Goal: Task Accomplishment & Management: Complete application form

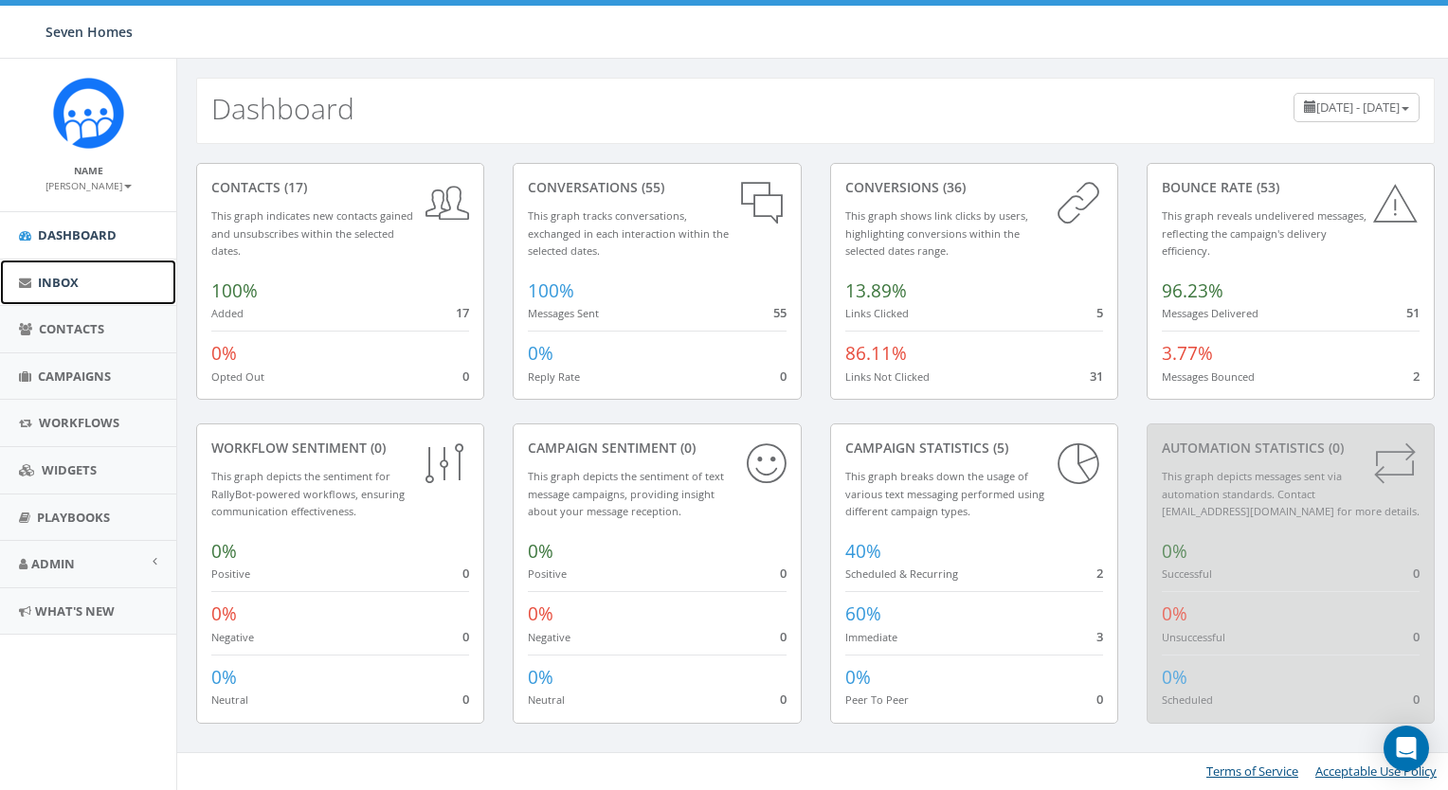
click at [76, 274] on span "Inbox" at bounding box center [58, 282] width 41 height 17
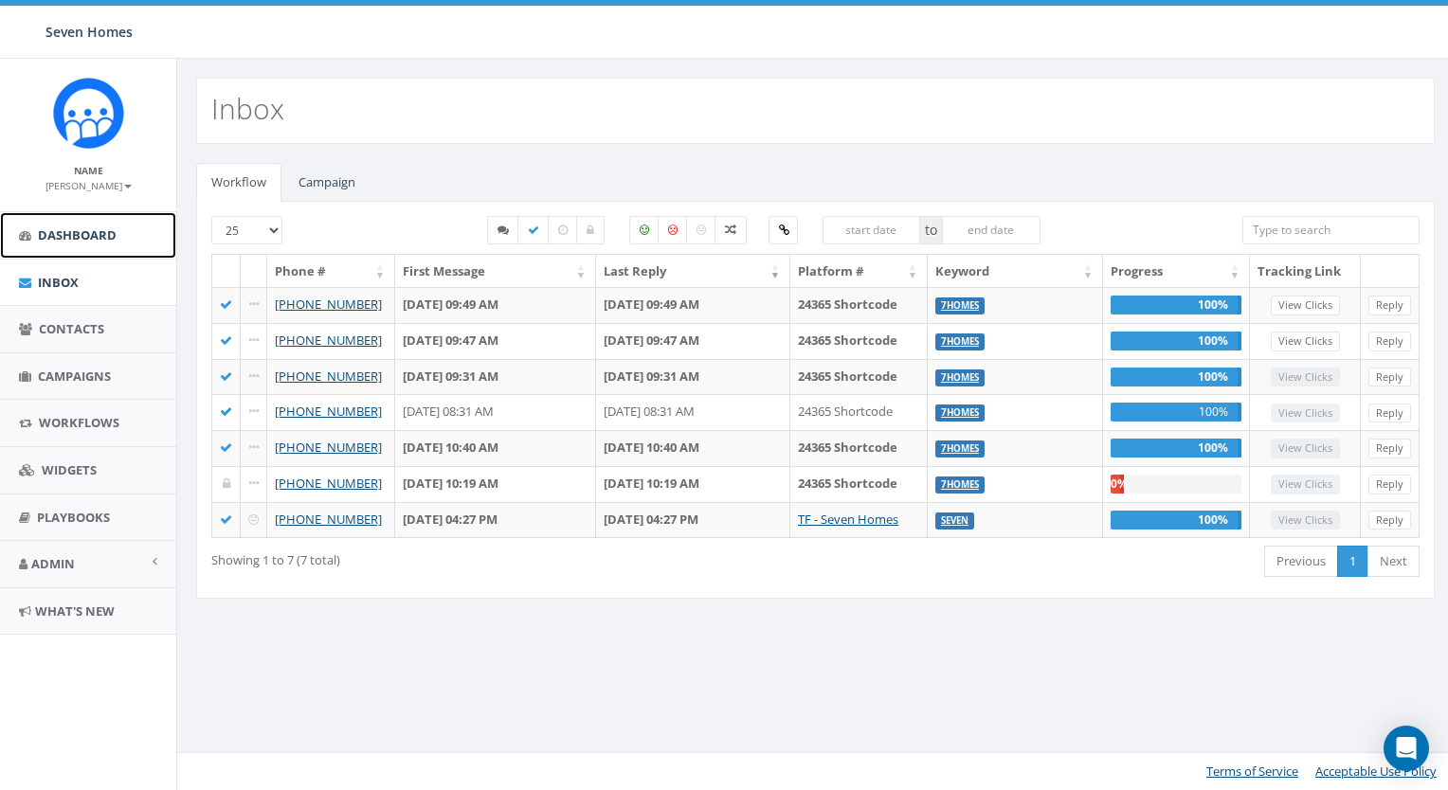
click at [79, 241] on span "Dashboard" at bounding box center [77, 234] width 79 height 17
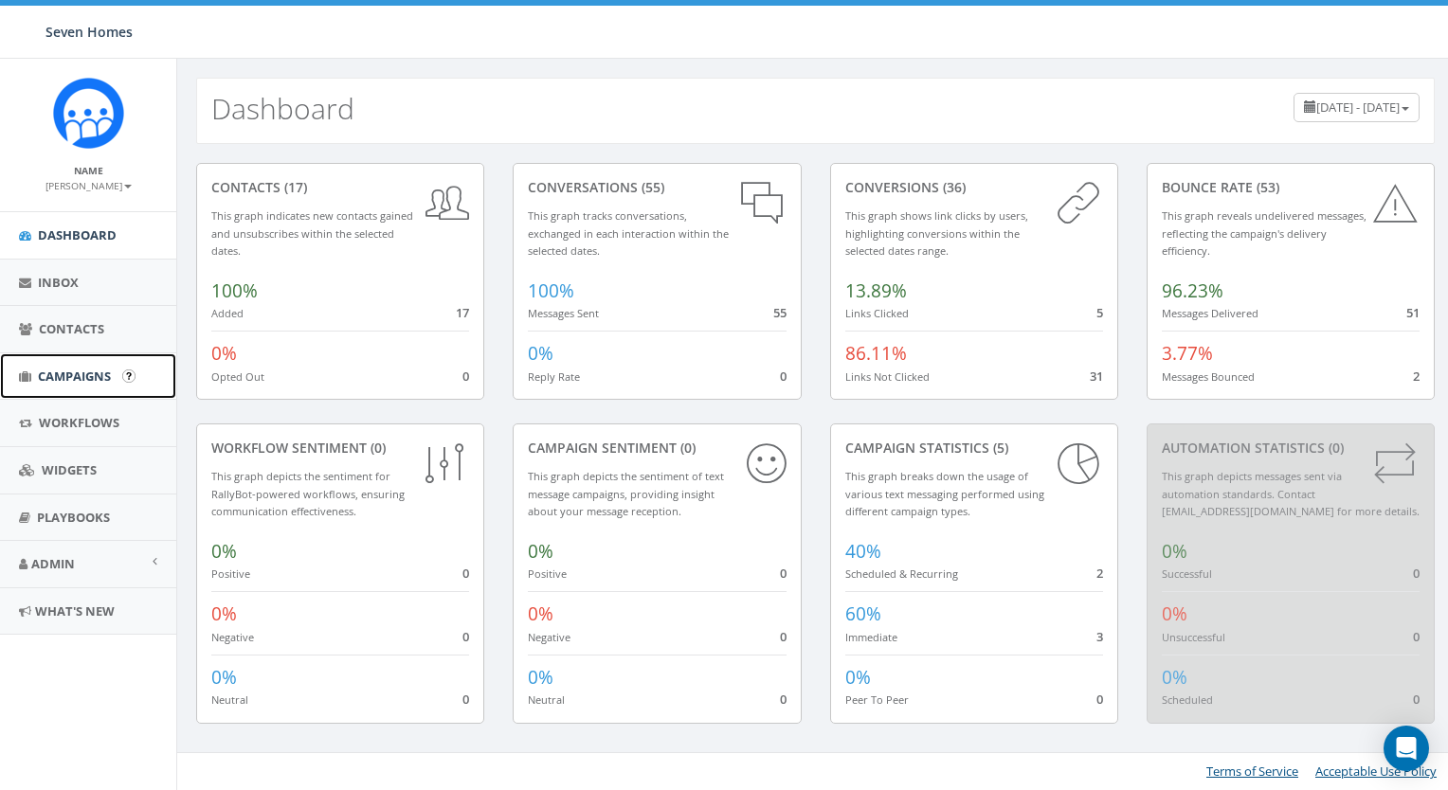
click at [106, 377] on span "Campaigns" at bounding box center [74, 376] width 73 height 17
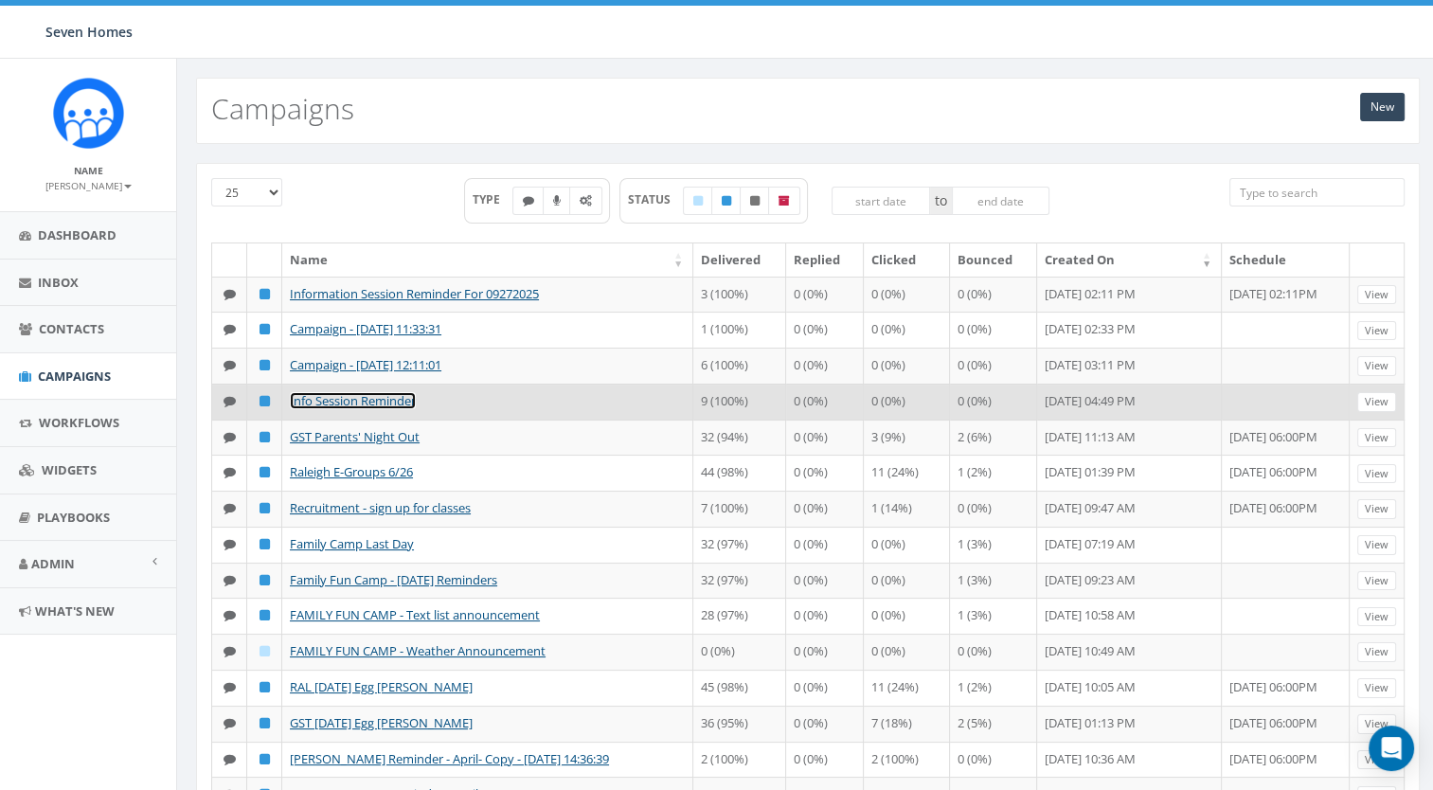
click at [399, 409] on link "Info Session Reminder" at bounding box center [353, 400] width 126 height 17
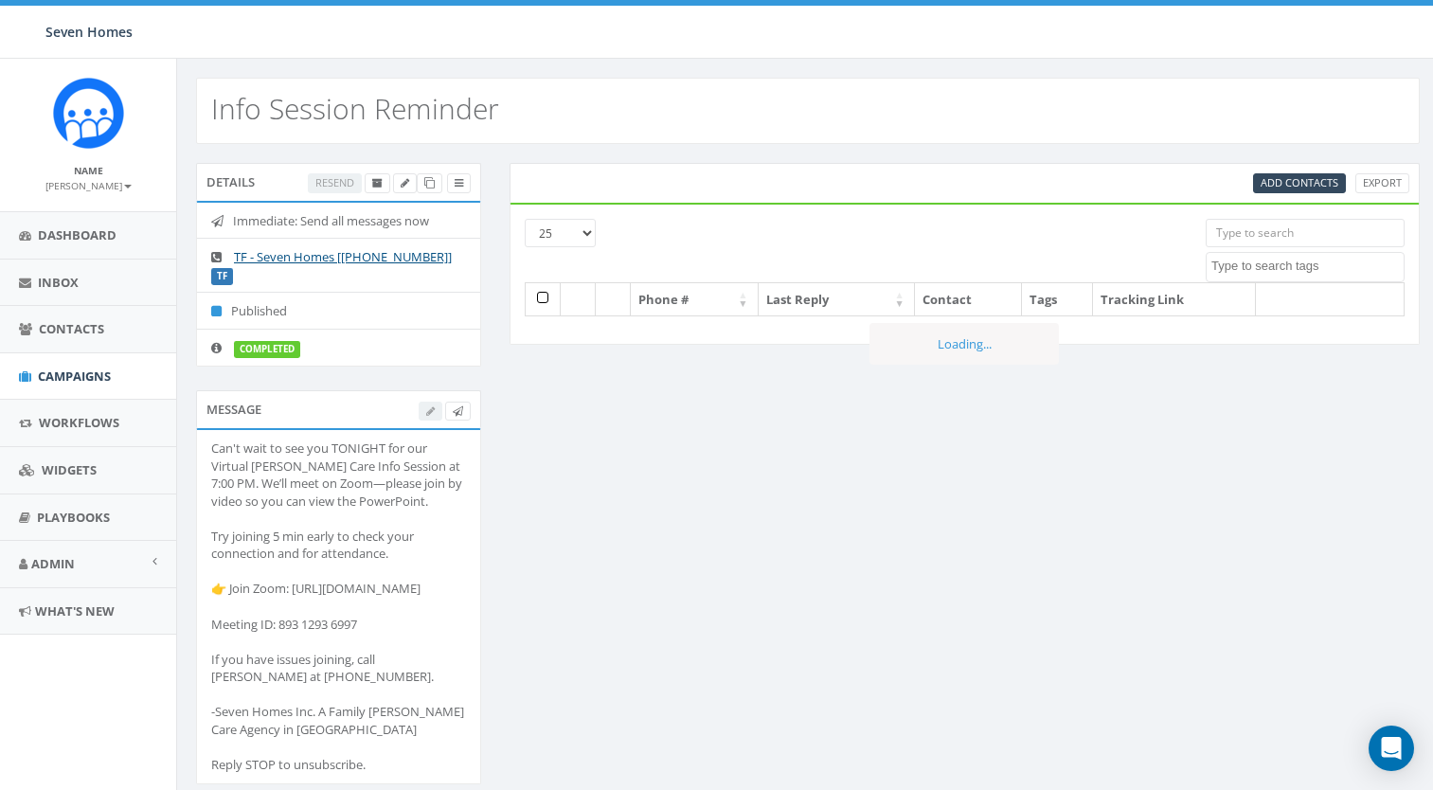
select select
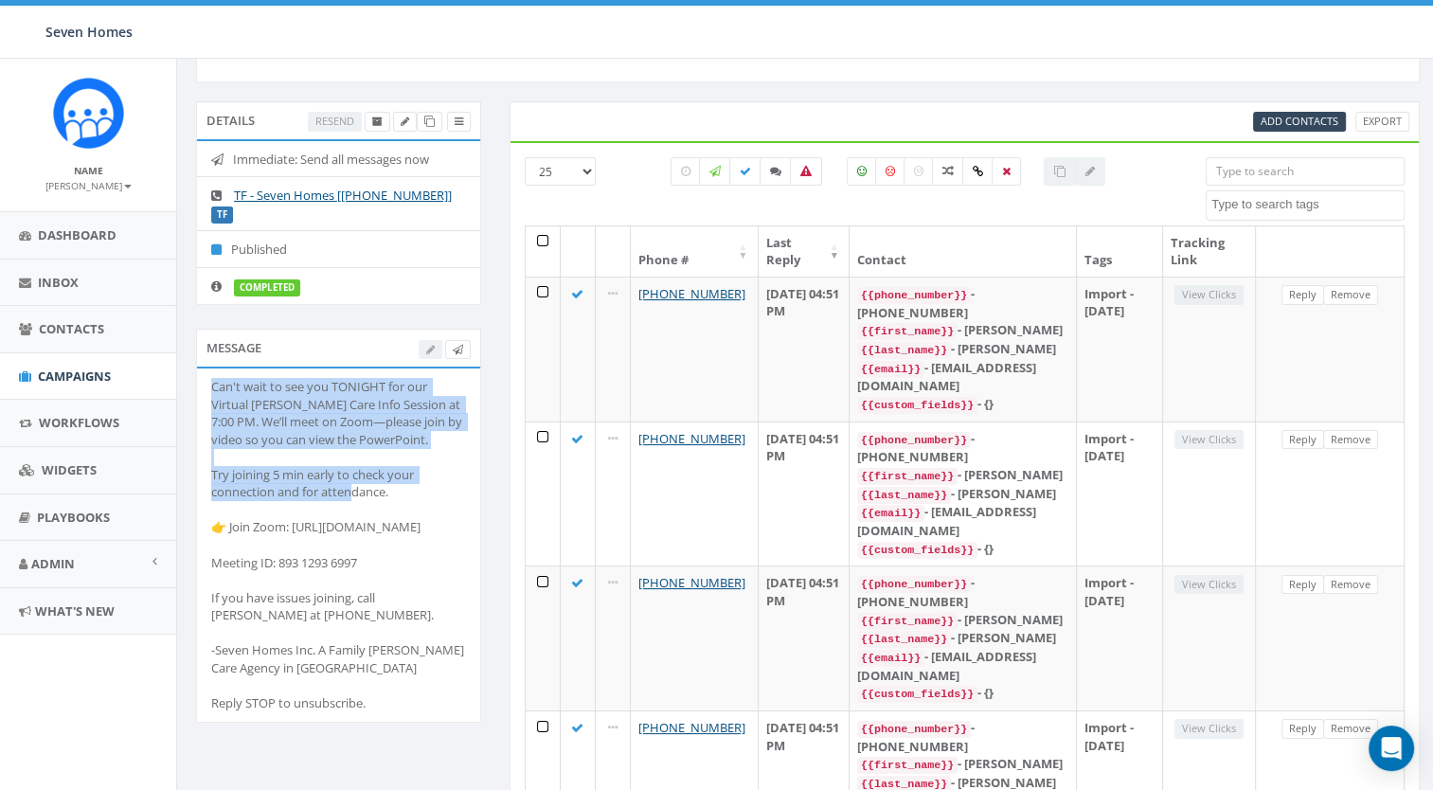
scroll to position [95, 0]
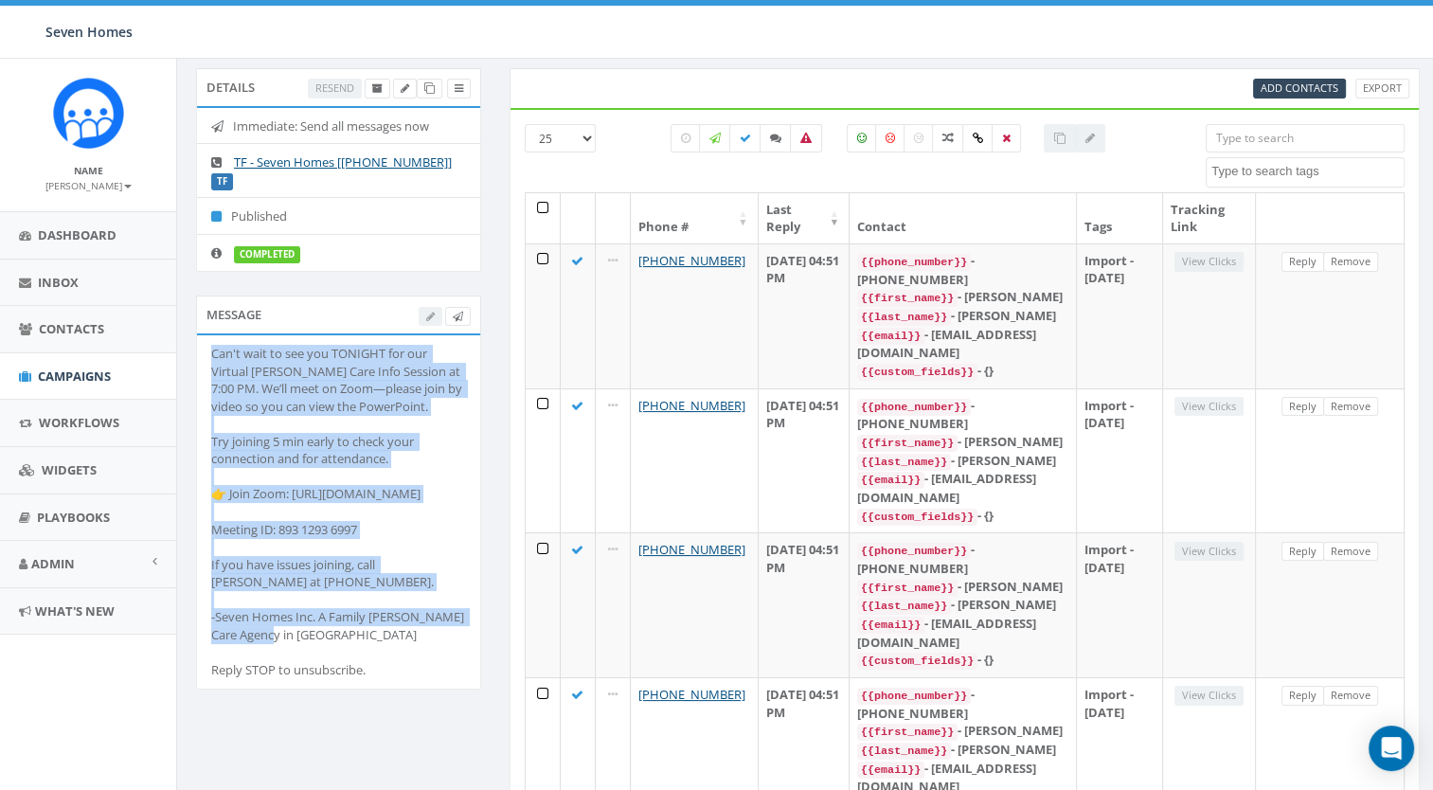
drag, startPoint x: 208, startPoint y: 445, endPoint x: 342, endPoint y: 649, distance: 243.6
click at [342, 649] on li "Can't wait to see you TONIGHT for our Virtual [PERSON_NAME] Care Info Session a…" at bounding box center [338, 511] width 283 height 353
drag, startPoint x: 342, startPoint y: 649, endPoint x: 258, endPoint y: 388, distance: 273.8
copy div "Can't wait to see you TONIGHT for our Virtual Foster Care Info Session at 7:00 …"
click at [86, 368] on span "Campaigns" at bounding box center [74, 376] width 73 height 17
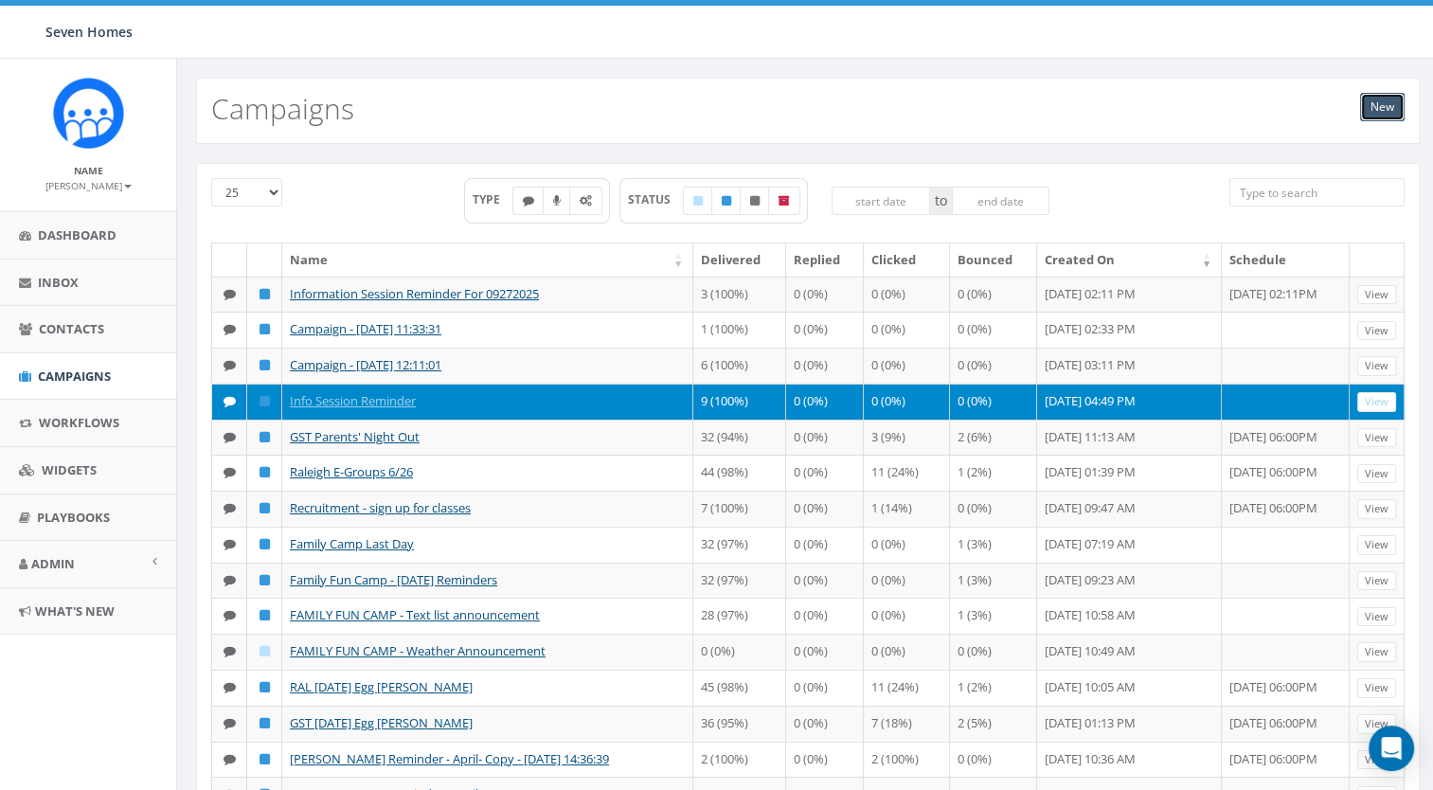
click at [1381, 113] on link "New" at bounding box center [1382, 107] width 45 height 28
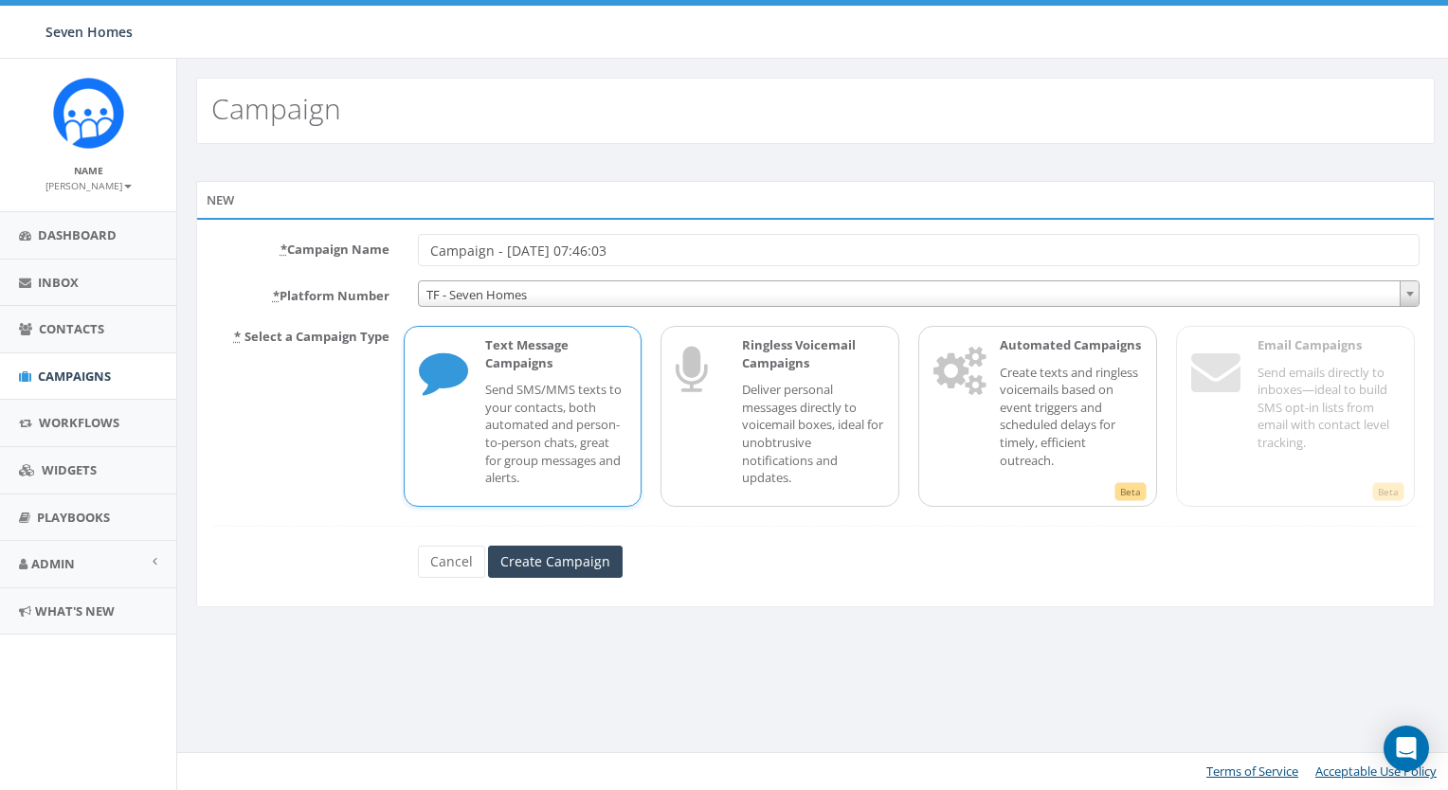
drag, startPoint x: 517, startPoint y: 255, endPoint x: 388, endPoint y: 259, distance: 128.9
click at [388, 259] on div "* Campaign Name Campaign - 10/01/2025, 07:46:03" at bounding box center [815, 250] width 1236 height 32
type input "Info Session [DATE]"
click at [578, 570] on input "Create Campaign" at bounding box center [555, 562] width 135 height 32
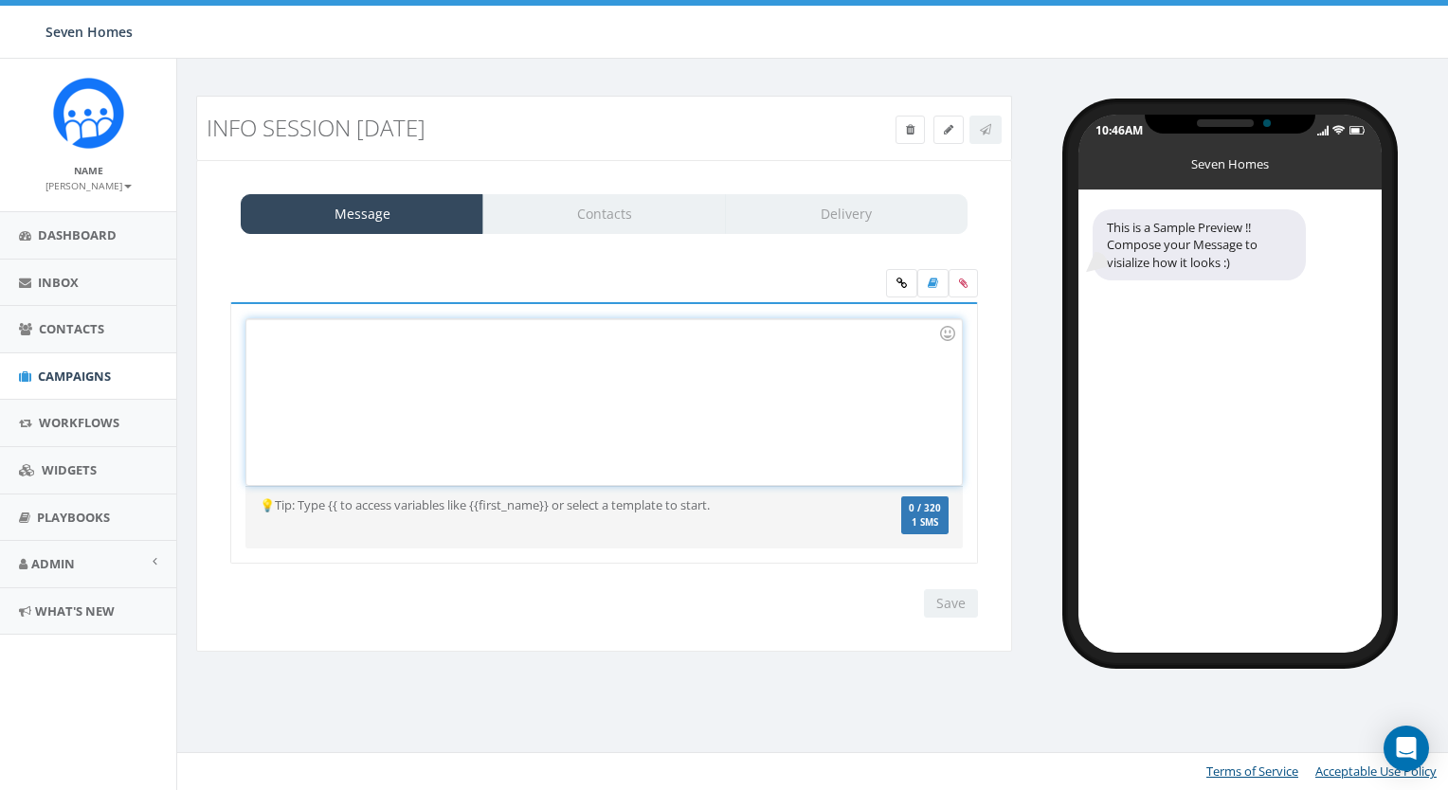
click at [359, 362] on div at bounding box center [603, 402] width 714 height 166
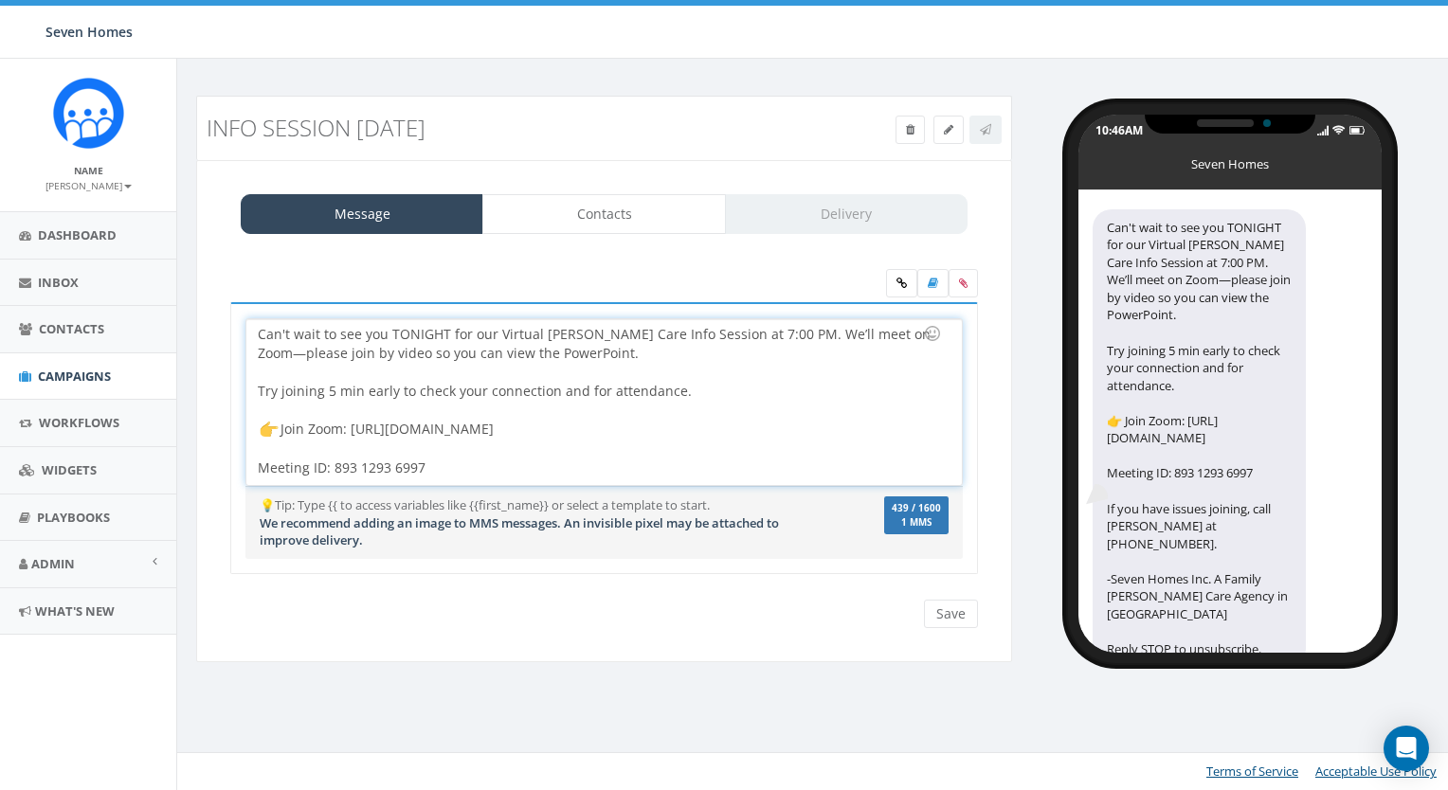
scroll to position [74, 0]
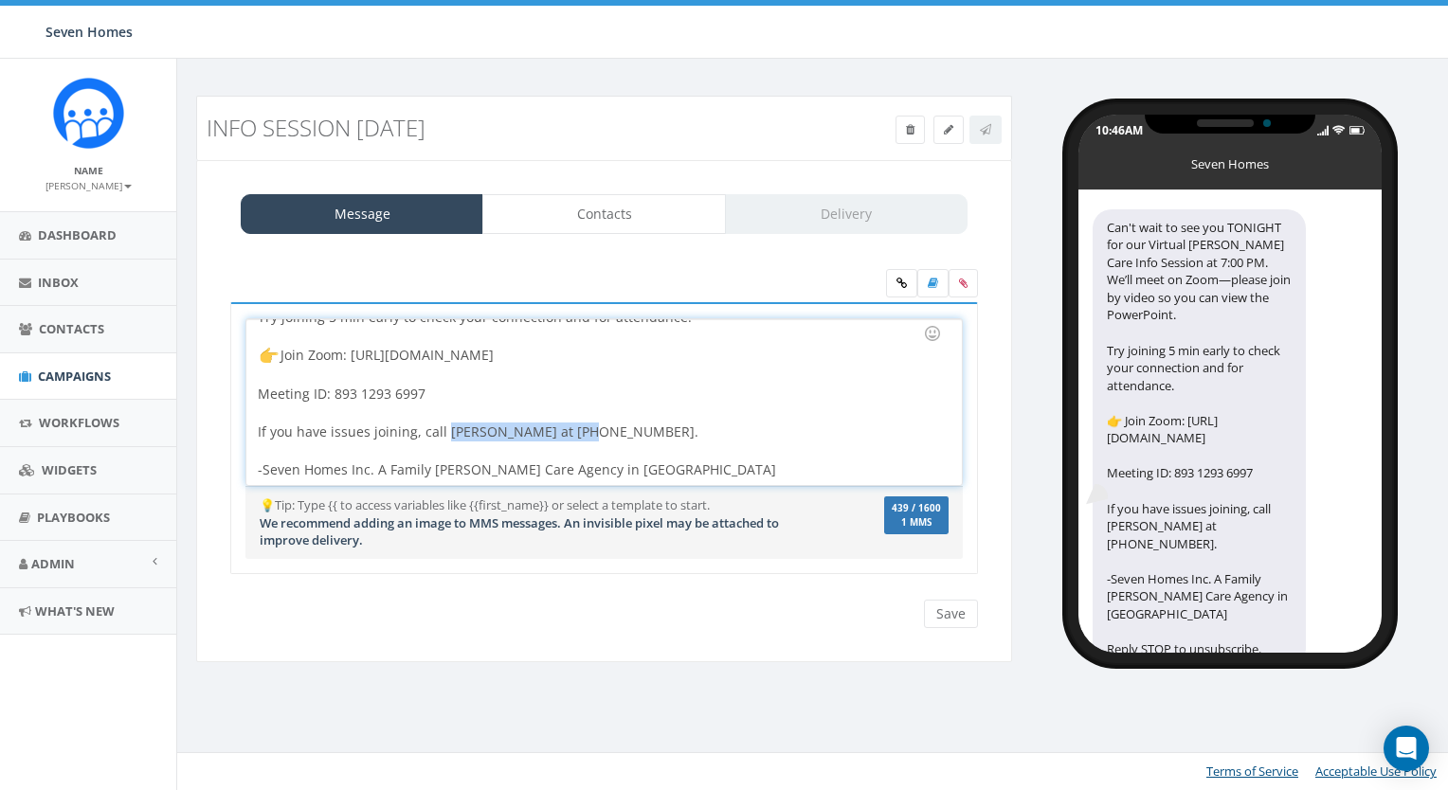
drag, startPoint x: 572, startPoint y: 430, endPoint x: 443, endPoint y: 430, distance: 128.8
click at [443, 430] on div "Can't wait to see you TONIGHT for our Virtual Foster Care Info Session at 7:00 …" at bounding box center [603, 402] width 714 height 166
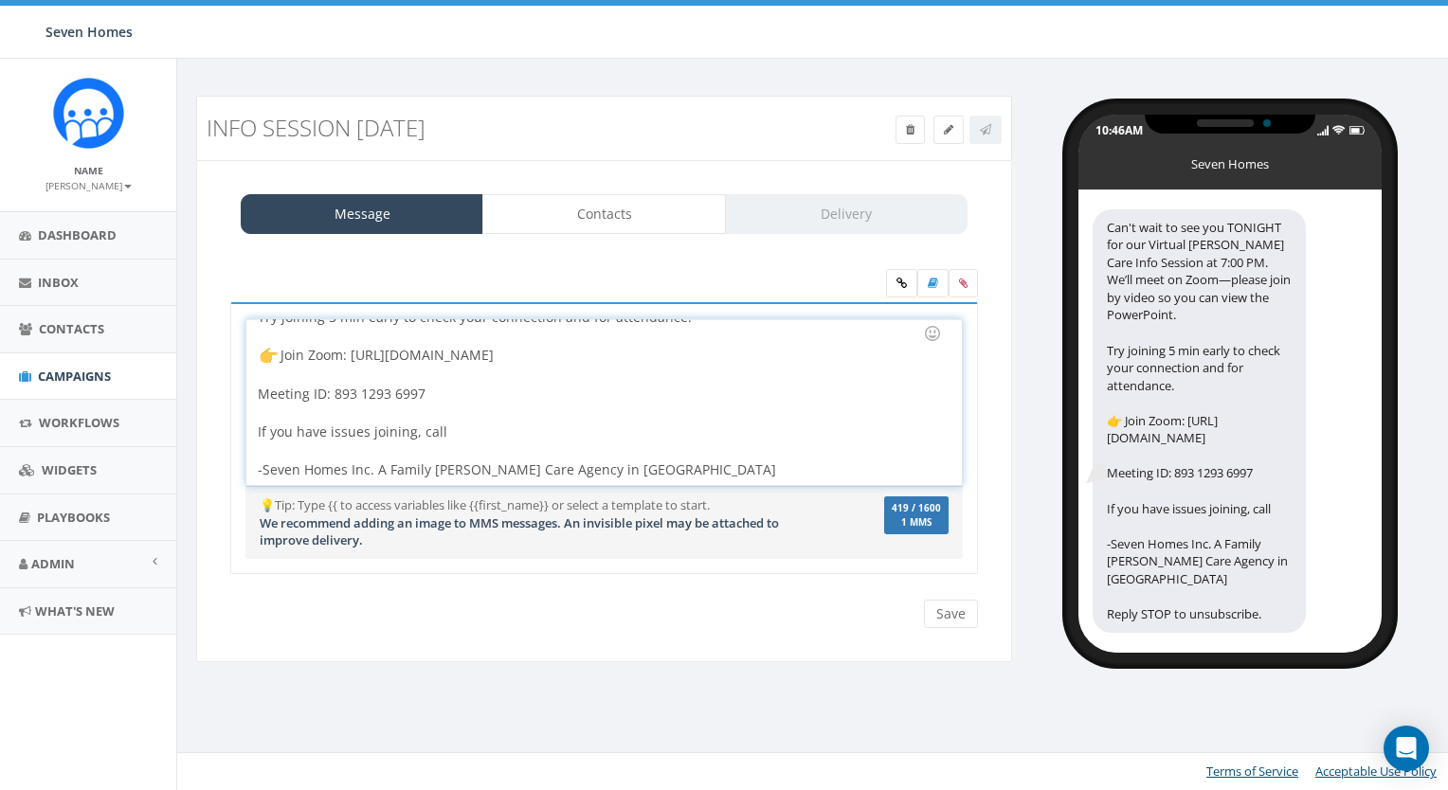
click at [455, 429] on div "Can't wait to see you TONIGHT for our Virtual Foster Care Info Session at 7:00 …" at bounding box center [603, 402] width 714 height 166
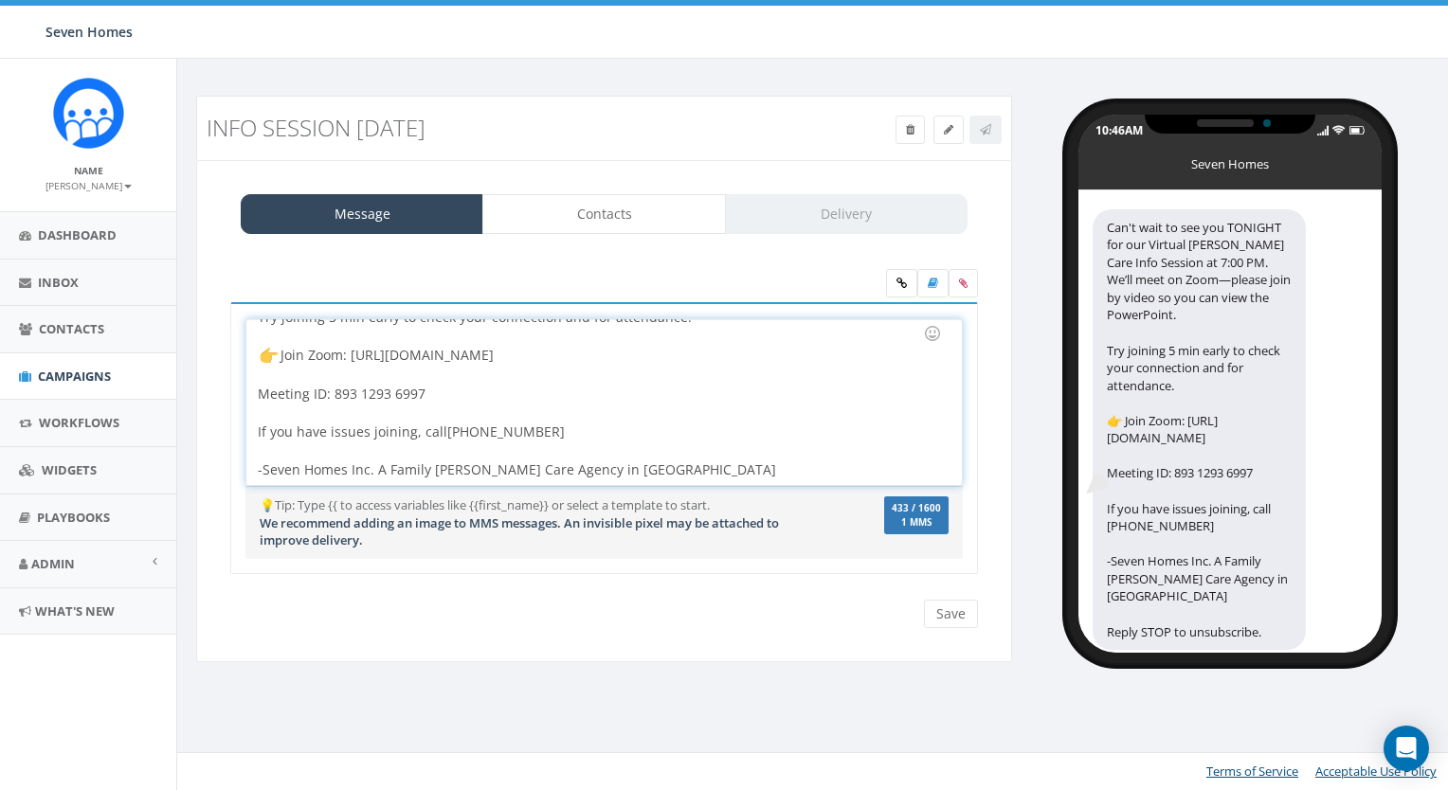
click at [567, 438] on div "Can't wait to see you TONIGHT for our Virtual Foster Care Info Session at 7:00 …" at bounding box center [603, 402] width 714 height 166
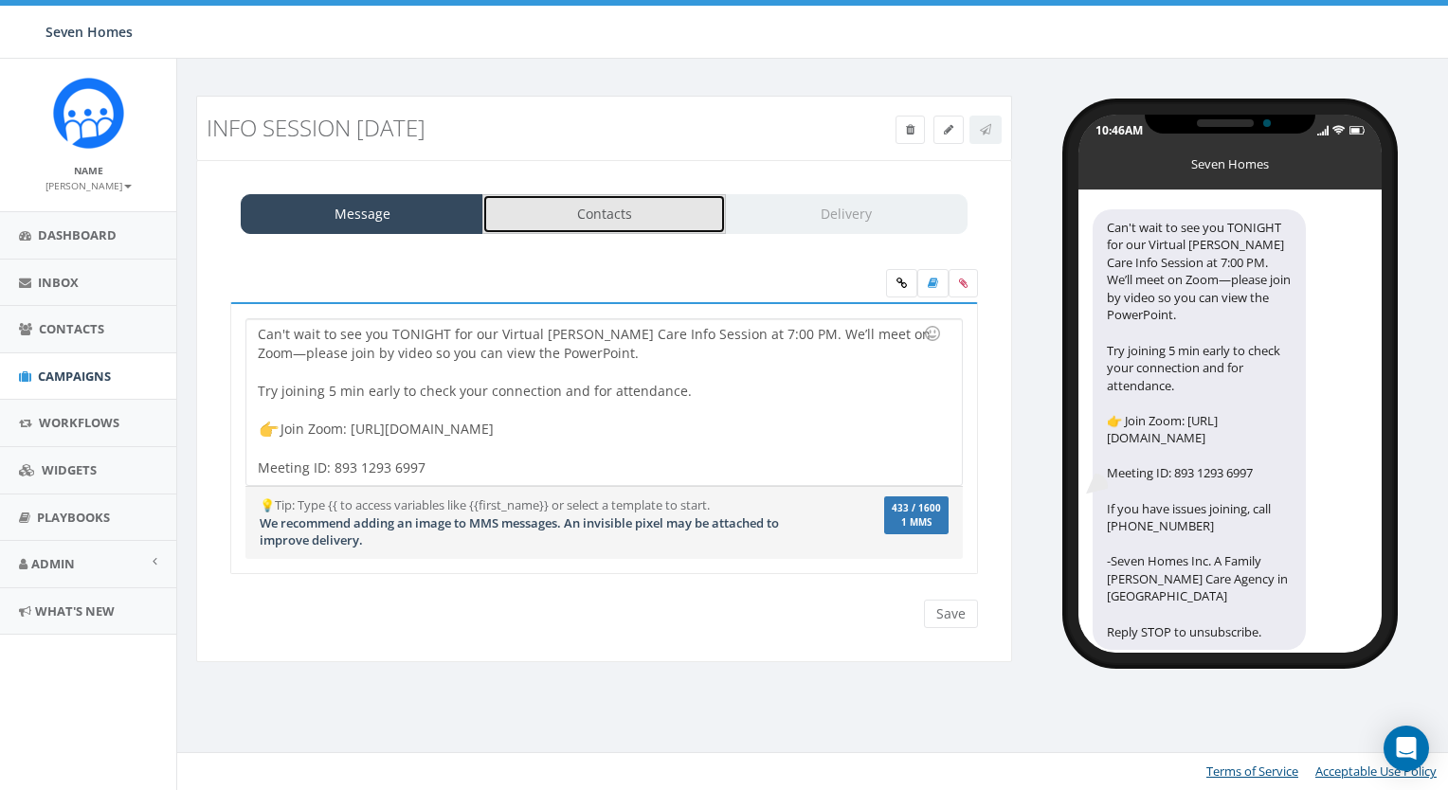
click at [643, 220] on link "Contacts" at bounding box center [603, 214] width 243 height 40
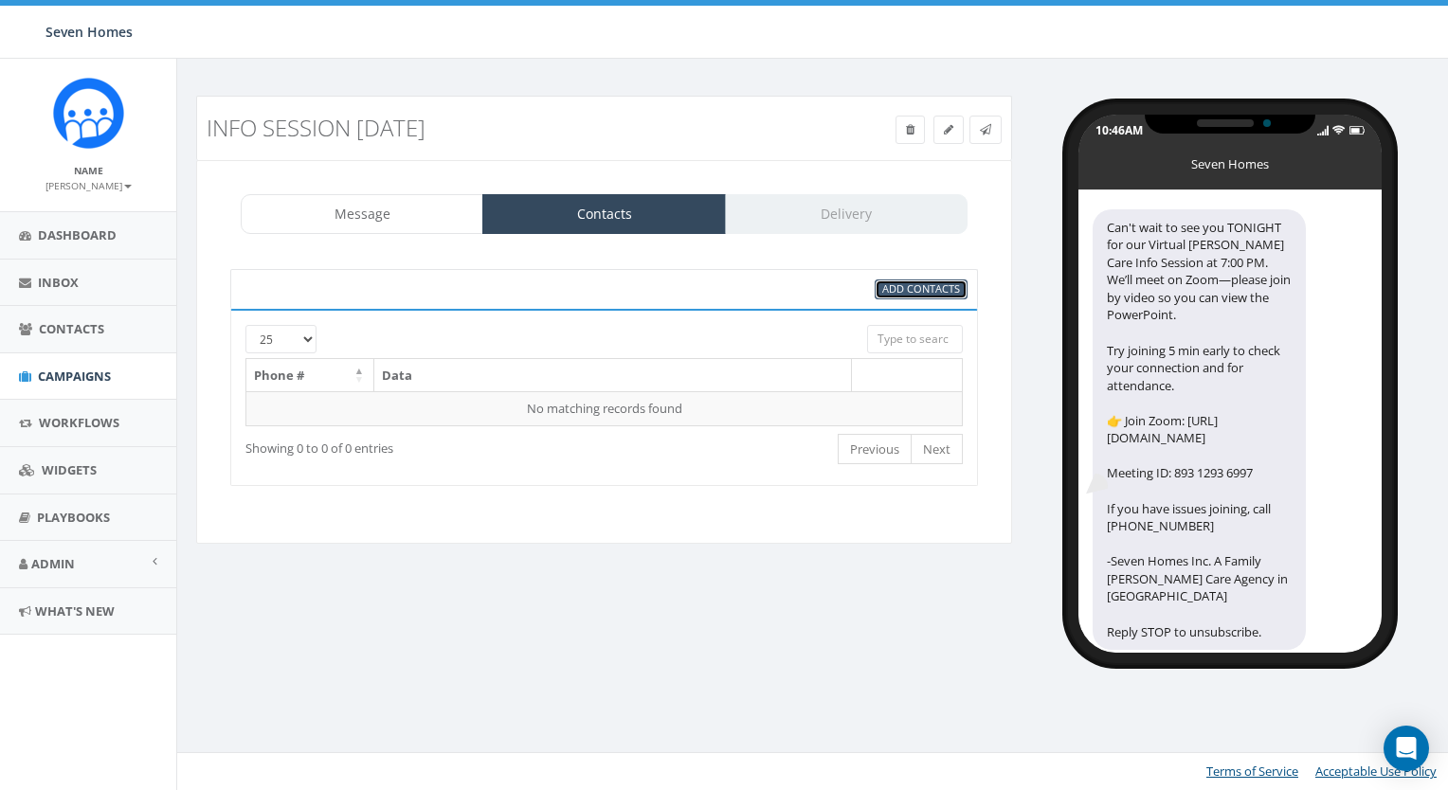
click at [919, 293] on span "Add Contacts" at bounding box center [921, 288] width 78 height 14
select select
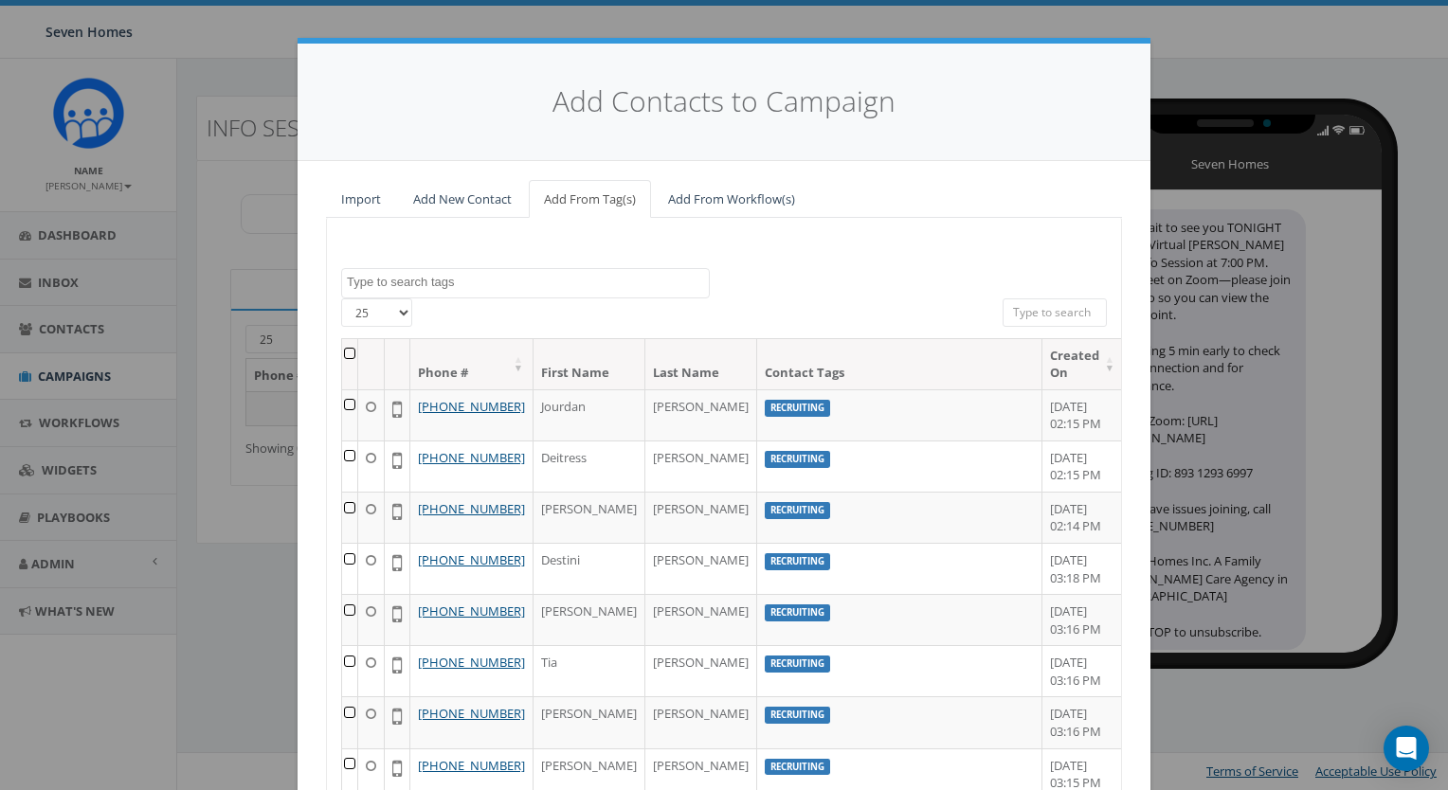
click at [443, 280] on textarea "Search" at bounding box center [528, 282] width 362 height 17
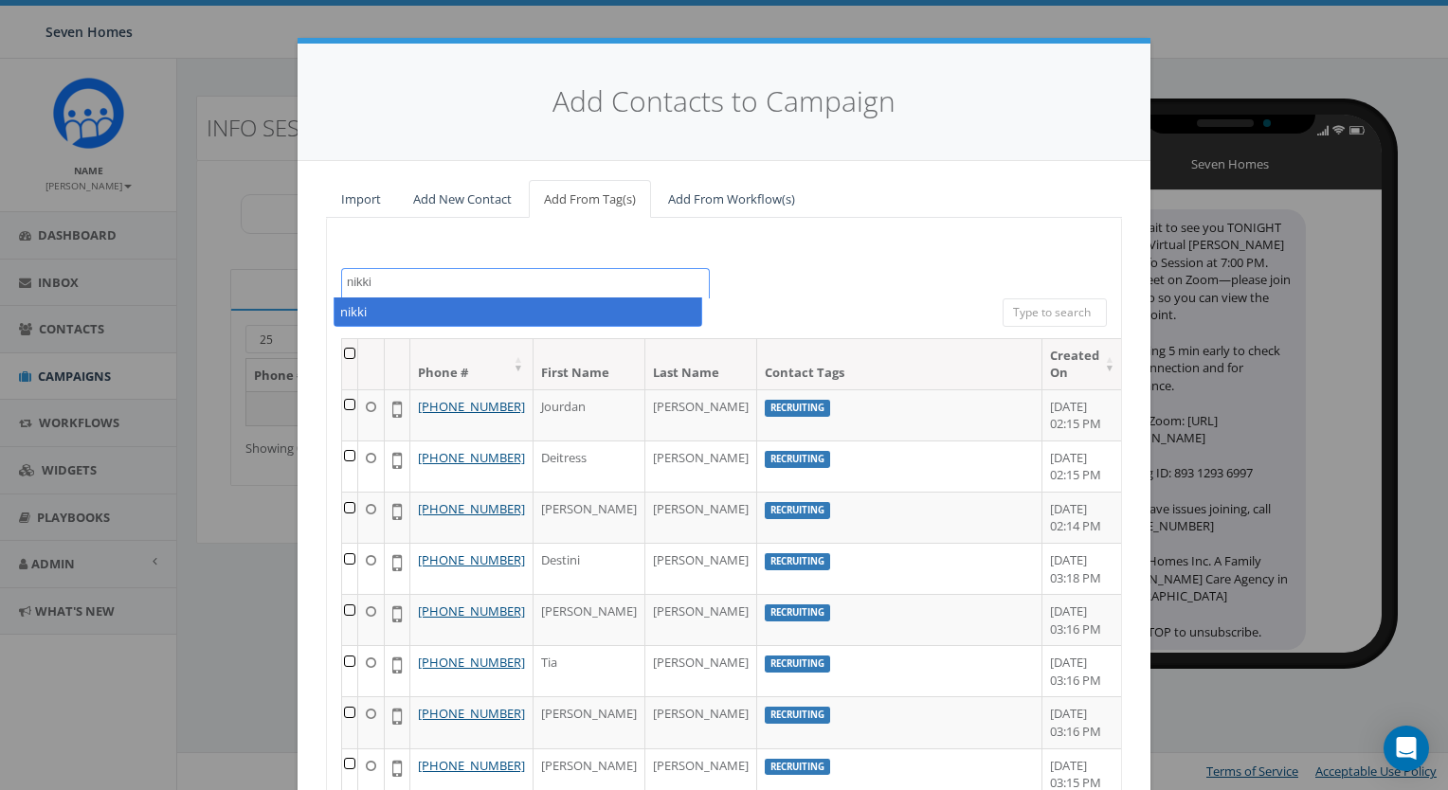
type textarea "nikki"
select select "nikki"
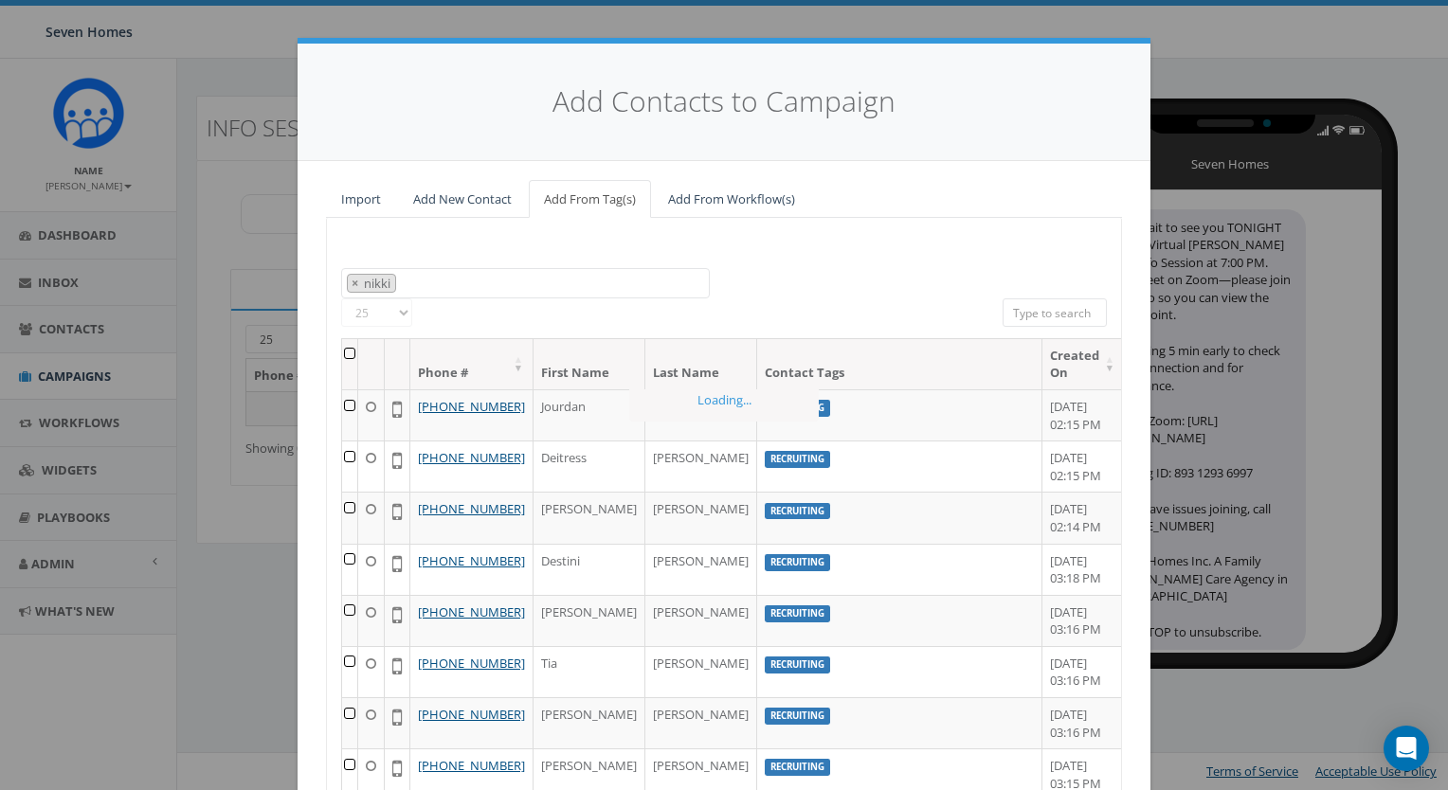
scroll to position [515, 0]
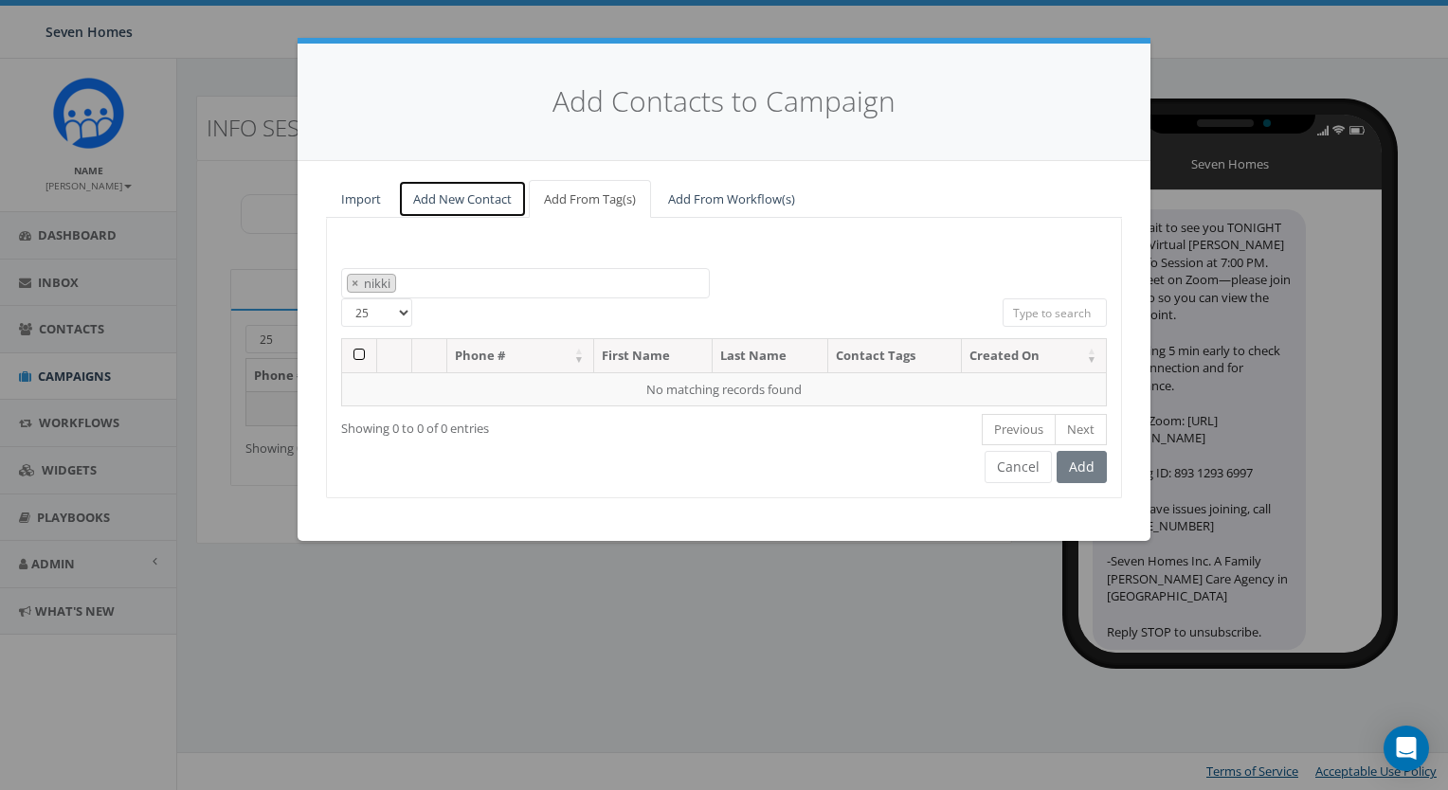
click at [469, 197] on link "Add New Contact" at bounding box center [462, 199] width 129 height 39
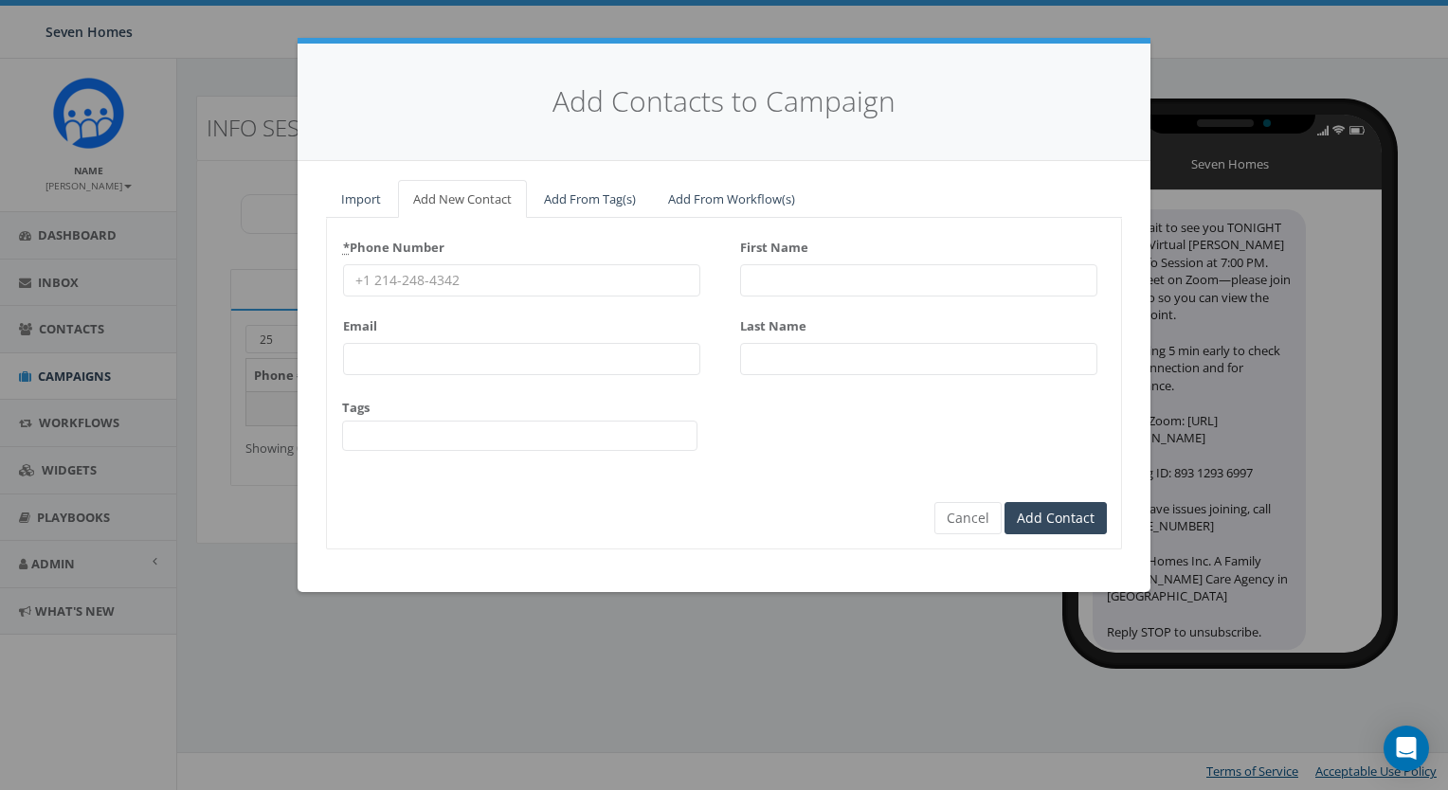
click at [431, 279] on input "* Phone Number" at bounding box center [521, 280] width 357 height 32
paste input "7432381969"
click at [800, 279] on input "First Name" at bounding box center [918, 280] width 357 height 32
click at [379, 279] on input "7432381969" at bounding box center [521, 280] width 357 height 32
click at [405, 279] on input "743-2381969" at bounding box center [521, 280] width 357 height 32
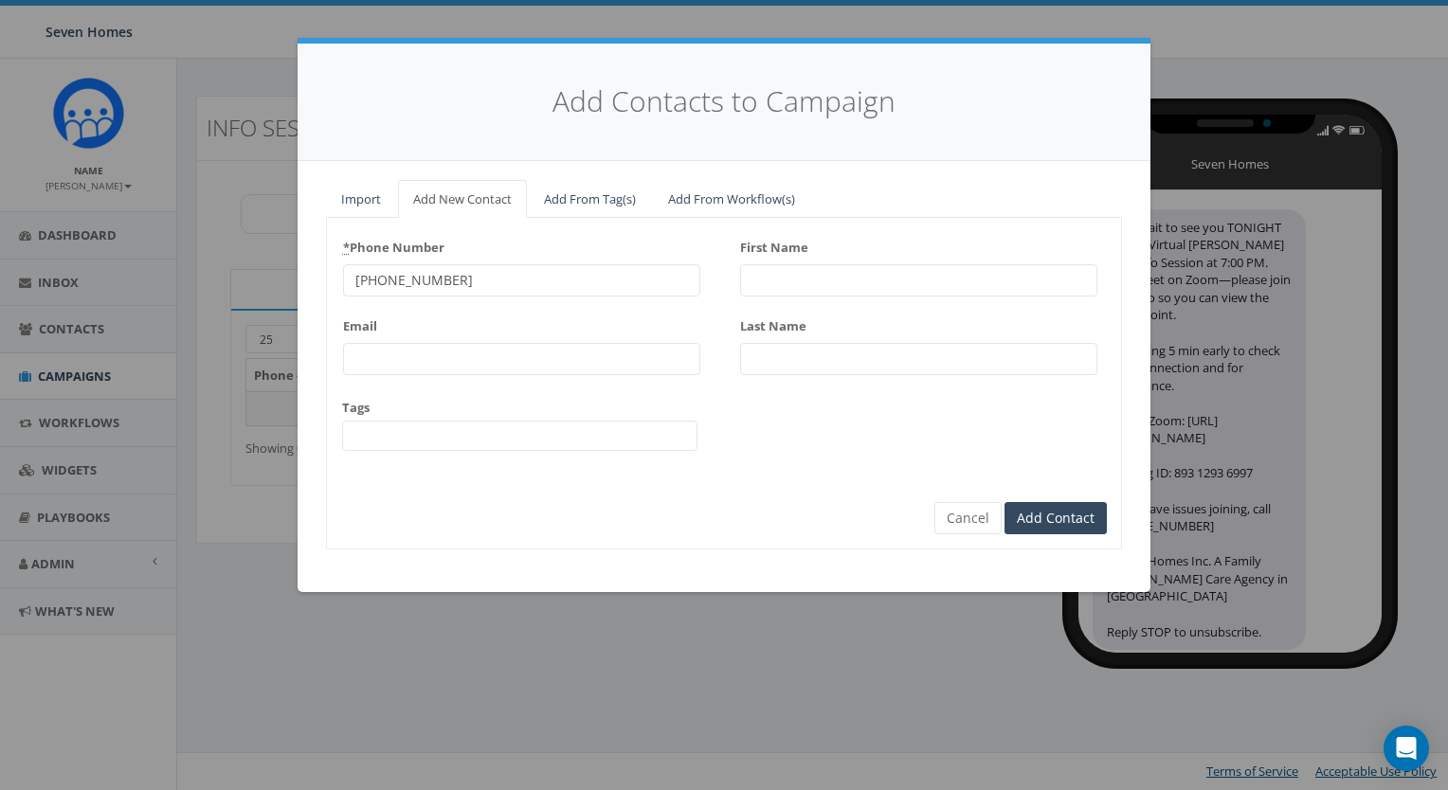
type input "743-238-1969"
click at [788, 270] on input "First Name" at bounding box center [918, 280] width 357 height 32
type input "Nikki"
click at [800, 362] on input "Last Name" at bounding box center [918, 359] width 357 height 32
type input "Bekat"
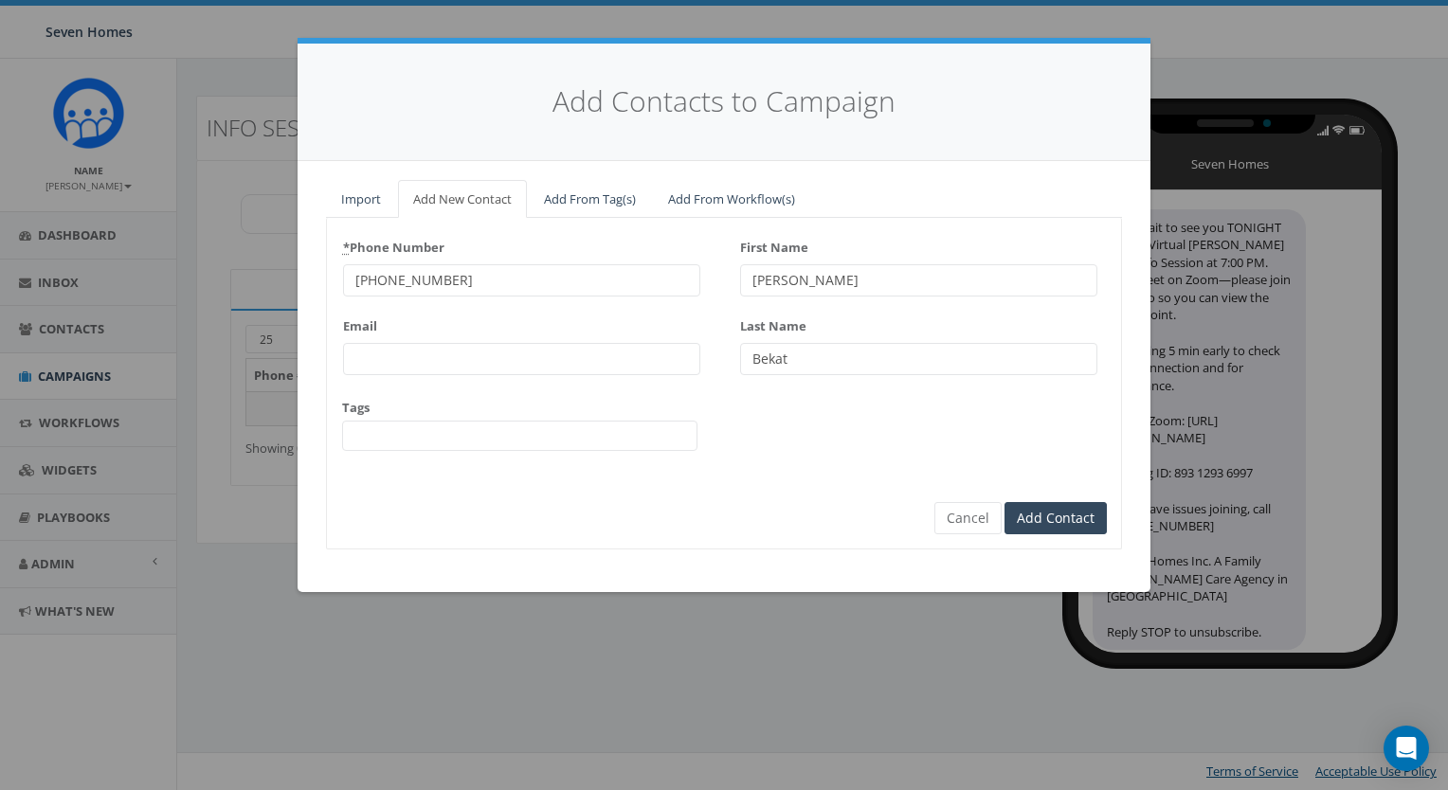
click at [375, 360] on input "Email" at bounding box center [521, 359] width 357 height 32
paste input "reibekat@gmail.com"
type input "reibekat@gmail.com"
click at [393, 442] on span at bounding box center [519, 436] width 355 height 30
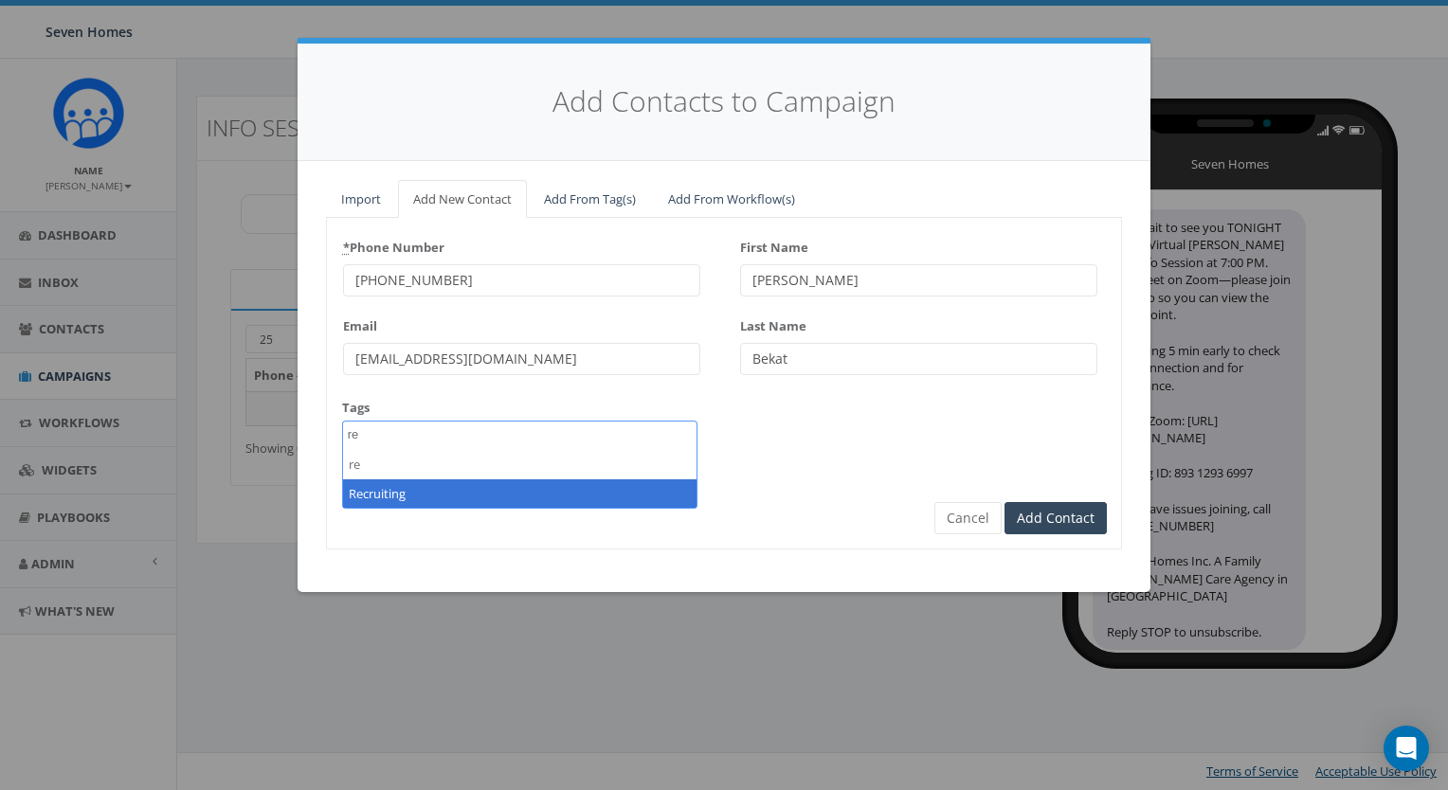
type textarea "re"
select select "Recruiting"
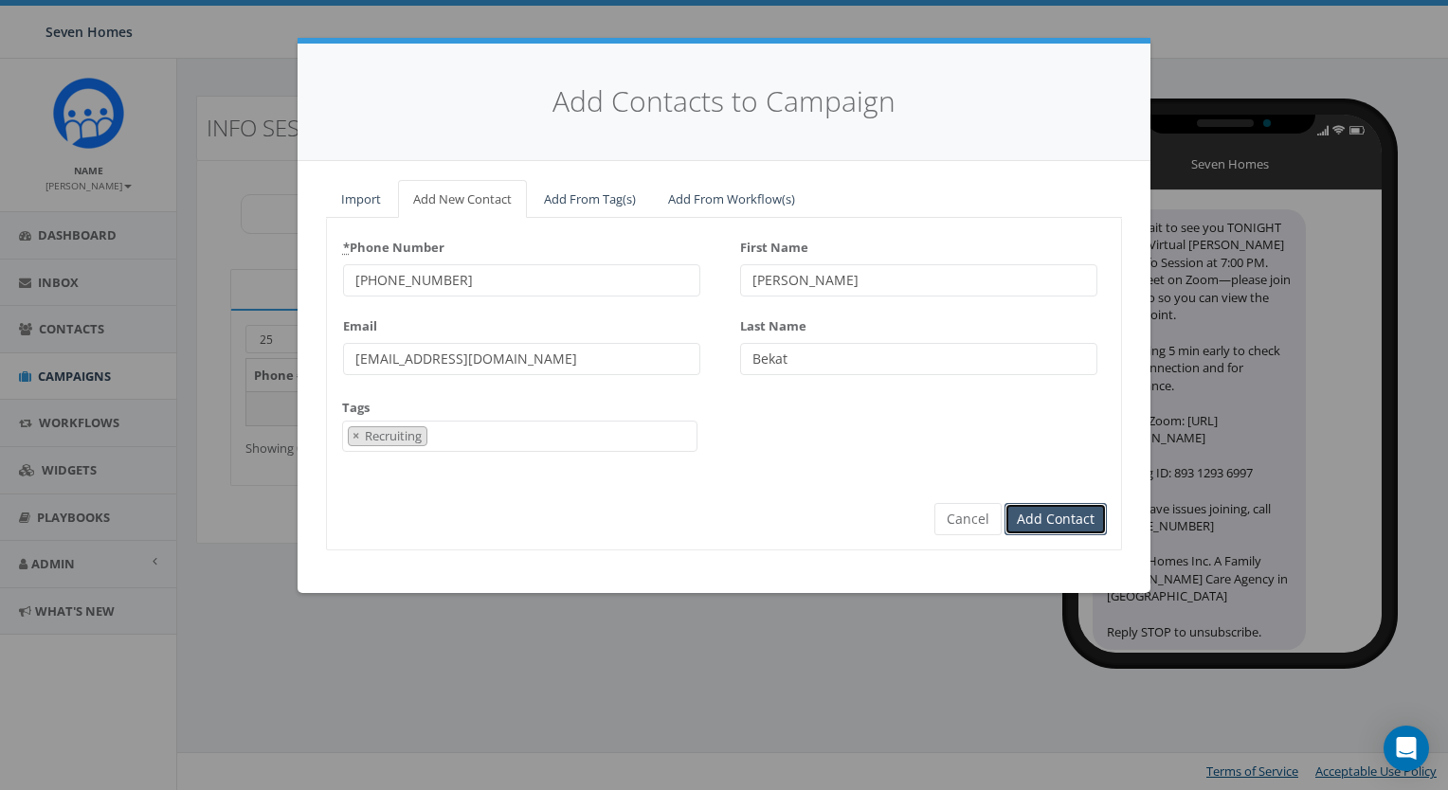
click at [1055, 523] on input "Add Contact" at bounding box center [1055, 519] width 102 height 32
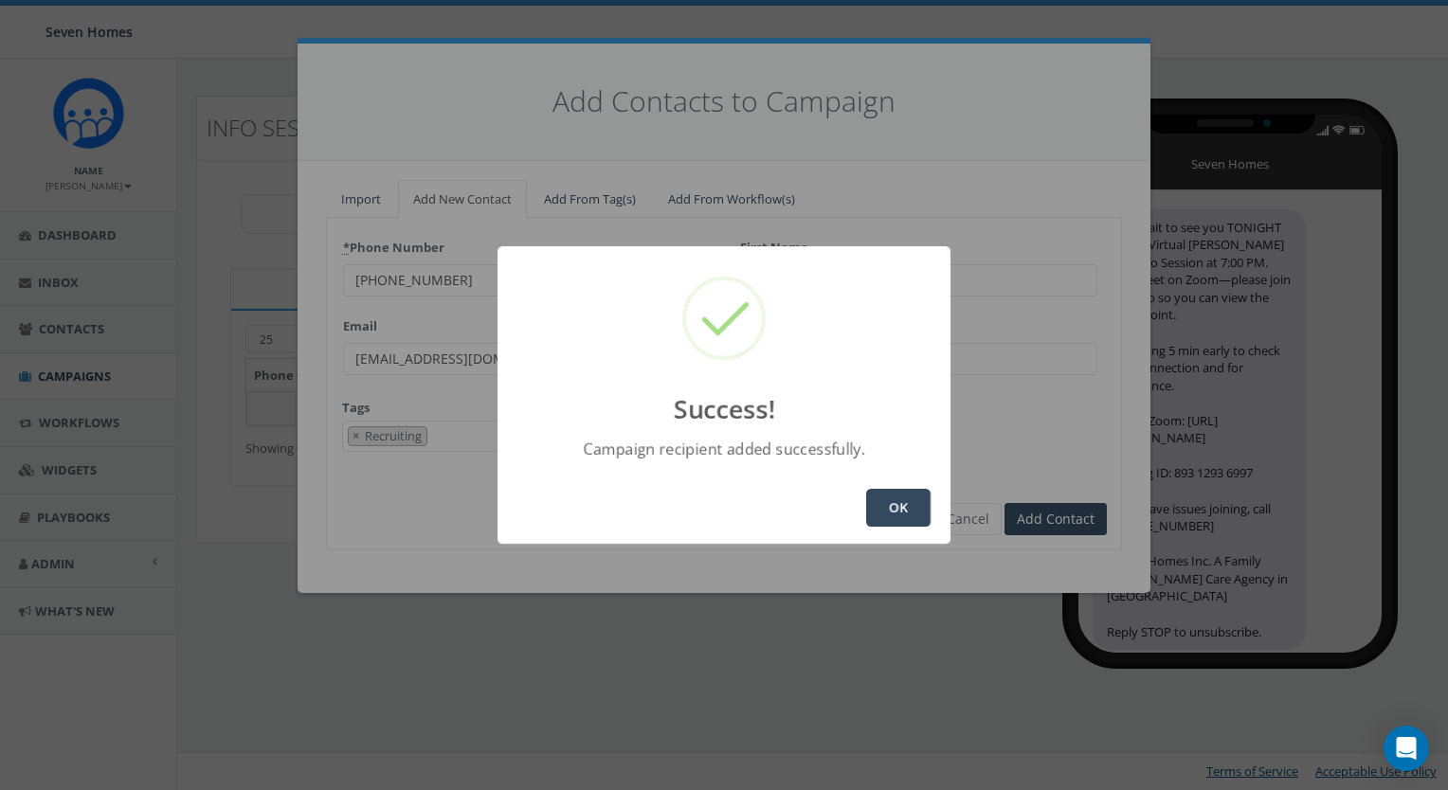
click at [905, 506] on button "OK" at bounding box center [898, 508] width 64 height 38
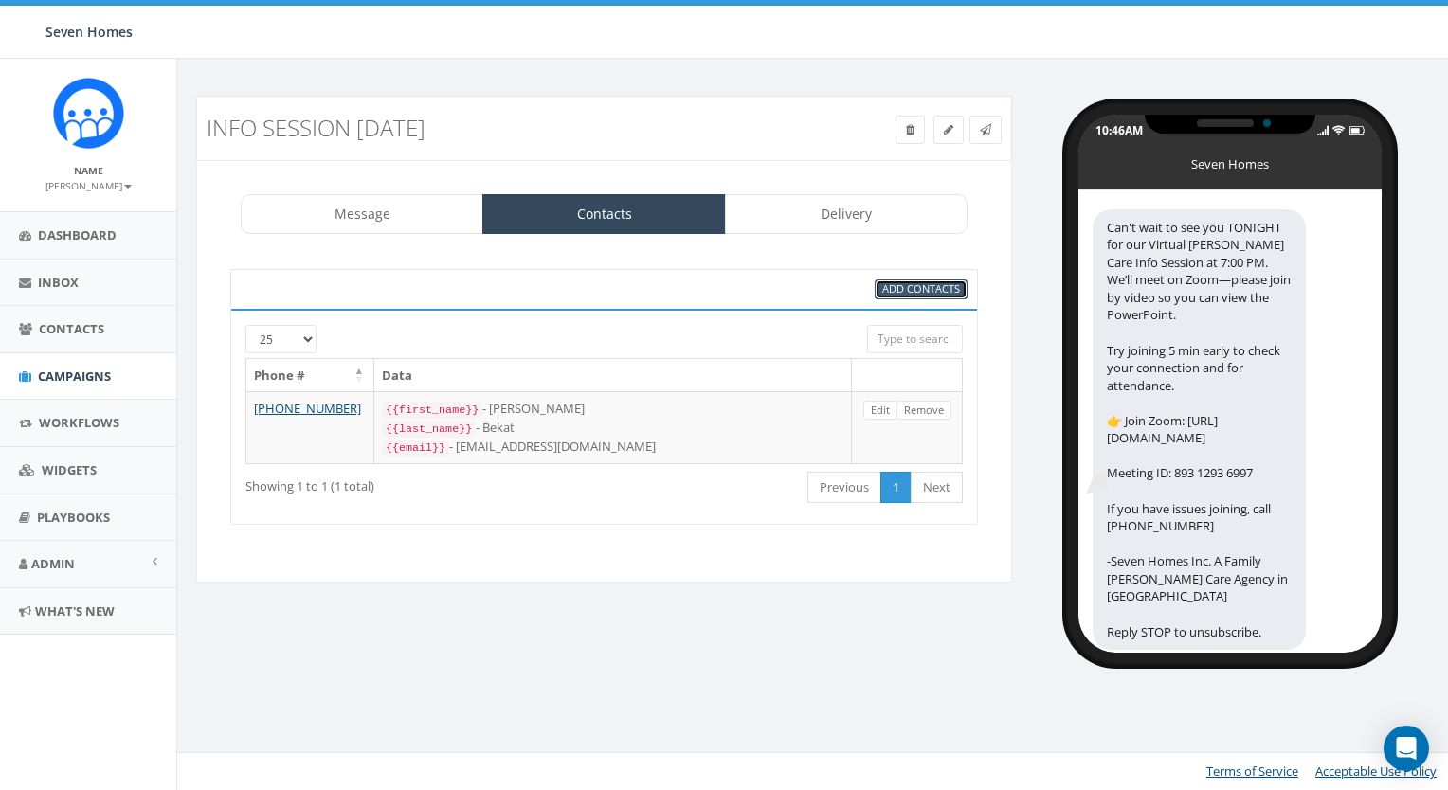
click at [897, 288] on span "Add Contacts" at bounding box center [921, 288] width 78 height 14
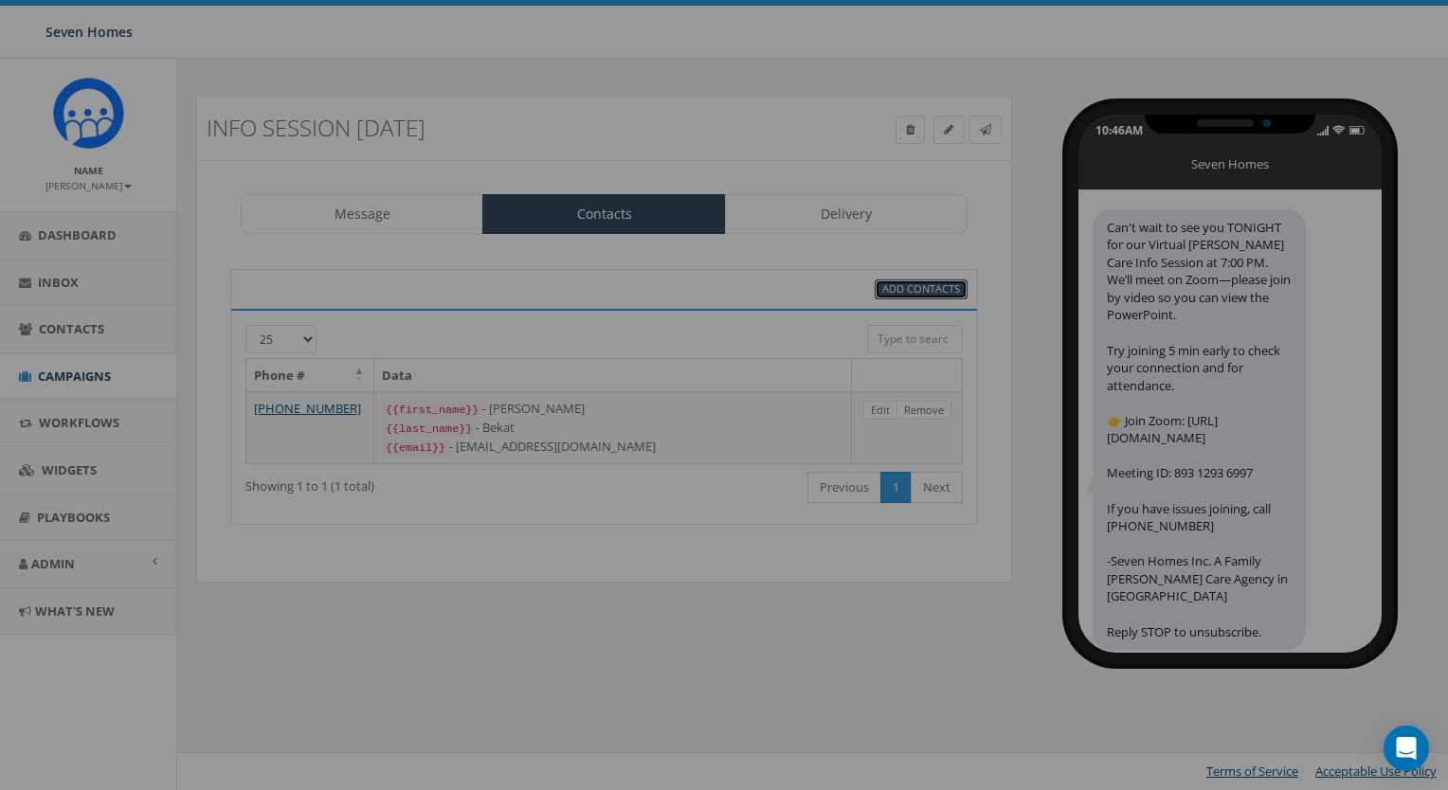
select select
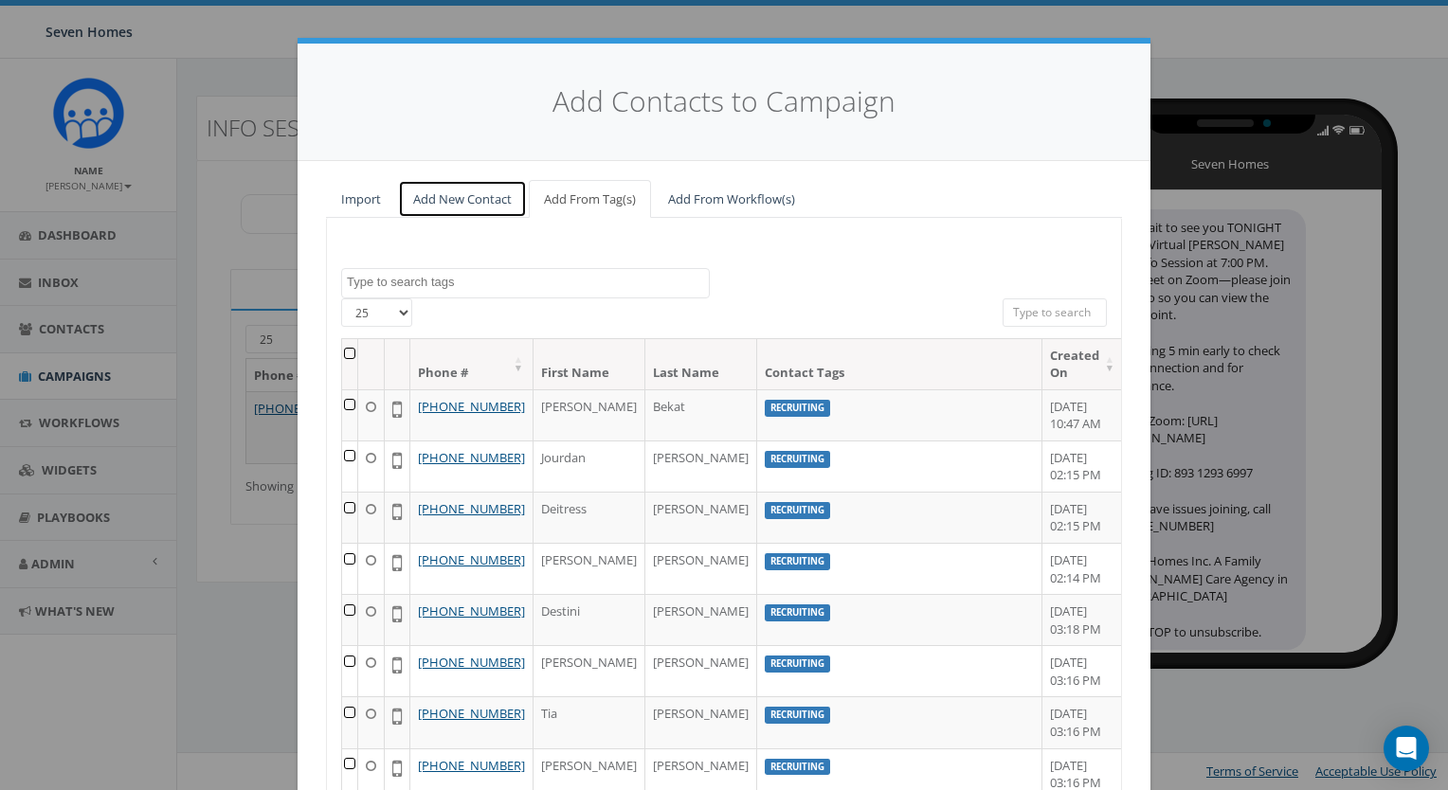
click at [474, 194] on link "Add New Contact" at bounding box center [462, 199] width 129 height 39
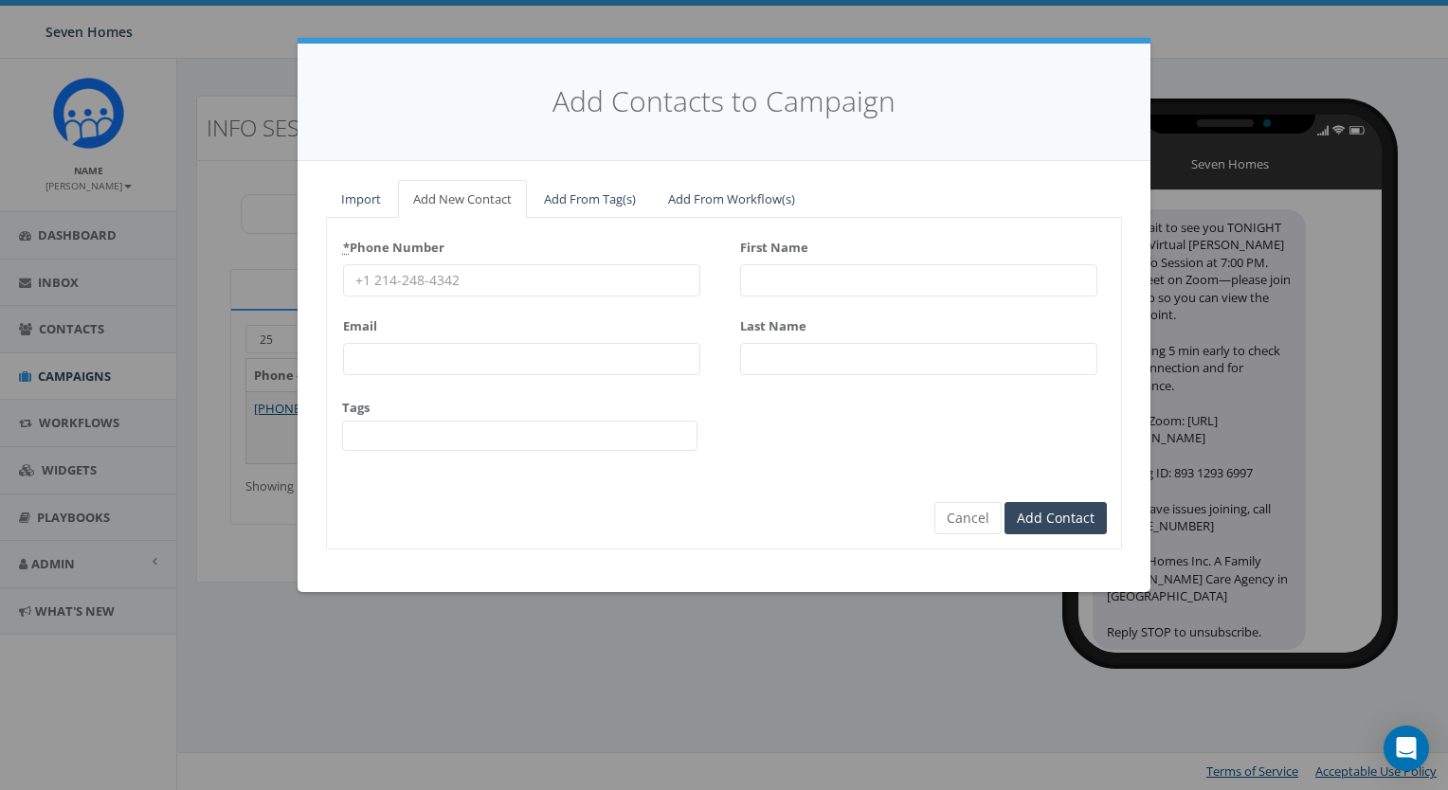
click at [799, 282] on input "First Name" at bounding box center [918, 280] width 357 height 32
type input "Caroline"
type input "Lupo"
click at [509, 280] on input "* Phone Number" at bounding box center [521, 280] width 357 height 32
paste input "9197991172"
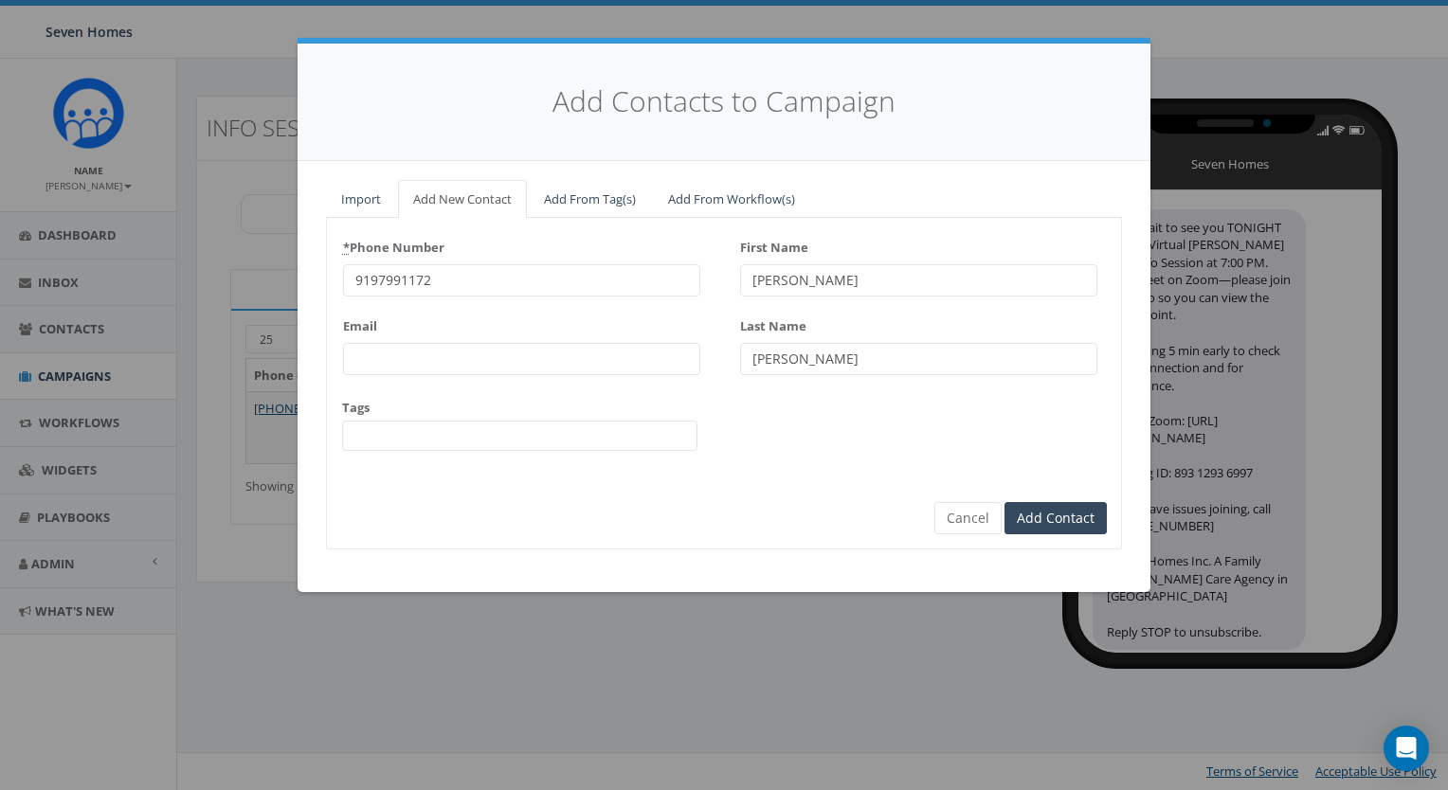
click at [379, 282] on input "9197991172" at bounding box center [521, 280] width 357 height 32
click at [379, 279] on input "9197991172" at bounding box center [521, 280] width 357 height 32
click at [375, 281] on input "9197991172" at bounding box center [521, 280] width 357 height 32
type input "9197991172"
click at [759, 465] on form "* Phone Number 9197991172 Email Tags 2025/03/12 2025/03/13 2025/04/02 Board Mem…" at bounding box center [723, 367] width 765 height 270
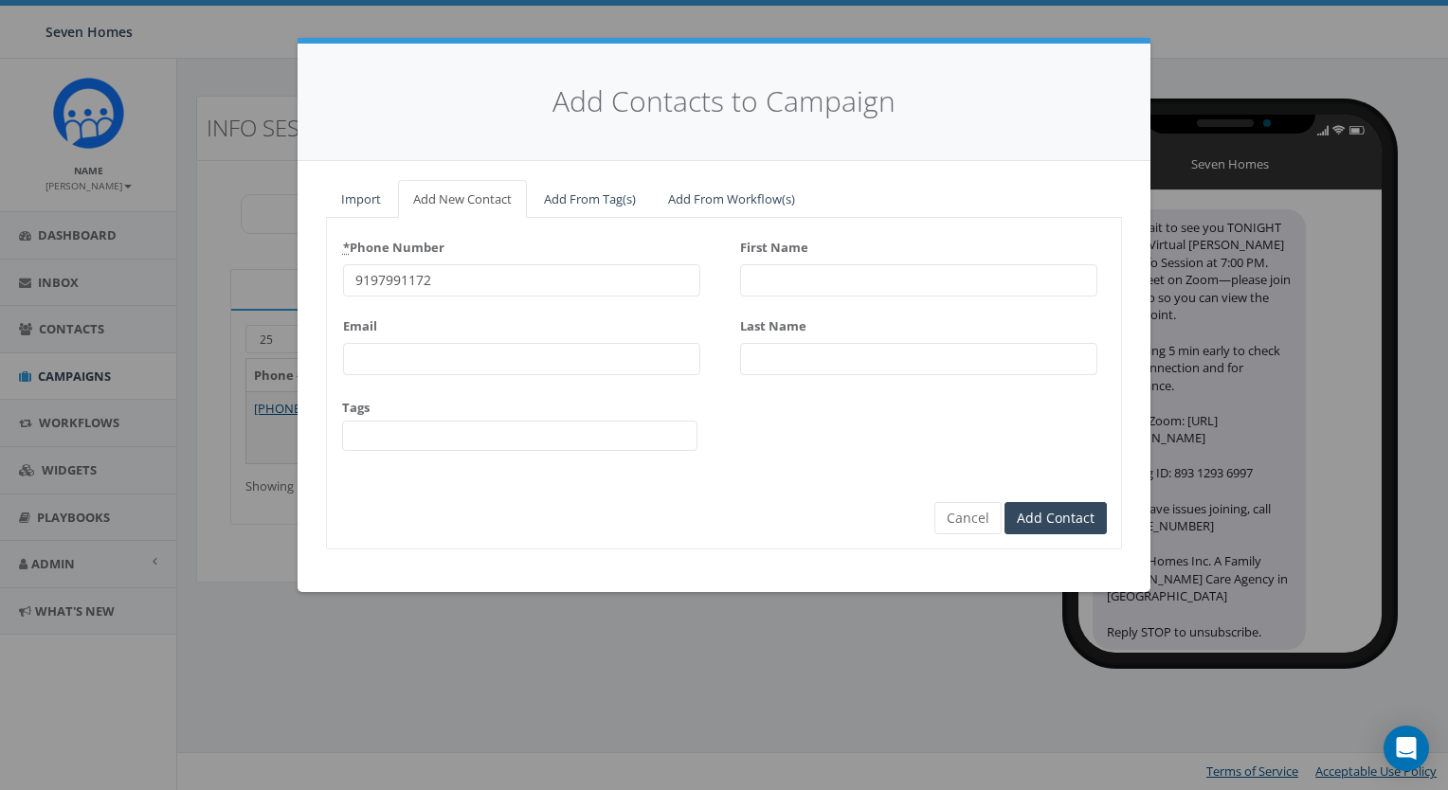
drag, startPoint x: 397, startPoint y: 279, endPoint x: 406, endPoint y: 277, distance: 9.9
click at [397, 279] on input "9197991172" at bounding box center [521, 280] width 357 height 32
click at [373, 278] on input "9197991172" at bounding box center [521, 280] width 357 height 32
click at [379, 279] on input "9197991172" at bounding box center [521, 280] width 357 height 32
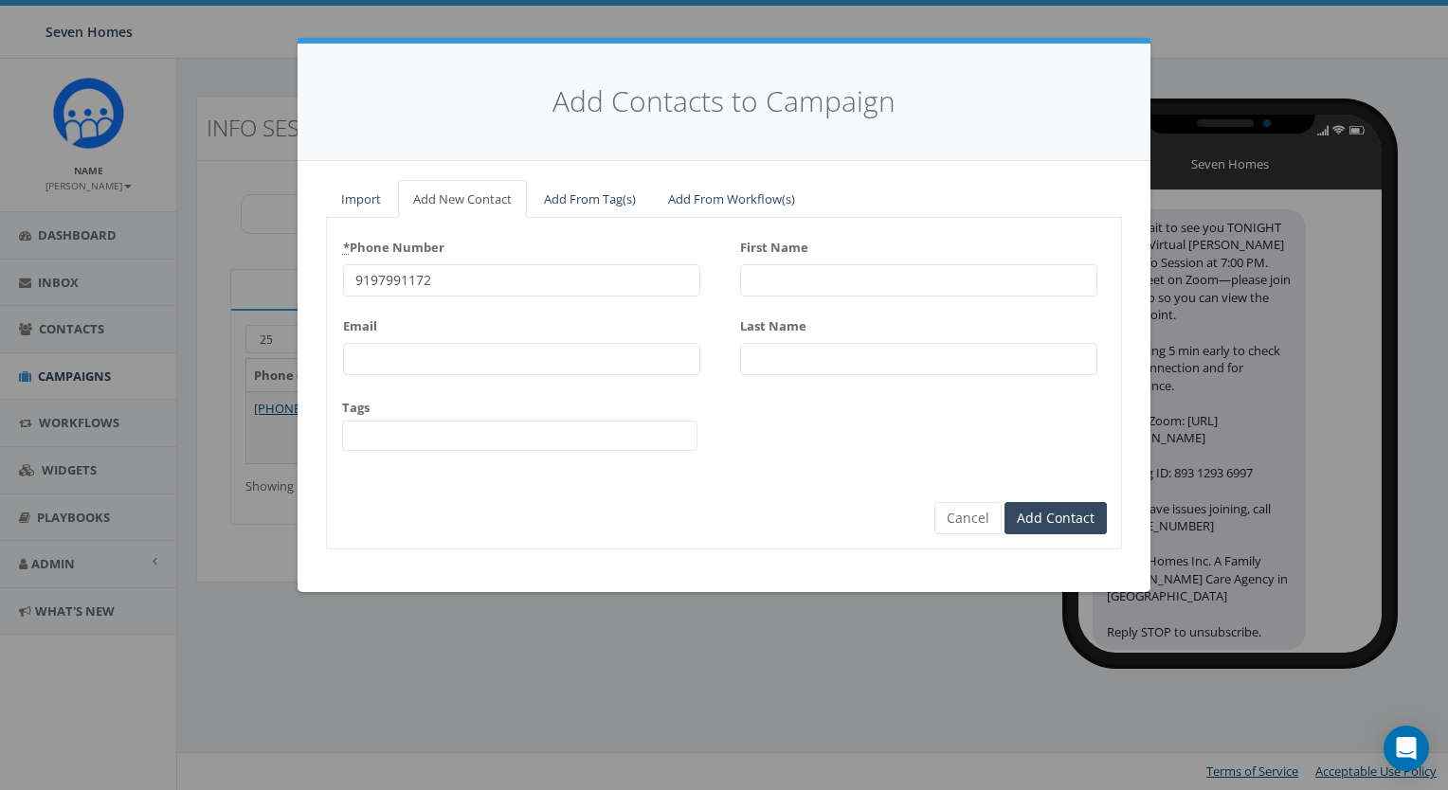
click at [379, 279] on input "9197991172" at bounding box center [521, 280] width 357 height 32
click at [748, 447] on div "* Phone Number 9197991172 Email Tags 2025/03/12 2025/03/13 2025/04/02 Board Mem…" at bounding box center [724, 349] width 794 height 235
click at [447, 283] on input "9197991172" at bounding box center [521, 280] width 357 height 32
click at [500, 279] on input "9197991172" at bounding box center [521, 280] width 357 height 32
click at [413, 277] on input "9197991172" at bounding box center [521, 280] width 357 height 32
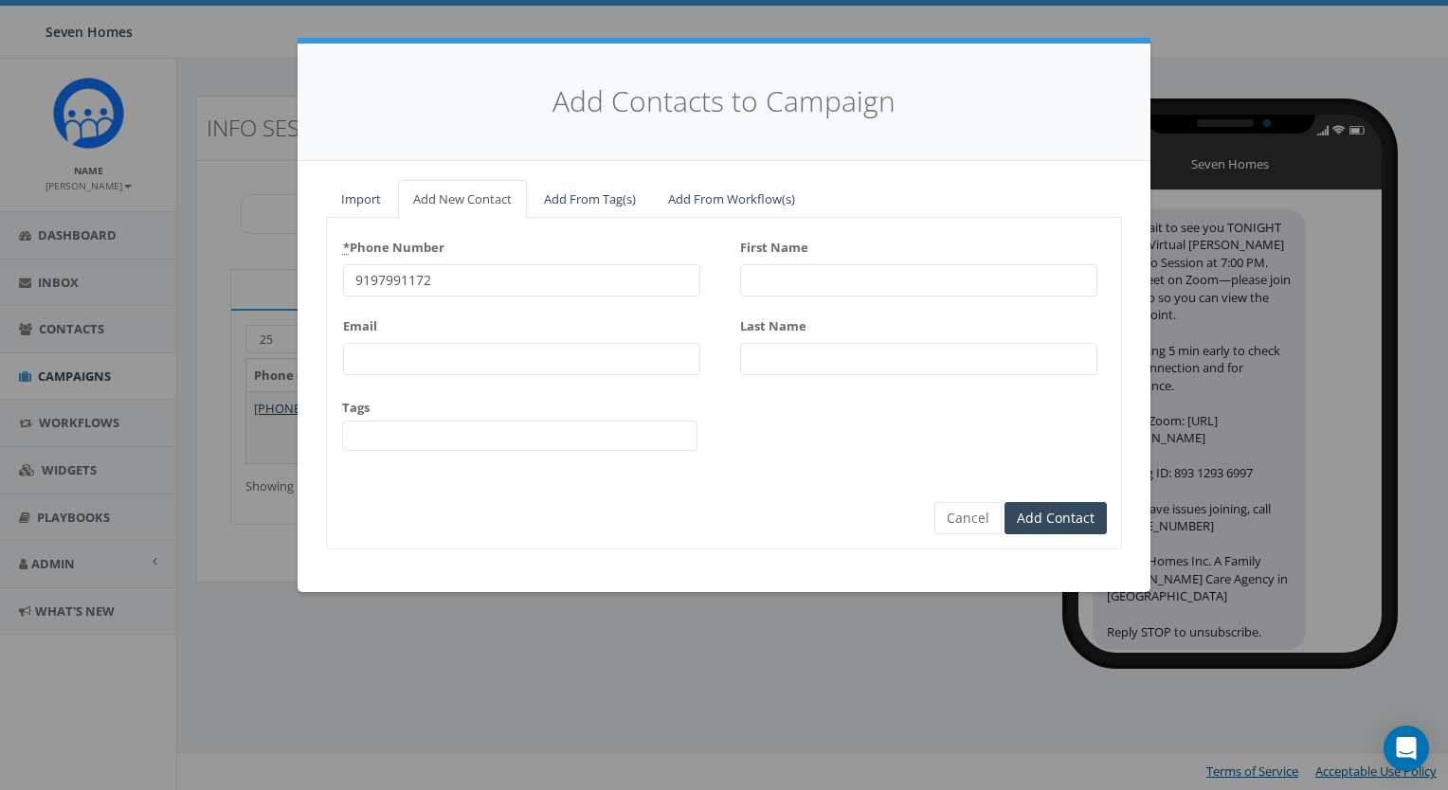
click at [413, 277] on input "9197991172" at bounding box center [521, 280] width 357 height 32
click at [733, 453] on div "* Phone Number 9197991172 Email Tags 2025/03/12 2025/03/13 2025/04/02 Board Mem…" at bounding box center [724, 349] width 794 height 235
click at [402, 343] on input "Email" at bounding box center [521, 359] width 357 height 32
paste input "cstoverwright@gmail.com"
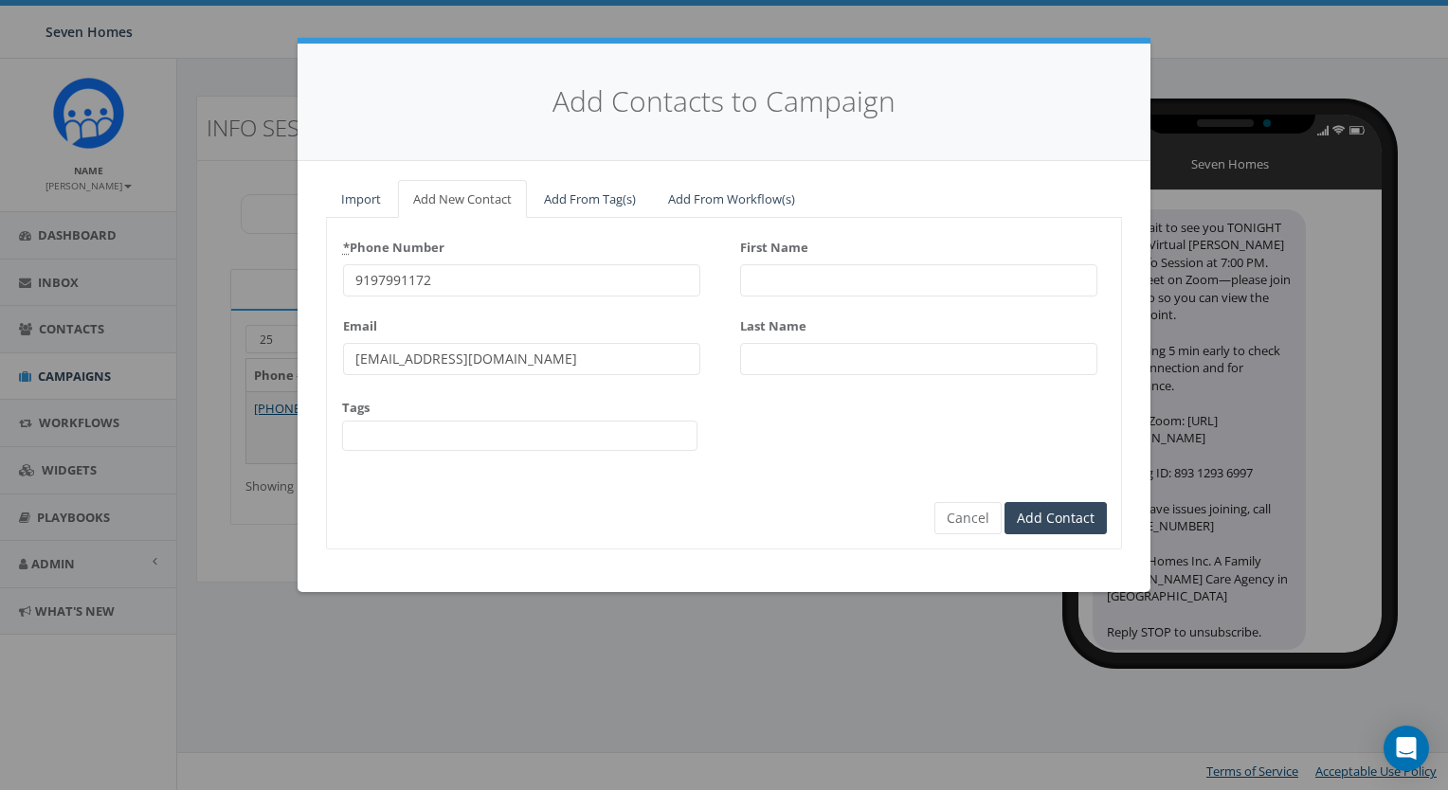
type input "cstoverwright@gmail.com"
click at [402, 429] on span at bounding box center [519, 436] width 355 height 30
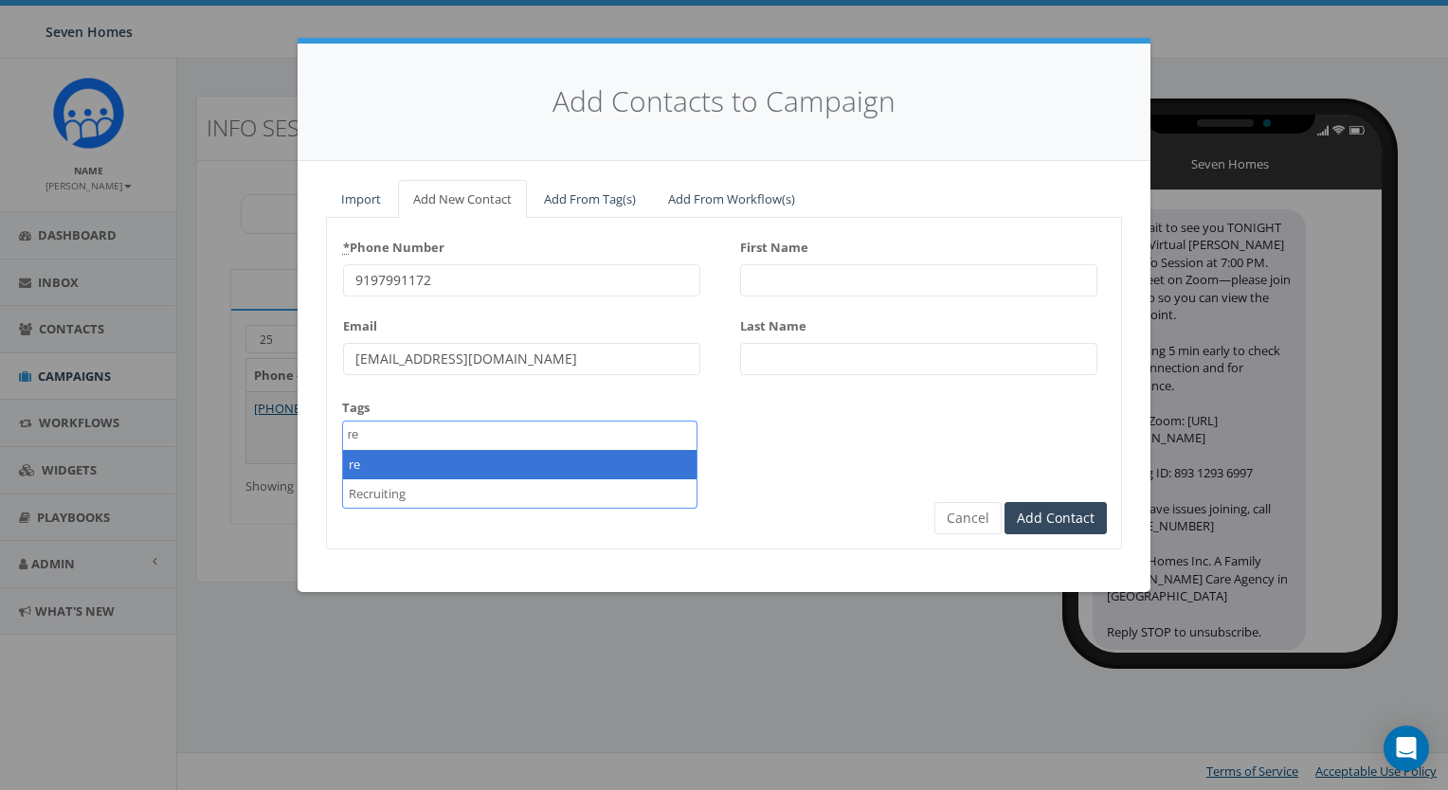
type textarea "re"
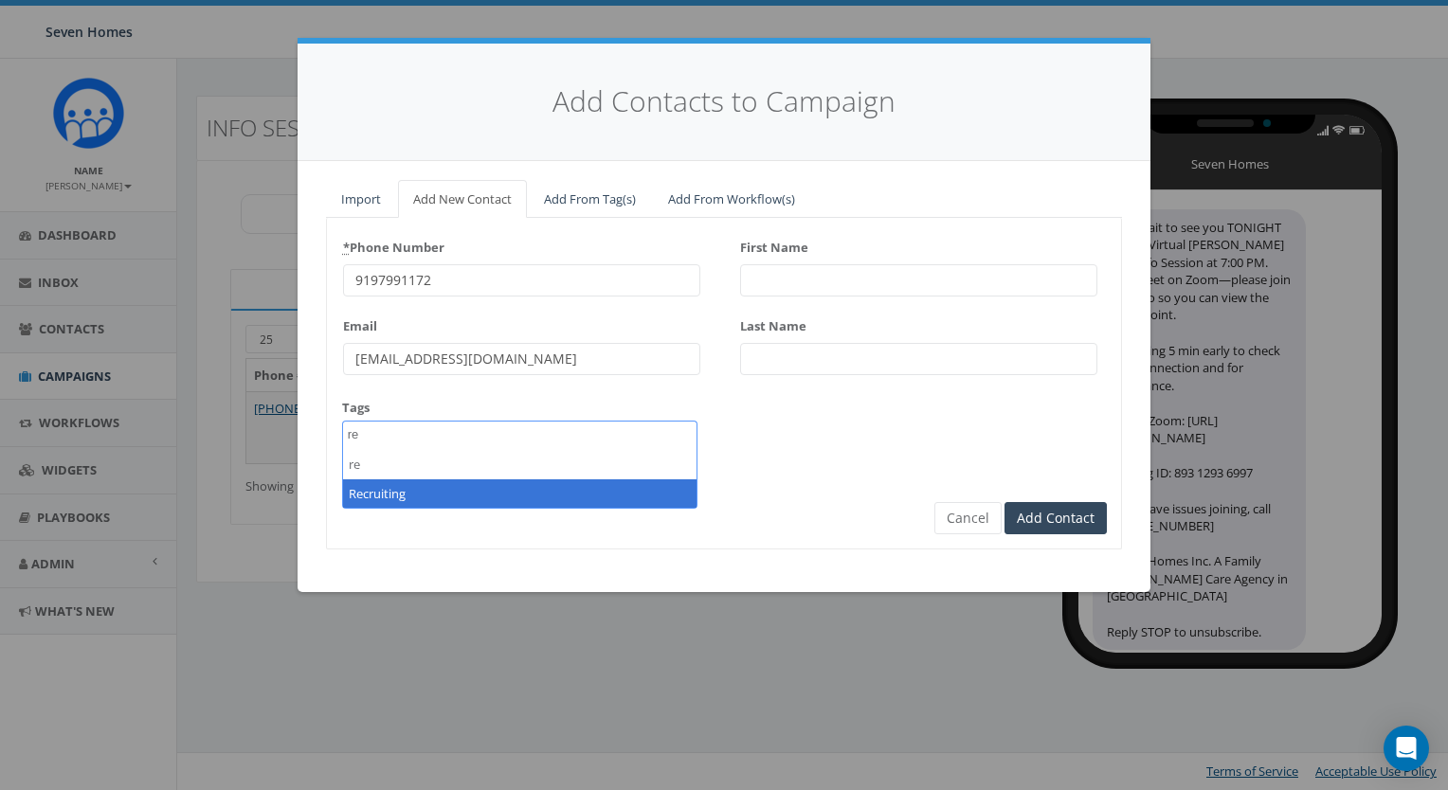
select select "Recruiting"
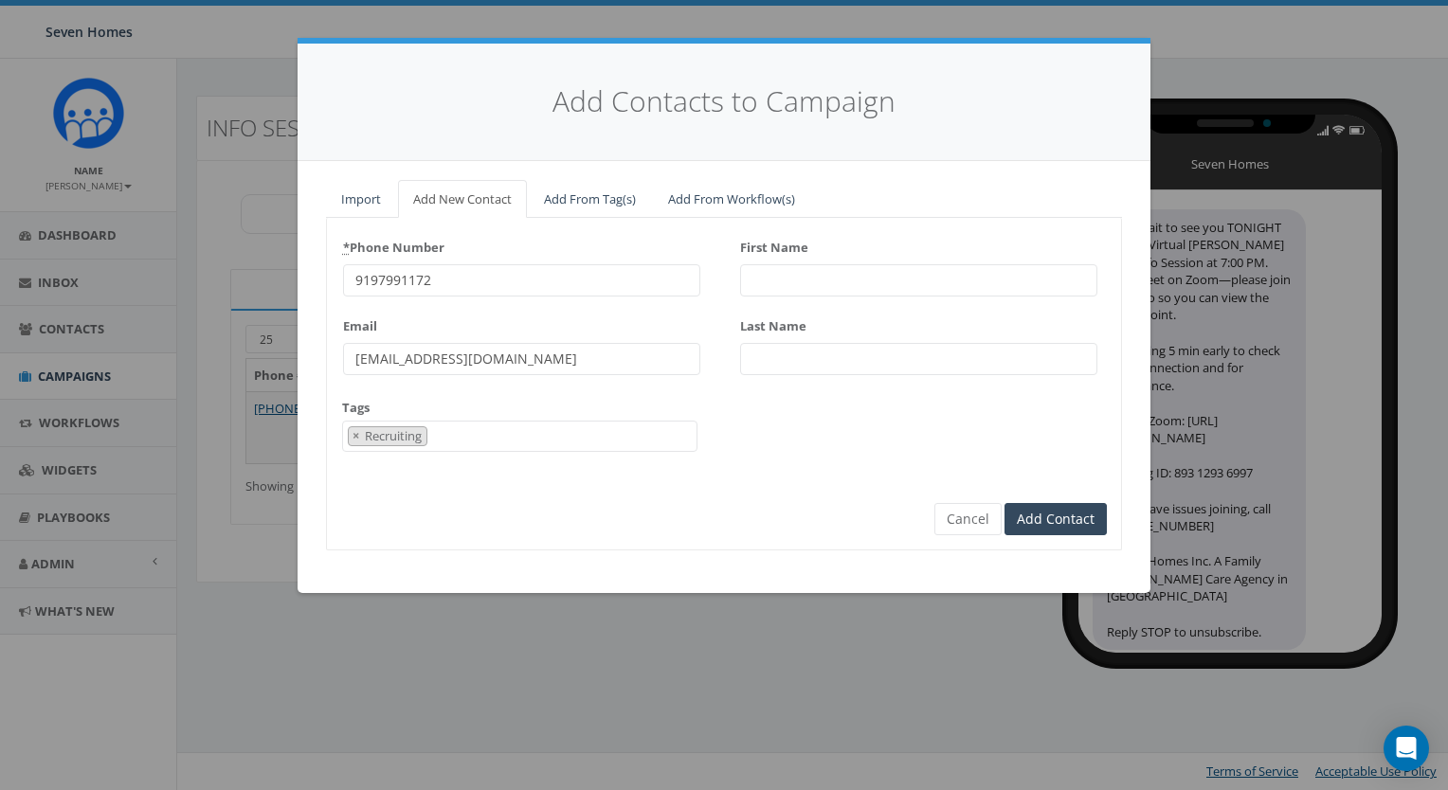
click at [792, 294] on input "First Name" at bounding box center [918, 280] width 357 height 32
type input "Caroline"
click at [786, 361] on input "Last Name" at bounding box center [918, 359] width 357 height 32
type input "Lupo"
click at [1047, 517] on input "Add Contact" at bounding box center [1055, 519] width 102 height 32
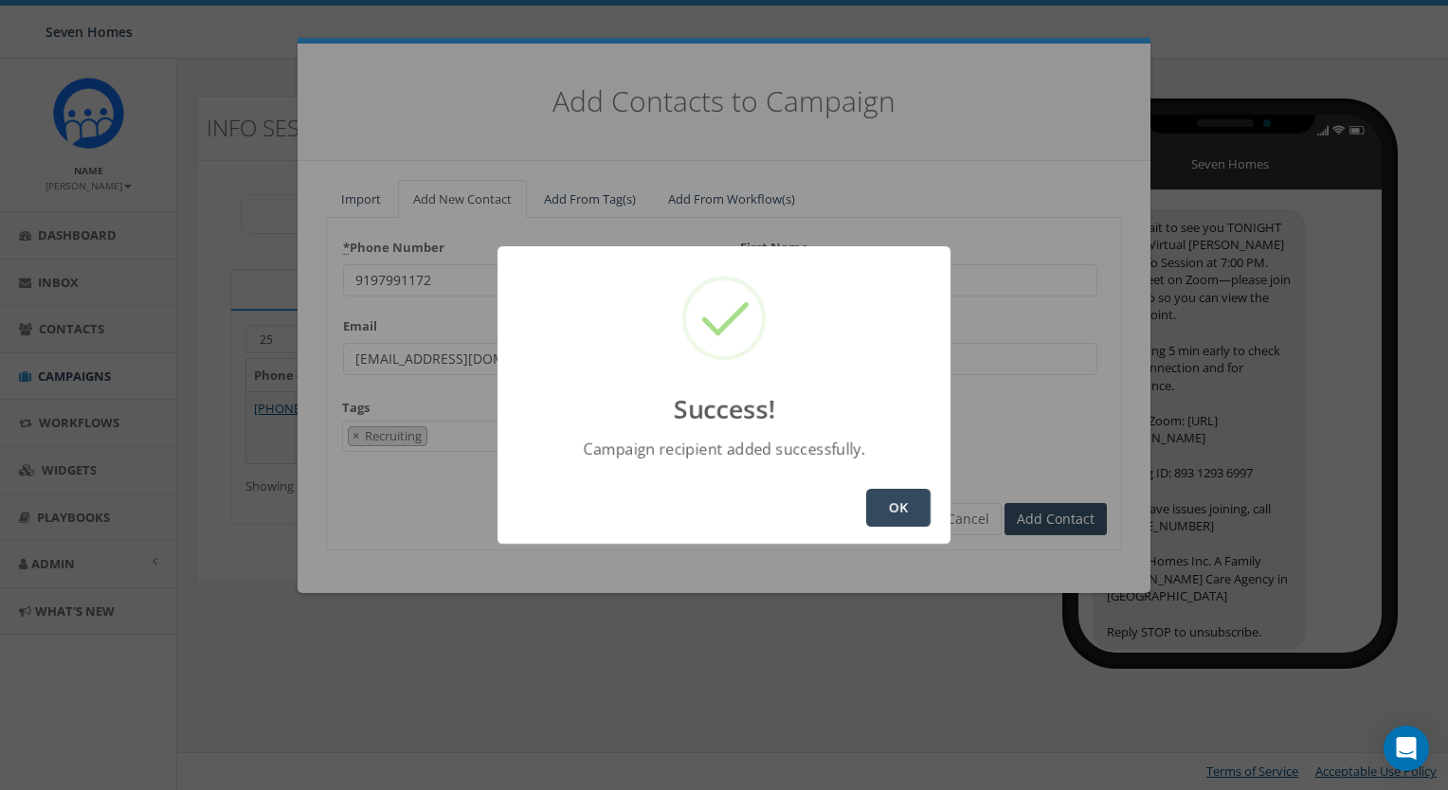
click at [882, 497] on button "OK" at bounding box center [898, 508] width 64 height 38
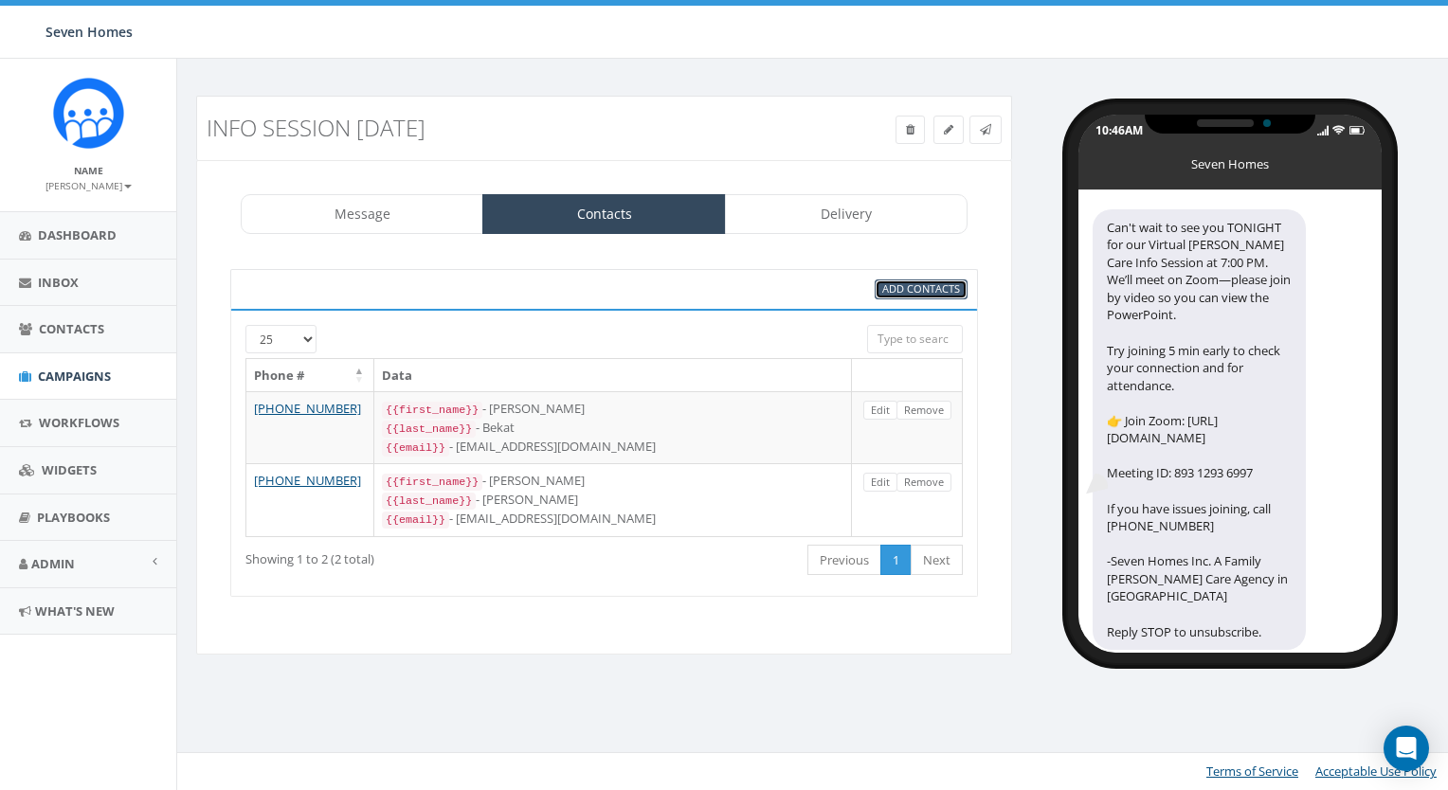
click at [898, 290] on span "Add Contacts" at bounding box center [921, 288] width 78 height 14
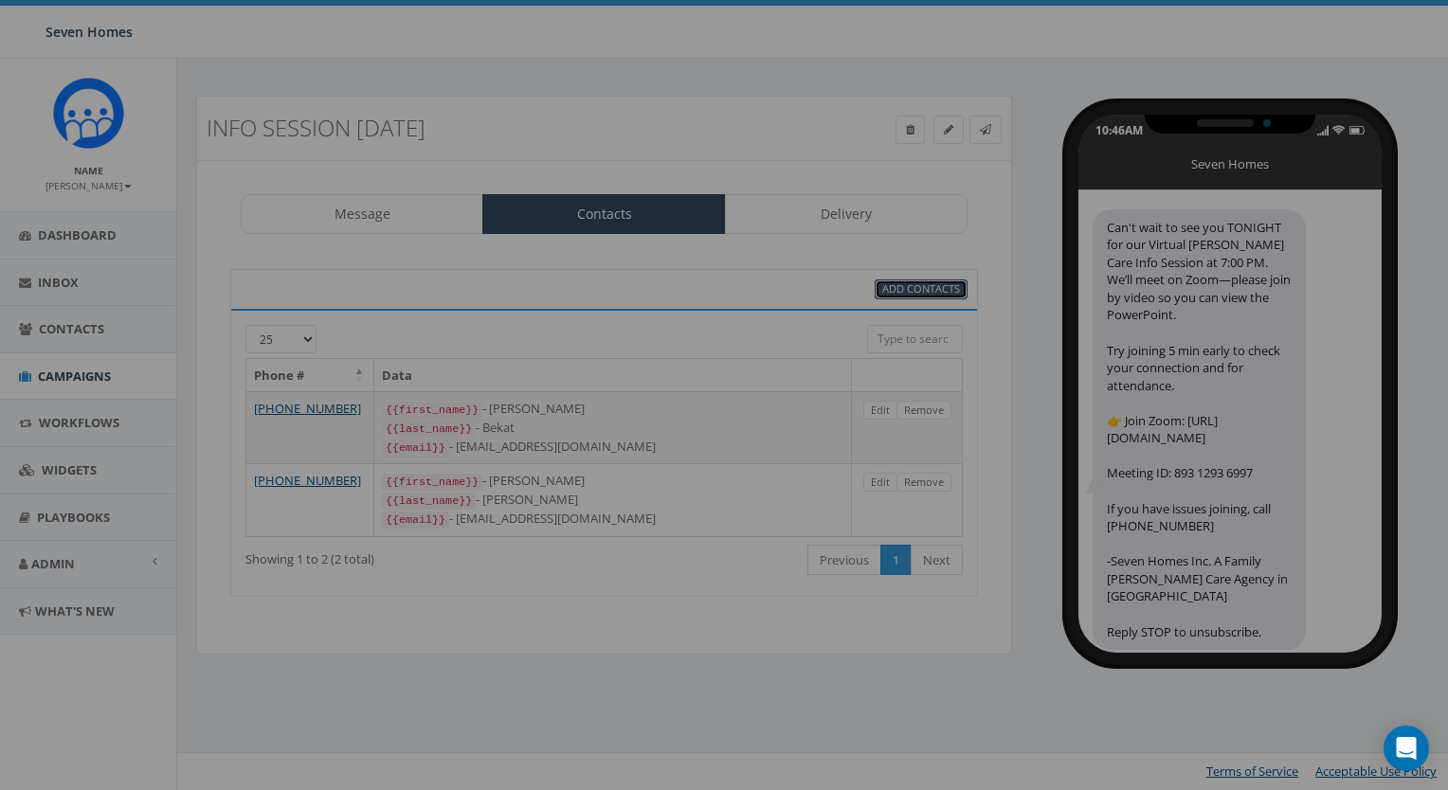
select select
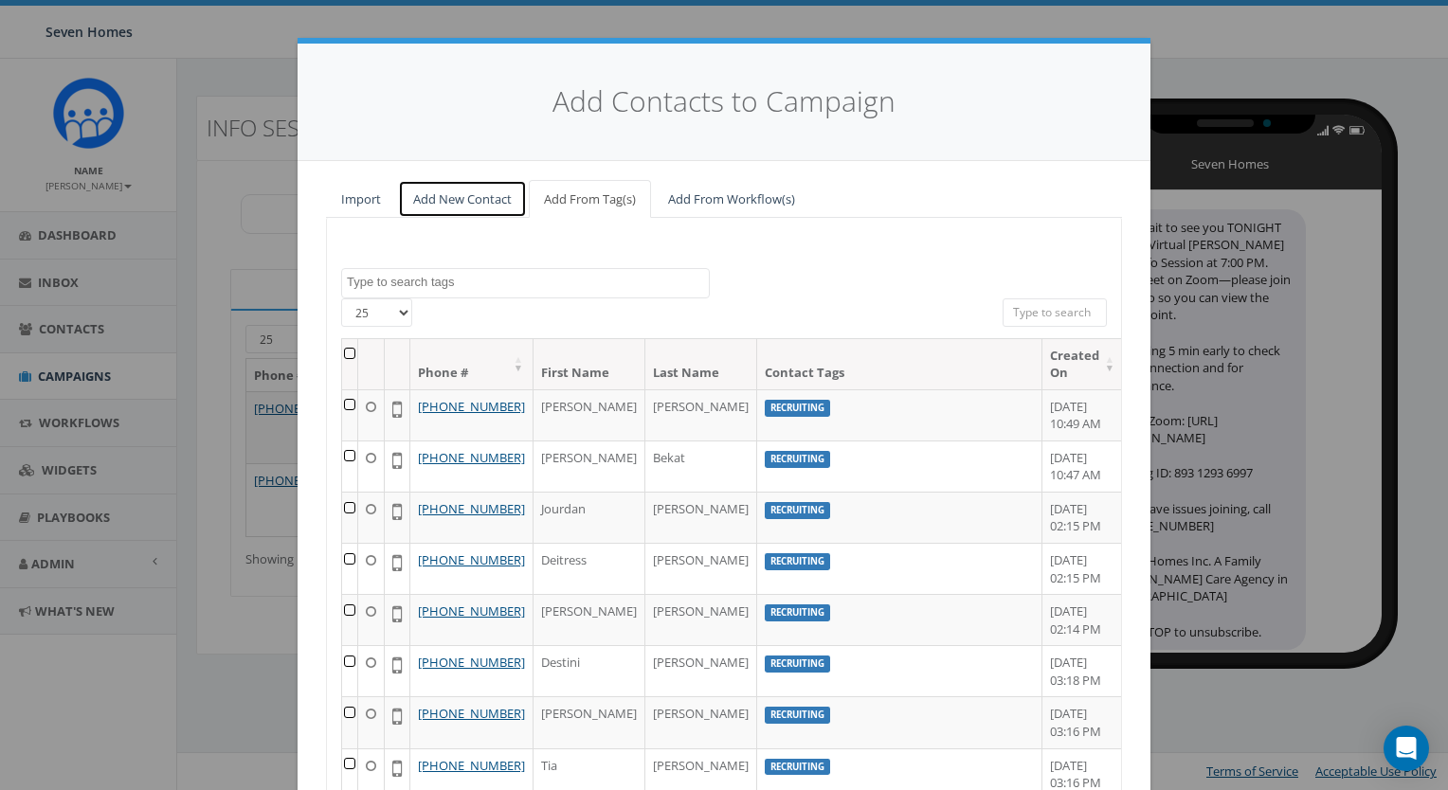
click at [485, 202] on link "Add New Contact" at bounding box center [462, 199] width 129 height 39
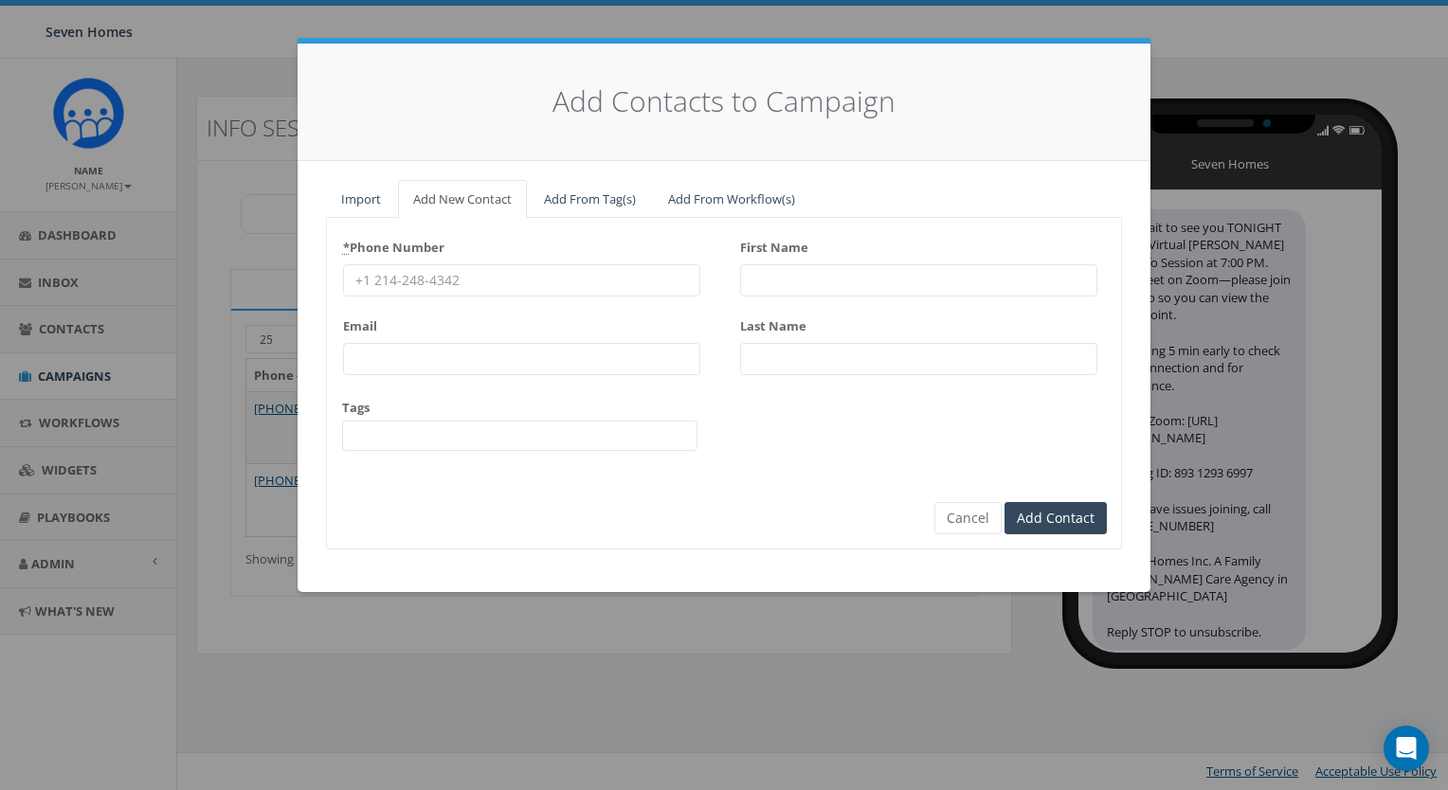
click at [497, 276] on input "* Phone Number" at bounding box center [521, 280] width 357 height 32
paste input "3365883960"
type input "3365883960"
click at [811, 281] on input "First Name" at bounding box center [918, 280] width 357 height 32
type input "Ryan"
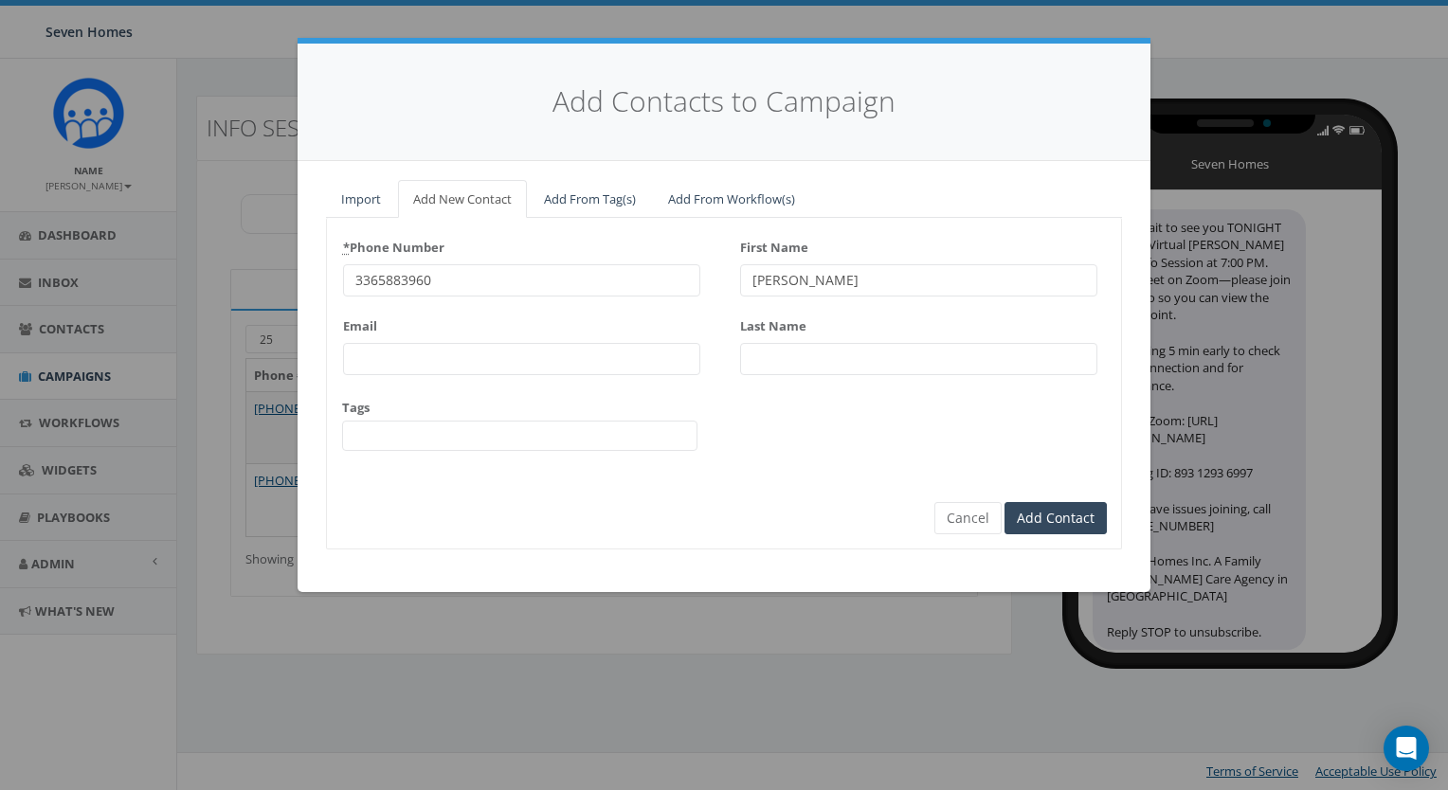
click at [801, 355] on input "Last Name" at bounding box center [918, 359] width 357 height 32
type input "Lupo"
click at [371, 369] on input "Email" at bounding box center [521, 359] width 357 height 32
click at [387, 351] on input "Email" at bounding box center [521, 359] width 357 height 32
paste input "lupilupo@gmail.com"
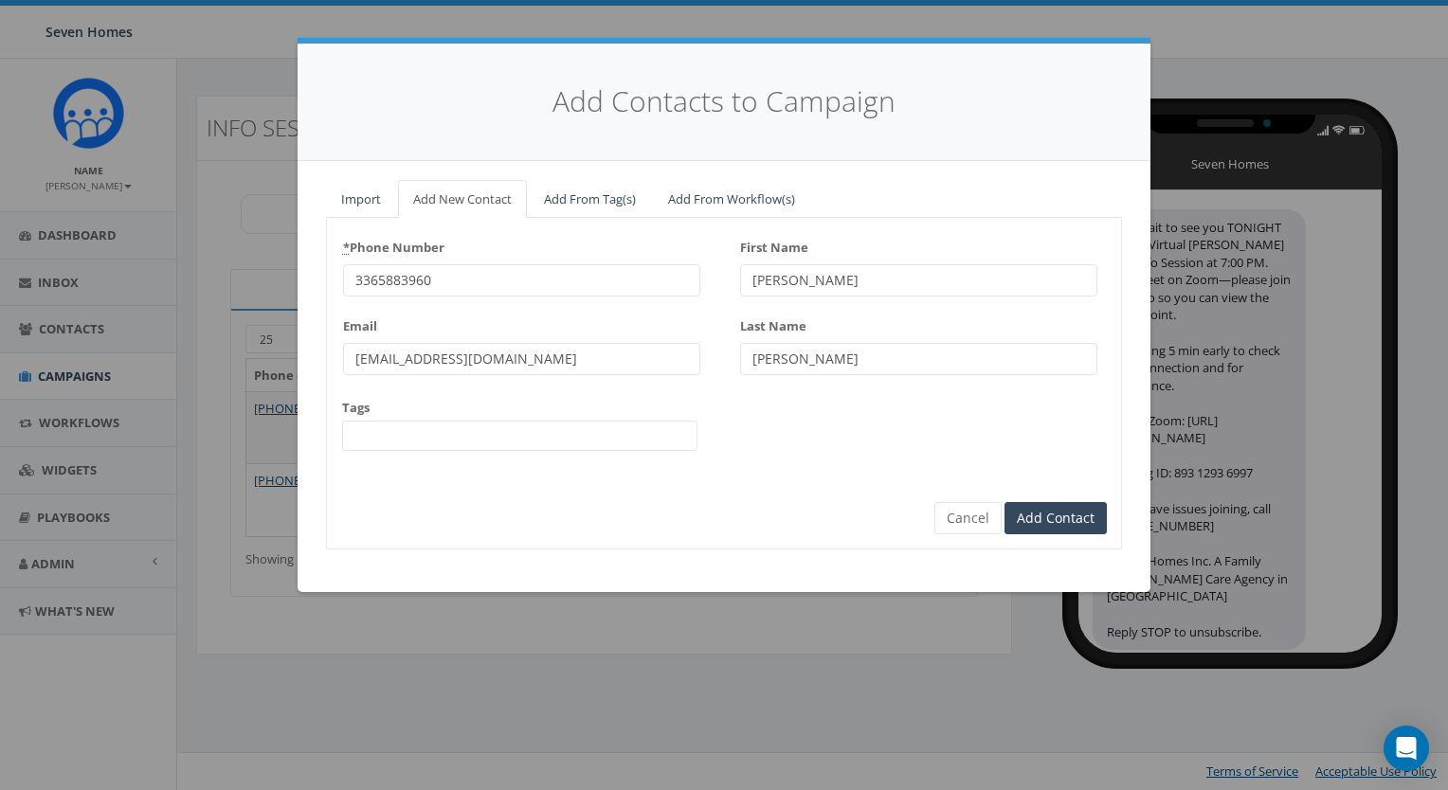
type input "lupilupo@gmail.com"
click at [362, 438] on span at bounding box center [519, 436] width 355 height 30
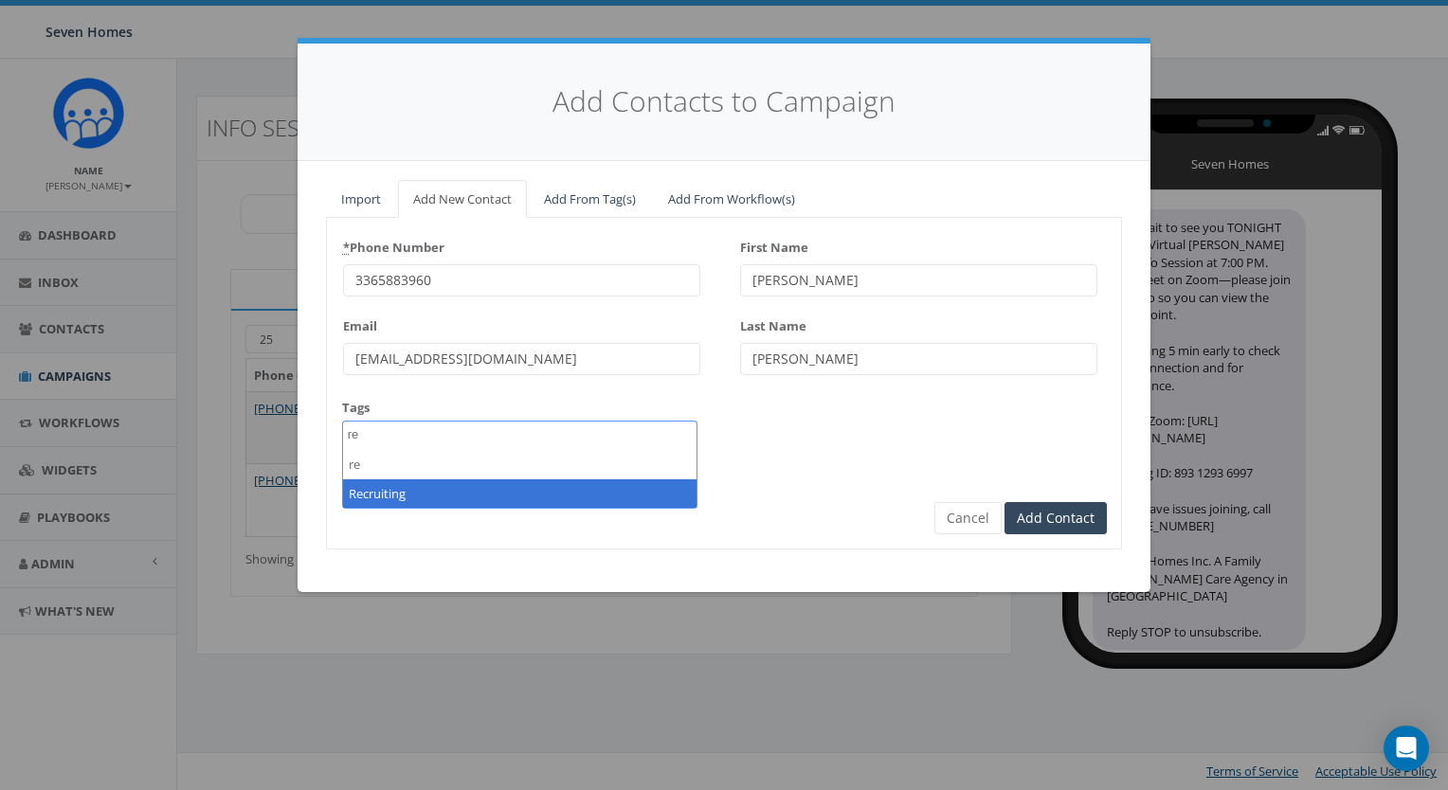
type textarea "re"
select select "Recruiting"
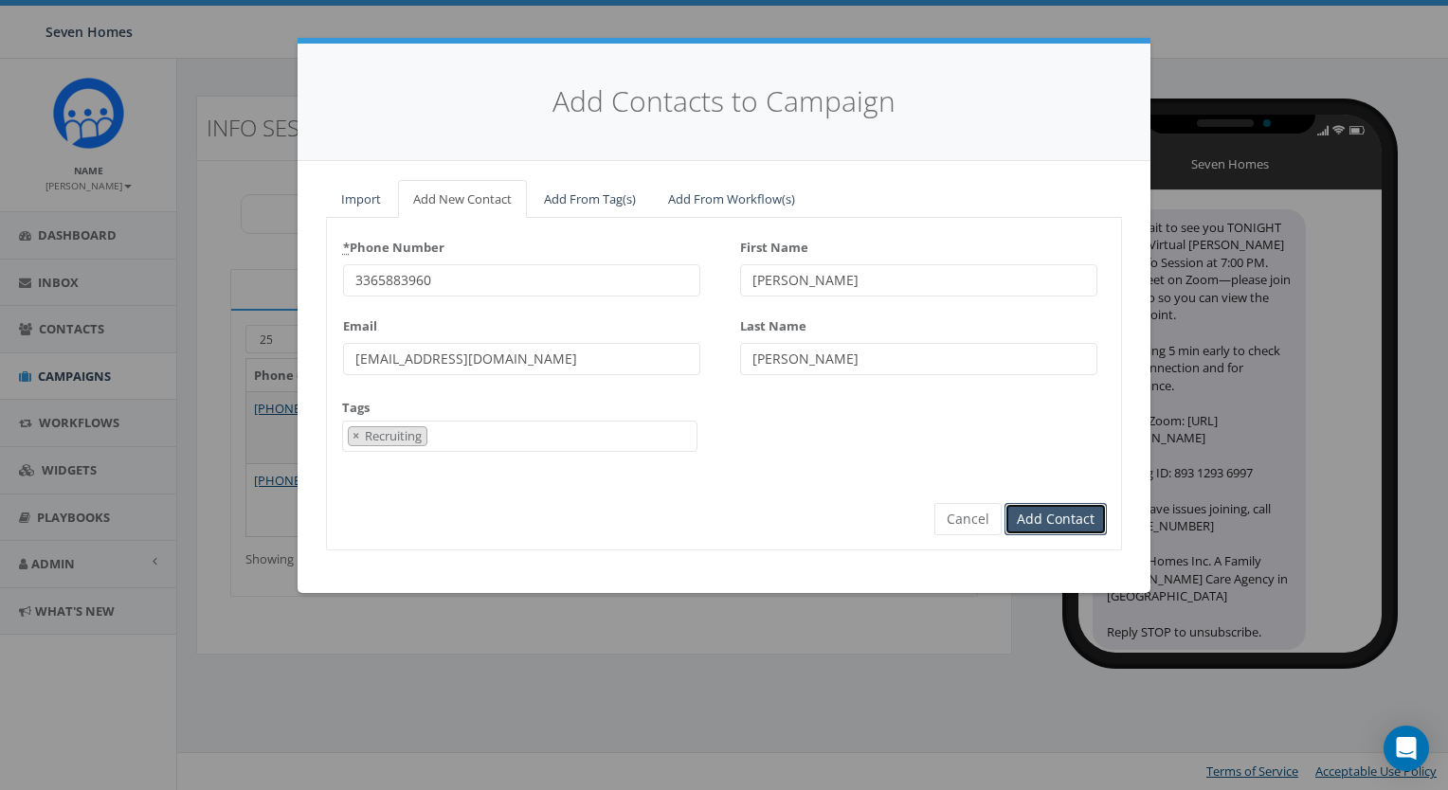
click at [1041, 522] on input "Add Contact" at bounding box center [1055, 519] width 102 height 32
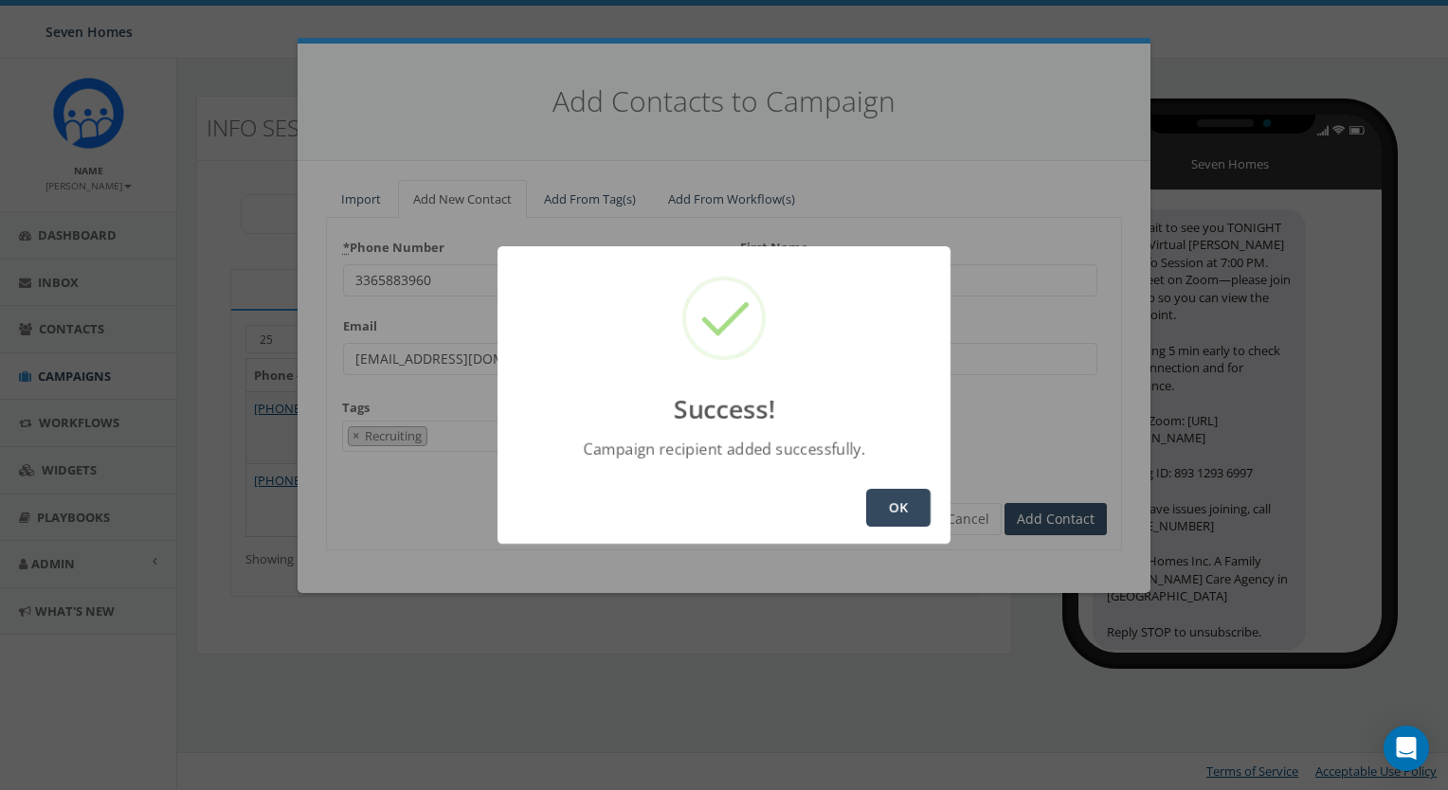
click at [888, 510] on button "OK" at bounding box center [898, 508] width 64 height 38
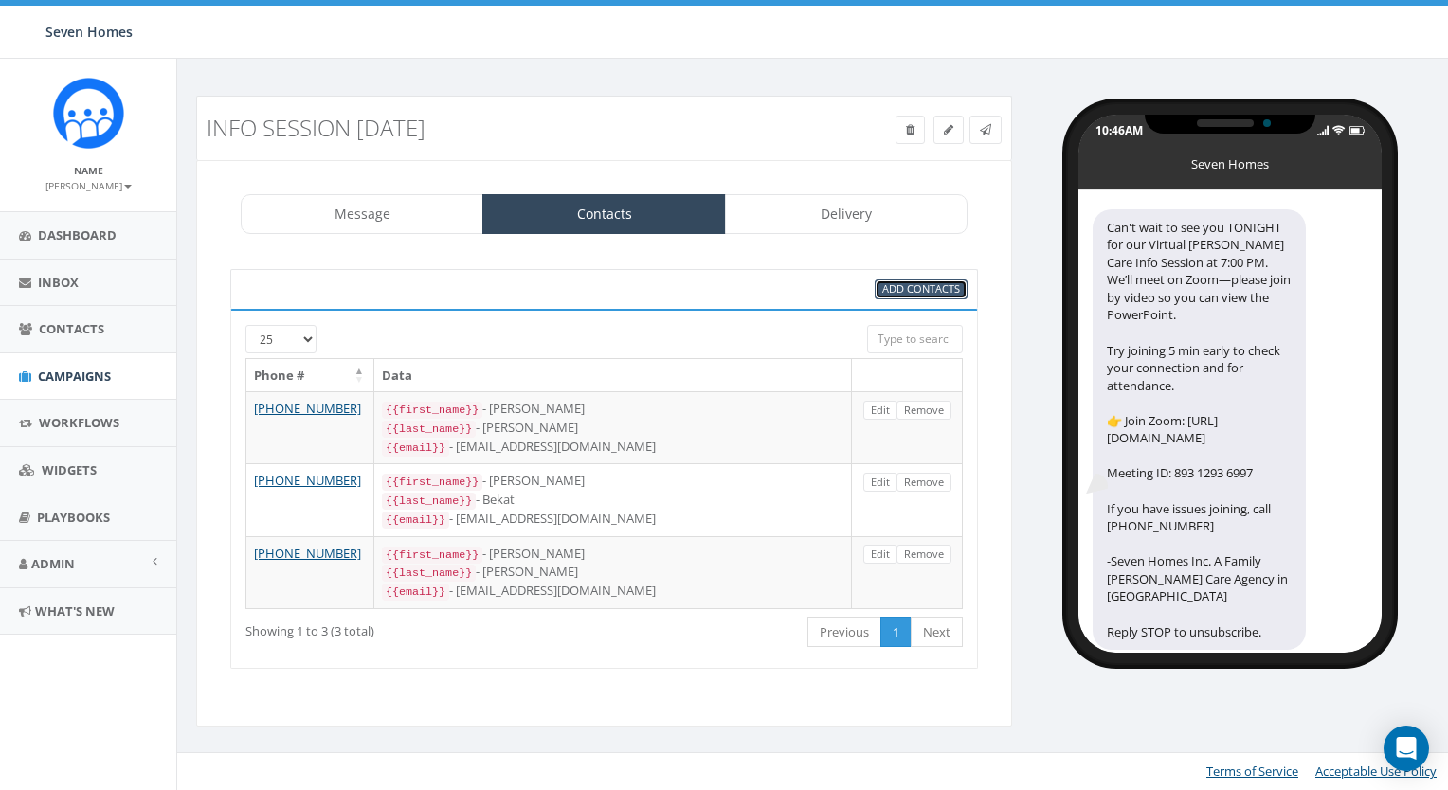
click at [895, 292] on span "Add Contacts" at bounding box center [921, 288] width 78 height 14
select select
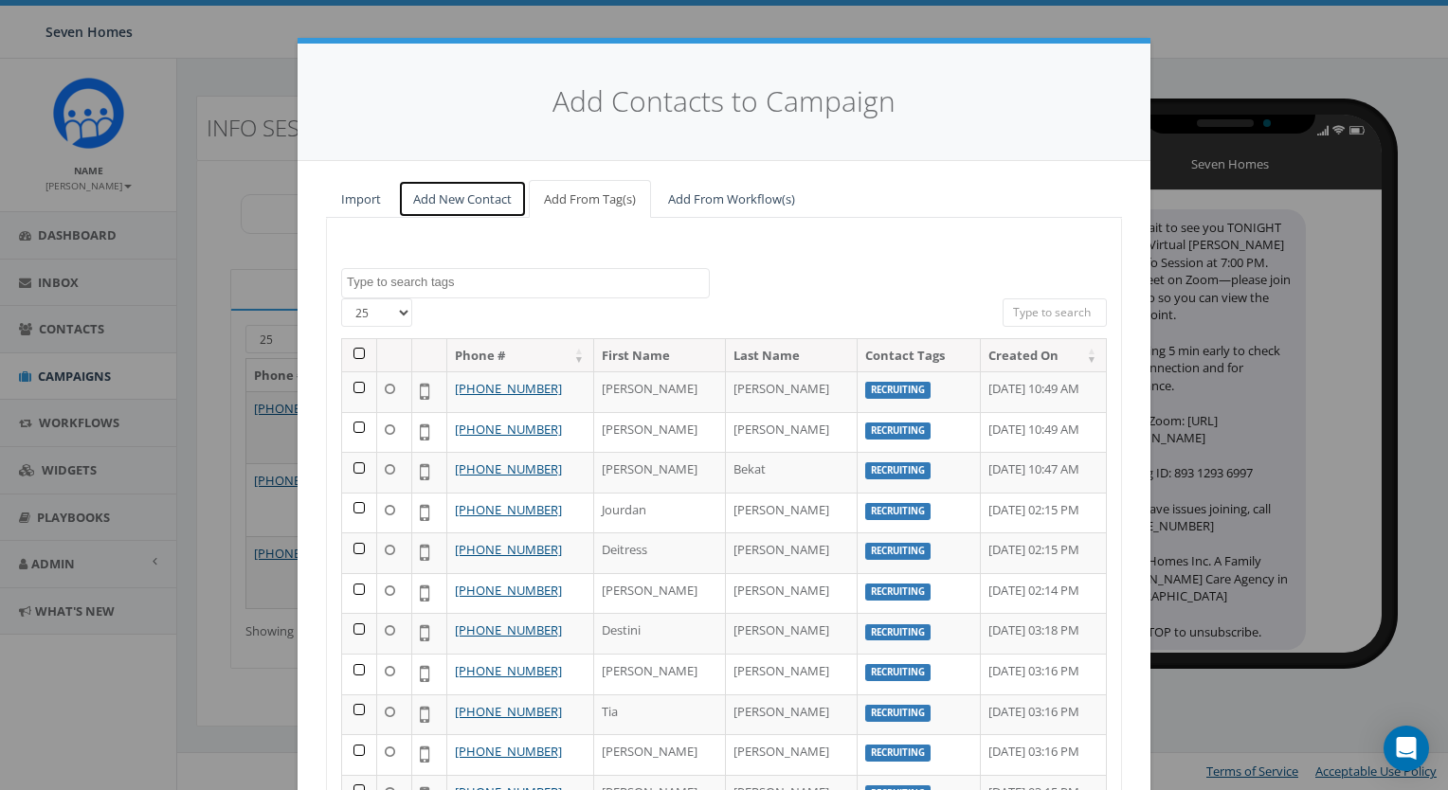
click at [483, 200] on link "Add New Contact" at bounding box center [462, 199] width 129 height 39
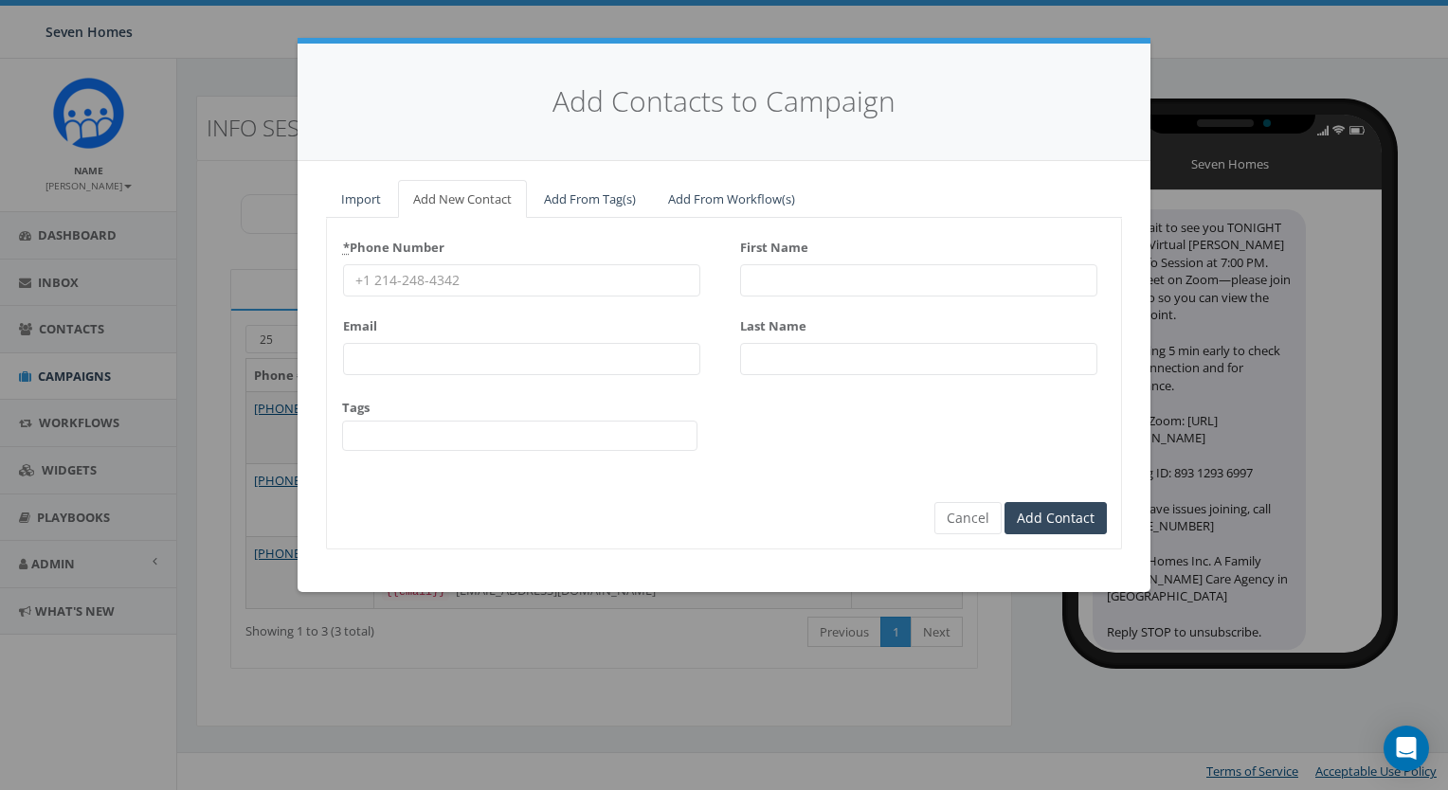
click at [402, 275] on input "* Phone Number" at bounding box center [521, 280] width 357 height 32
paste input "3364567099"
type input "3364567099"
click at [834, 276] on input "First Name" at bounding box center [918, 280] width 357 height 32
type input "I"
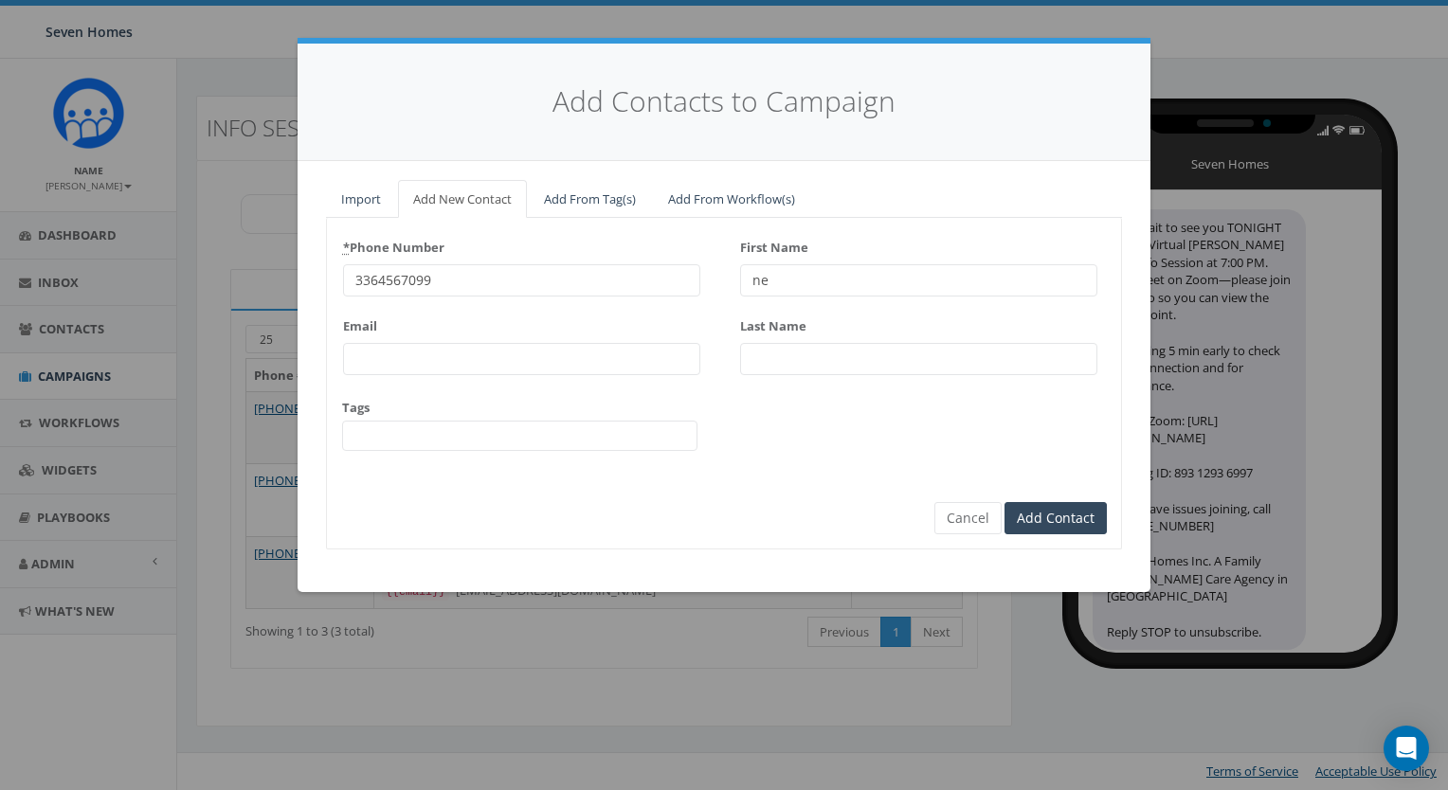
type input "n"
type input "Inetta"
click at [835, 353] on input "Last Name" at bounding box center [918, 359] width 357 height 32
type input "Breland"
click at [485, 353] on input "Email" at bounding box center [521, 359] width 357 height 32
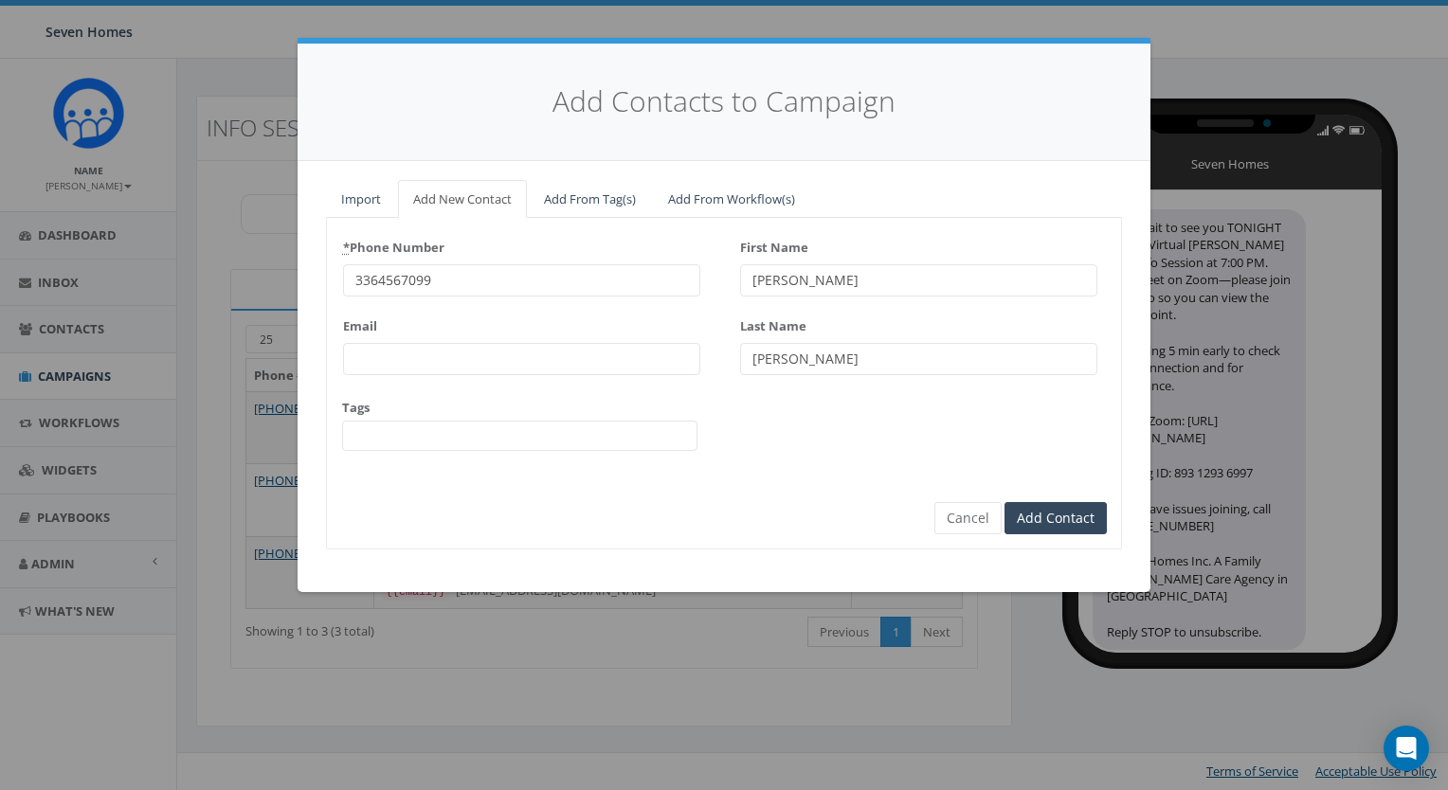
click at [382, 348] on input "Email" at bounding box center [521, 359] width 357 height 32
paste input "inettaporter@gmail.com"
type input "inettaporter@gmail.com"
click at [392, 441] on span at bounding box center [519, 436] width 355 height 30
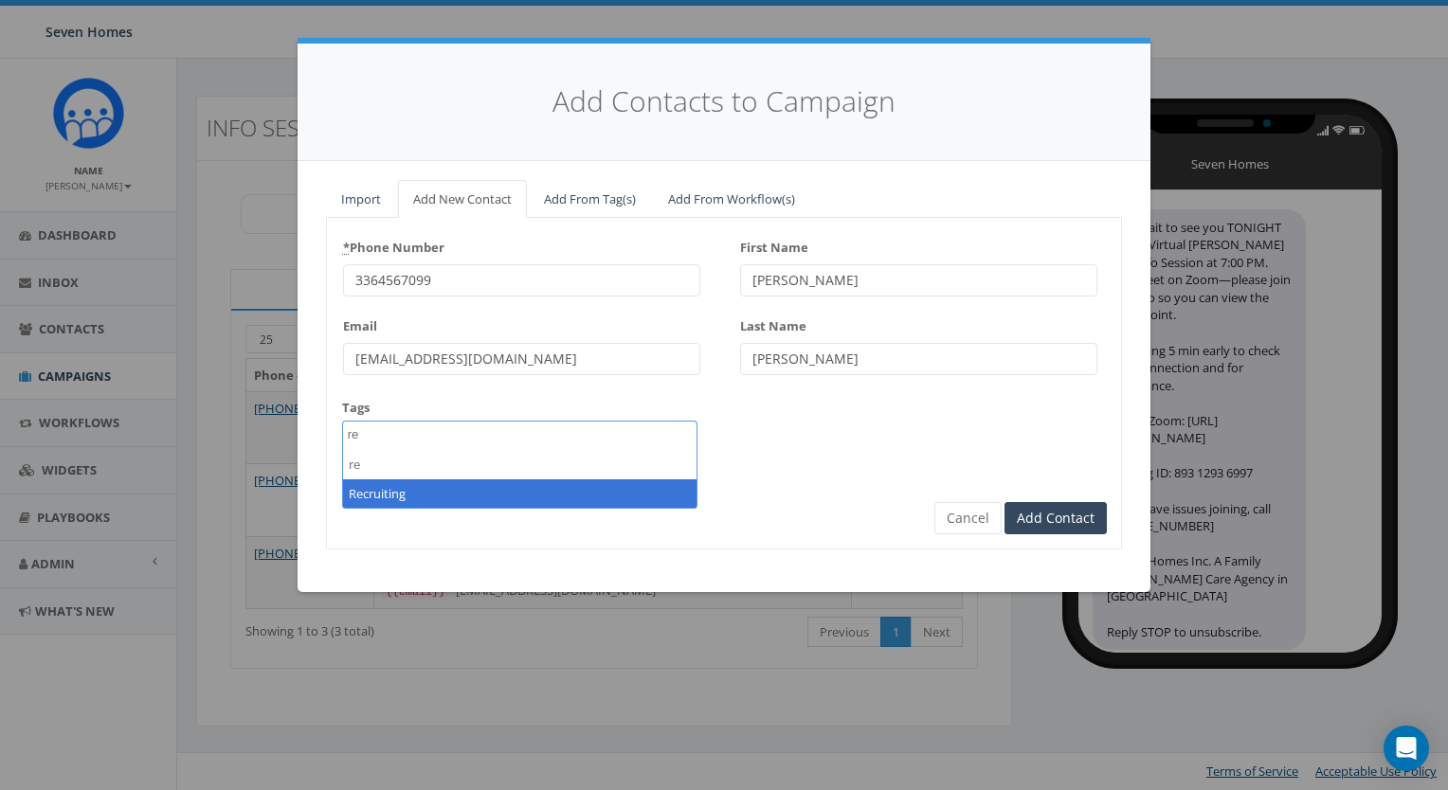
type textarea "re"
select select "Recruiting"
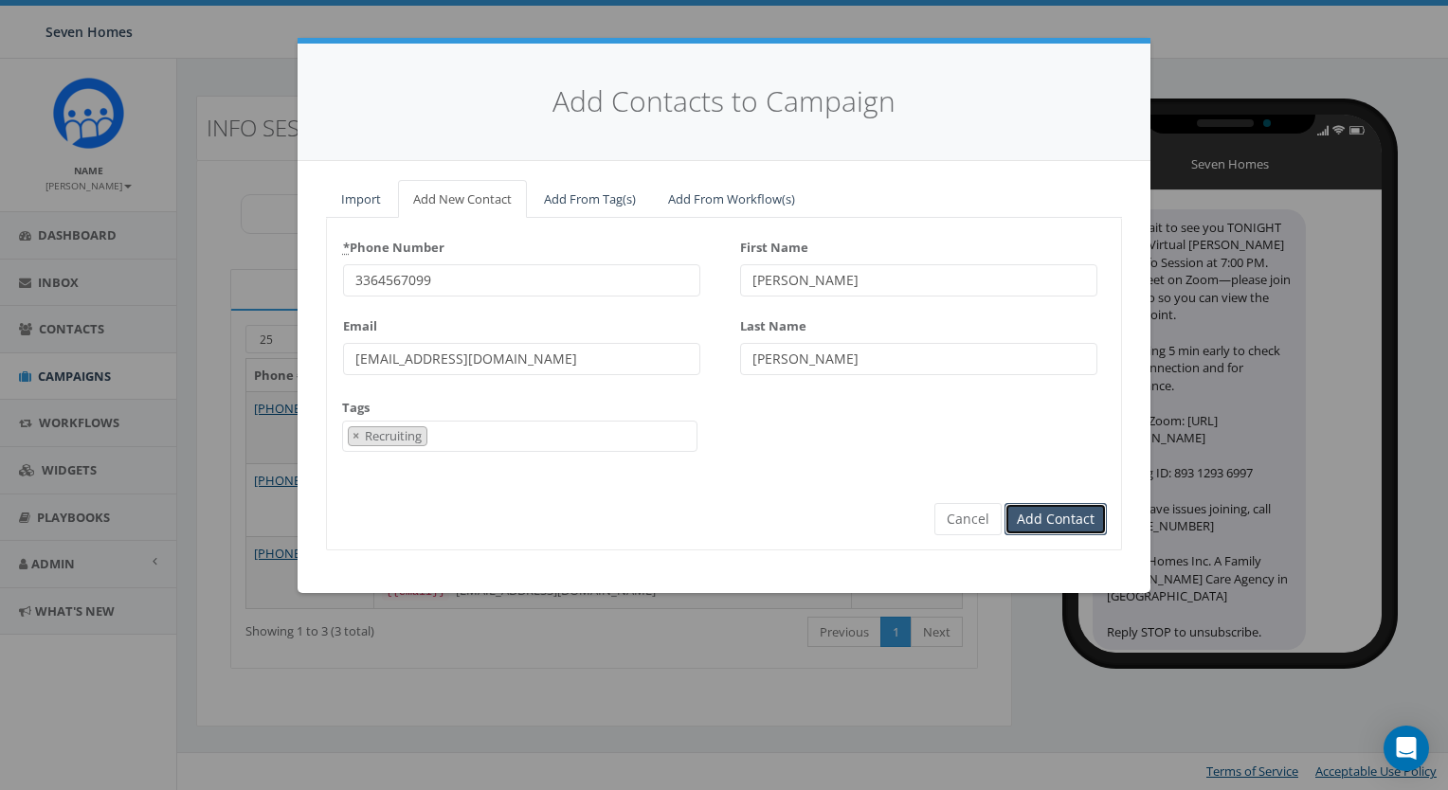
click at [1074, 518] on input "Add Contact" at bounding box center [1055, 519] width 102 height 32
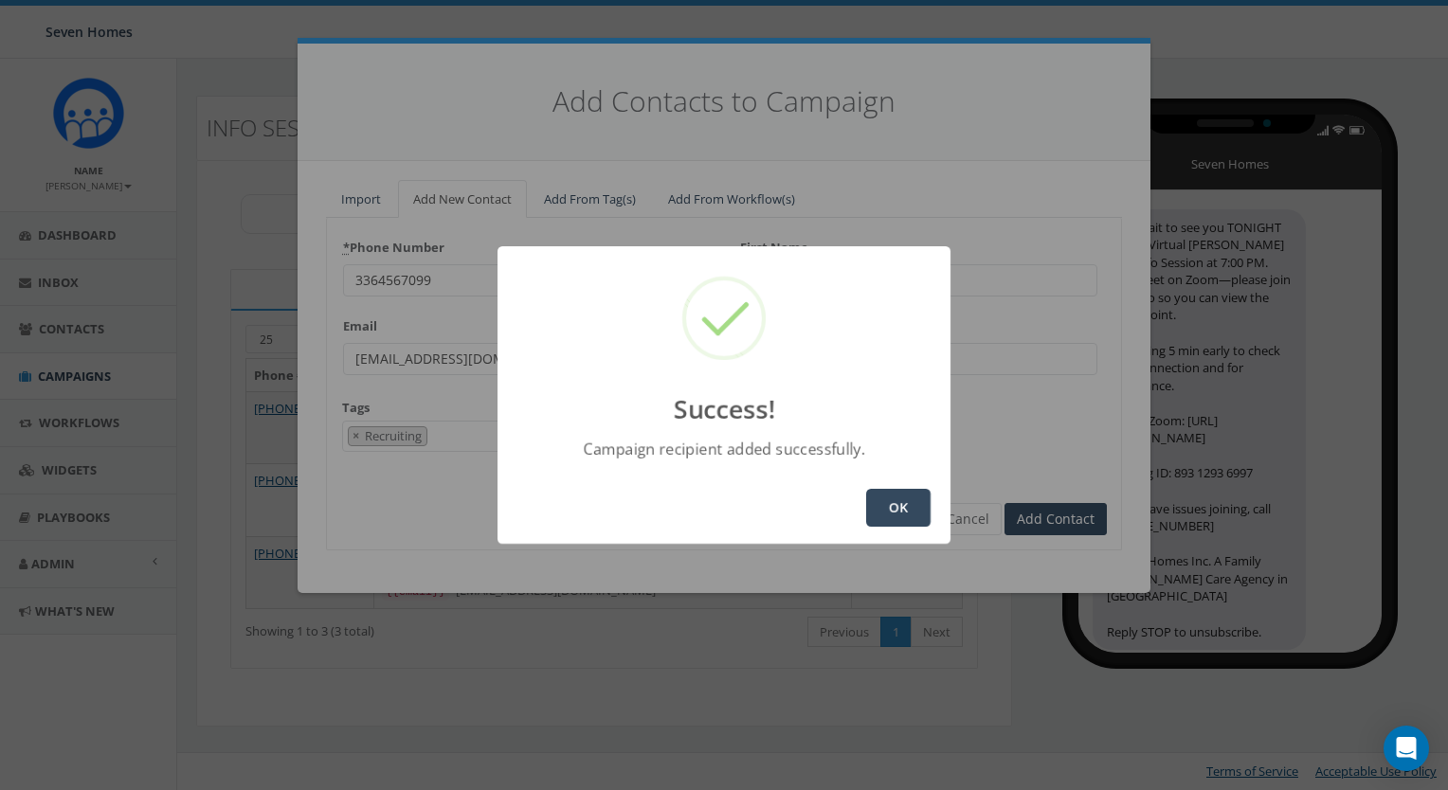
click at [902, 510] on button "OK" at bounding box center [898, 508] width 64 height 38
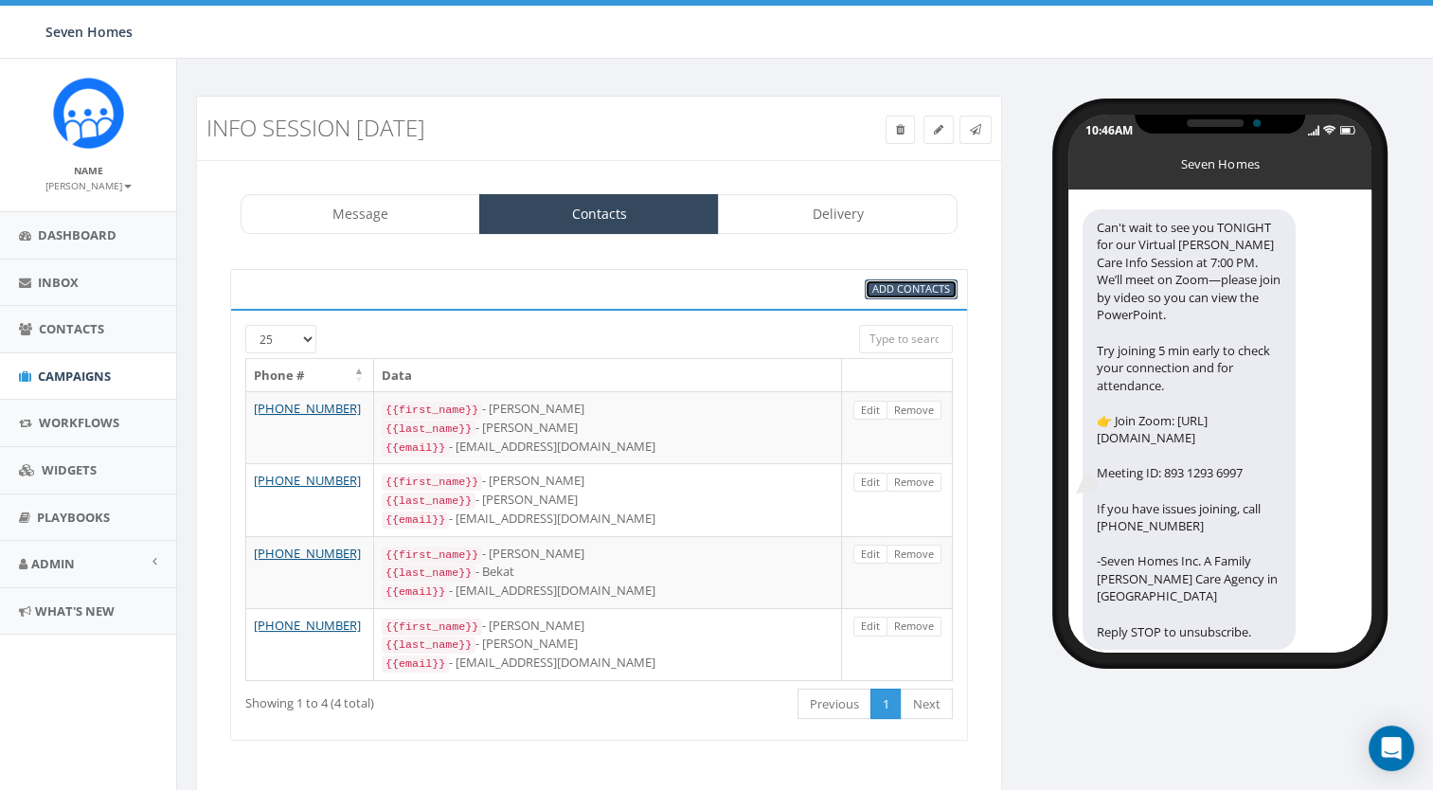
click at [889, 297] on link "Add Contacts" at bounding box center [911, 289] width 93 height 20
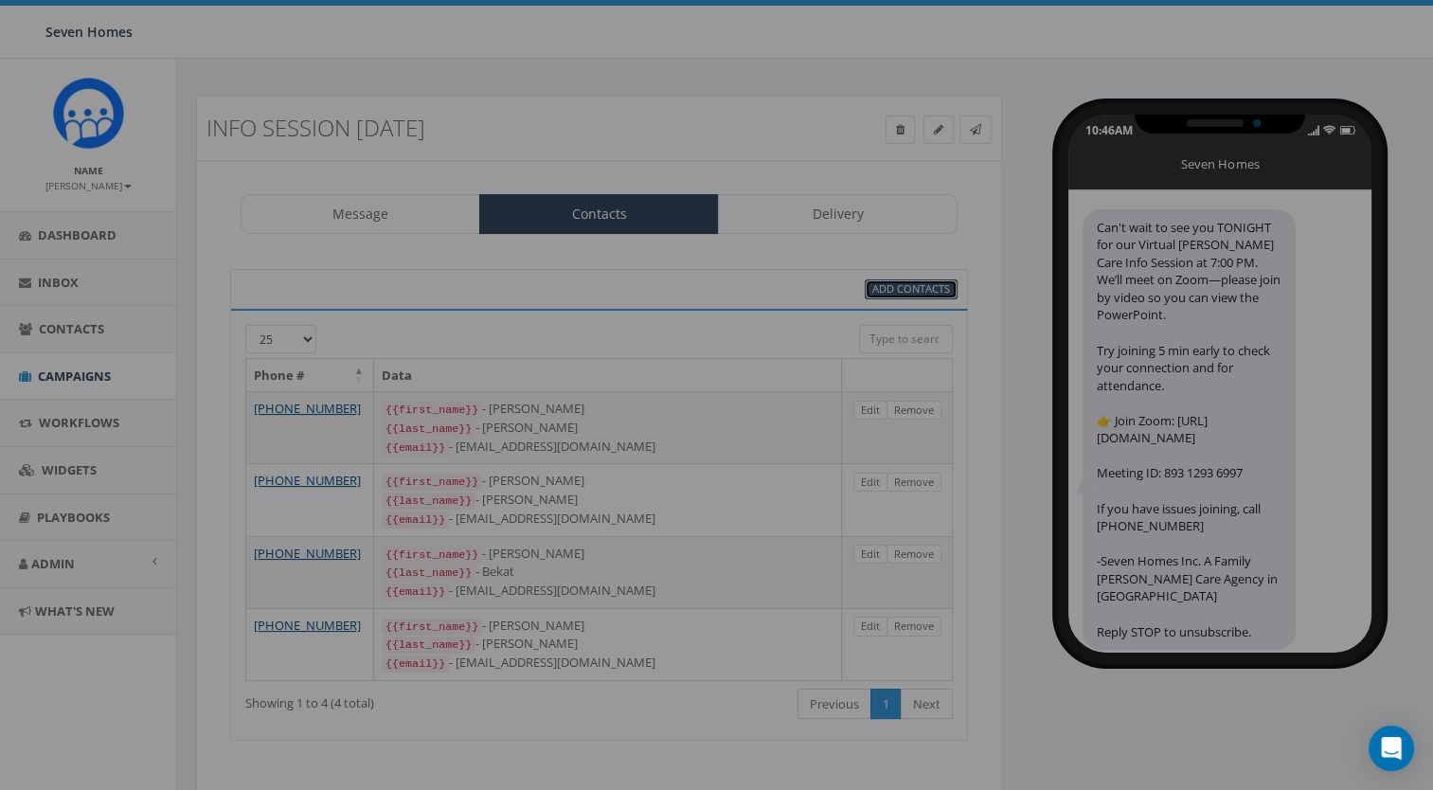
select select
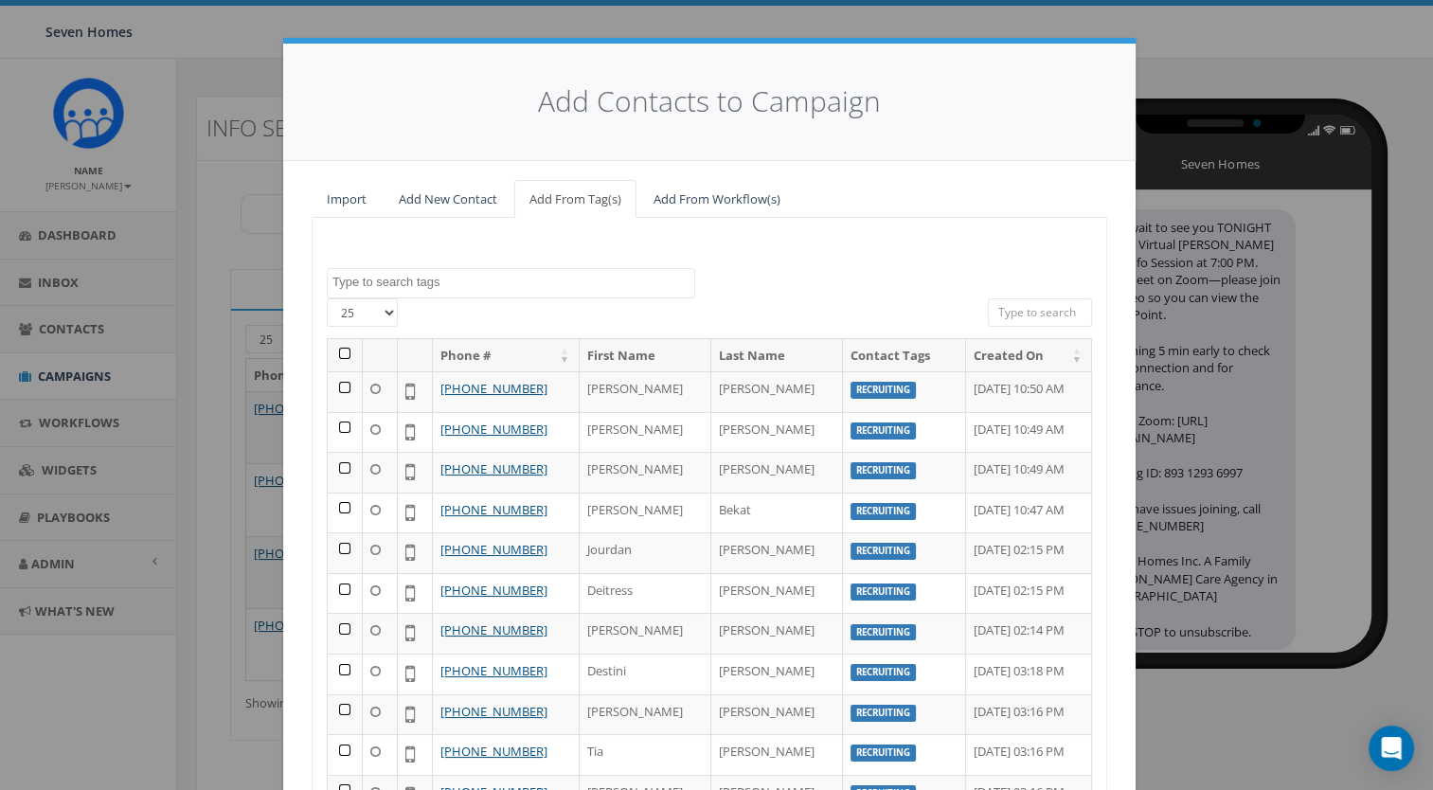
click at [479, 291] on span at bounding box center [511, 283] width 369 height 30
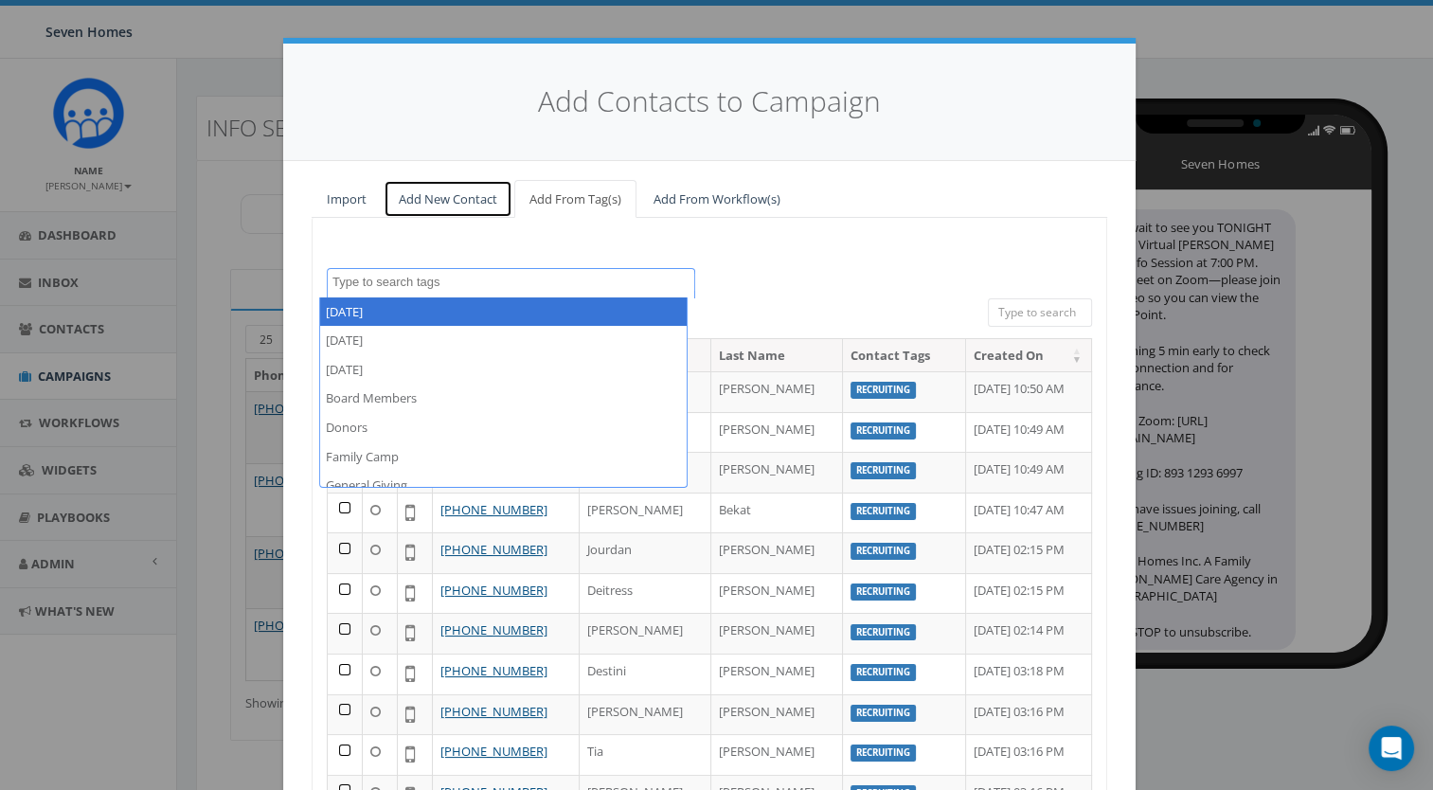
click at [428, 194] on link "Add New Contact" at bounding box center [448, 199] width 129 height 39
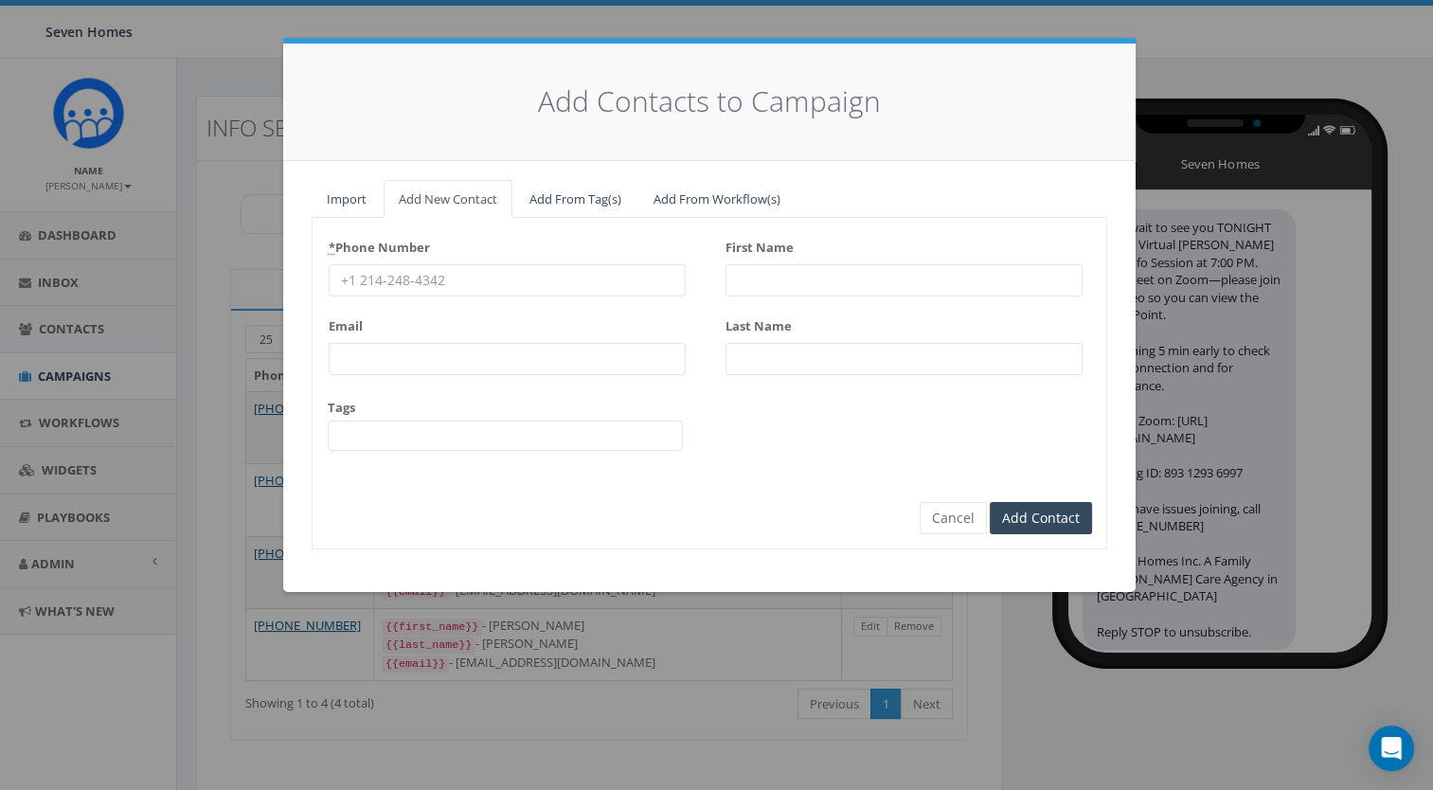
click at [403, 288] on input "* Phone Number" at bounding box center [507, 280] width 357 height 32
paste input "3367079826"
type input "3367079826"
click at [765, 268] on input "First Name" at bounding box center [904, 280] width 357 height 32
type input "Lakecia"
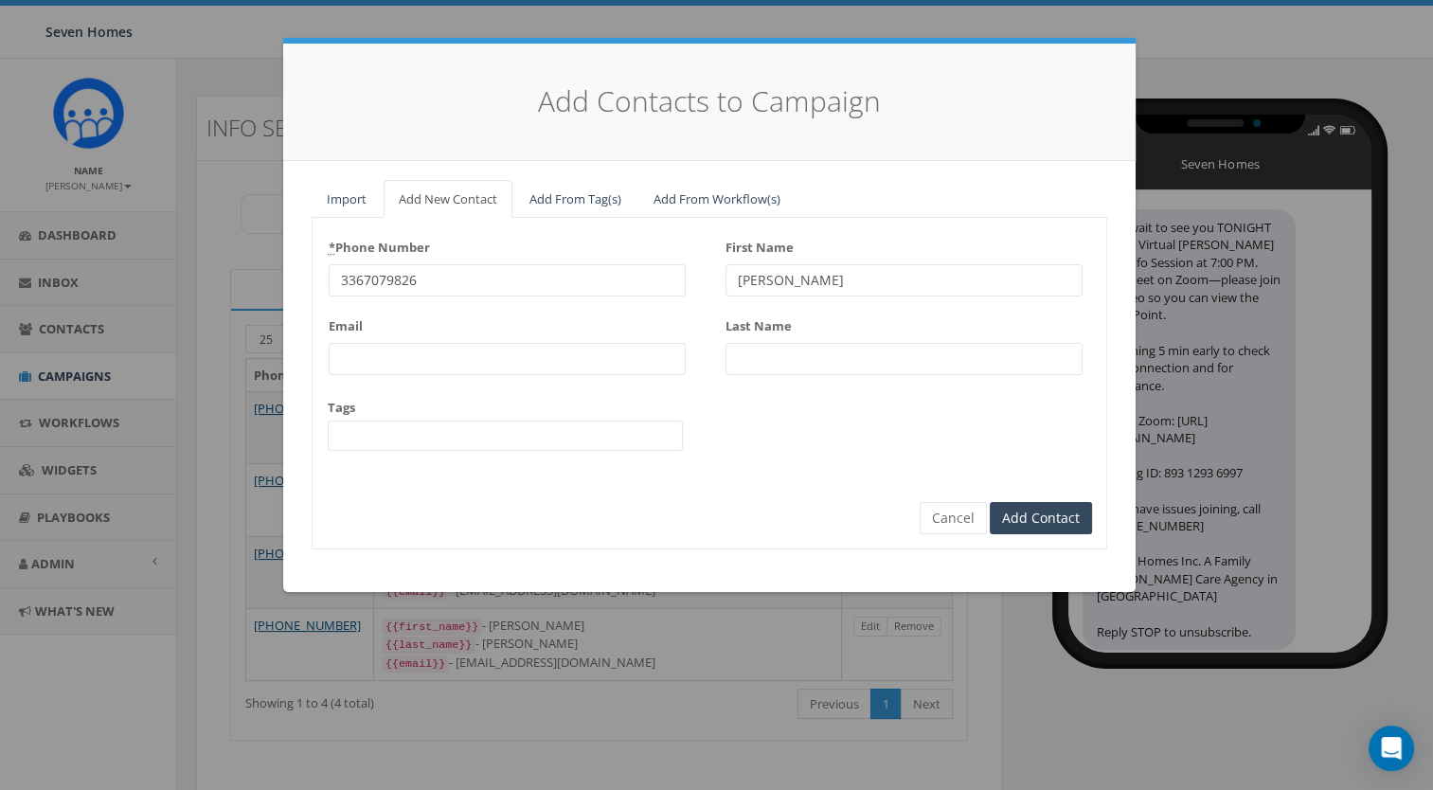
click at [805, 347] on input "Last Name" at bounding box center [904, 359] width 357 height 32
click at [500, 356] on input "Email" at bounding box center [507, 359] width 357 height 32
click at [830, 353] on input "Owen" at bounding box center [904, 359] width 357 height 32
type input "Owens"
click at [417, 351] on input "Email" at bounding box center [507, 359] width 357 height 32
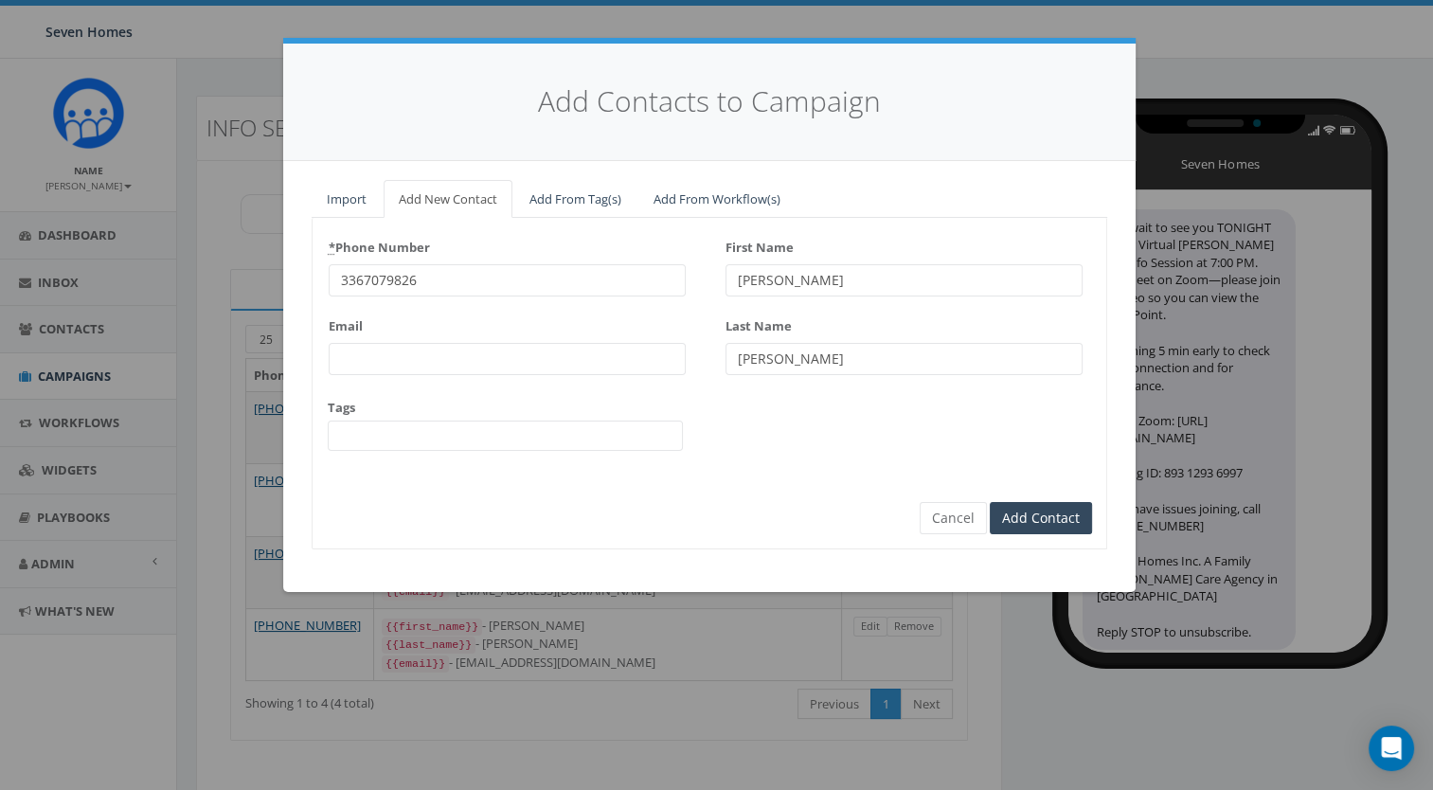
click at [415, 351] on input "Email" at bounding box center [507, 359] width 357 height 32
paste input "lakeciaowens@gmail.com"
type input "lakeciaowens@gmail.com"
click at [403, 452] on div "* Phone Number 3367079826 Email lakeciaowens@gmail.com Tags 2025/03/12 2025/03/…" at bounding box center [507, 349] width 357 height 235
click at [399, 443] on span at bounding box center [505, 436] width 355 height 30
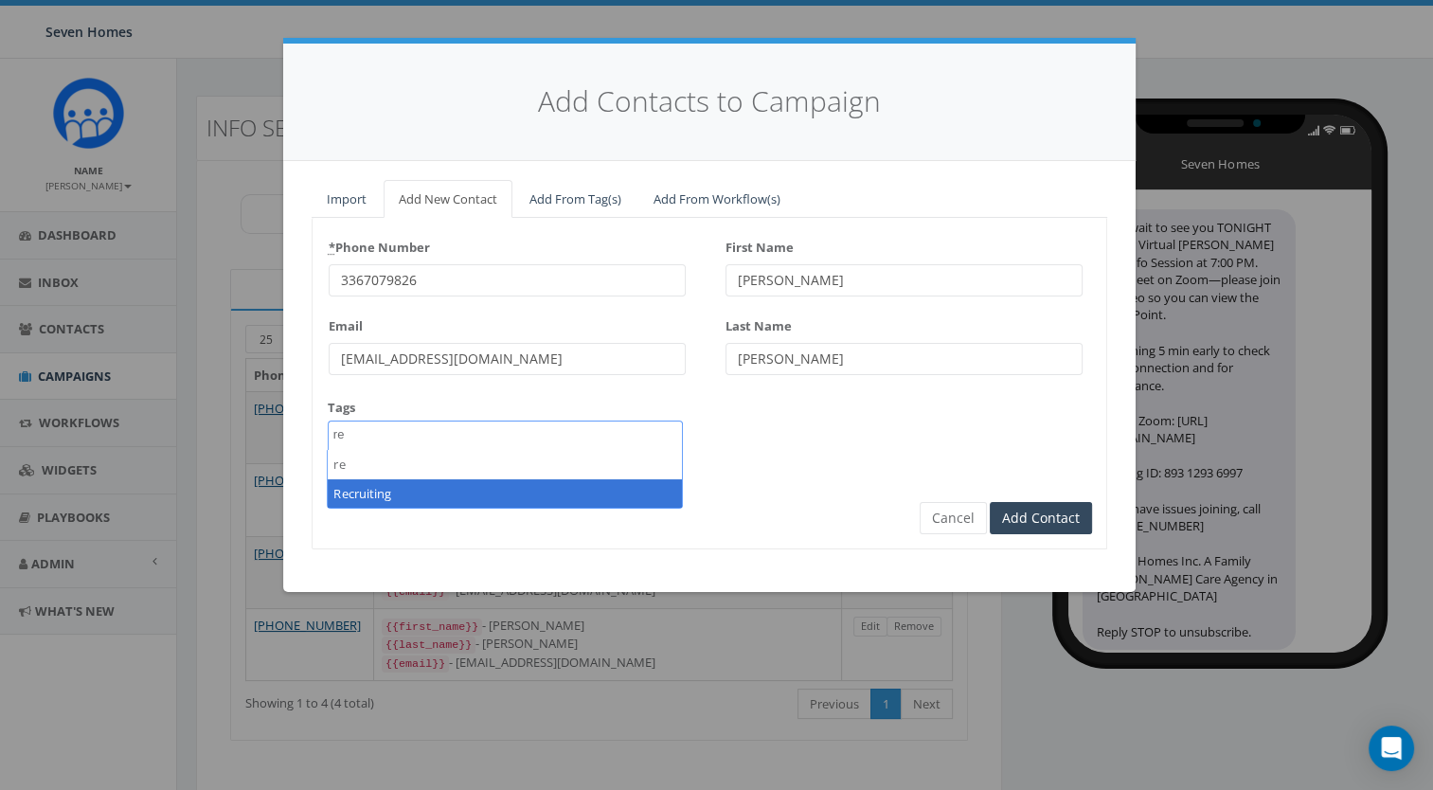
type textarea "re"
select select "Recruiting"
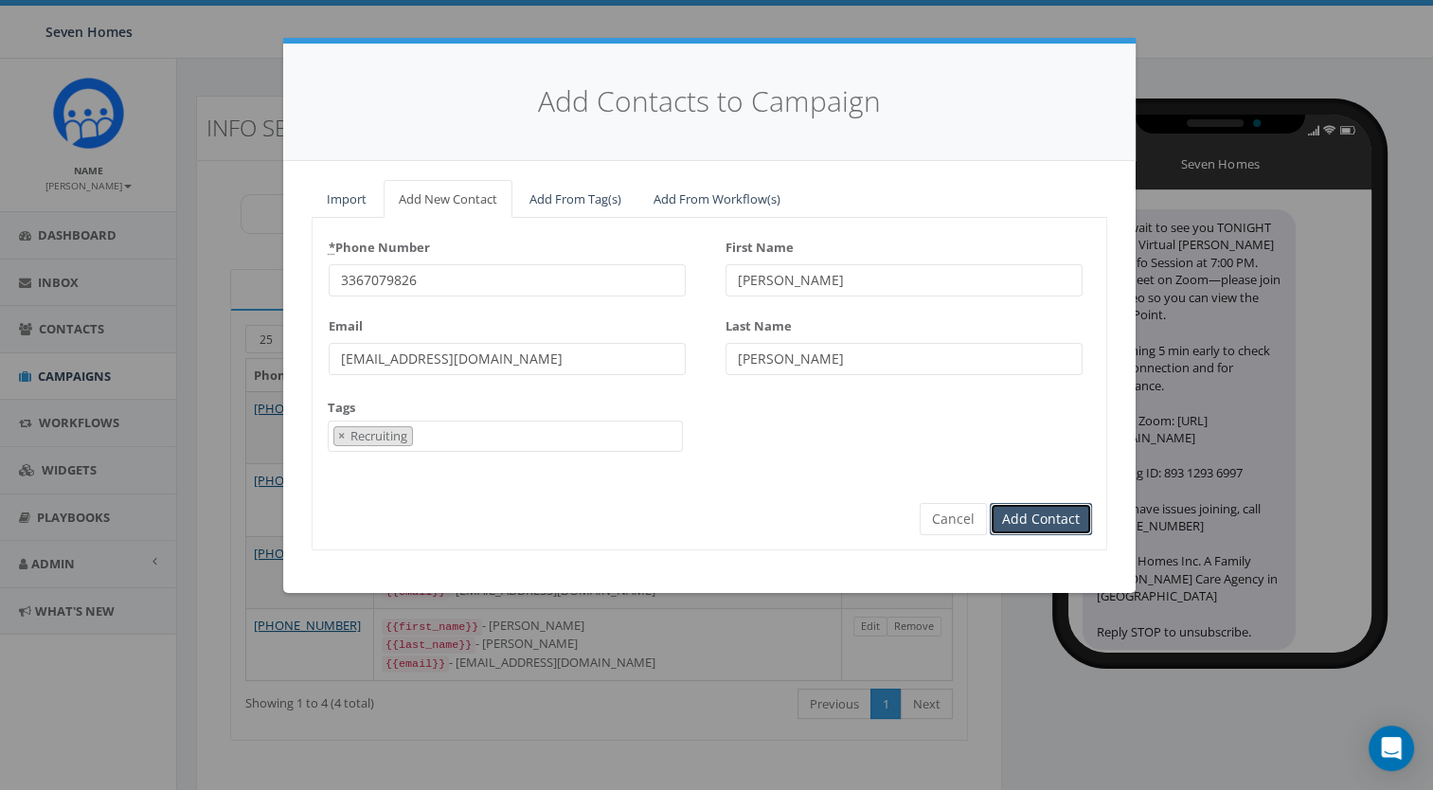
click at [1061, 525] on input "Add Contact" at bounding box center [1041, 519] width 102 height 32
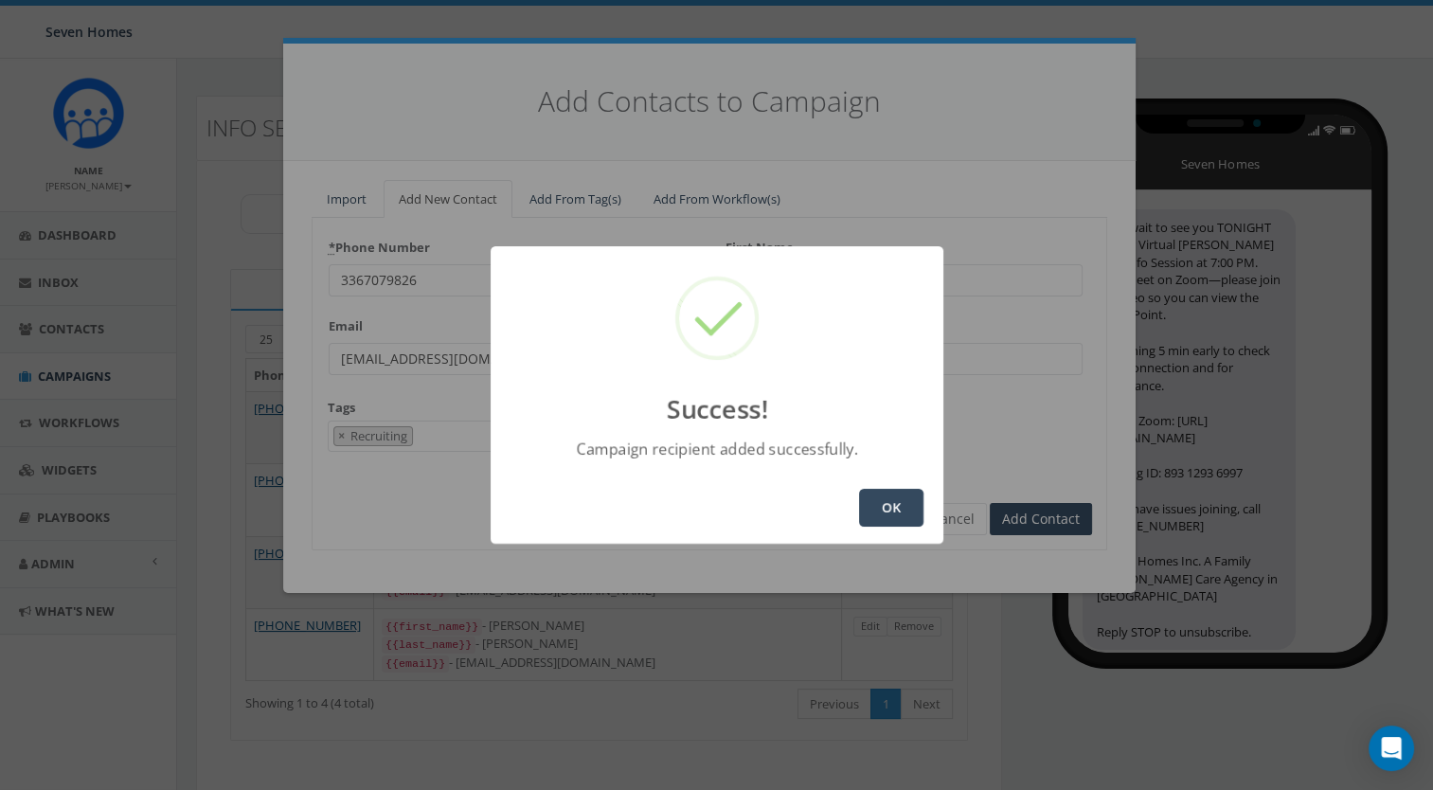
click at [902, 513] on button "OK" at bounding box center [891, 508] width 64 height 38
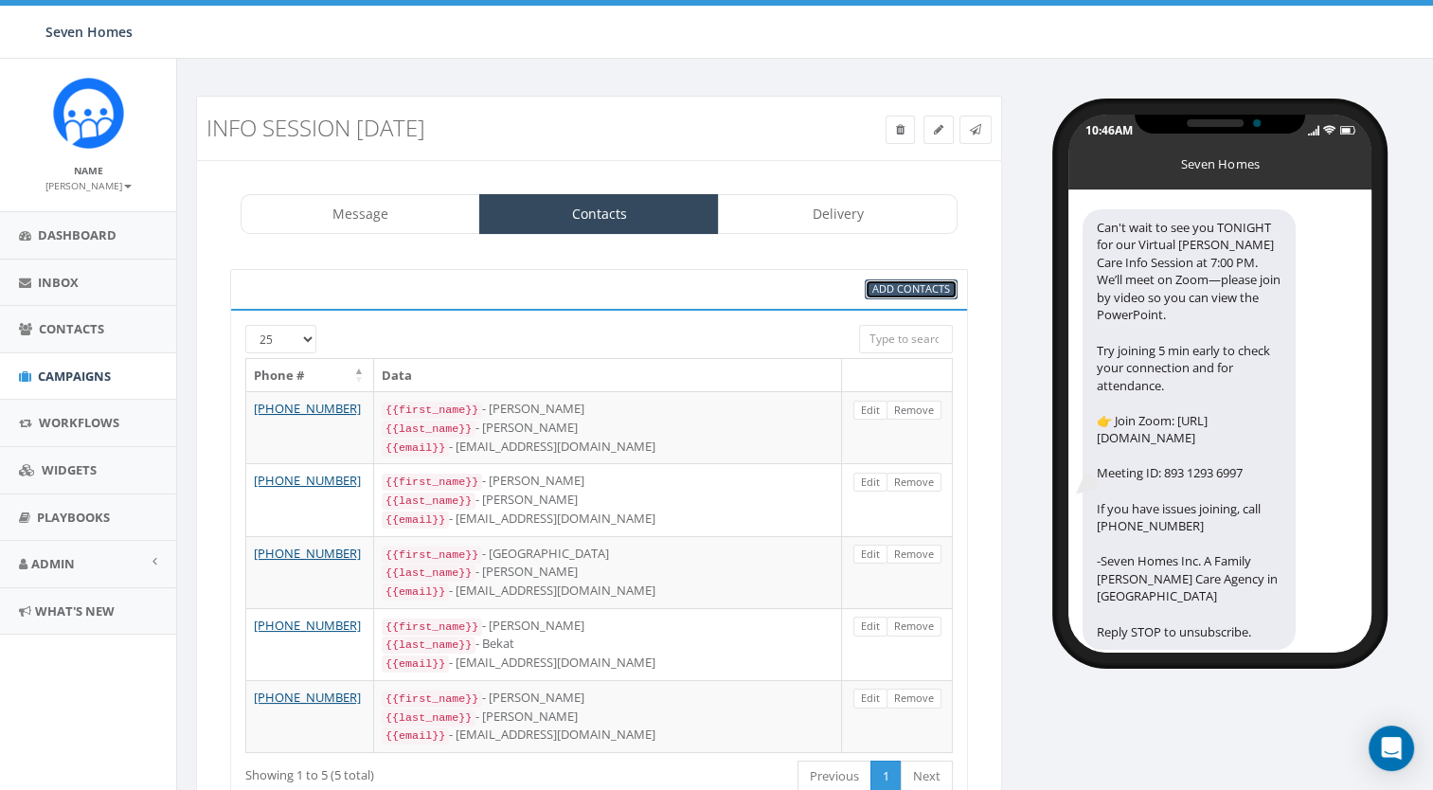
click at [893, 281] on span "Add Contacts" at bounding box center [912, 288] width 78 height 14
select select
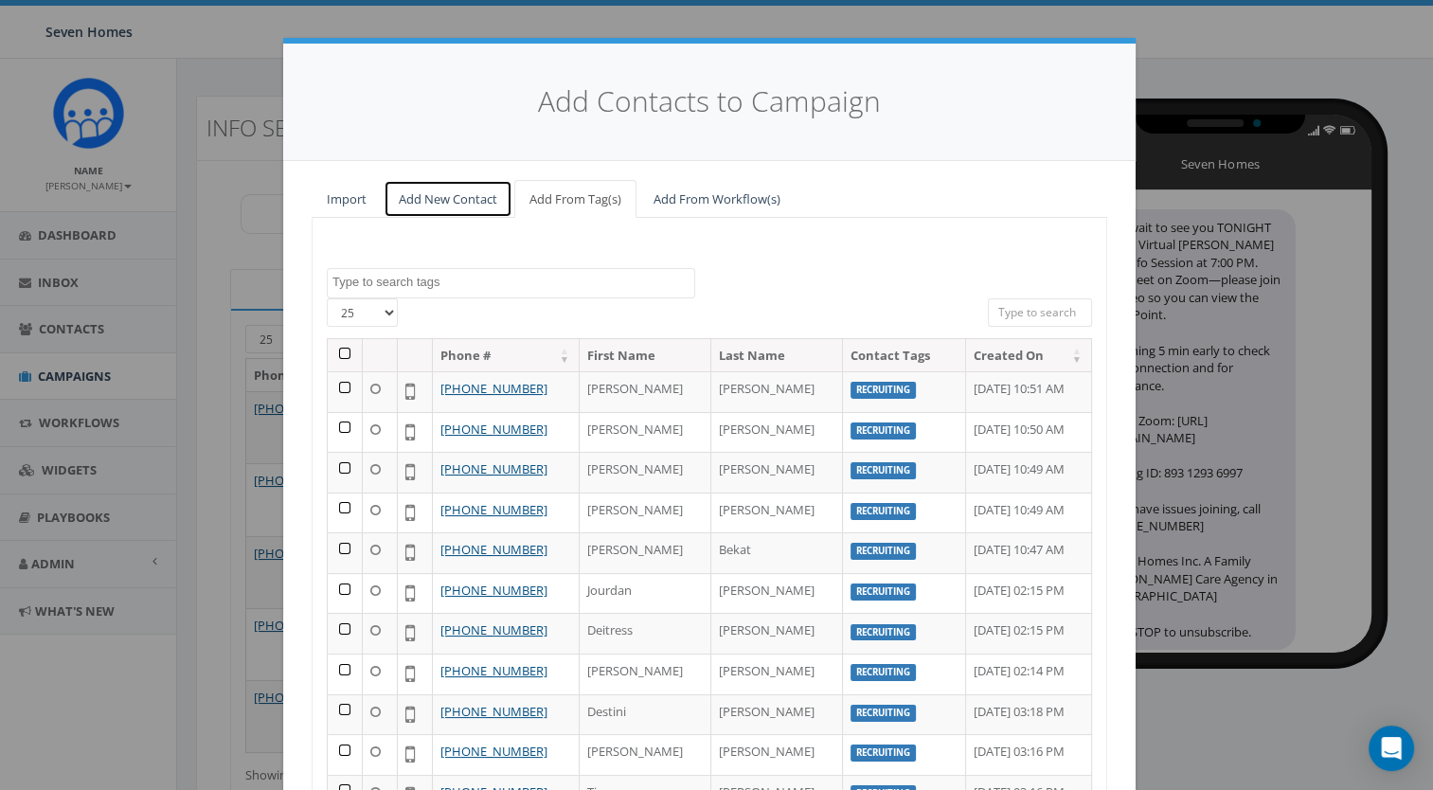
click at [442, 199] on link "Add New Contact" at bounding box center [448, 199] width 129 height 39
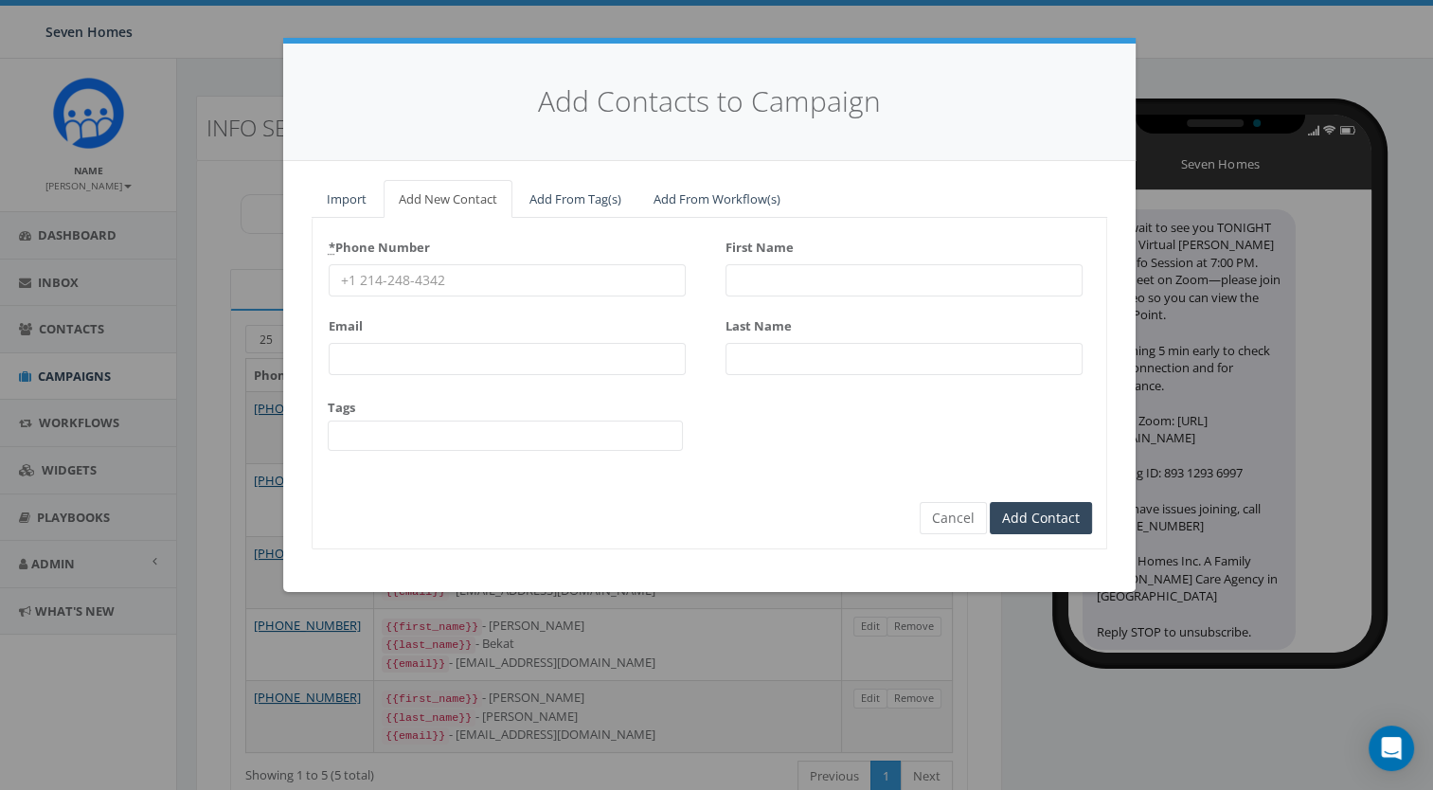
click at [436, 284] on input "* Phone Number" at bounding box center [507, 280] width 357 height 32
paste input "7047185967"
type input "7047185967"
click at [819, 282] on input "First Name" at bounding box center [904, 280] width 357 height 32
type input "Elli"
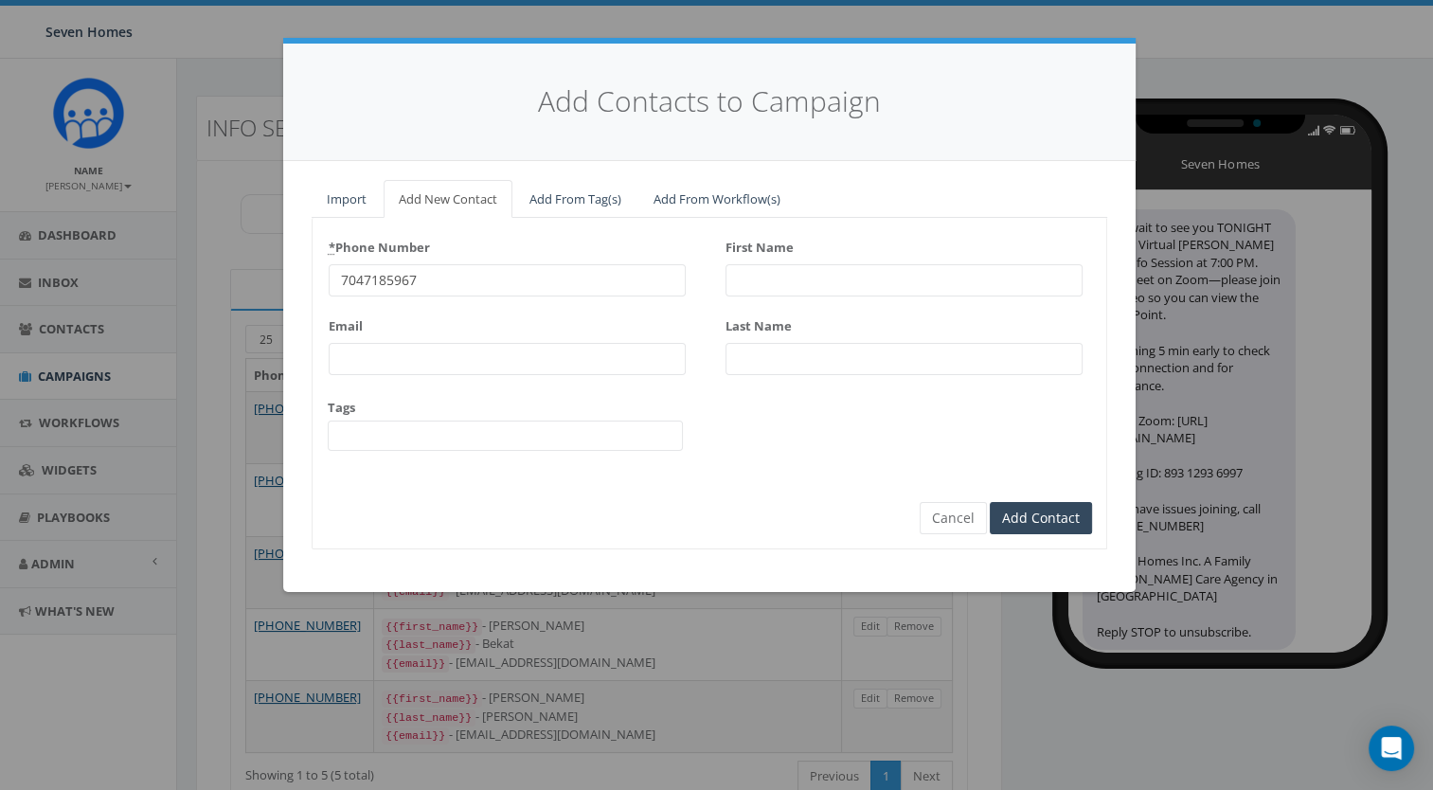
type input "Hernandez"
click at [774, 370] on input "Hernandez" at bounding box center [904, 359] width 357 height 32
drag, startPoint x: 830, startPoint y: 362, endPoint x: 728, endPoint y: 358, distance: 102.4
click at [728, 358] on input "Hernandez" at bounding box center [904, 359] width 357 height 32
drag, startPoint x: 783, startPoint y: 280, endPoint x: 715, endPoint y: 283, distance: 67.3
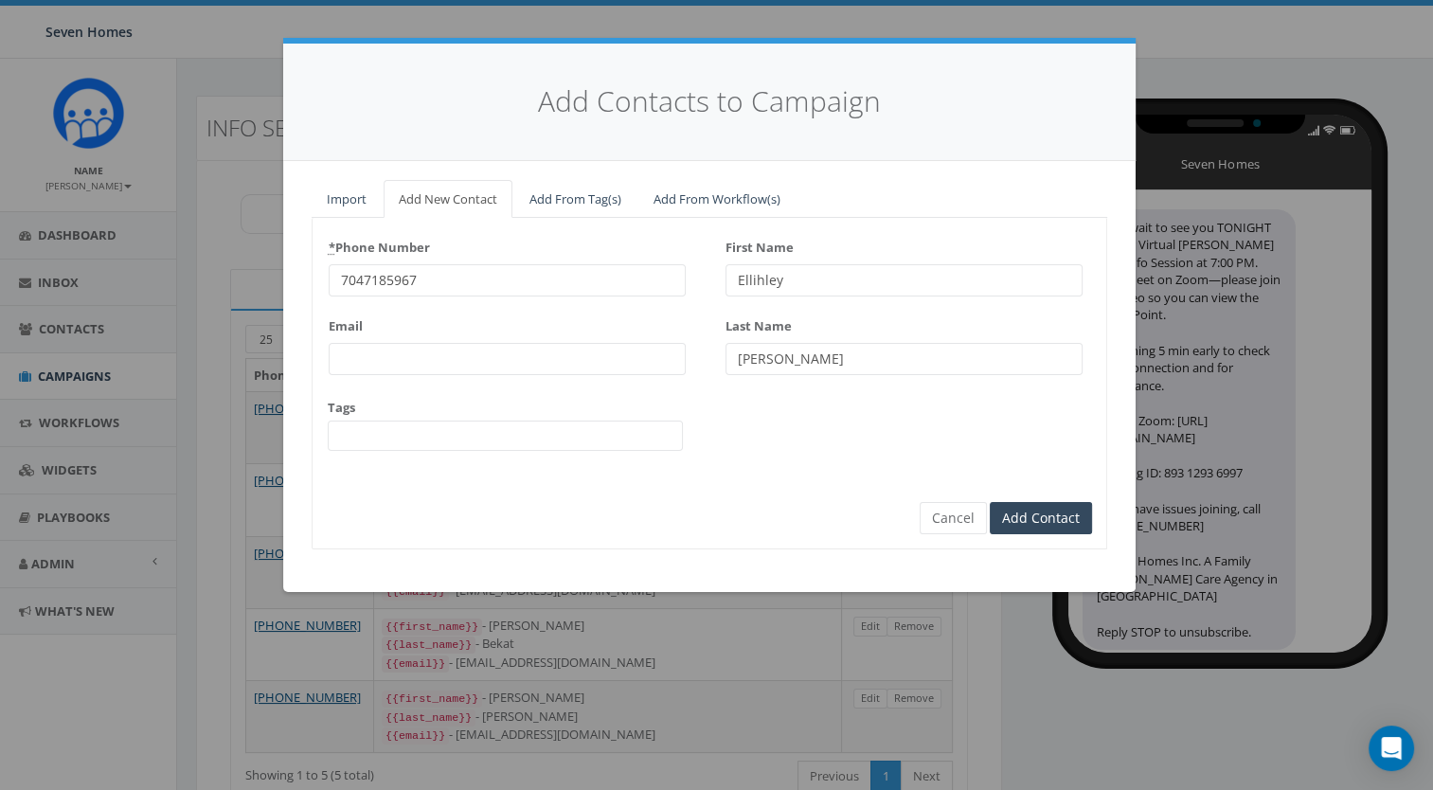
click at [715, 283] on div "* Phone Number 7047185967 Email Tags 2025/03/12 2025/03/13 2025/04/02 Board Mem…" at bounding box center [710, 349] width 794 height 235
type input "Ashley"
click at [837, 367] on input "Hernandez" at bounding box center [904, 359] width 357 height 32
type input "H"
type input "Martin"
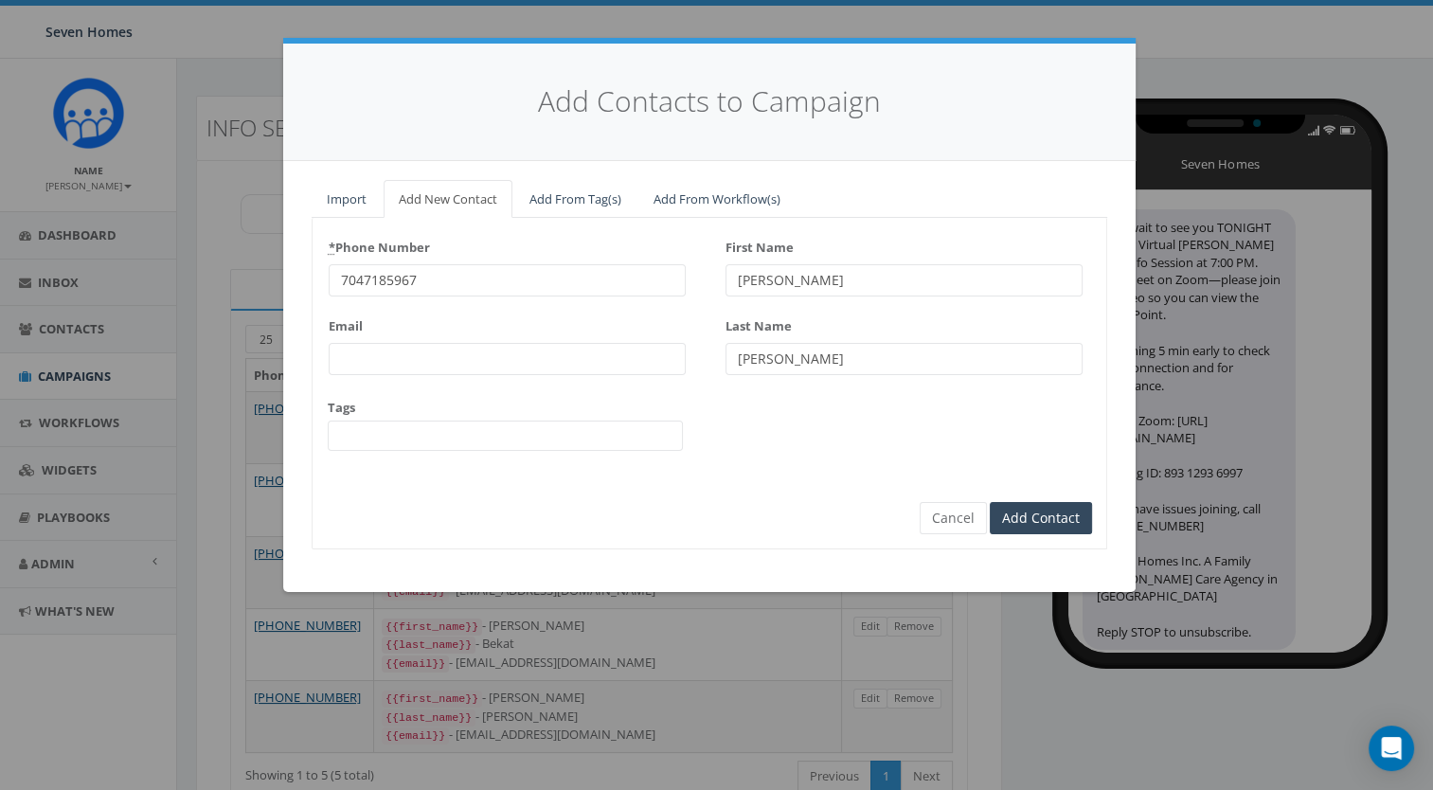
click at [408, 353] on input "Email" at bounding box center [507, 359] width 357 height 32
click at [390, 363] on input "Email" at bounding box center [507, 359] width 357 height 32
paste input "amartin@7homes.org"
type input "amartin@7homes.org"
click at [380, 432] on span at bounding box center [505, 436] width 355 height 30
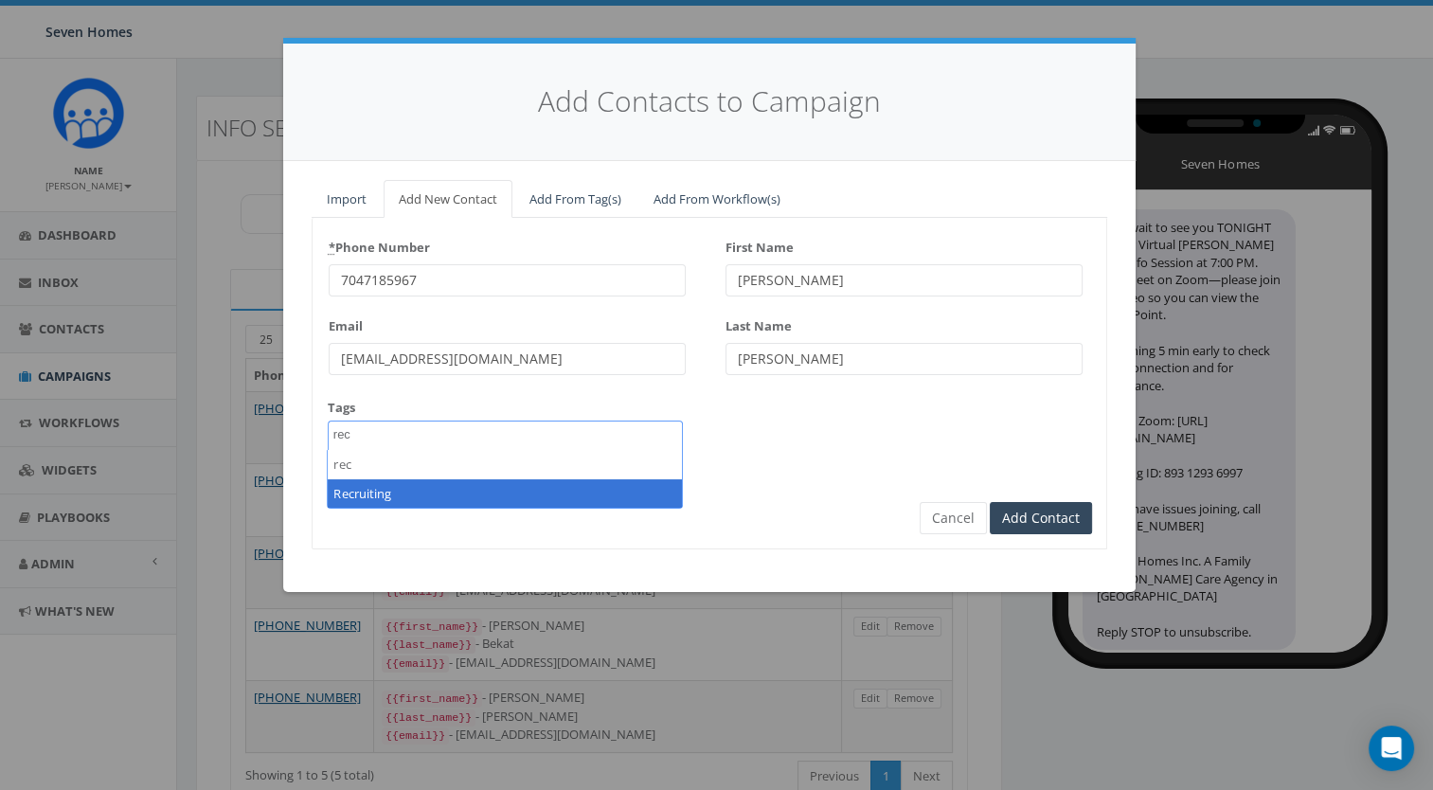
type textarea "rec"
select select "Recruiting"
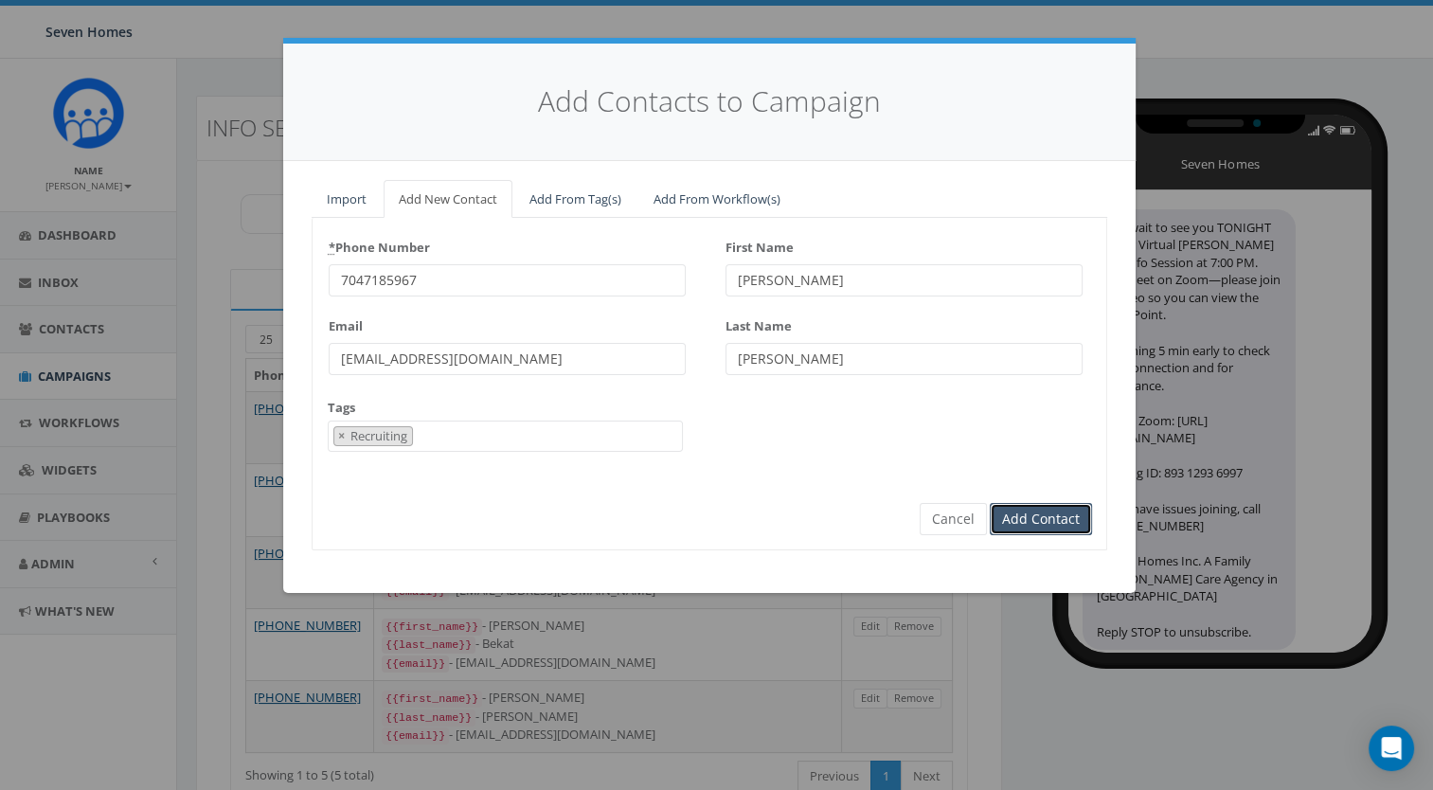
click at [1035, 526] on input "Add Contact" at bounding box center [1041, 519] width 102 height 32
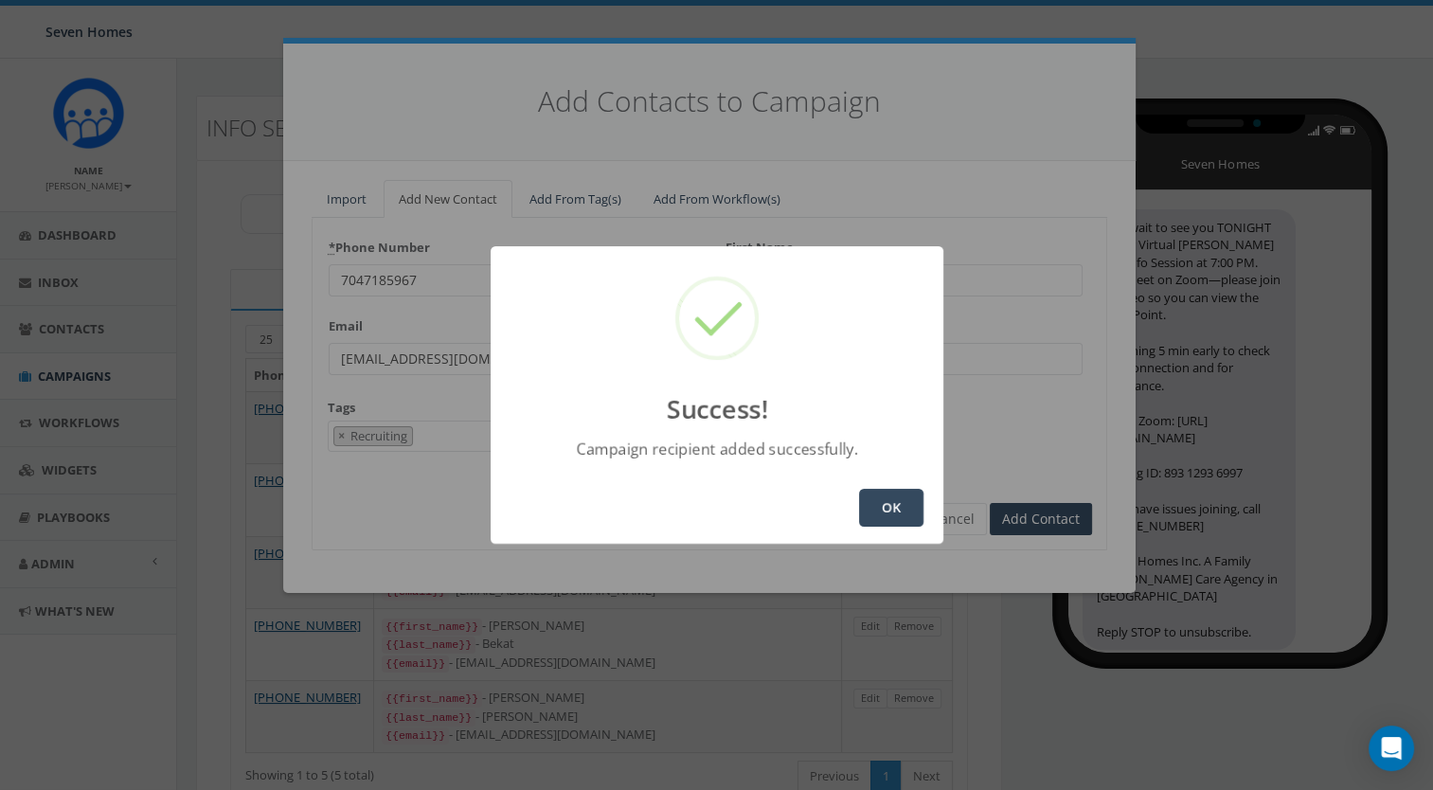
click at [887, 504] on button "OK" at bounding box center [891, 508] width 64 height 38
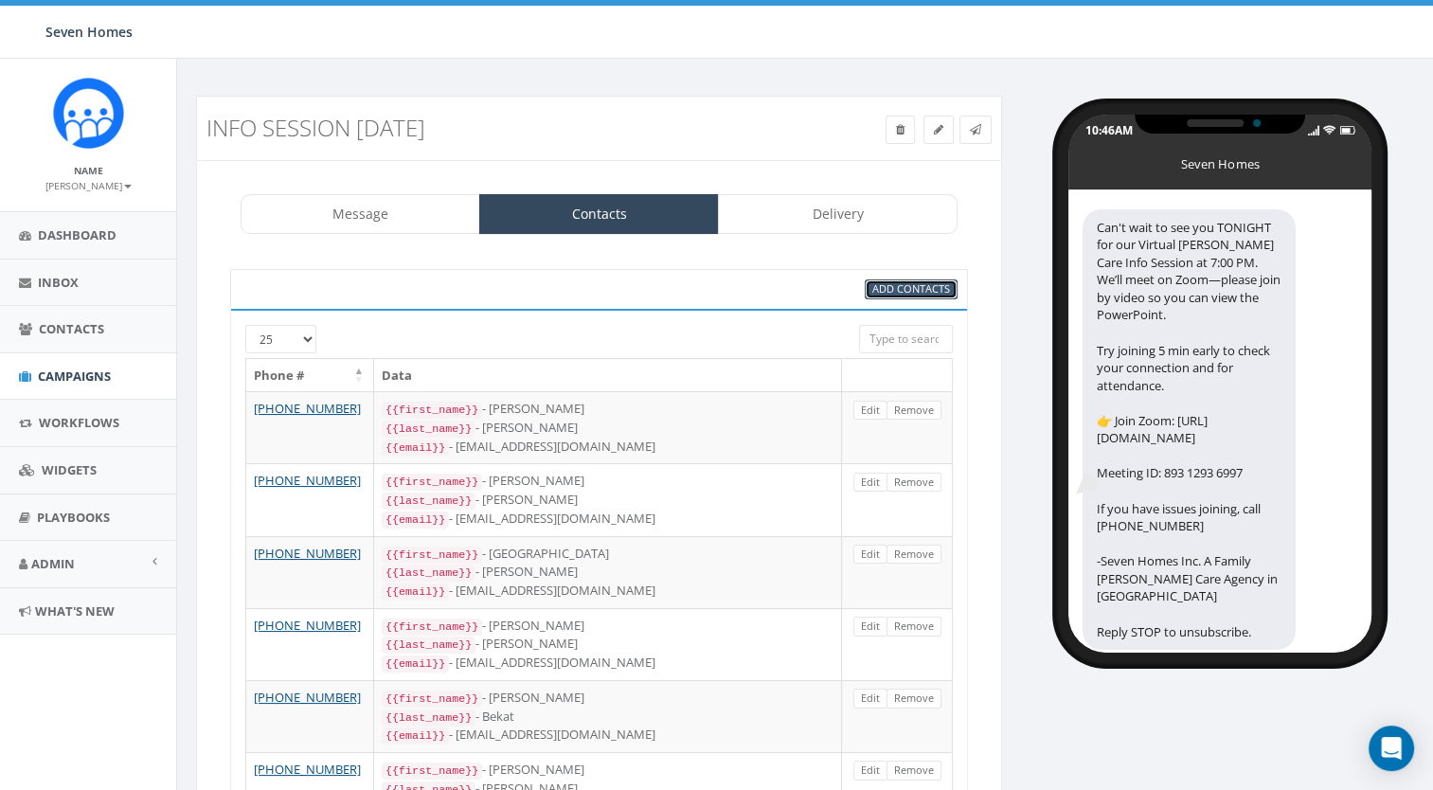
click at [899, 286] on span "Add Contacts" at bounding box center [912, 288] width 78 height 14
select select
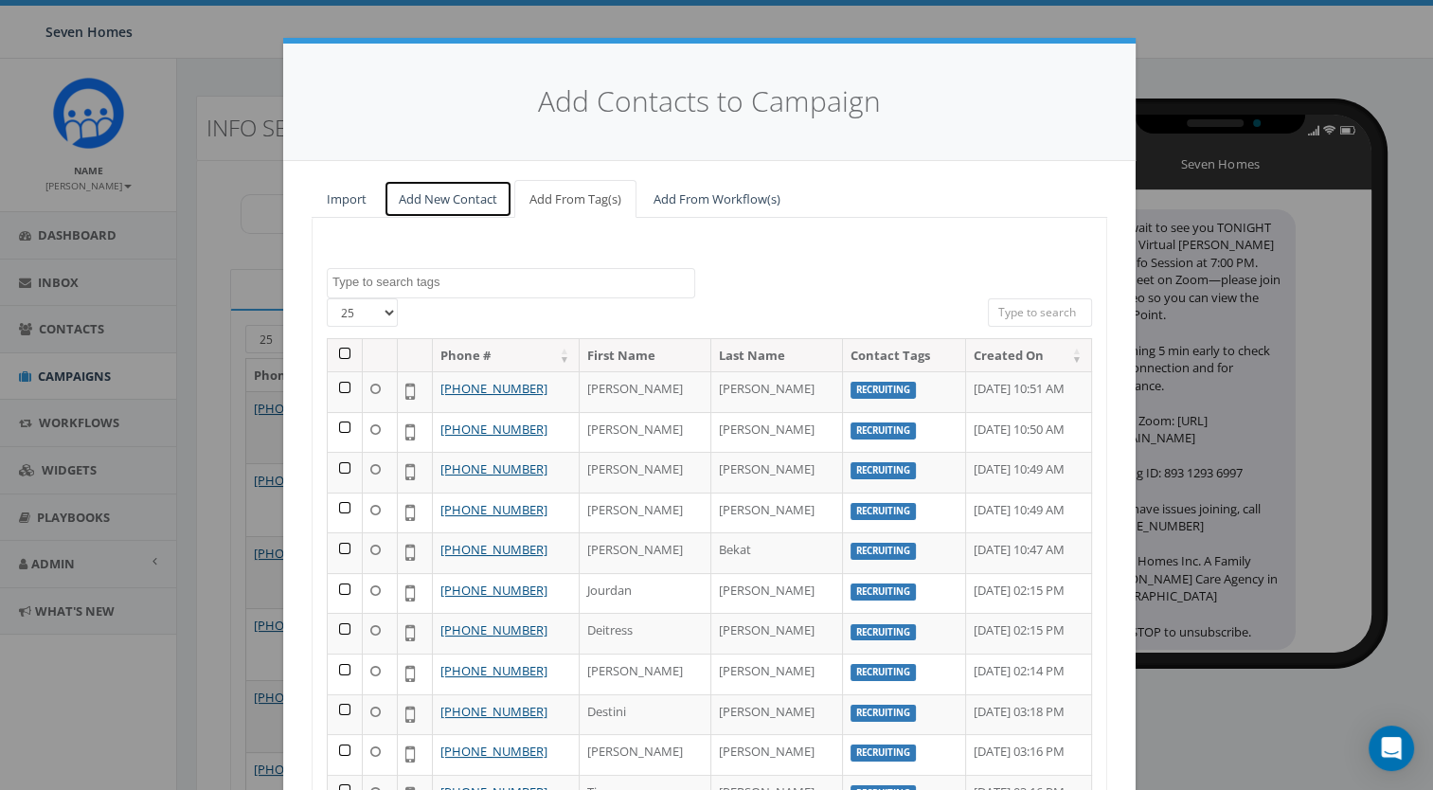
click at [451, 202] on link "Add New Contact" at bounding box center [448, 199] width 129 height 39
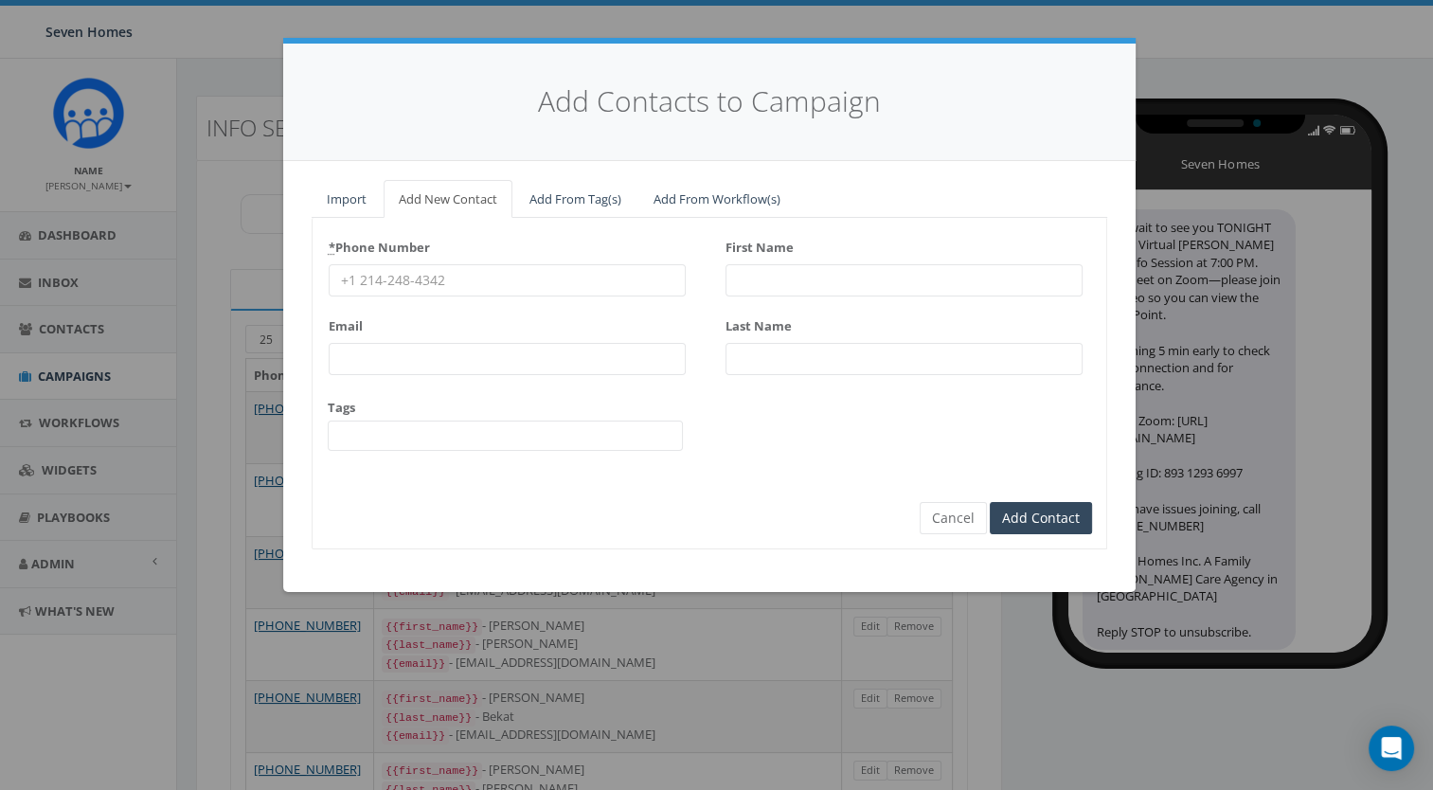
click at [424, 279] on input "* Phone Number" at bounding box center [507, 280] width 357 height 32
paste input "3364710156"
type input "3364710156"
click at [823, 258] on div "First Name" at bounding box center [904, 264] width 357 height 64
click at [813, 267] on input "First Name" at bounding box center [904, 280] width 357 height 32
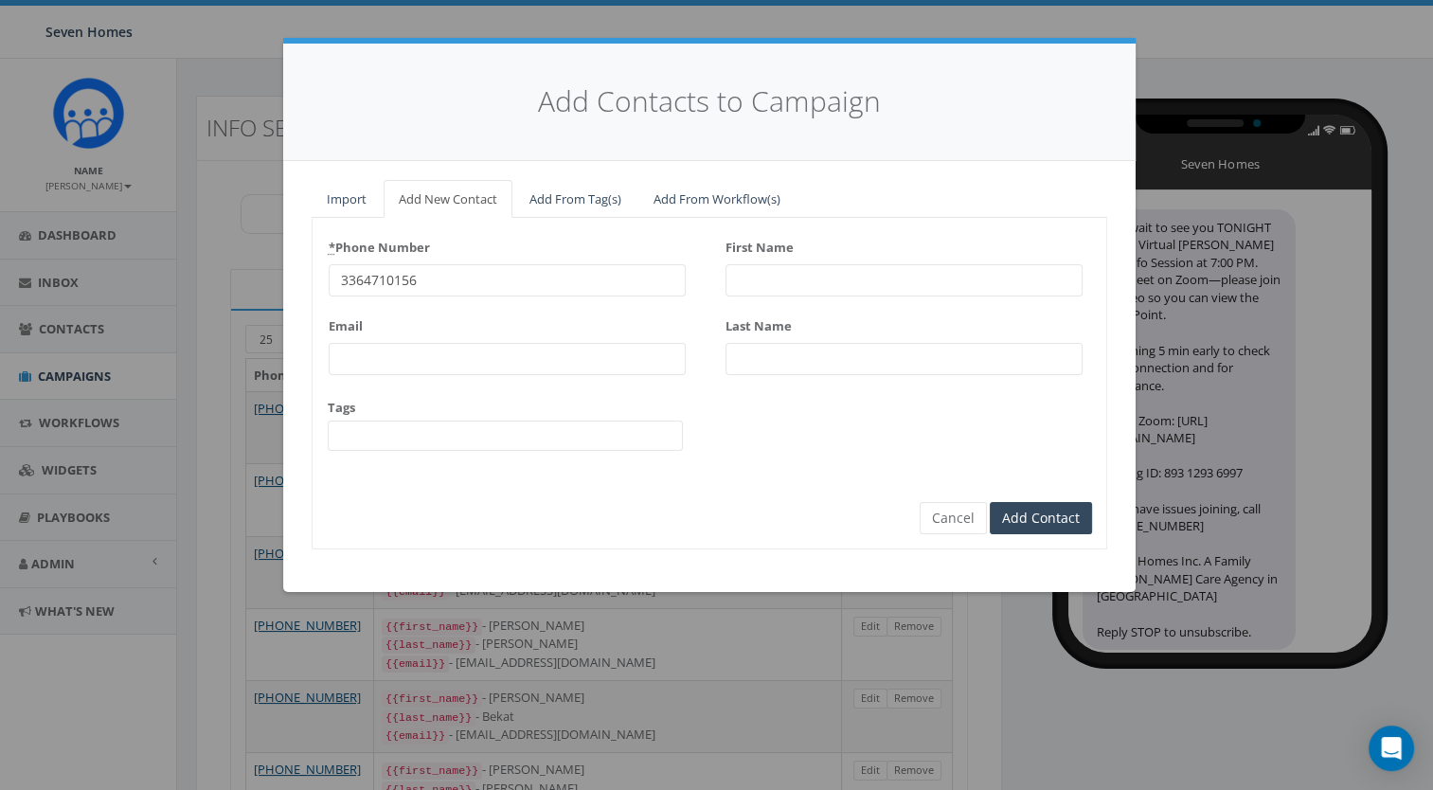
type input "Deitress"
type input "McNair"
type input "DeitressDeitress"
click at [959, 522] on button "Cancel" at bounding box center [953, 518] width 67 height 32
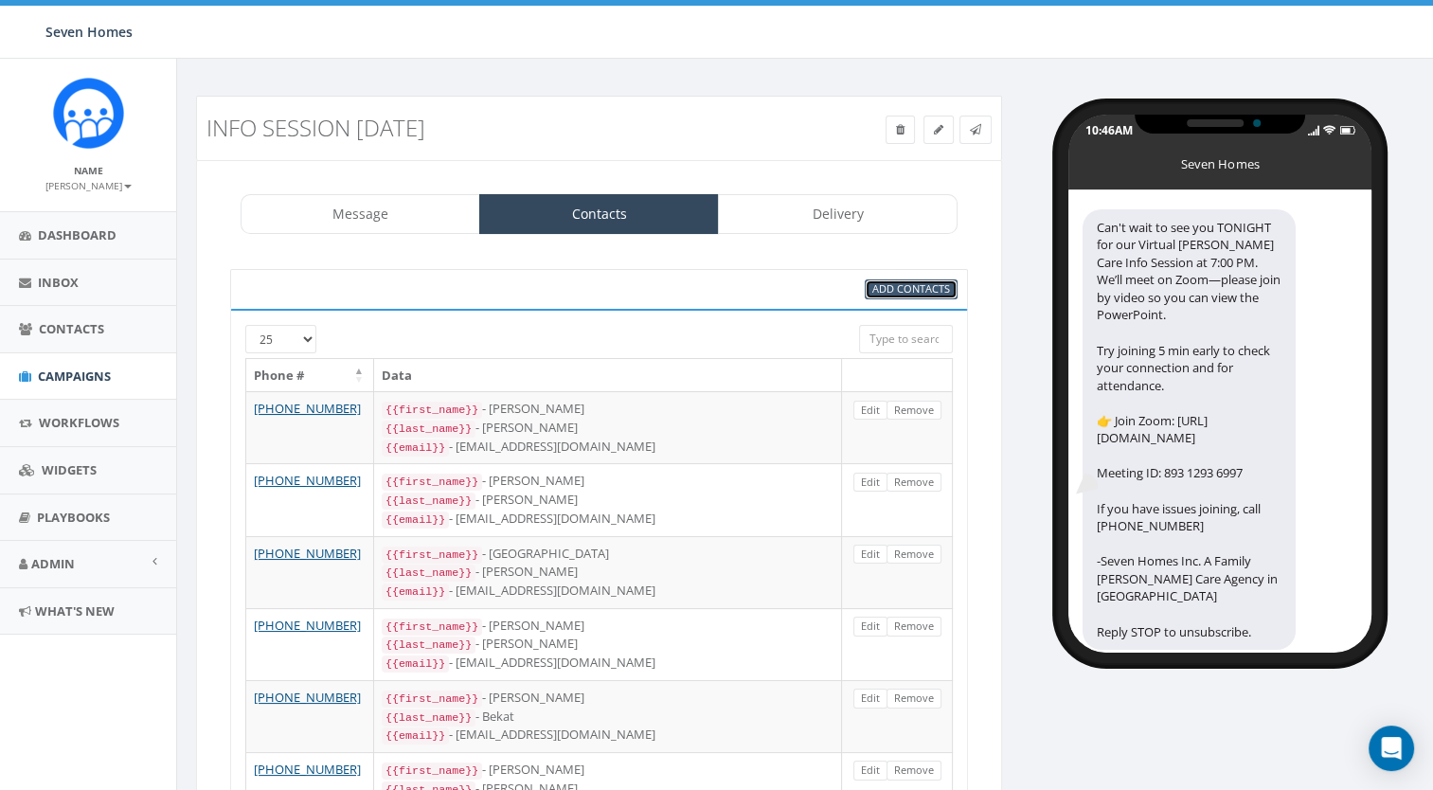
click at [910, 287] on span "Add Contacts" at bounding box center [912, 288] width 78 height 14
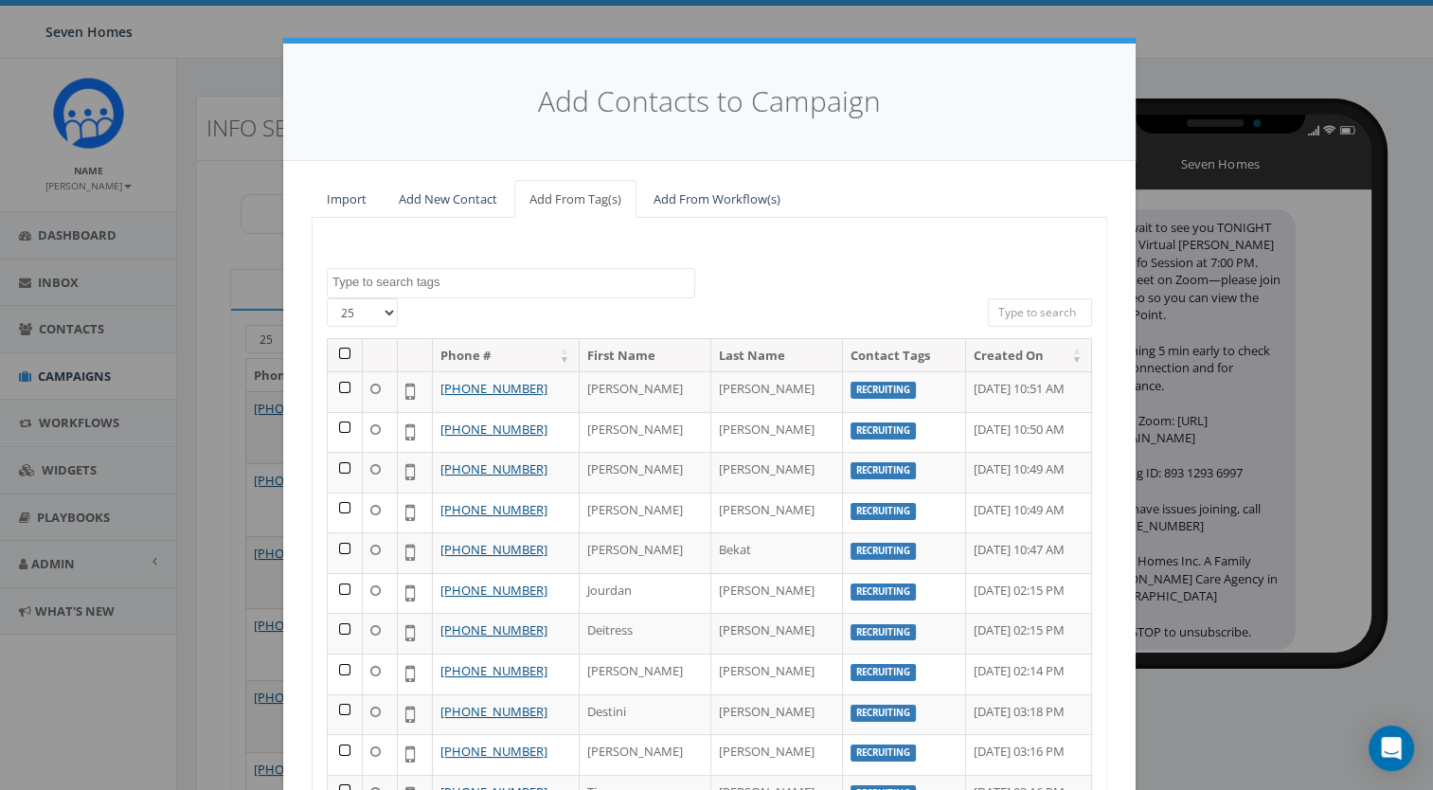
click at [473, 287] on textarea "Search" at bounding box center [514, 282] width 362 height 17
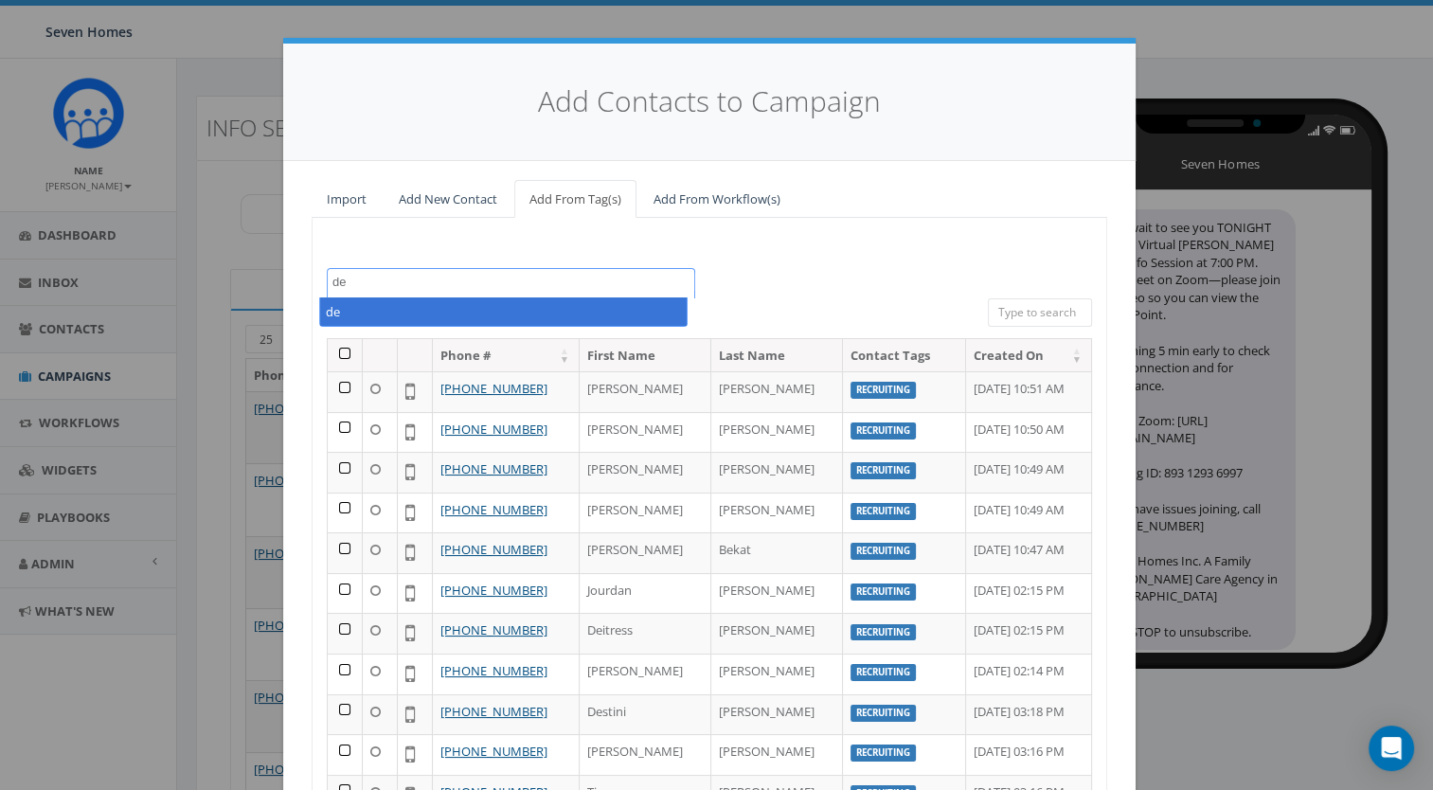
type textarea "d"
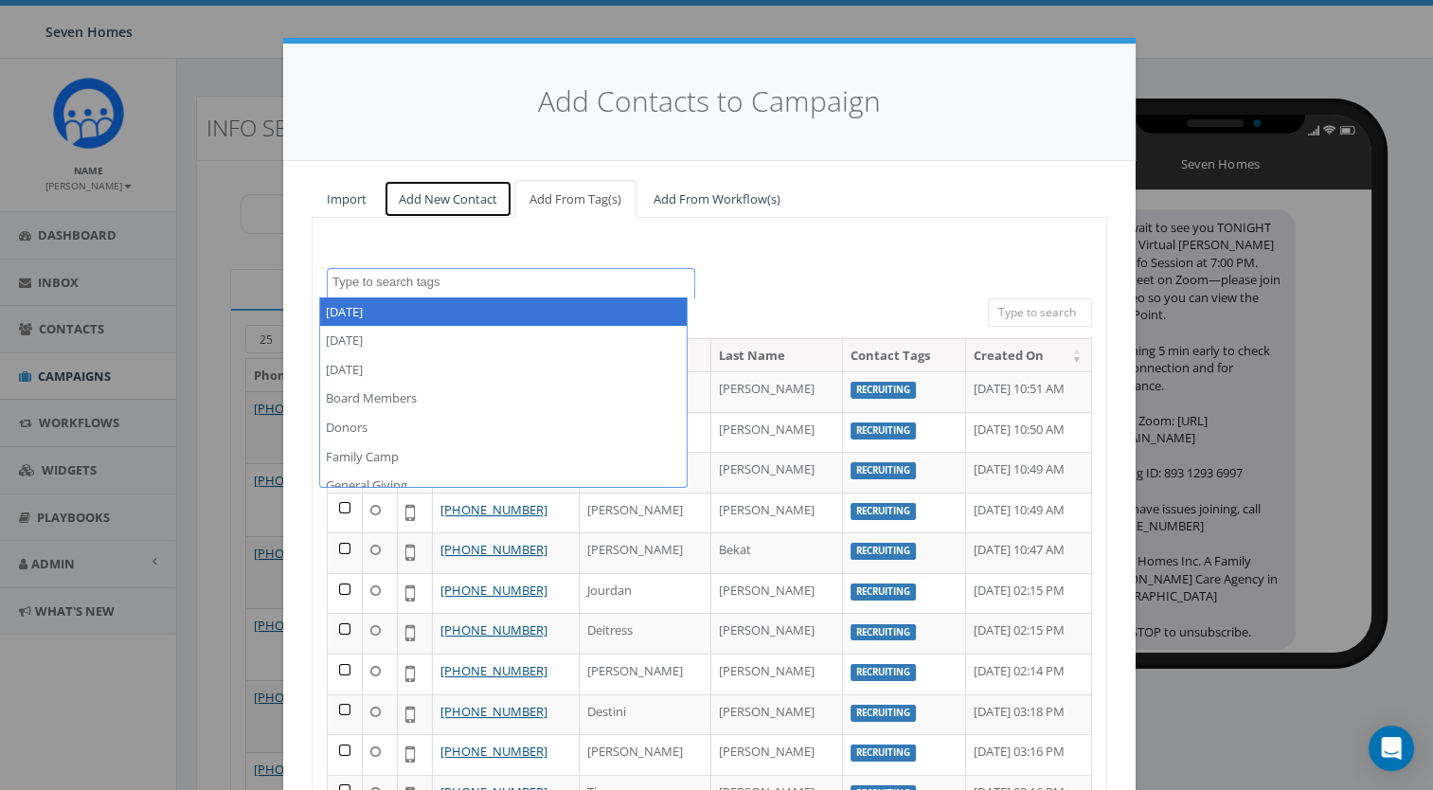
click at [441, 197] on link "Add New Contact" at bounding box center [448, 199] width 129 height 39
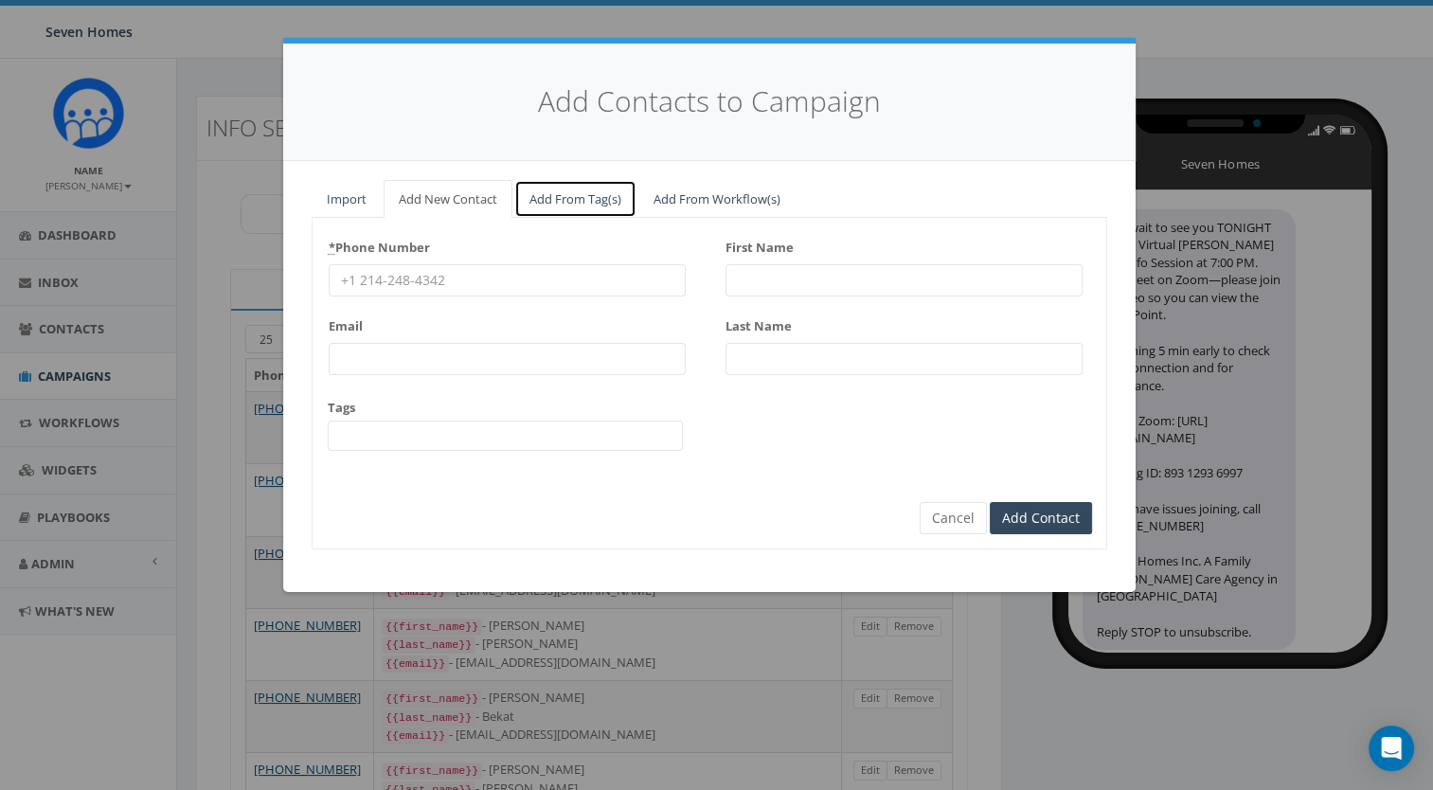
click at [587, 195] on link "Add From Tag(s)" at bounding box center [575, 199] width 122 height 39
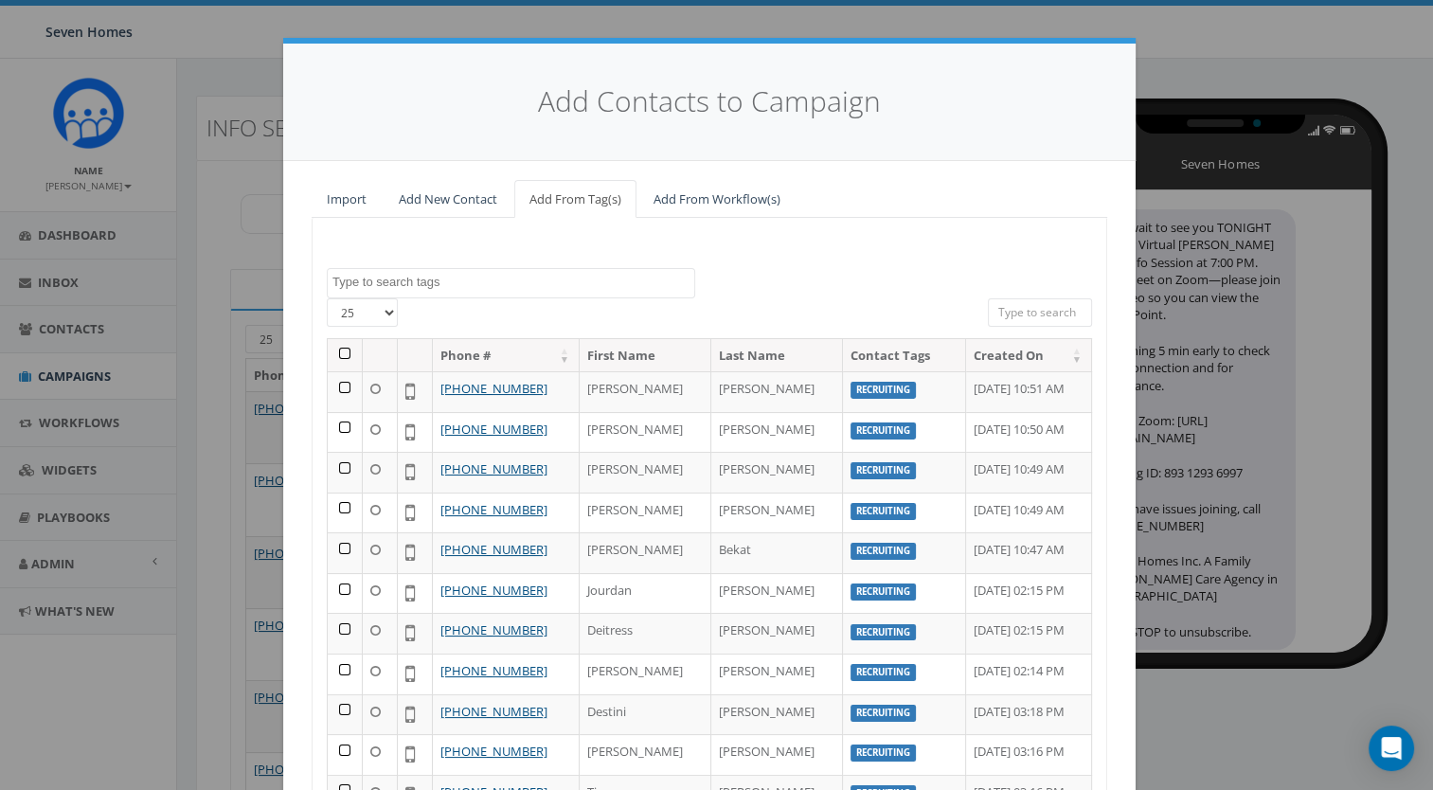
click at [454, 275] on textarea "Search" at bounding box center [514, 282] width 362 height 17
click at [818, 251] on div "2025/03/12 2025/03/13 2025/04/02 Board Members Donors Family Camp General Givin…" at bounding box center [710, 558] width 796 height 680
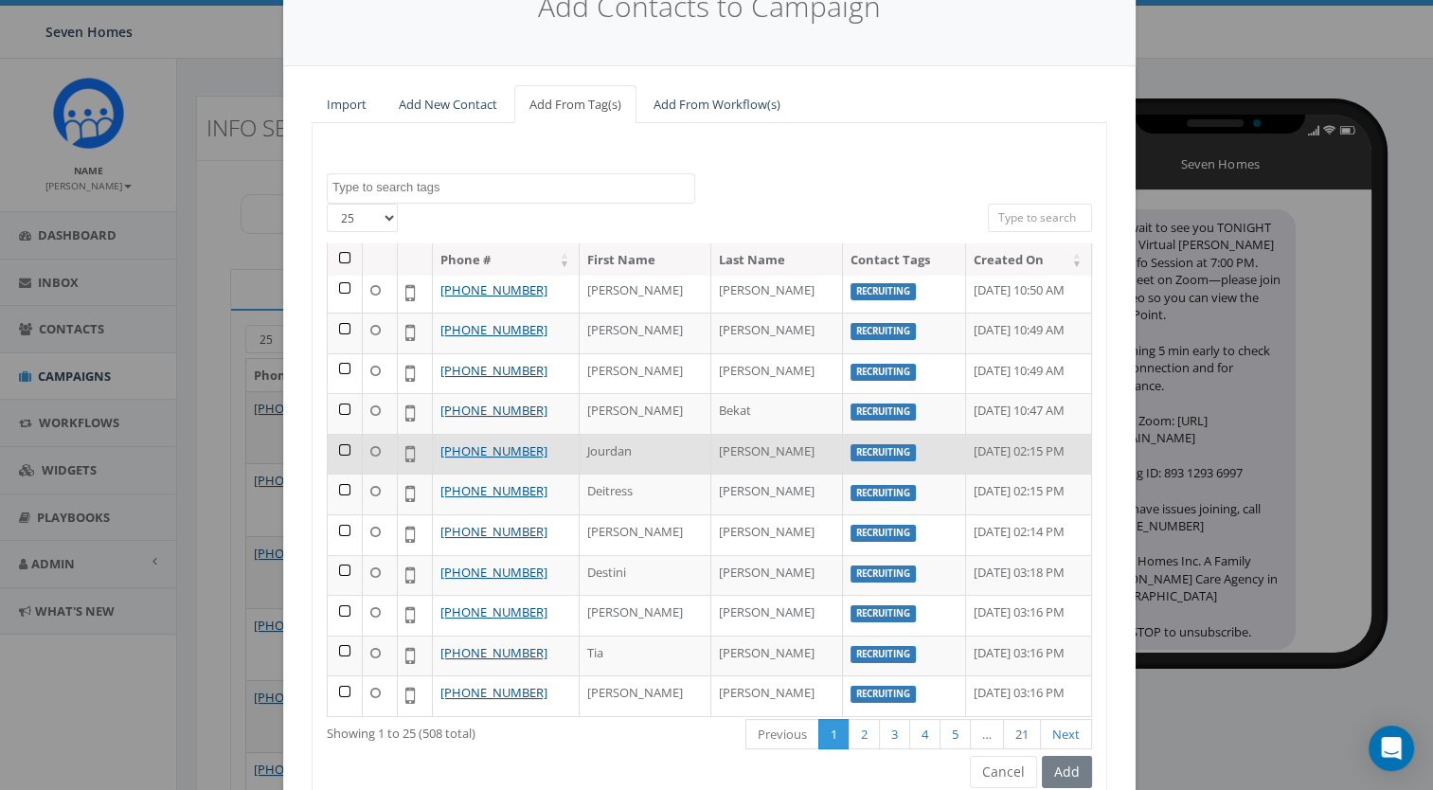
scroll to position [0, 0]
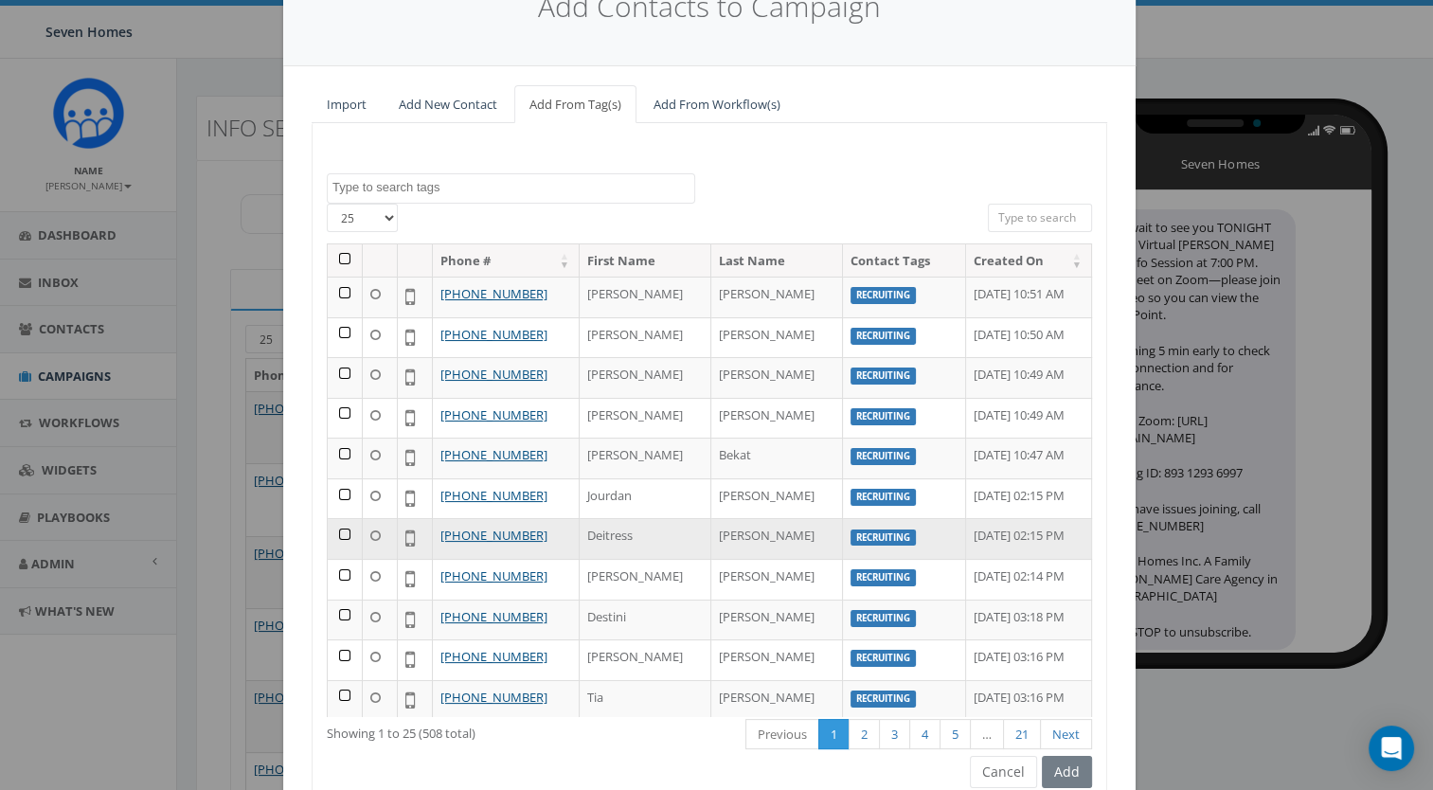
click at [336, 534] on td at bounding box center [345, 538] width 35 height 41
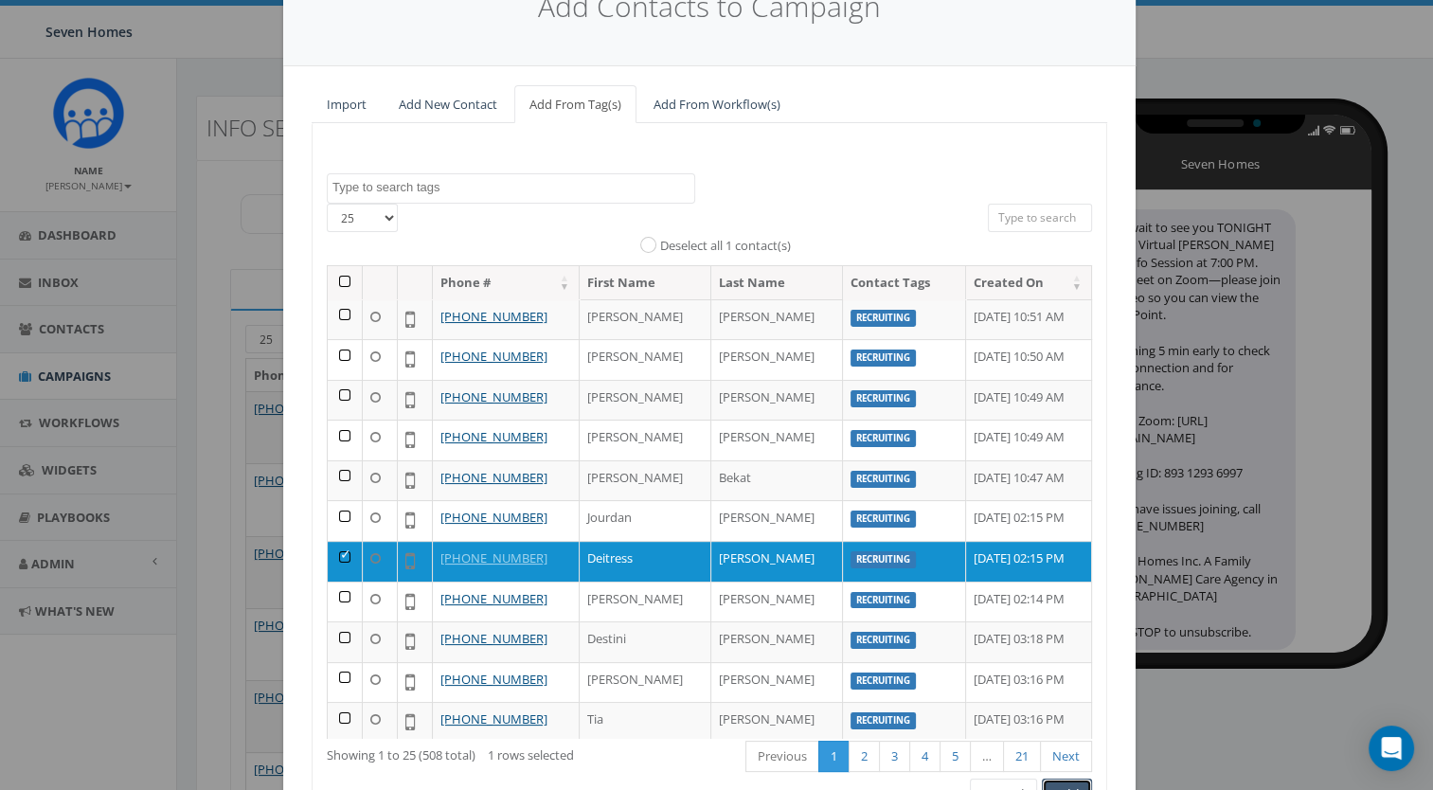
click at [1058, 783] on button "Add" at bounding box center [1067, 795] width 50 height 32
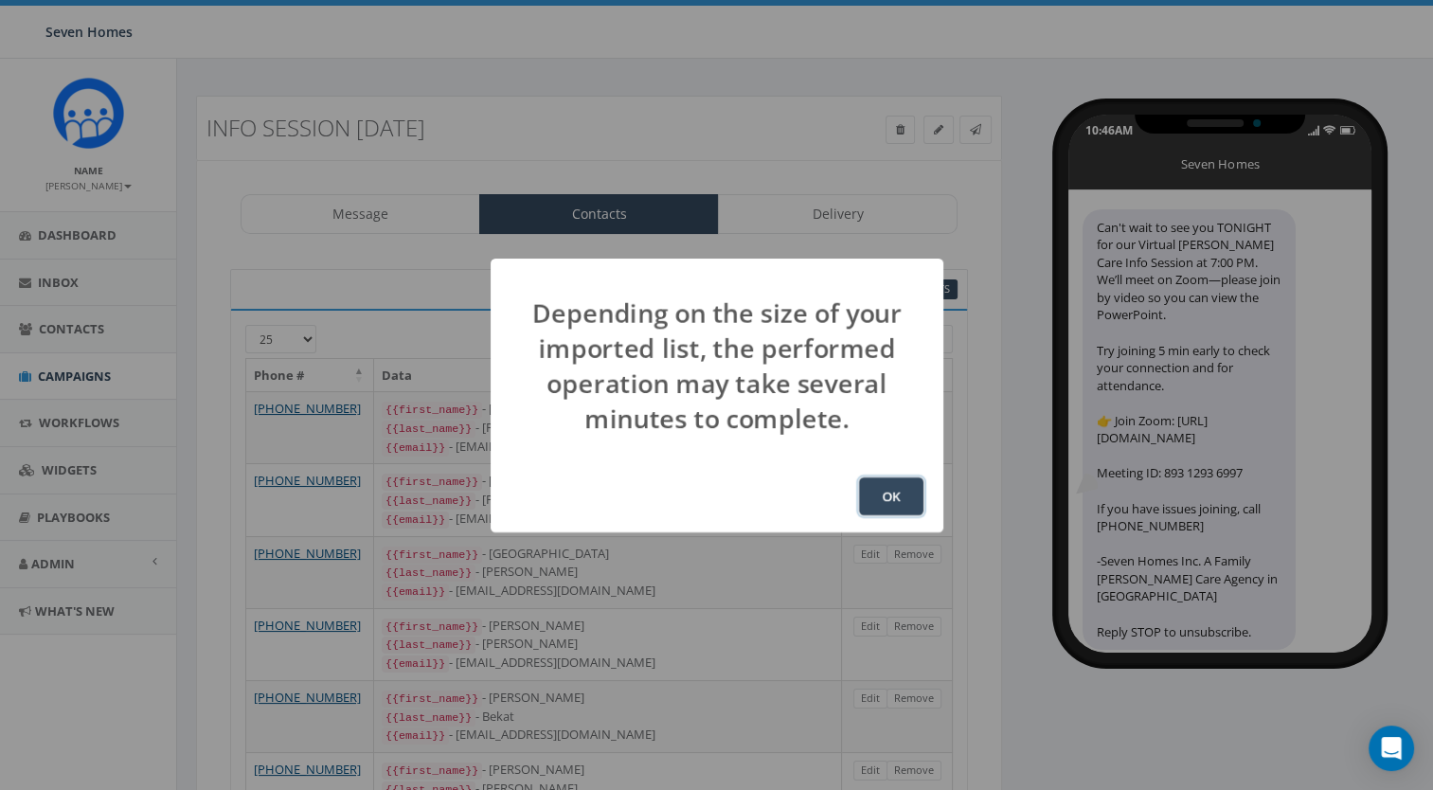
click at [891, 487] on button "OK" at bounding box center [891, 496] width 64 height 38
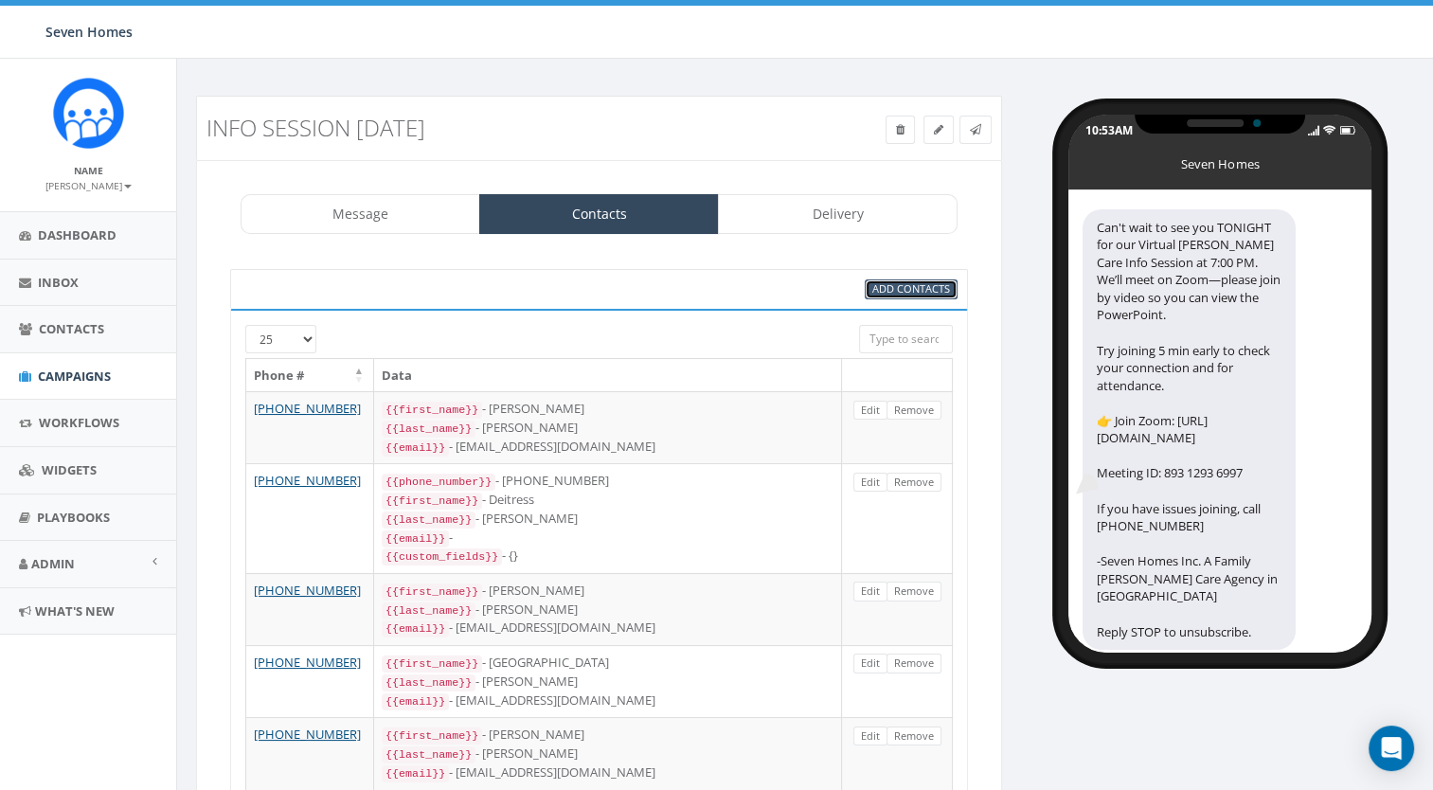
click at [891, 282] on span "Add Contacts" at bounding box center [912, 288] width 78 height 14
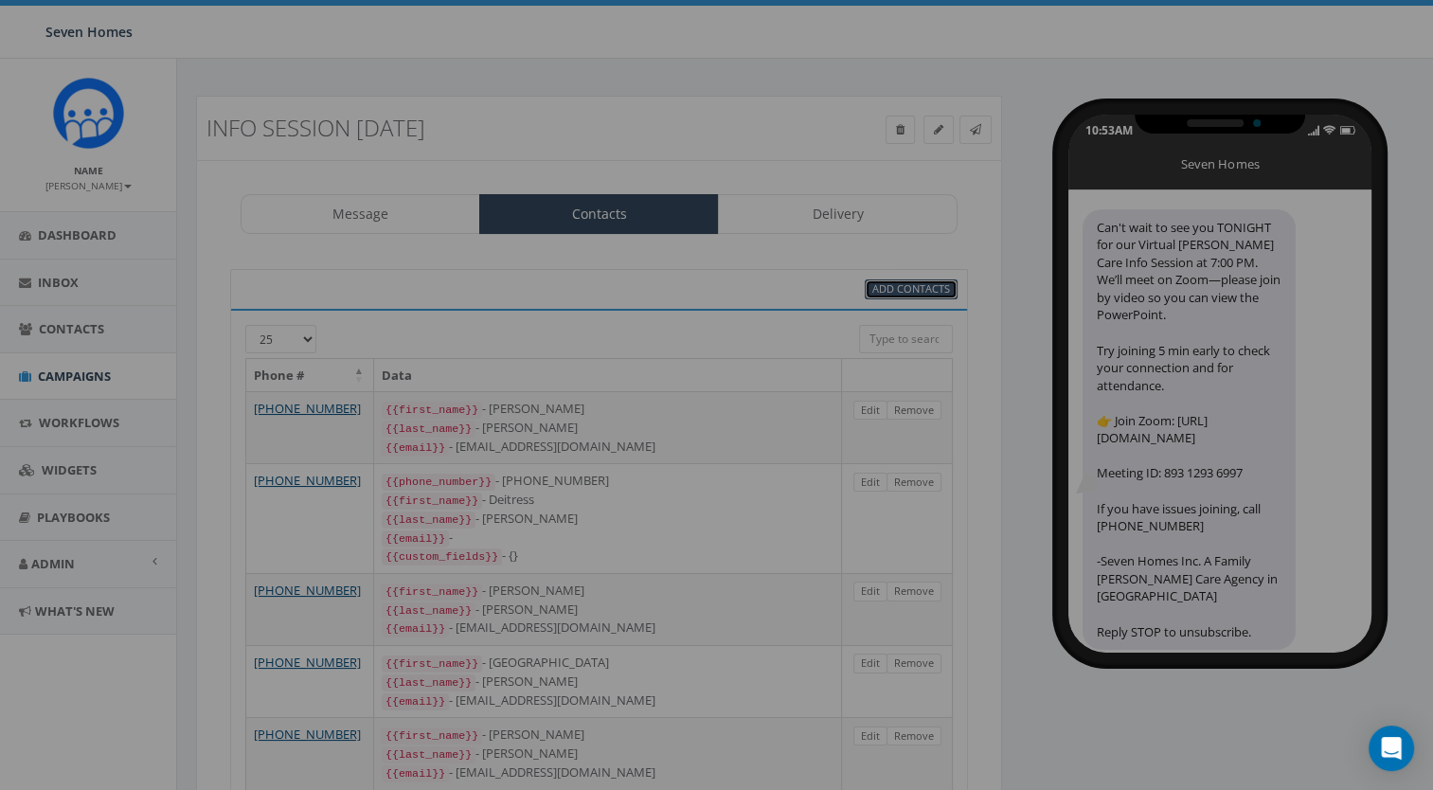
select select
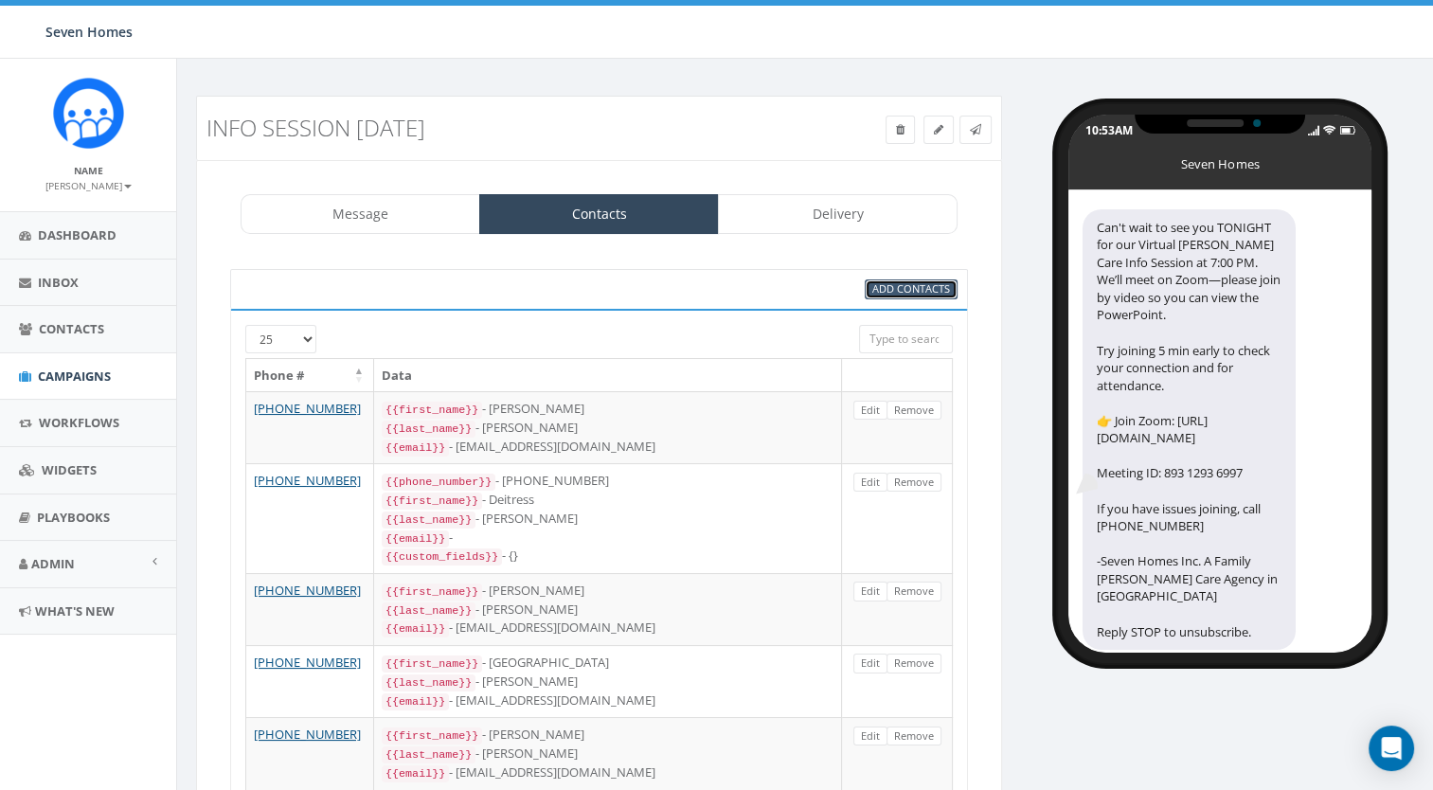
click at [901, 290] on span "Add Contacts" at bounding box center [912, 288] width 78 height 14
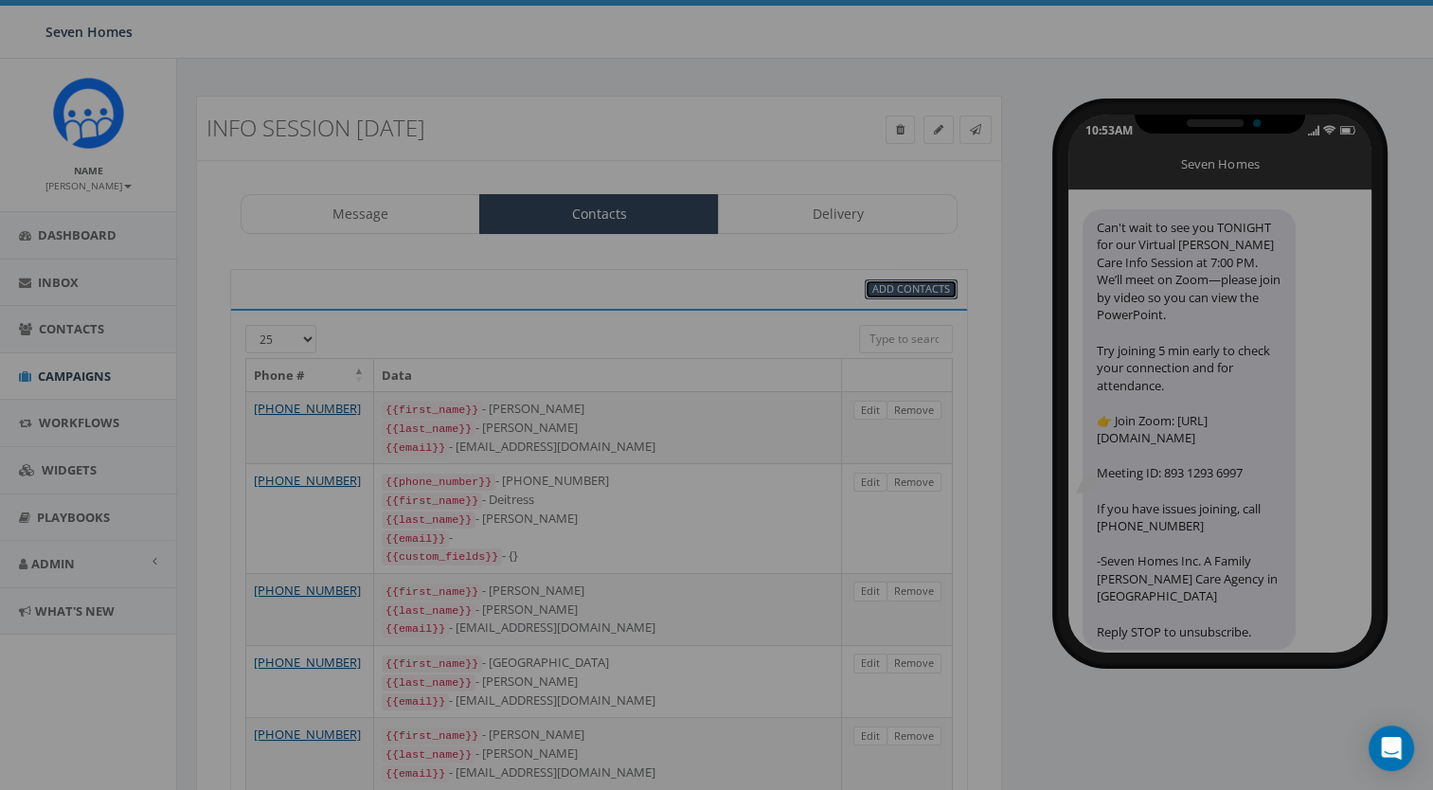
select select
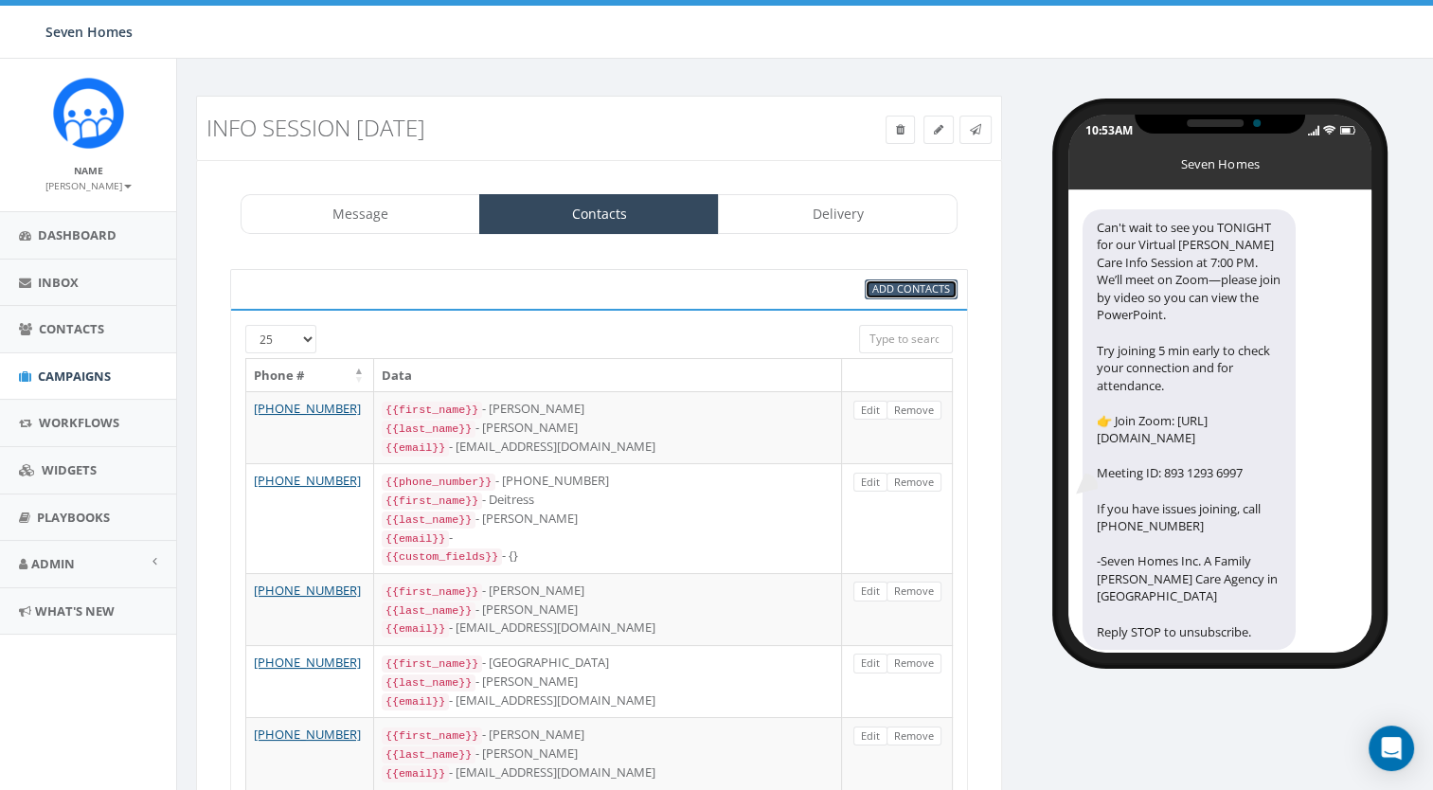
click at [889, 290] on span "Add Contacts" at bounding box center [912, 288] width 78 height 14
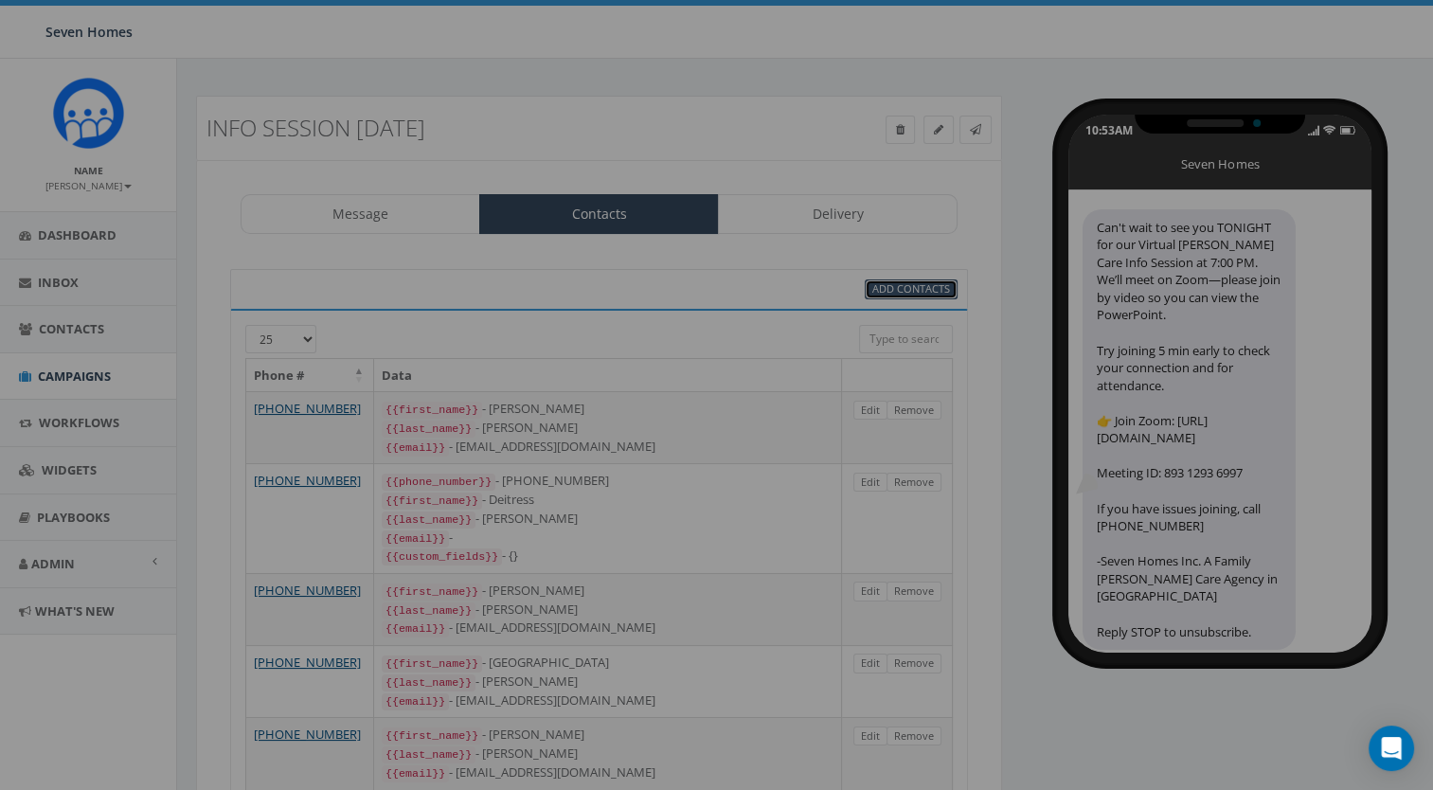
select select
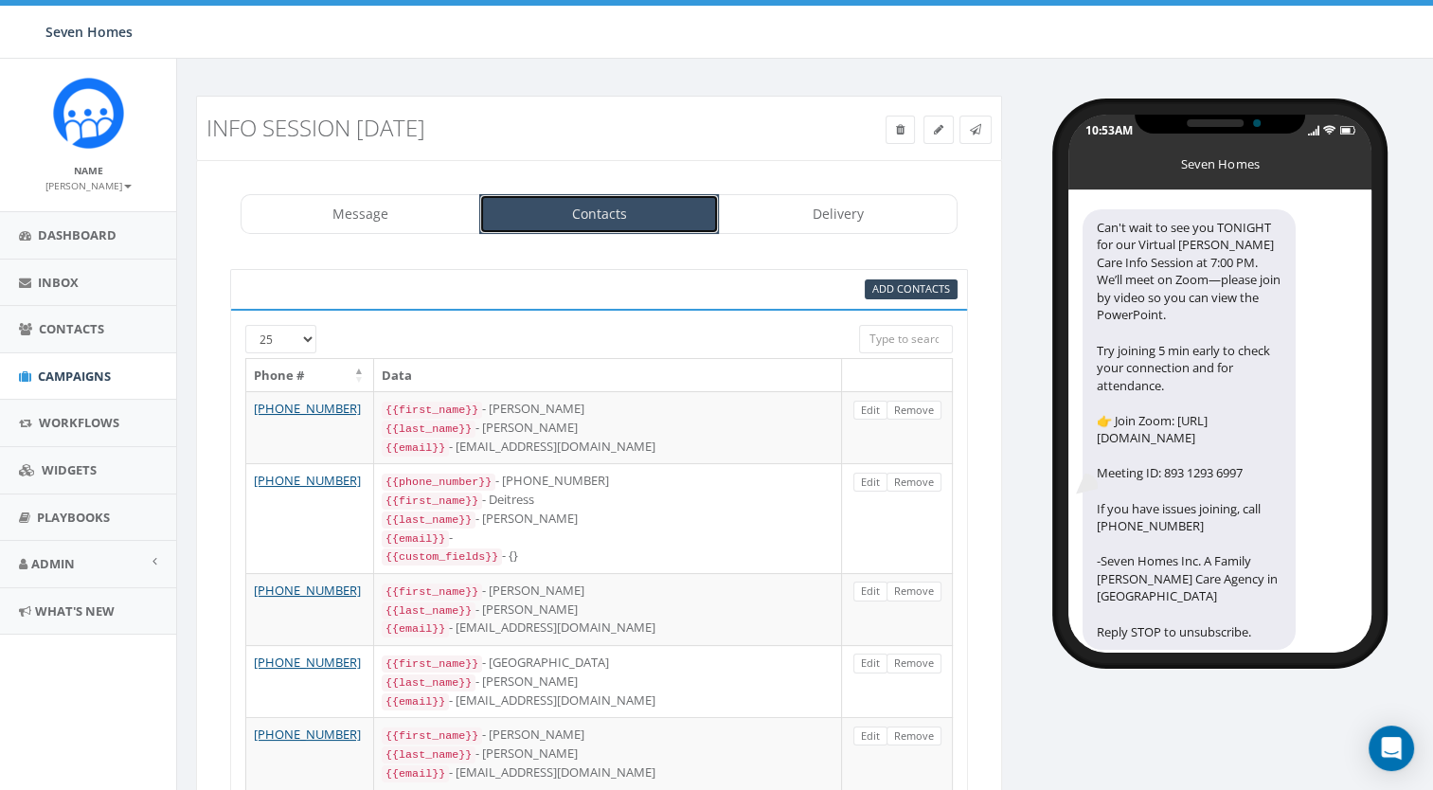
click at [553, 225] on link "Contacts" at bounding box center [599, 214] width 240 height 40
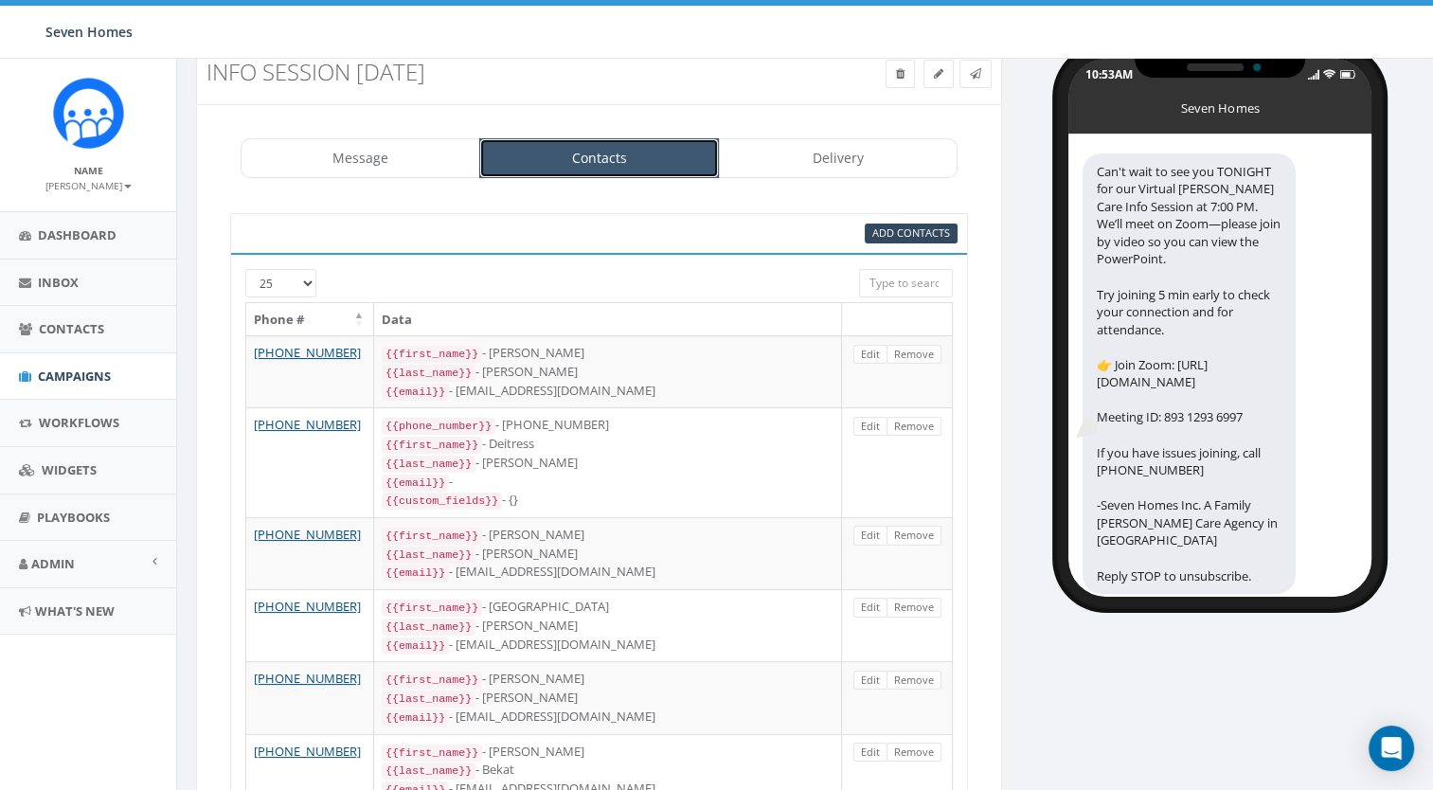
scroll to position [3, 0]
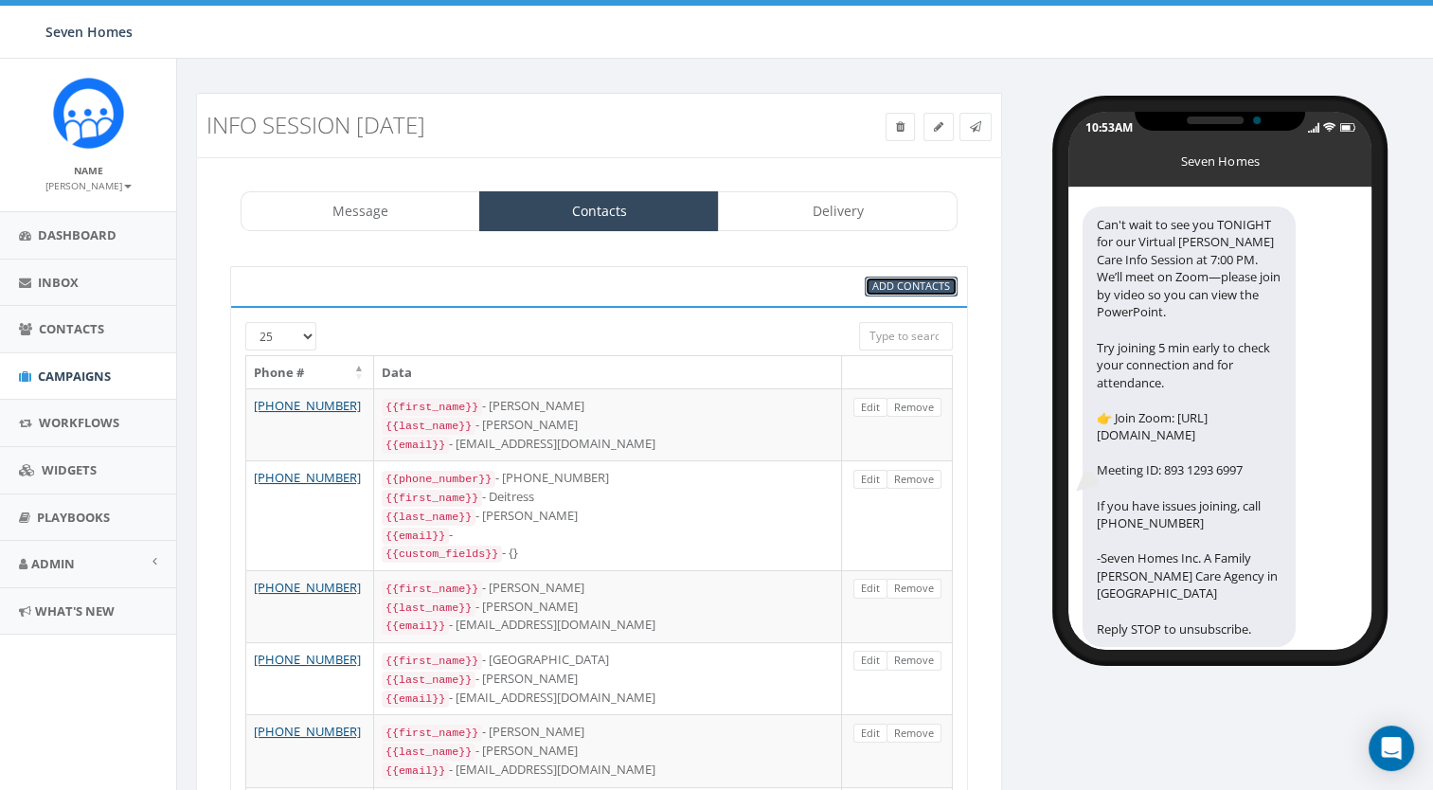
click at [913, 283] on span "Add Contacts" at bounding box center [912, 286] width 78 height 14
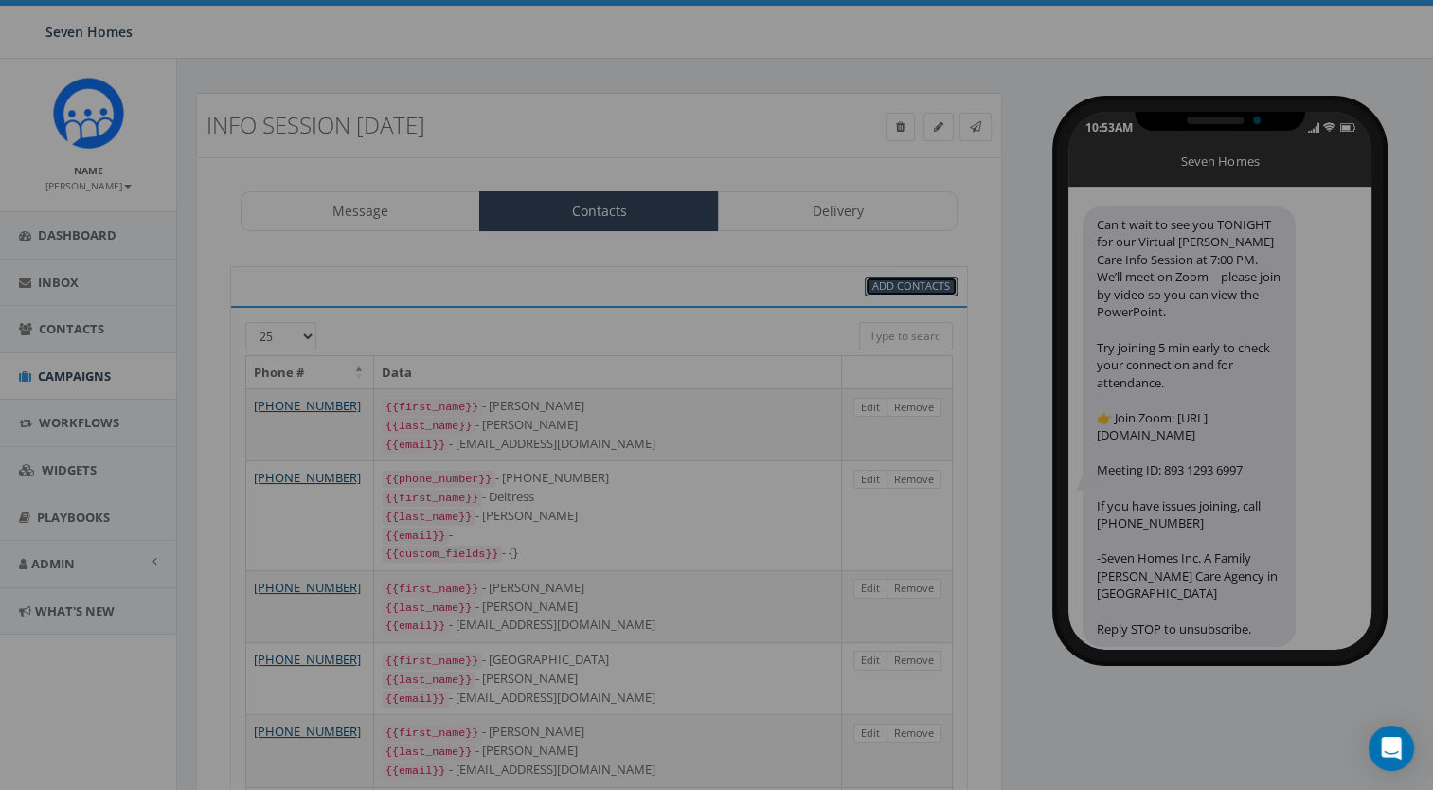
select select
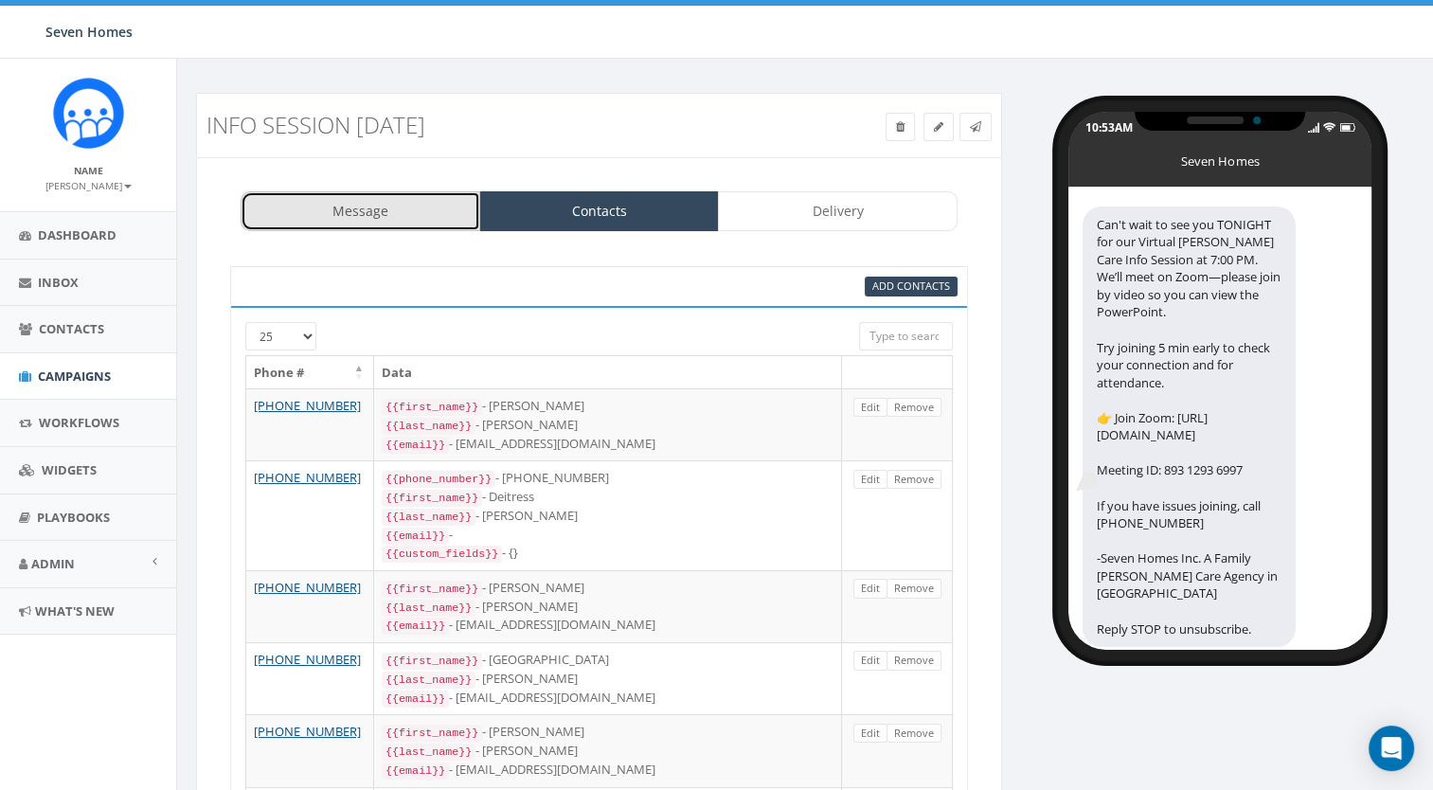
click at [349, 215] on link "Message" at bounding box center [361, 211] width 240 height 40
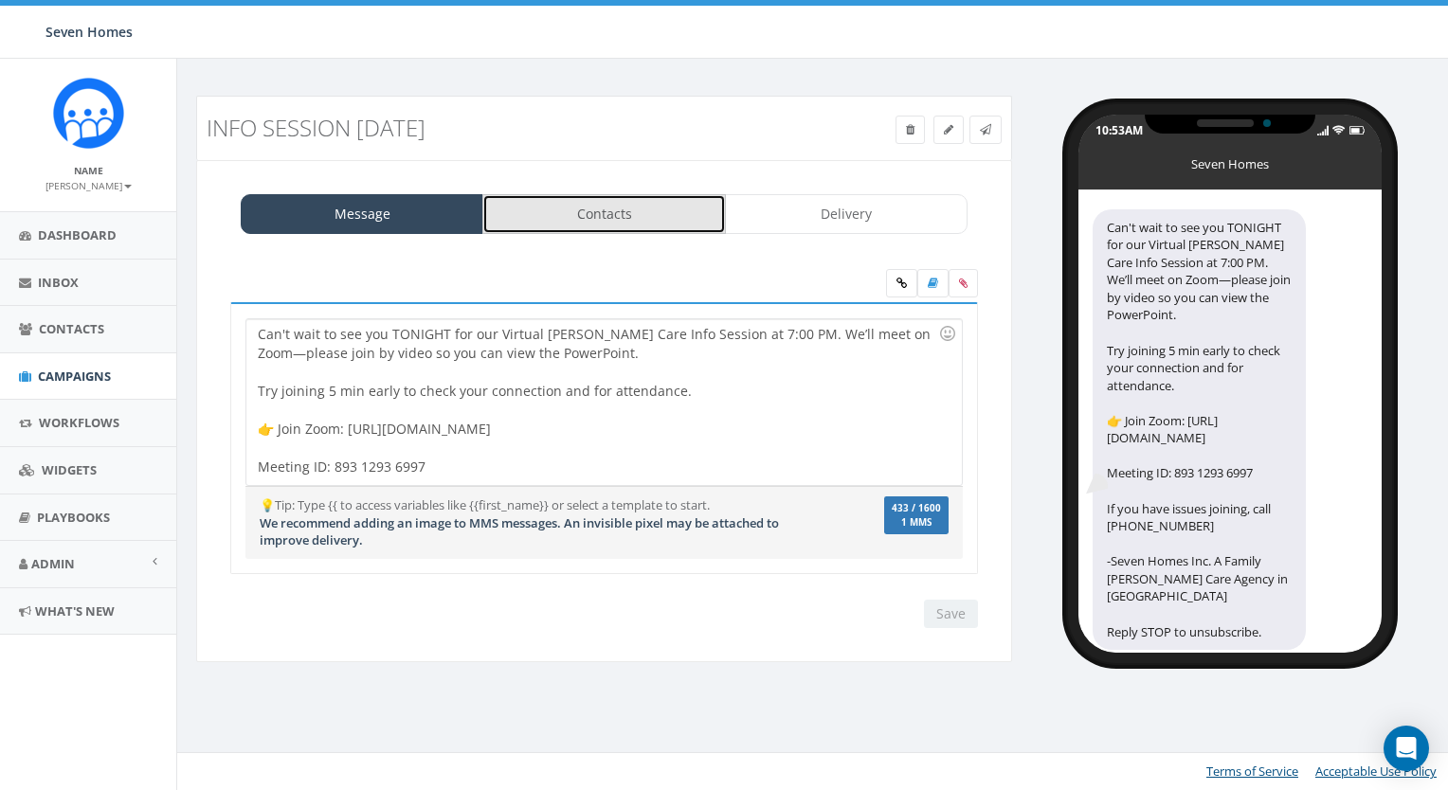
click at [542, 221] on link "Contacts" at bounding box center [603, 214] width 243 height 40
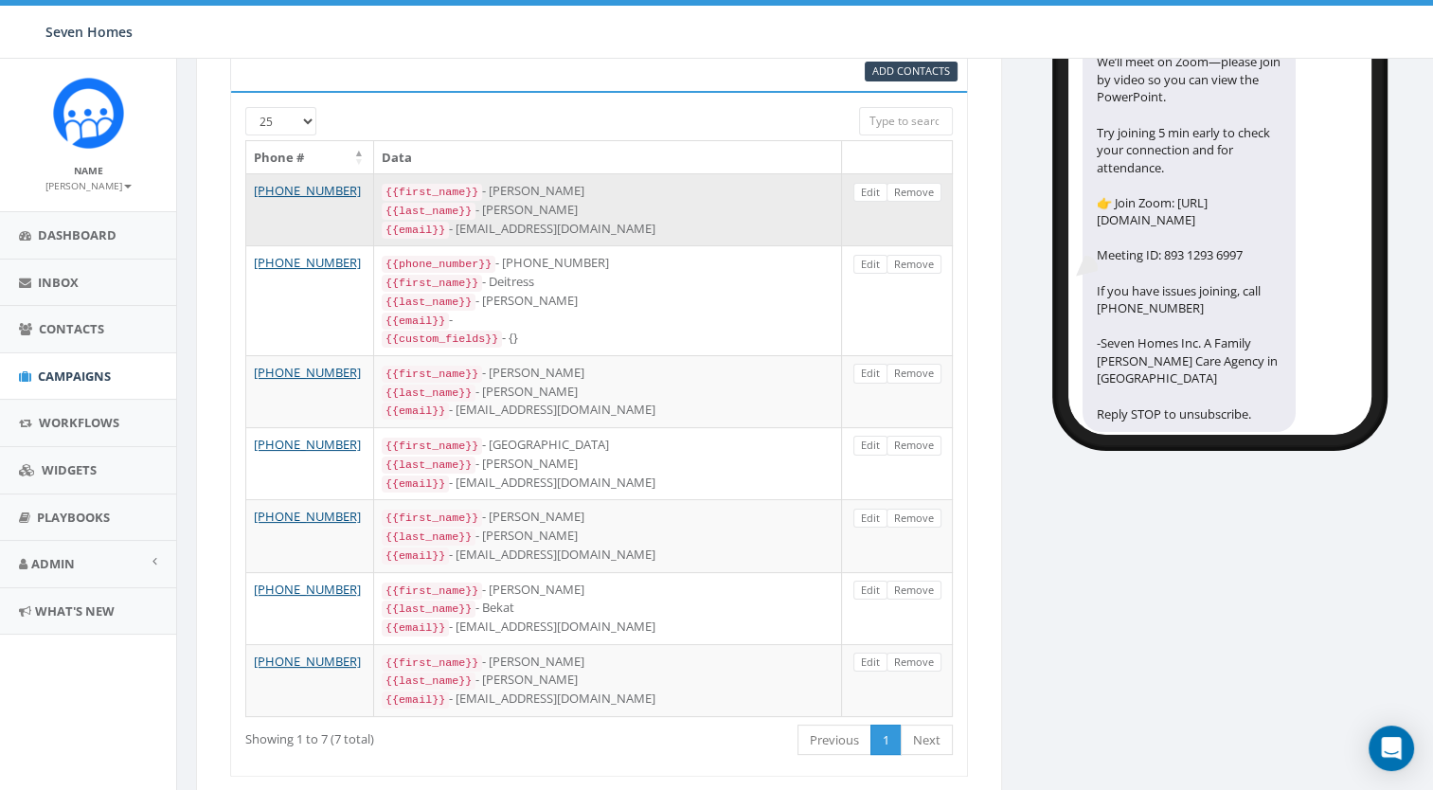
scroll to position [98, 0]
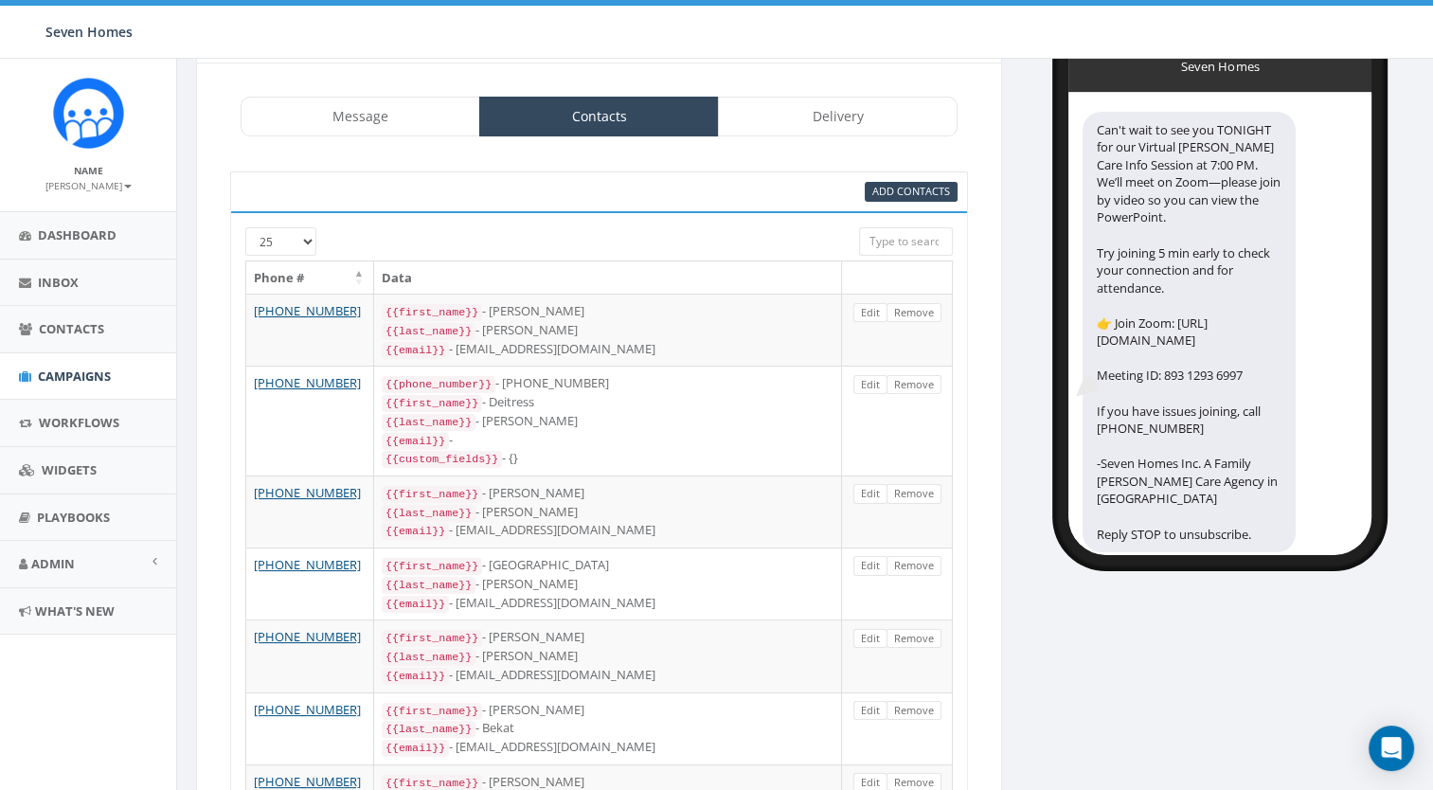
click at [893, 200] on div "Add Contacts" at bounding box center [599, 191] width 738 height 40
click at [895, 195] on span "Add Contacts" at bounding box center [912, 191] width 78 height 14
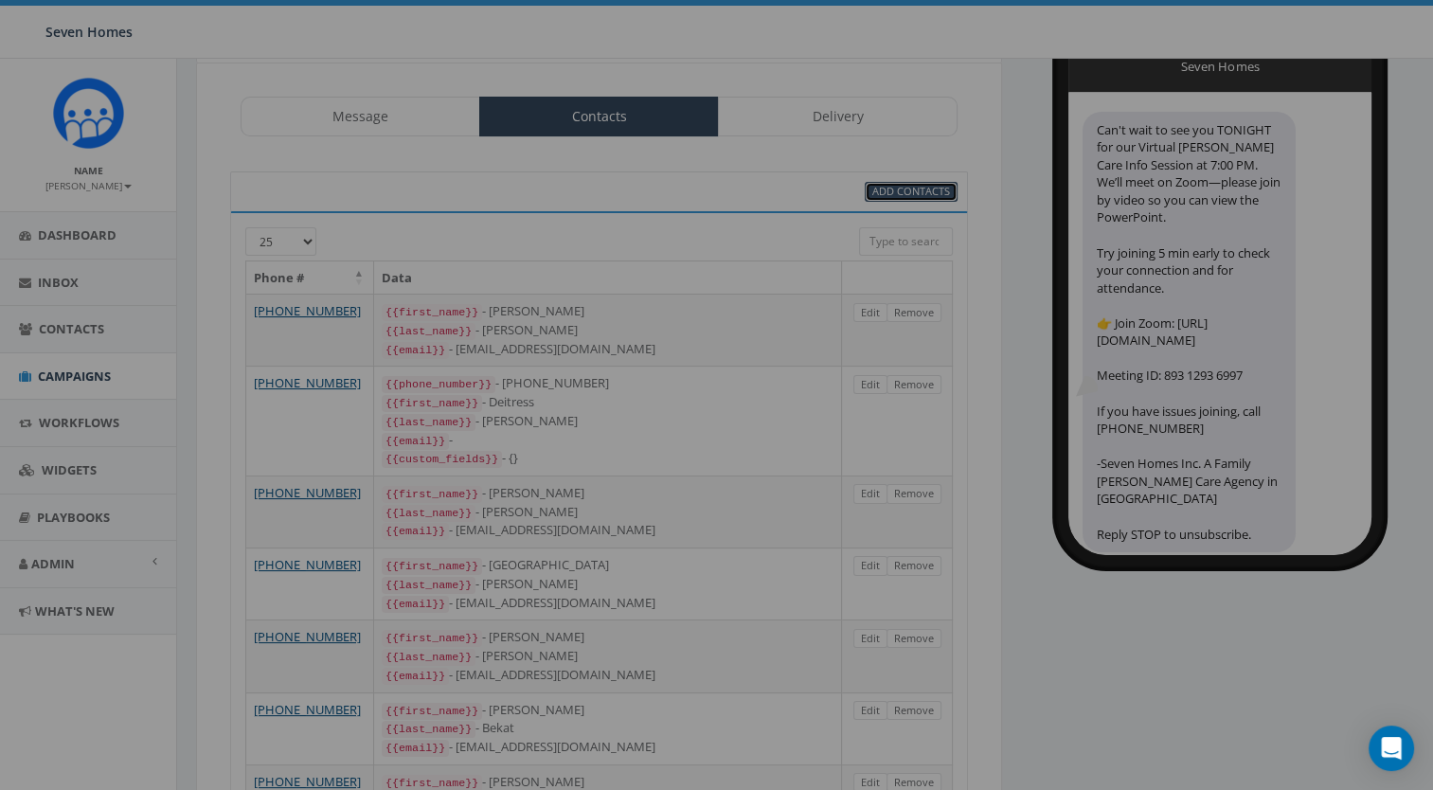
select select
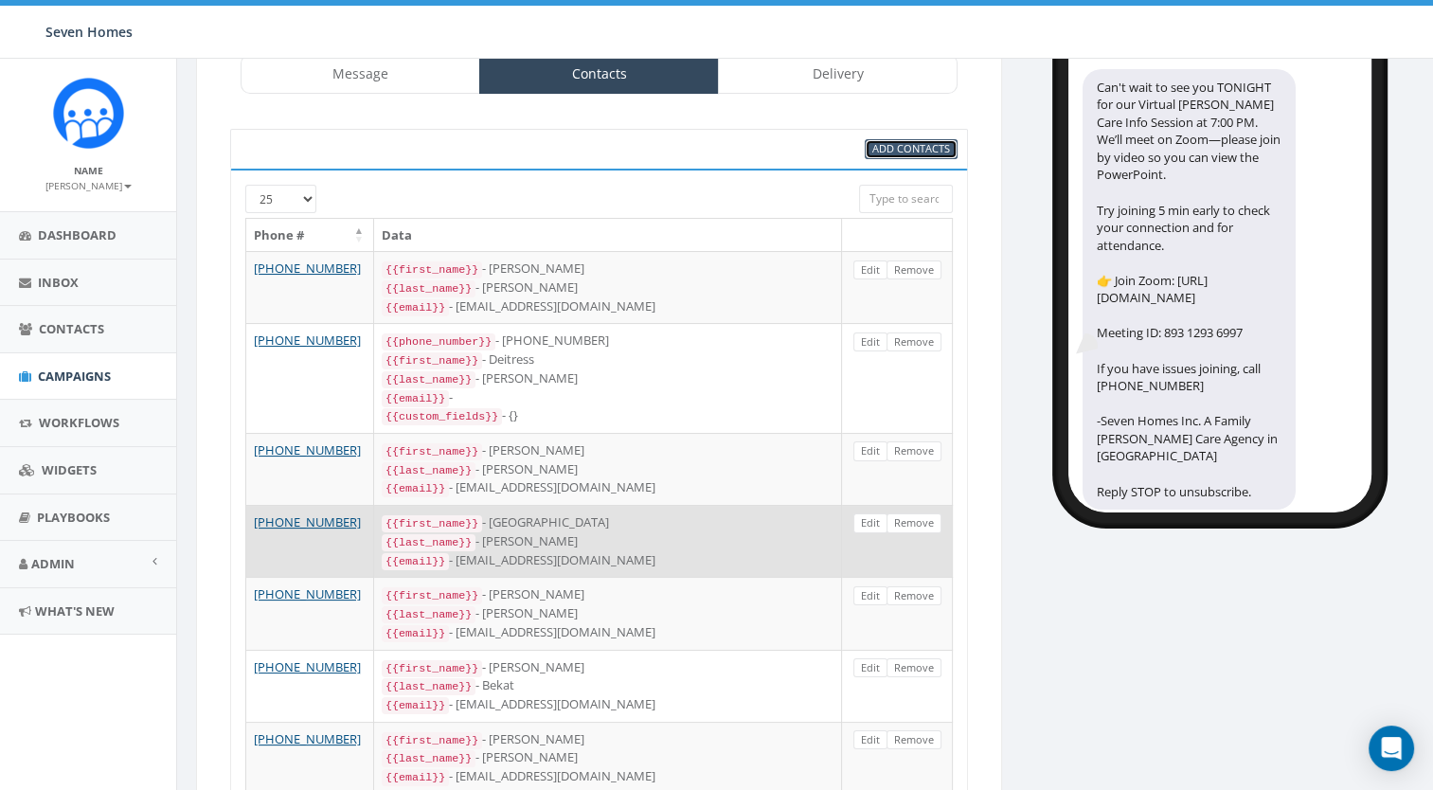
scroll to position [3, 0]
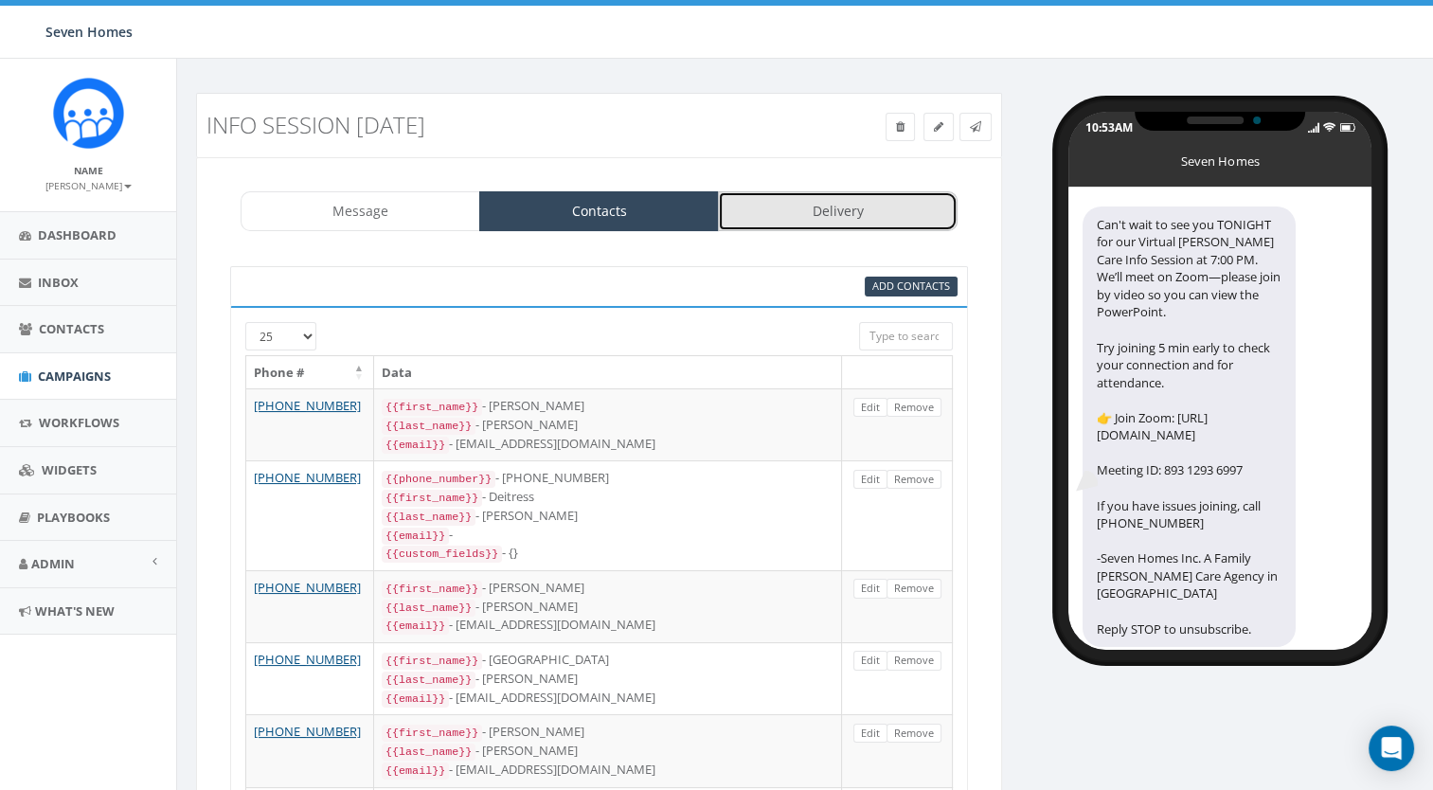
click at [852, 218] on link "Delivery" at bounding box center [838, 211] width 240 height 40
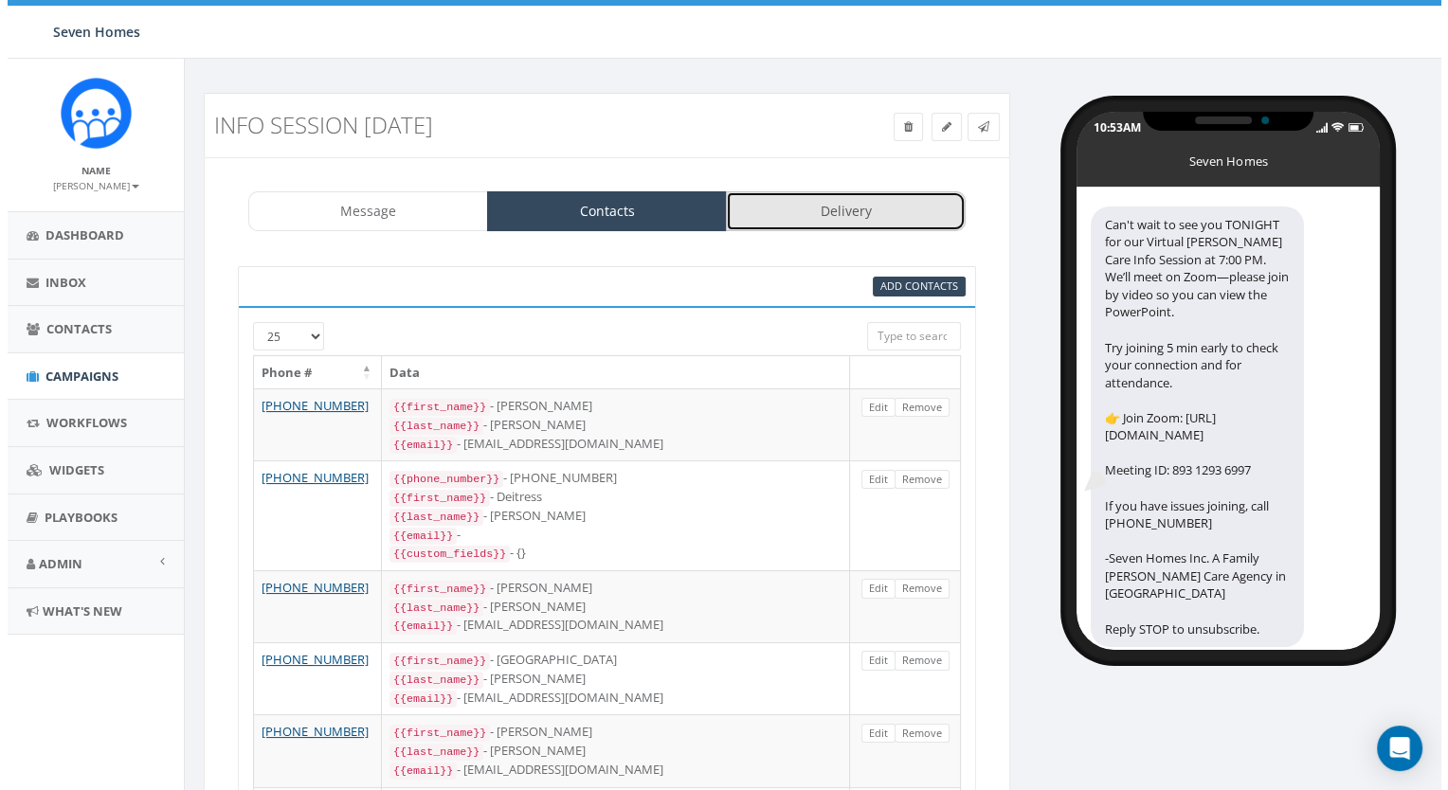
scroll to position [0, 0]
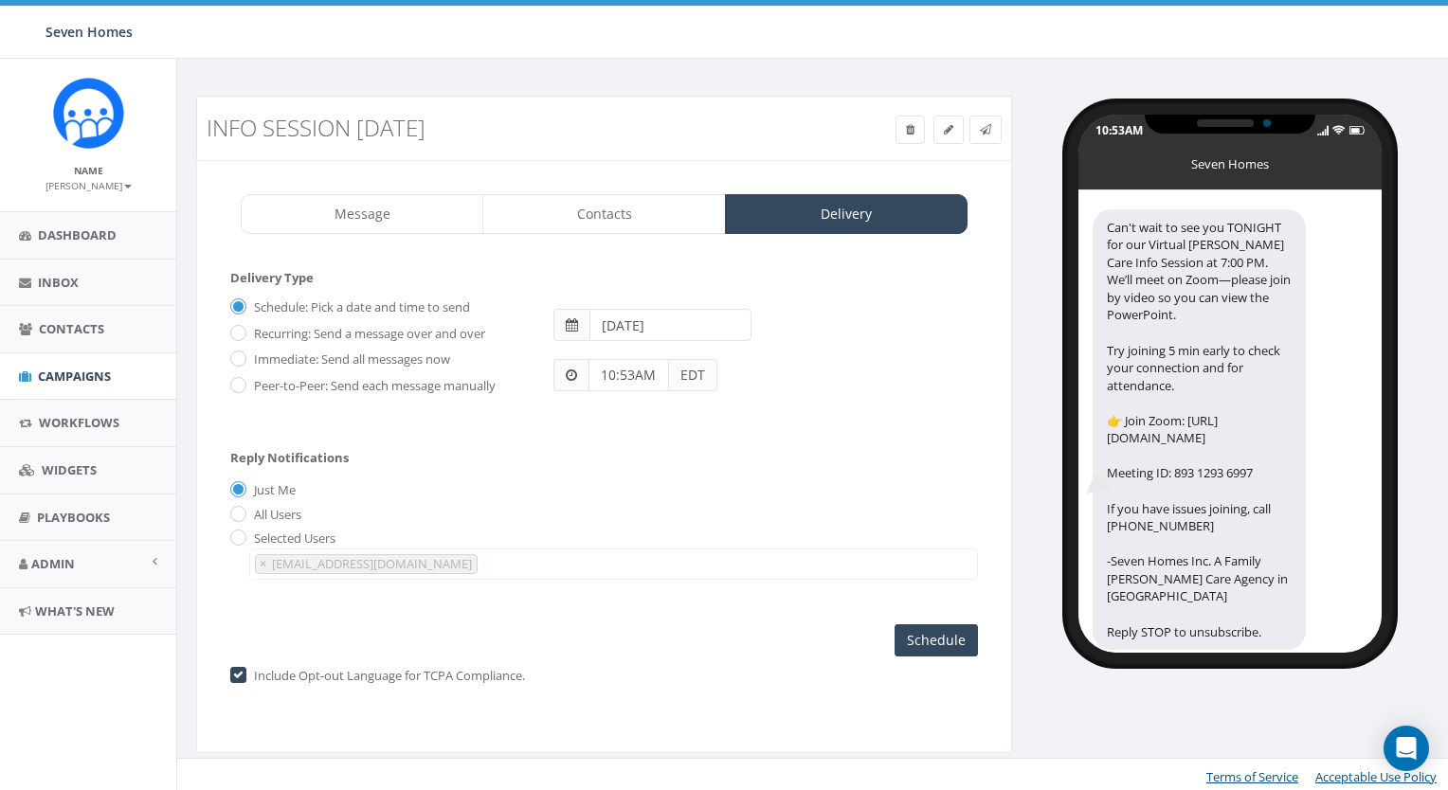
click at [678, 325] on input "2025-10-02" at bounding box center [670, 325] width 162 height 32
click at [694, 419] on td "1" at bounding box center [693, 418] width 29 height 28
type input "2025-10-01"
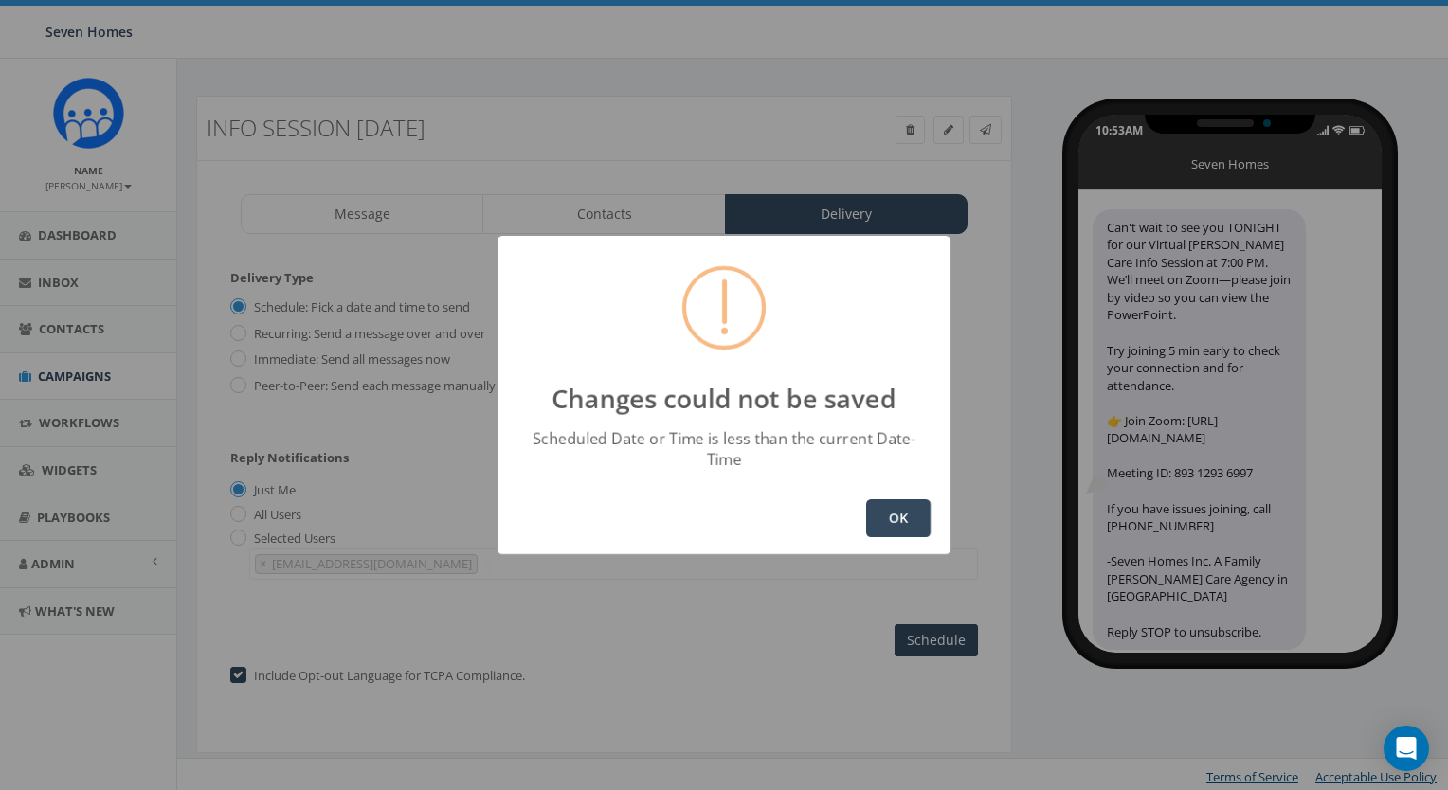
click at [883, 499] on button "OK" at bounding box center [898, 518] width 64 height 38
click at [888, 501] on button "OK" at bounding box center [898, 518] width 64 height 38
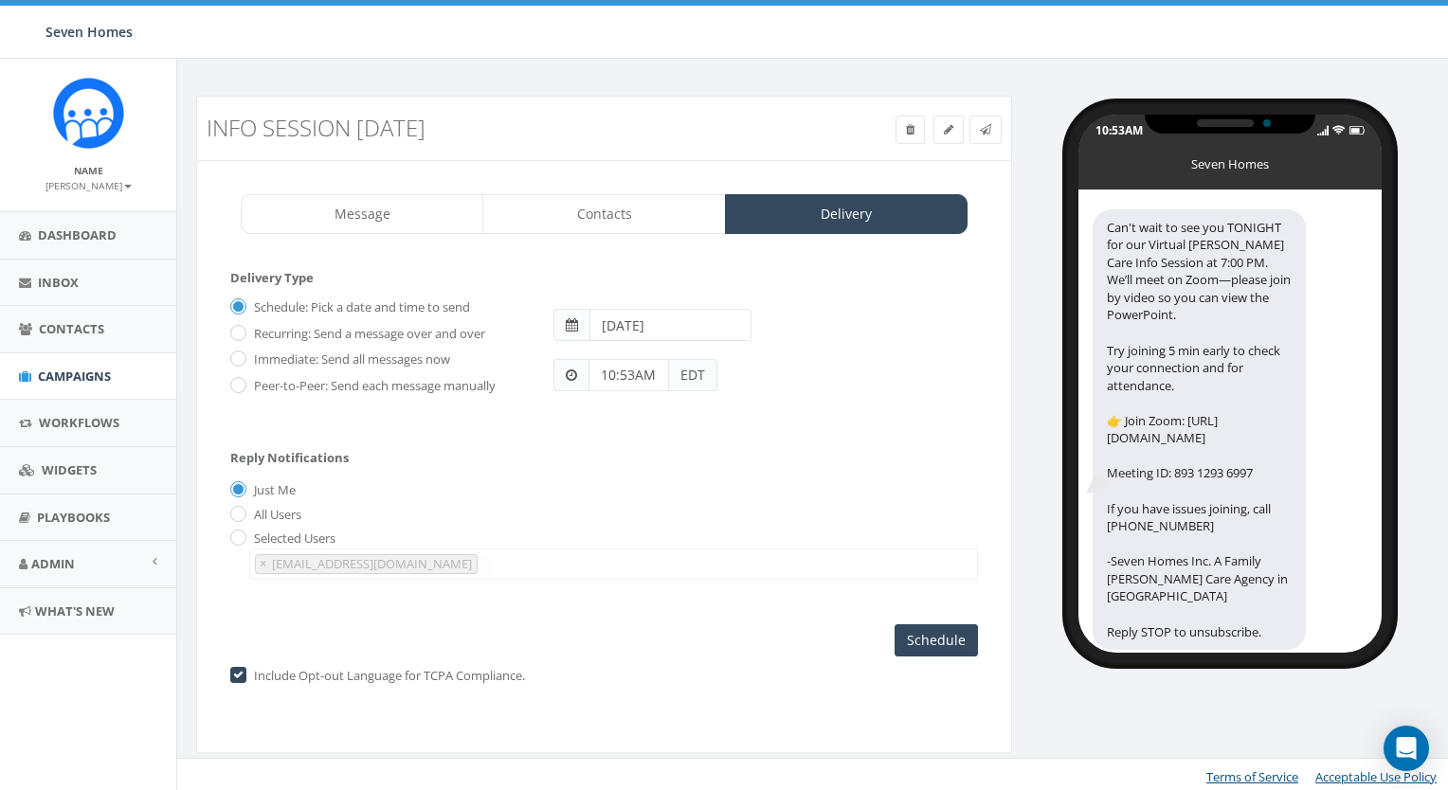
click at [621, 382] on input "10:53AM" at bounding box center [628, 375] width 81 height 32
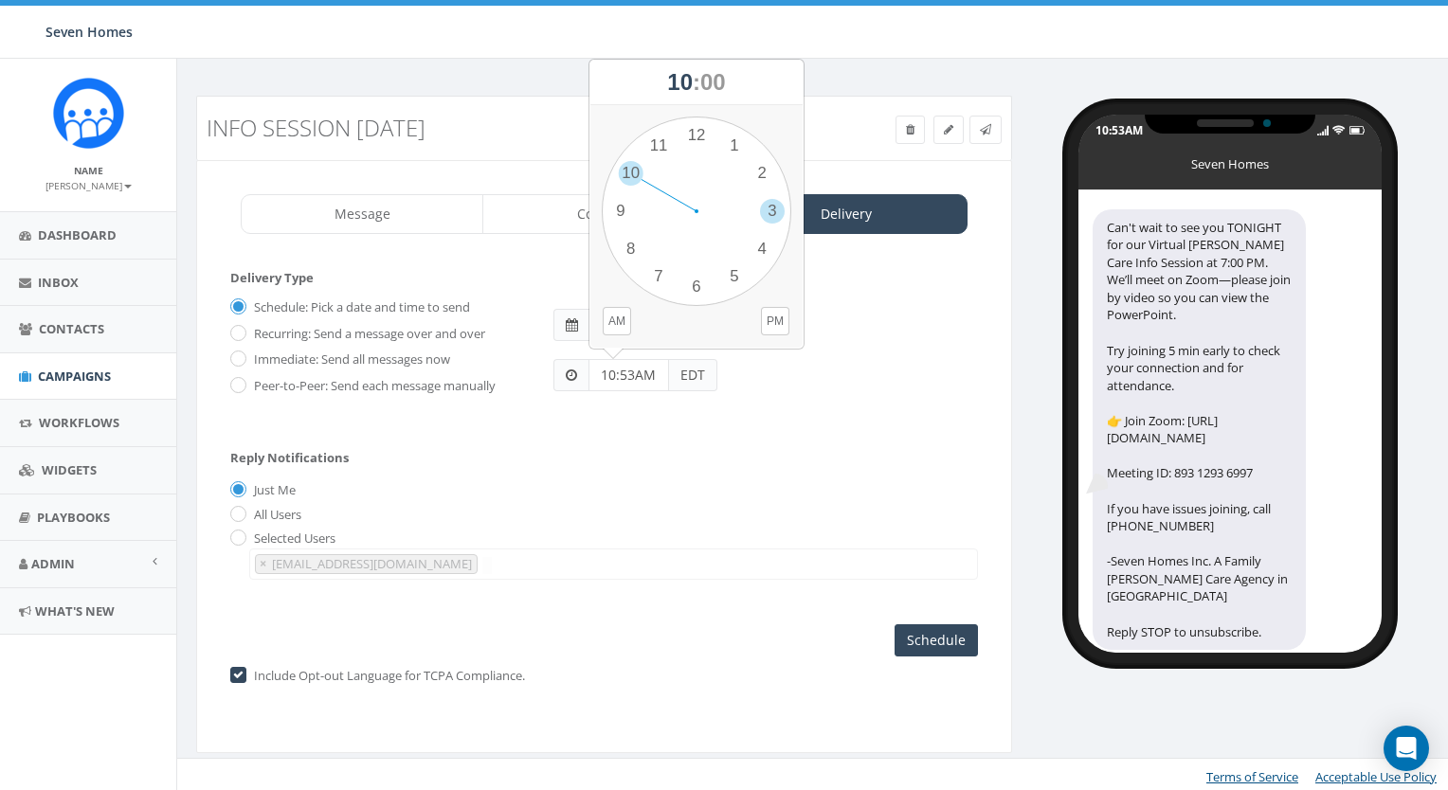
click at [766, 208] on div "1 2 3 4 5 6 7 8 9 10 11 12 00 05 10 15 20 25 30 35 40 45 50 55" at bounding box center [696, 211] width 189 height 189
click at [774, 325] on button "PM" at bounding box center [775, 321] width 28 height 28
click at [684, 456] on div "Reply Notifications Just Me All Users Selected Users kkiker@7homes.org × kkiker…" at bounding box center [603, 510] width 747 height 157
click at [630, 374] on input "10:53AM" at bounding box center [628, 375] width 81 height 32
click at [769, 205] on div "1 2 3 4 5 6 7 8 9 10 11 12 00 05 10 15 20 25 30 35 40 45 50 55" at bounding box center [696, 211] width 189 height 189
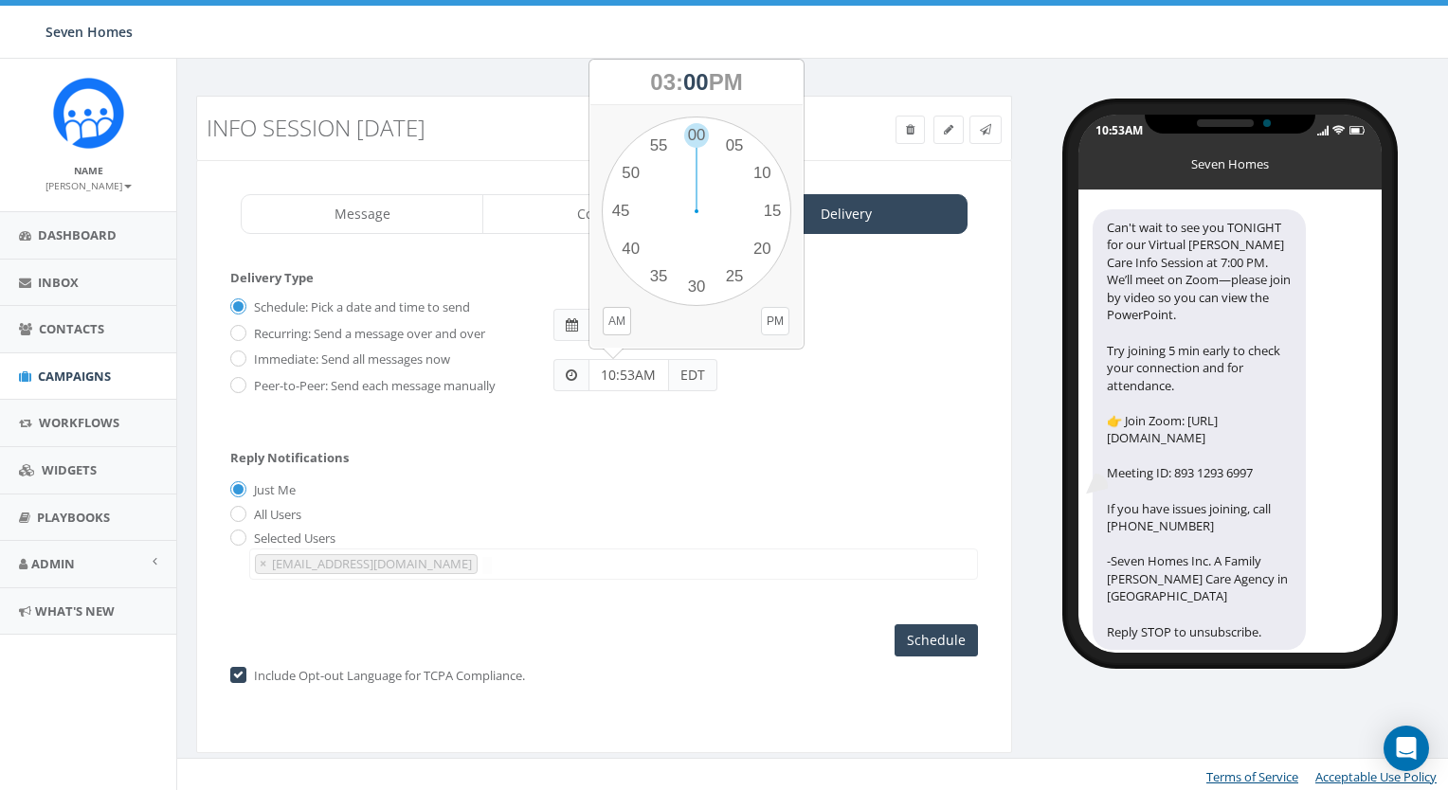
click at [773, 318] on button "PM" at bounding box center [775, 321] width 28 height 28
click at [626, 377] on input "10:53AM" at bounding box center [628, 375] width 81 height 32
click at [574, 432] on div "Reply Notifications Just Me All Users Selected Users kkiker@7homes.org × kkiker…" at bounding box center [603, 510] width 747 height 157
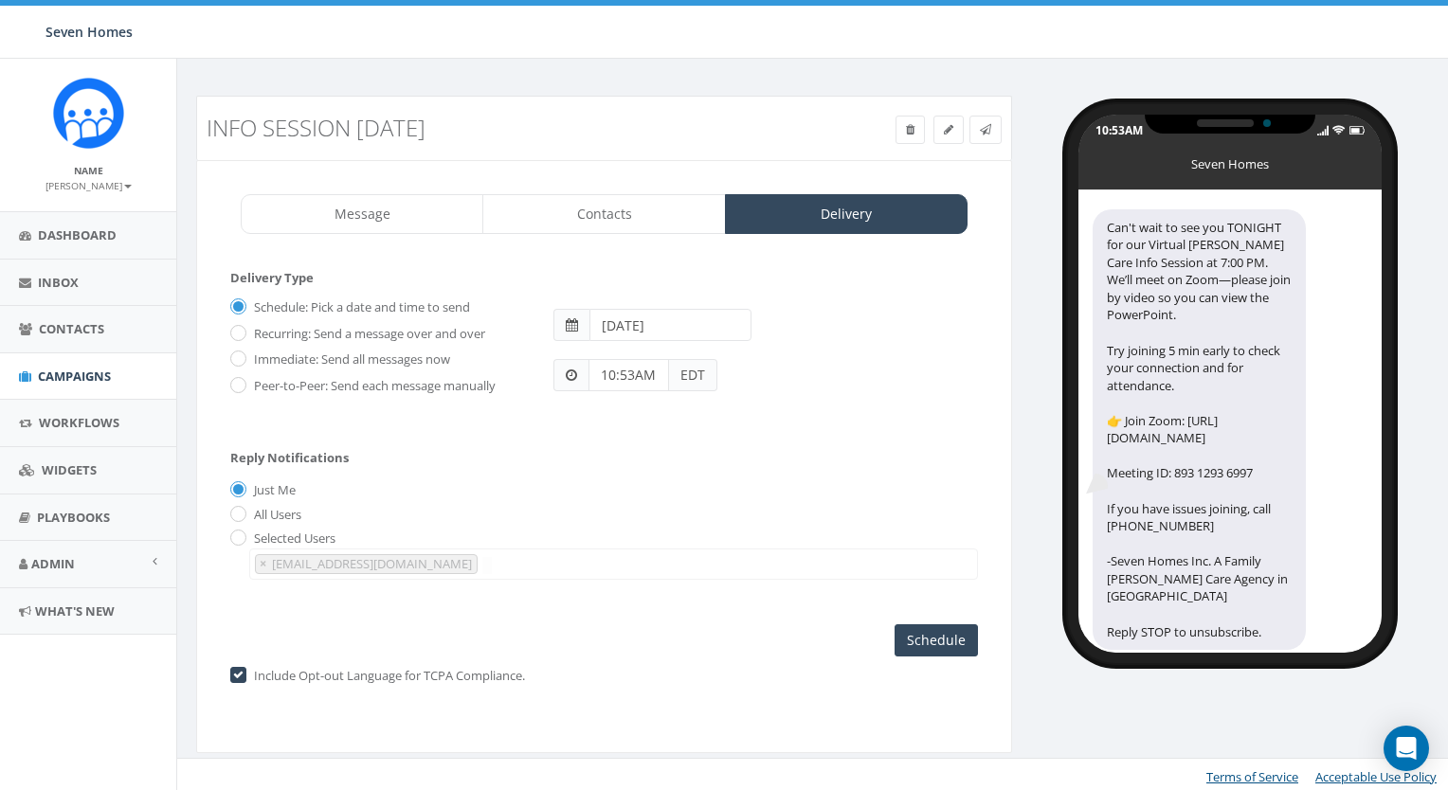
click at [632, 377] on input "10:53AM" at bounding box center [628, 375] width 81 height 32
drag, startPoint x: 648, startPoint y: 375, endPoint x: 574, endPoint y: 379, distance: 74.0
click at [574, 379] on div "10:53AM EDT" at bounding box center [635, 375] width 164 height 32
type input "3:00 PM"
click at [621, 420] on form "Delivery Type Schedule: Pick a date and time to send Recurring: Send a message …" at bounding box center [603, 350] width 747 height 163
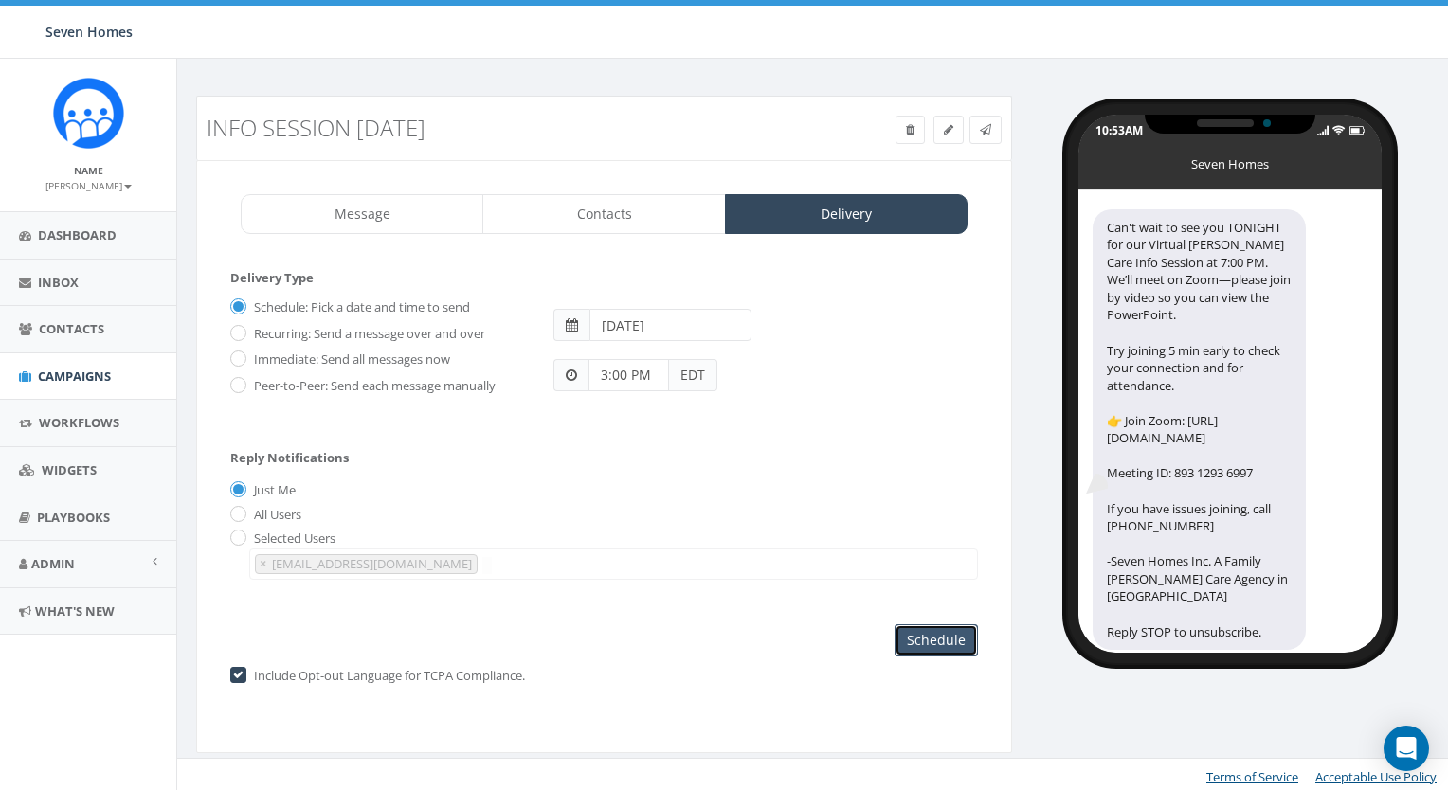
click at [923, 642] on input "Schedule" at bounding box center [935, 640] width 83 height 32
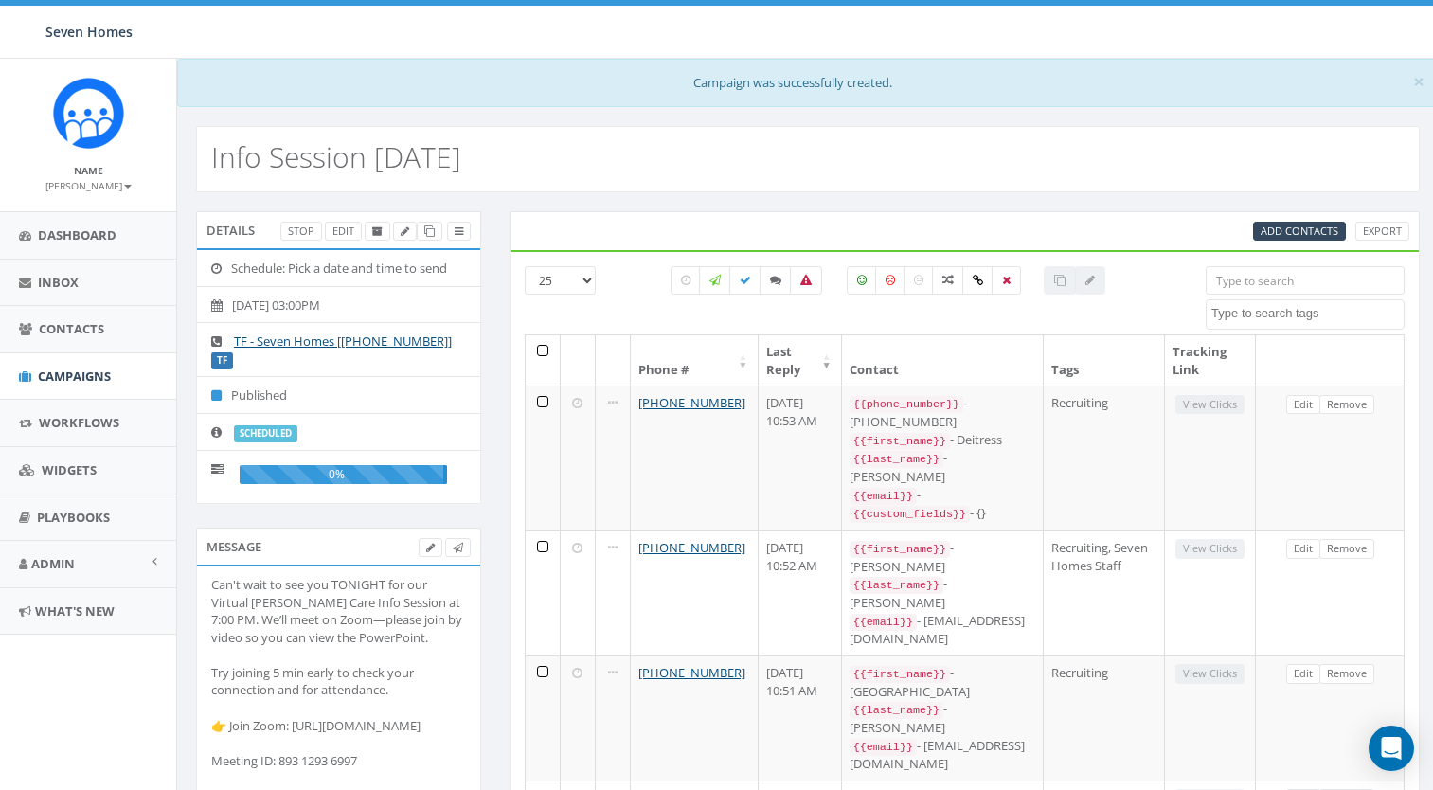
select select
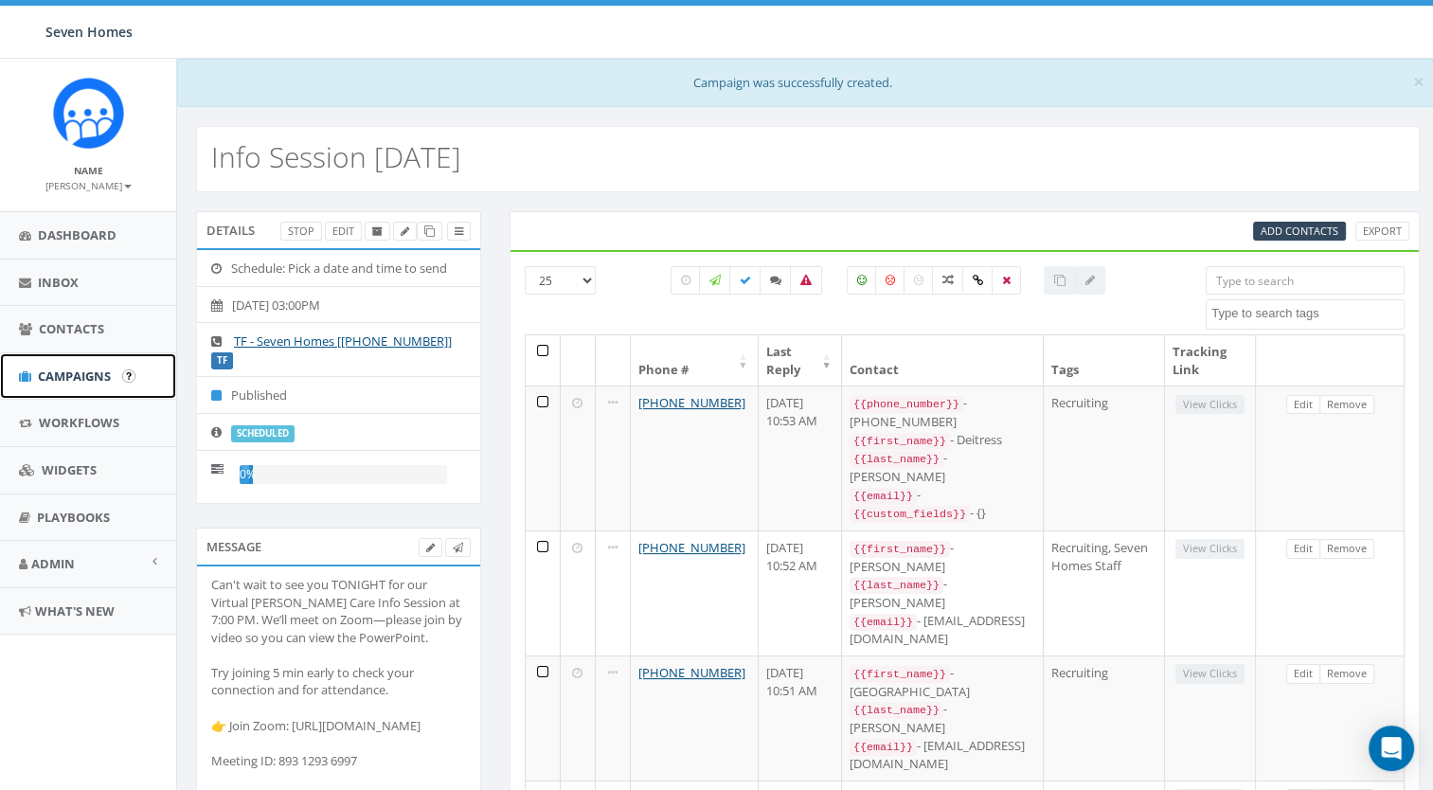
click at [86, 369] on span "Campaigns" at bounding box center [74, 376] width 73 height 17
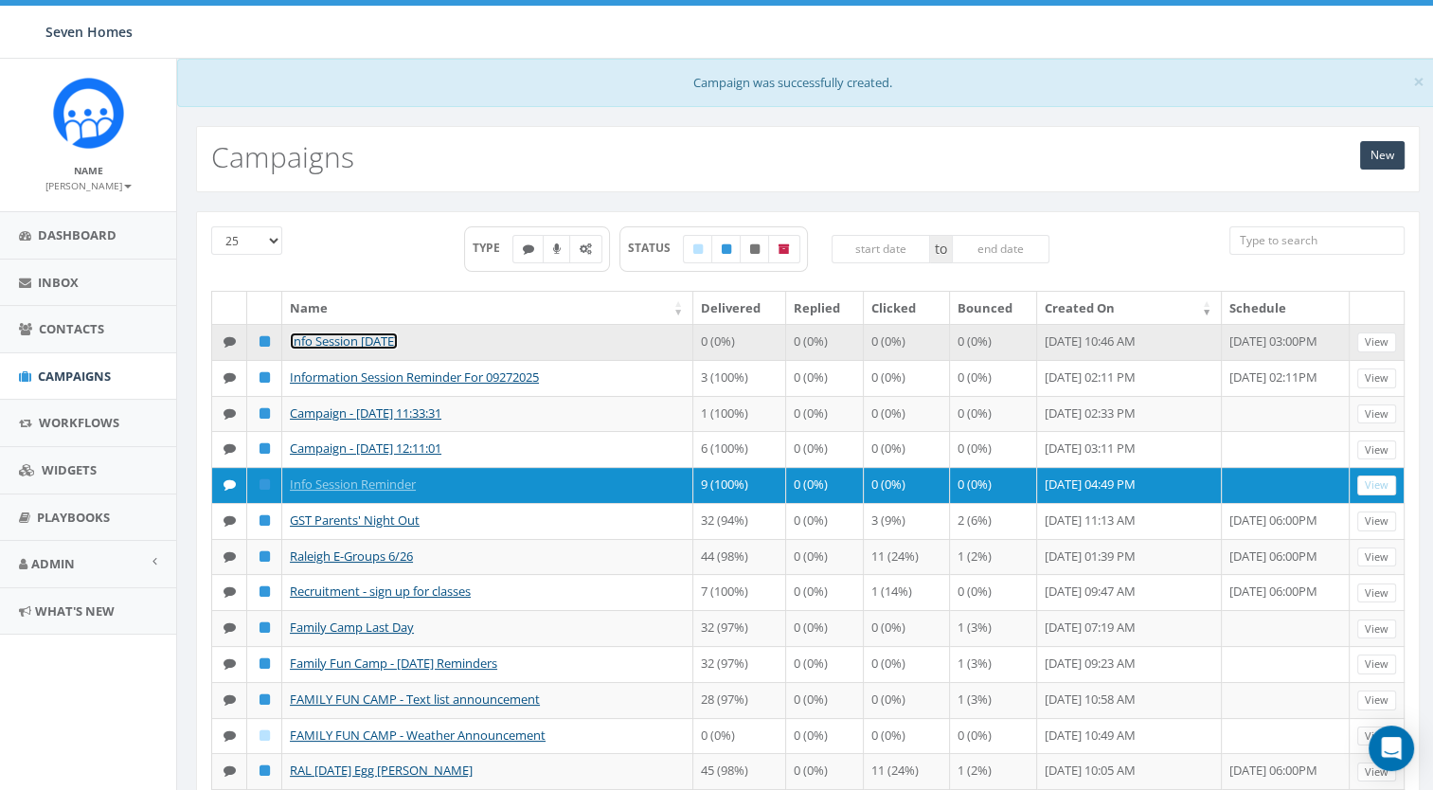
click at [370, 340] on link "Info Session [DATE]" at bounding box center [344, 341] width 108 height 17
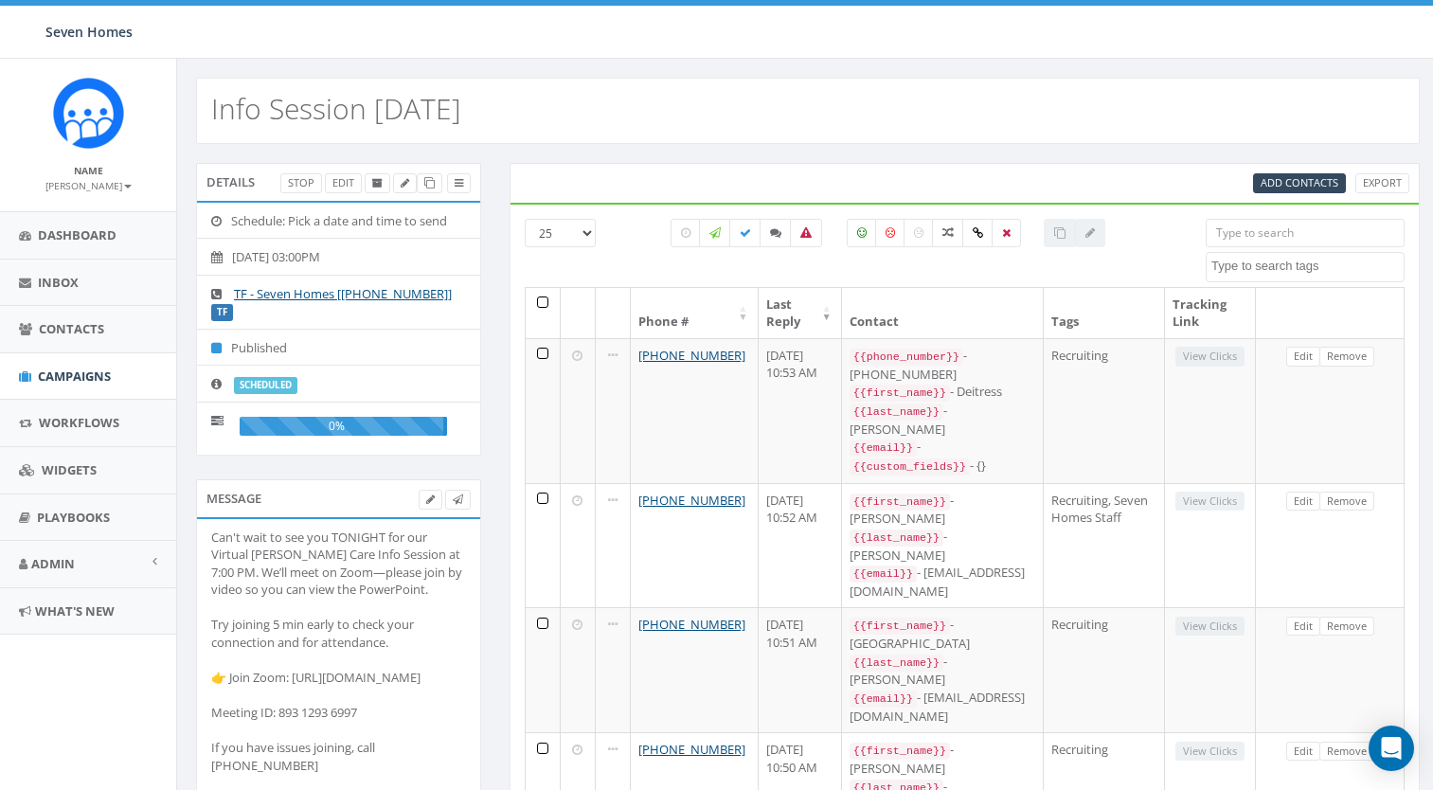
select select
click at [1276, 180] on span "Add Contacts" at bounding box center [1300, 182] width 78 height 14
select select
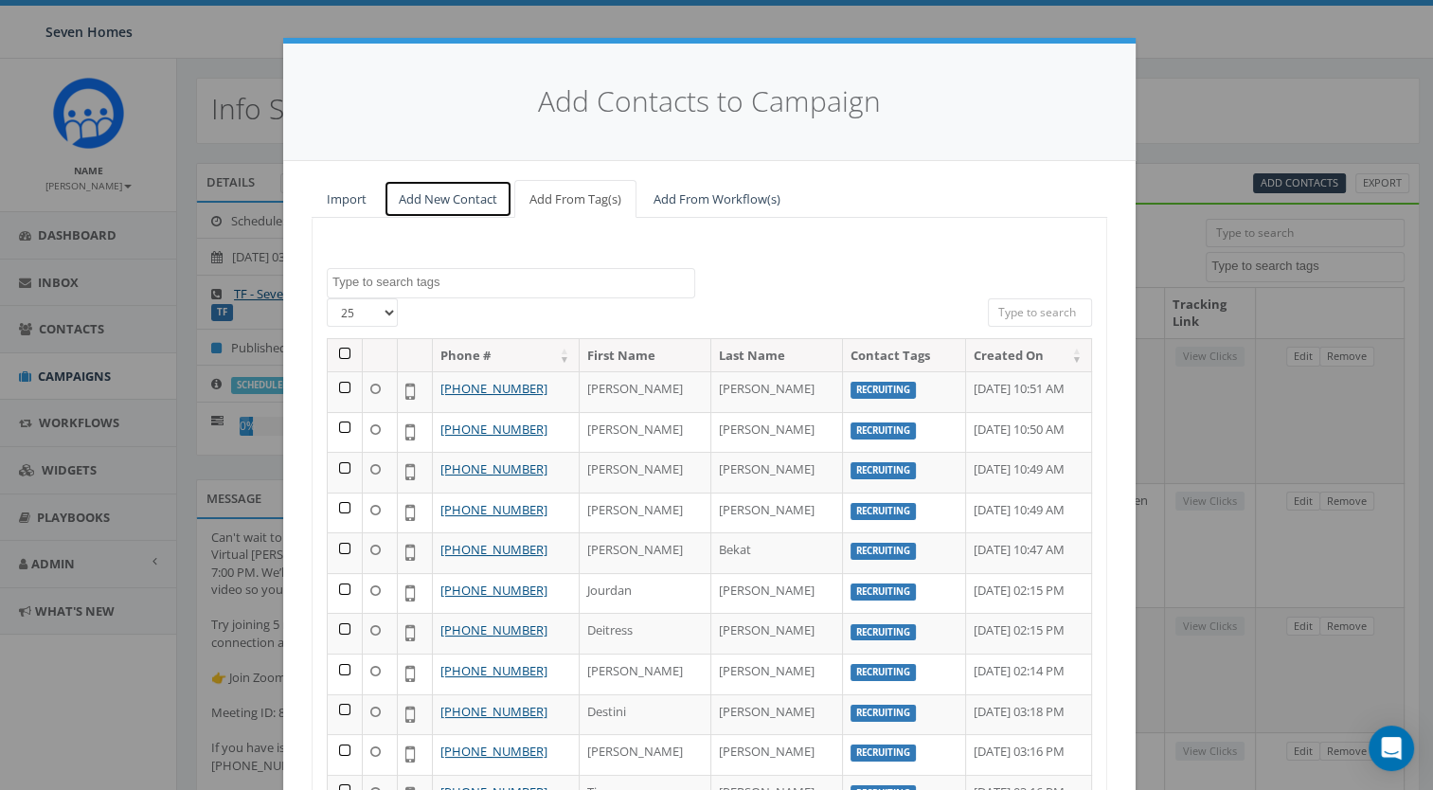
click at [462, 198] on link "Add New Contact" at bounding box center [448, 199] width 129 height 39
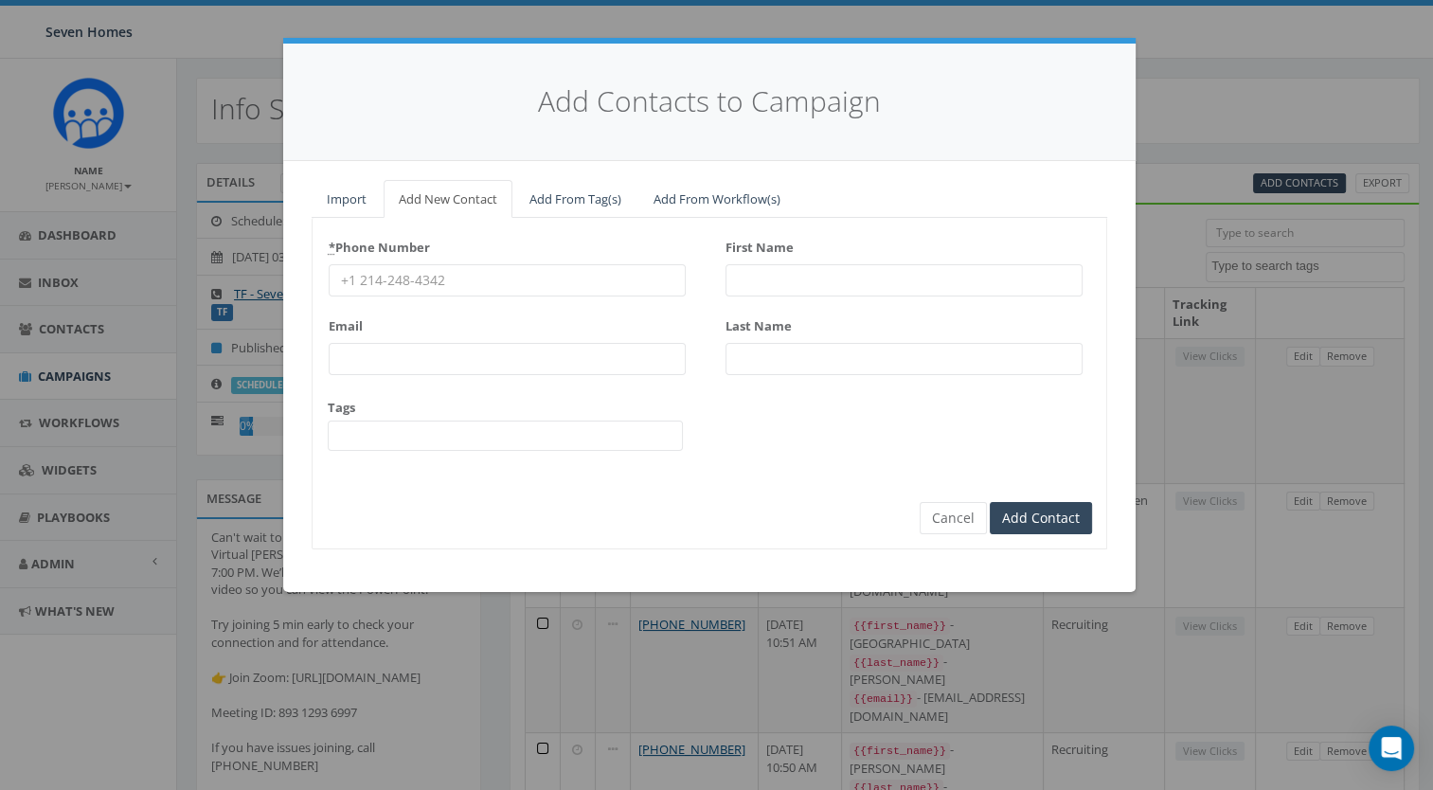
click at [412, 275] on input "* Phone Number" at bounding box center [507, 280] width 357 height 32
paste input "3364652743"
type input "3364652743"
click at [776, 285] on input "First Name" at bounding box center [904, 280] width 357 height 32
type input "Carrie"
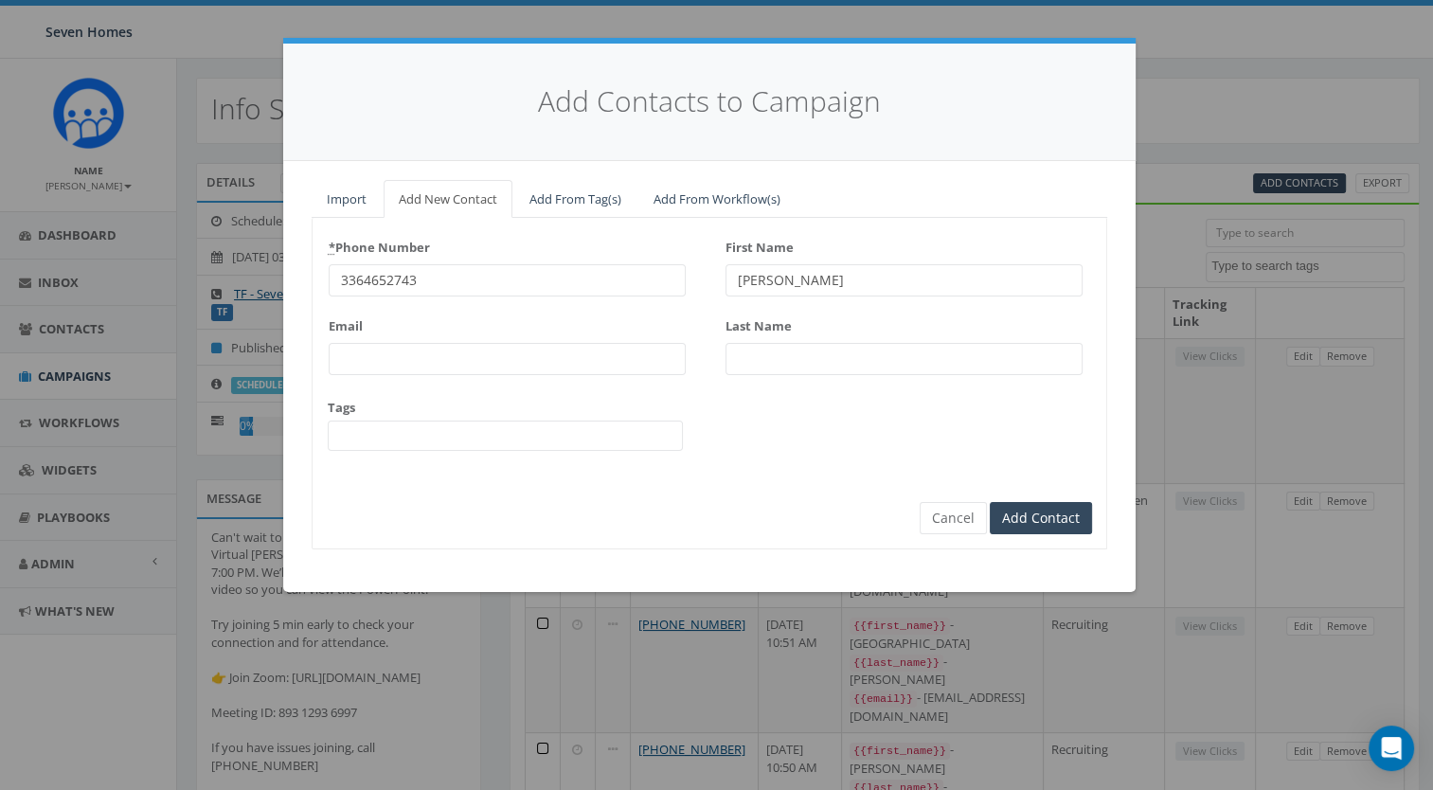
click at [773, 347] on input "Last Name" at bounding box center [904, 359] width 357 height 32
type input "Elberson"
click at [402, 366] on input "Email" at bounding box center [507, 359] width 357 height 32
paste input "carrieelberson@yahoo.com"
type input "carrieelberson@yahoo.com"
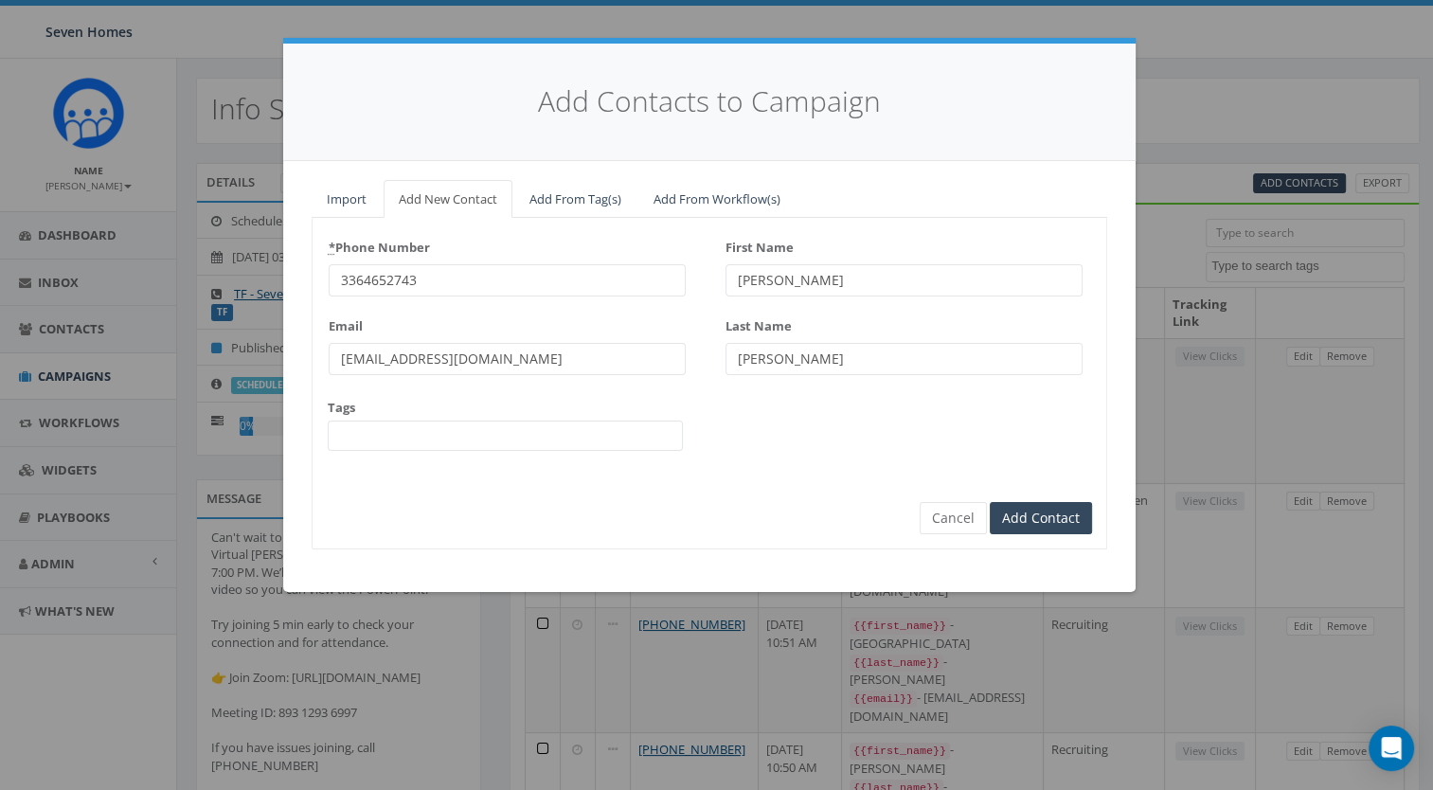
click at [380, 437] on span at bounding box center [505, 436] width 355 height 30
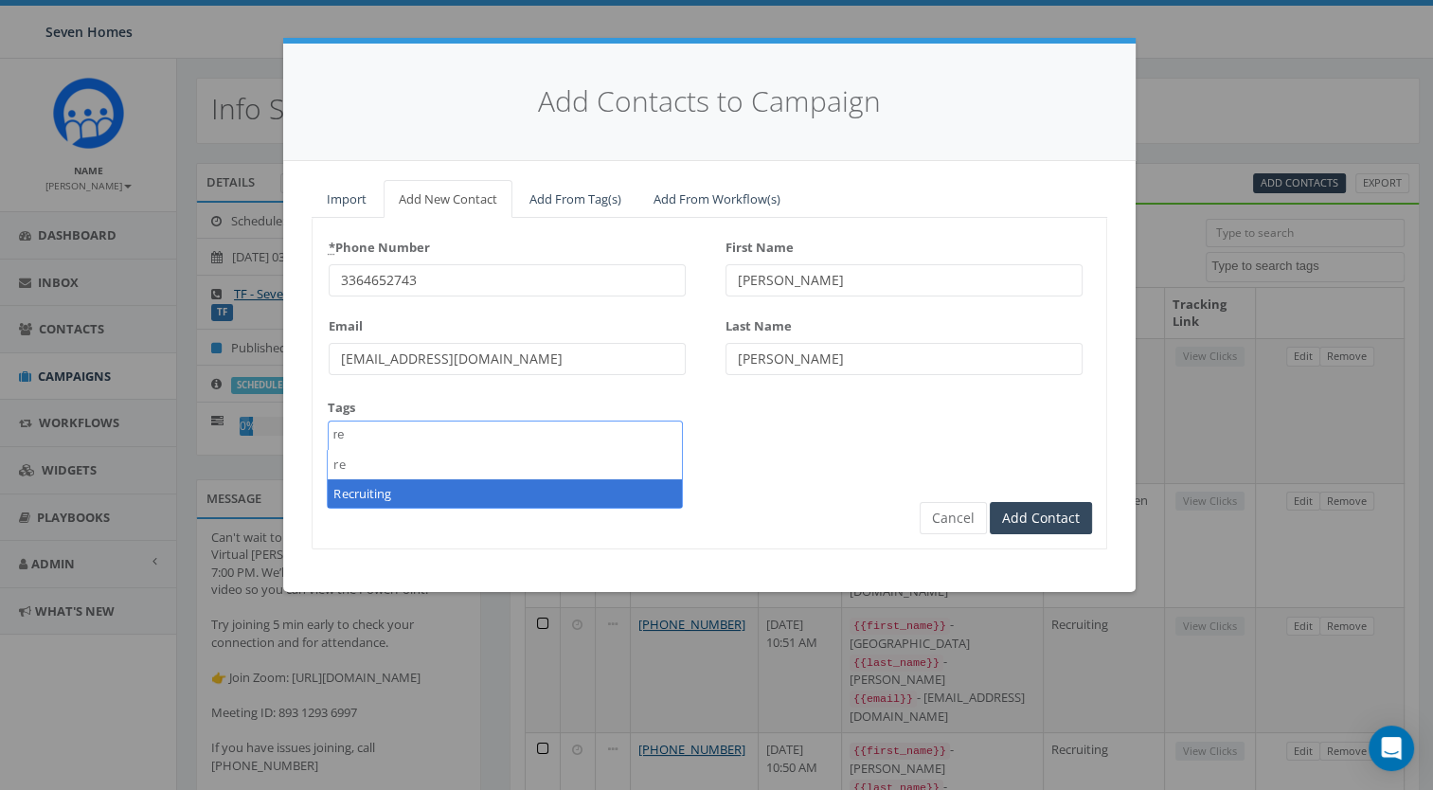
type textarea "re"
select select "Recruiting"
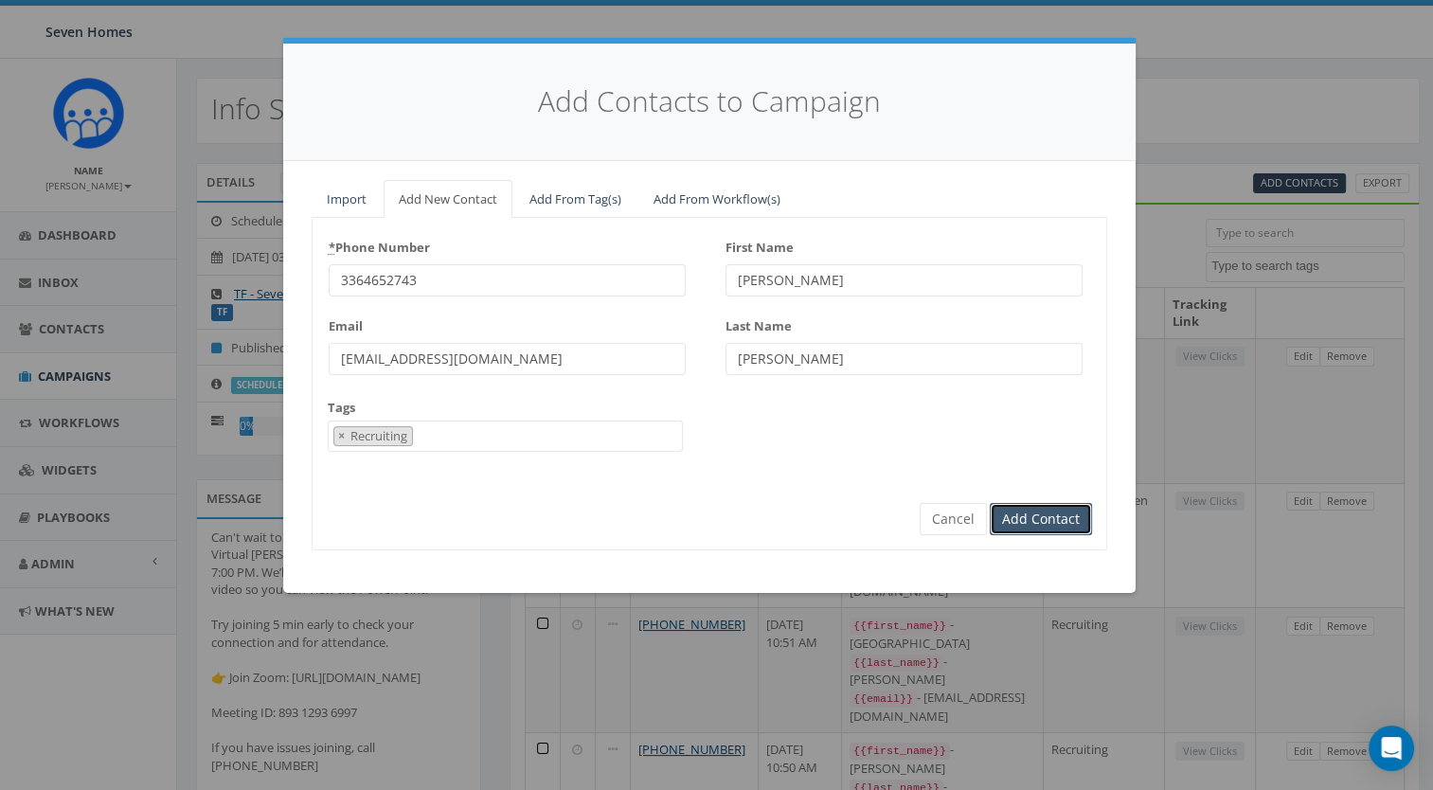
click at [1035, 523] on input "Add Contact" at bounding box center [1041, 519] width 102 height 32
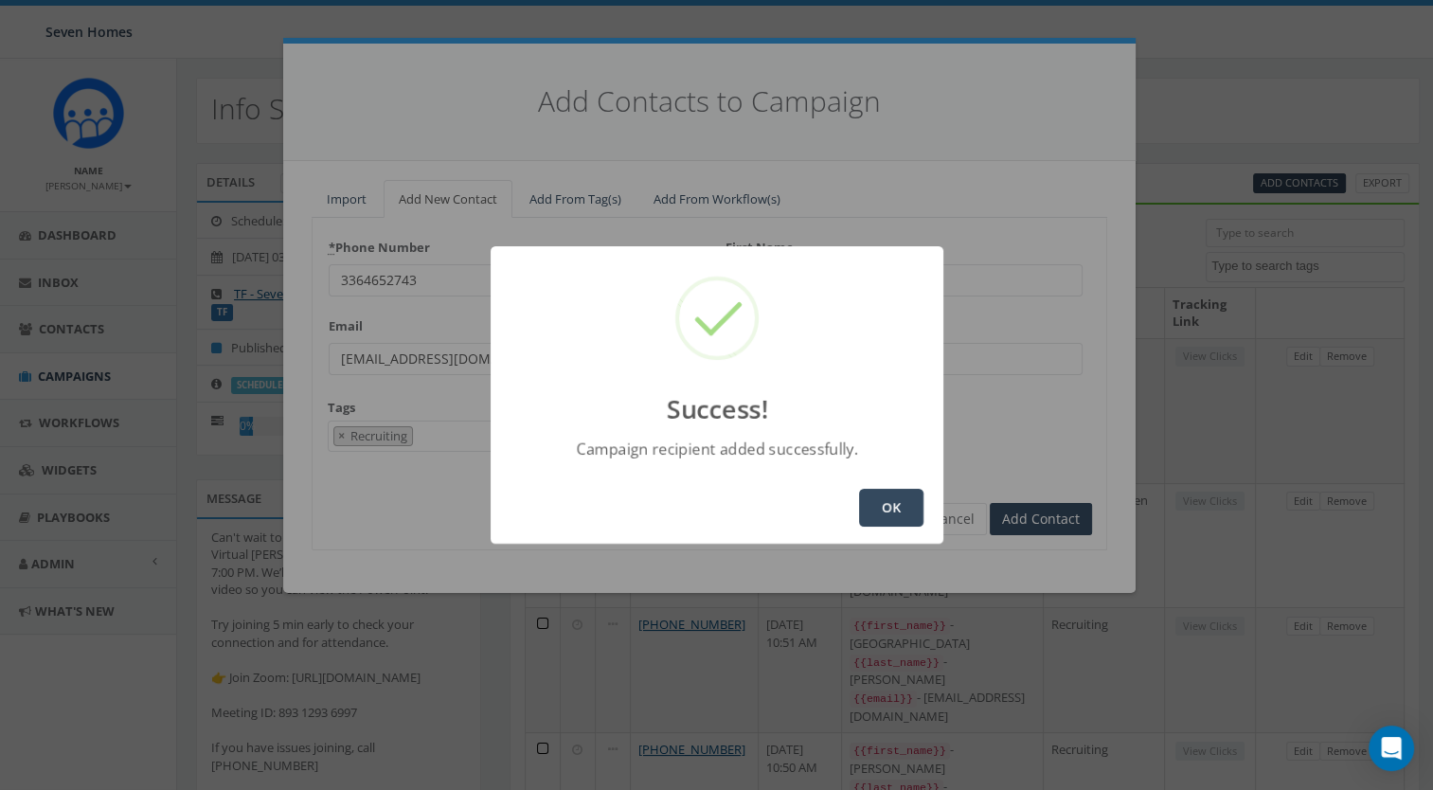
click at [905, 507] on button "OK" at bounding box center [891, 508] width 64 height 38
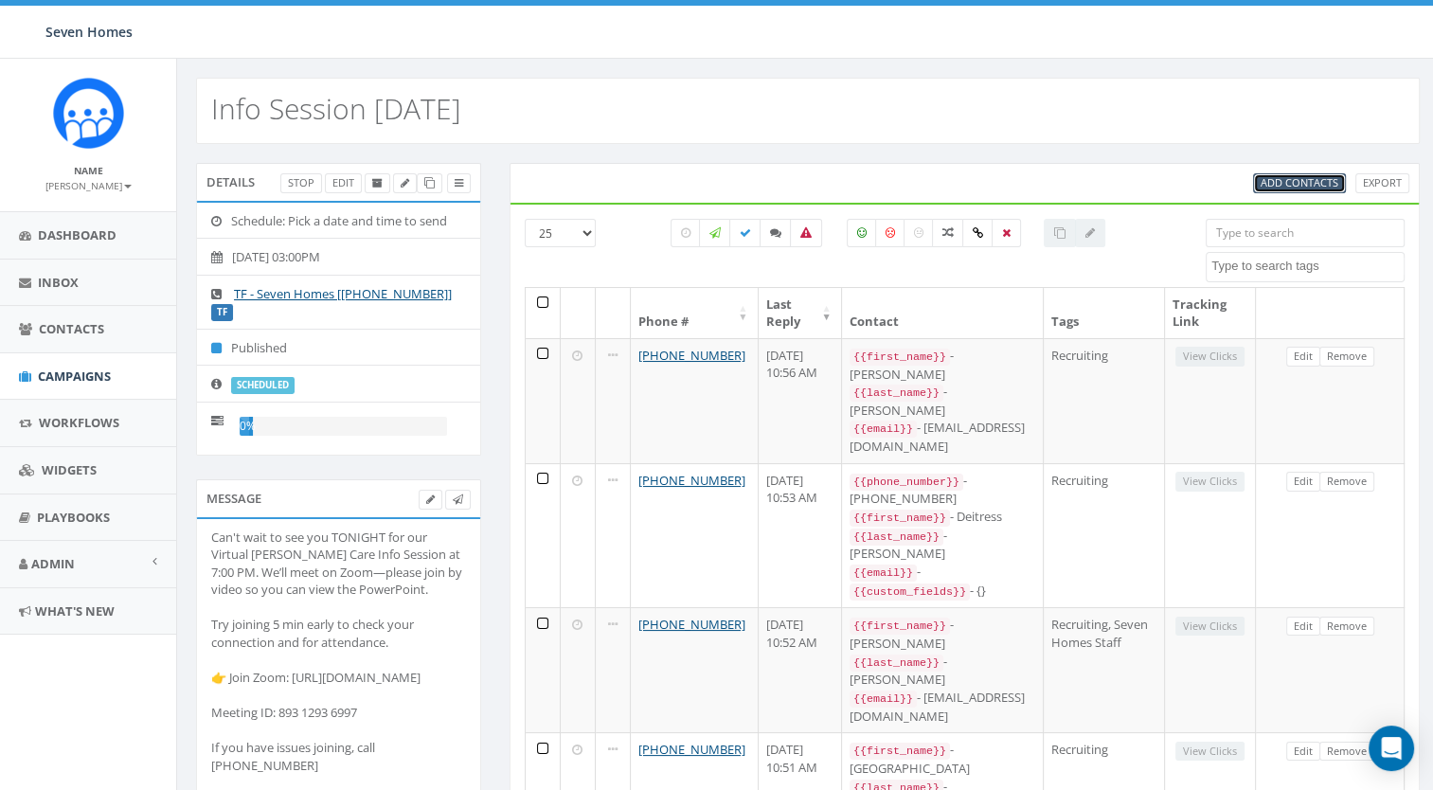
click at [1292, 180] on span "Add Contacts" at bounding box center [1300, 182] width 78 height 14
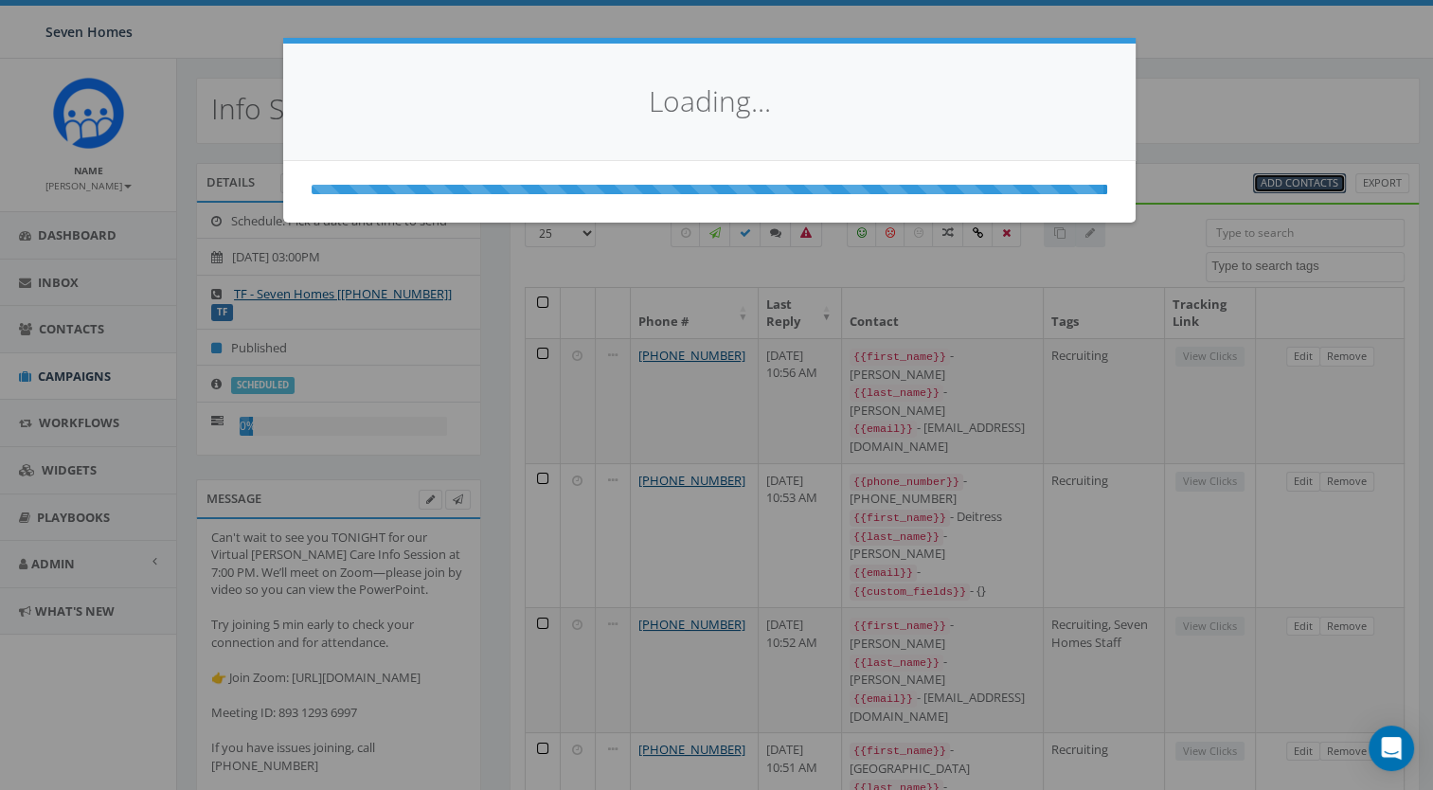
select select
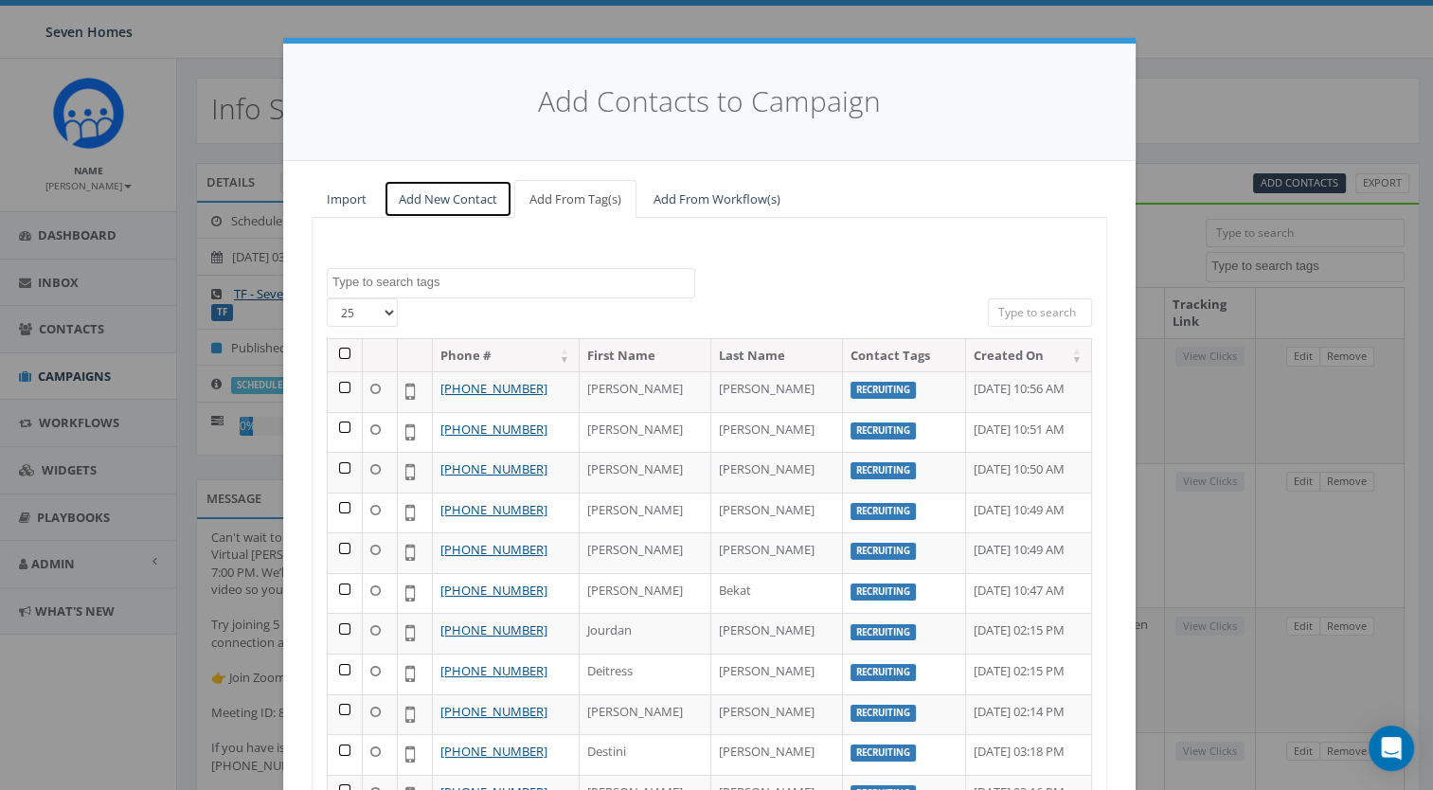
click at [445, 207] on link "Add New Contact" at bounding box center [448, 199] width 129 height 39
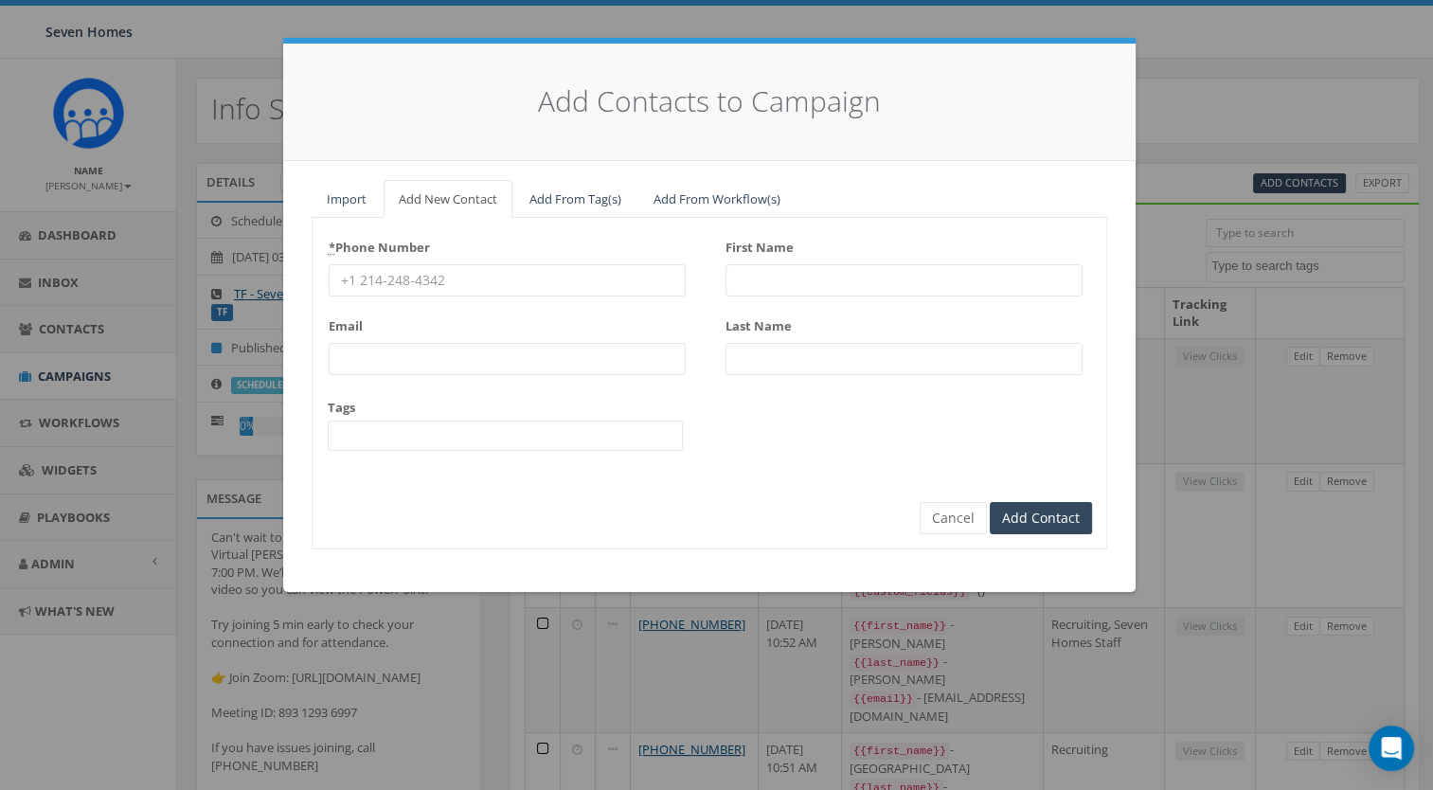
click at [462, 284] on input "* Phone Number" at bounding box center [507, 280] width 357 height 32
paste input "9802290062"
type input "9802290062"
click at [811, 264] on input "First Name" at bounding box center [904, 280] width 357 height 32
type input "Al"
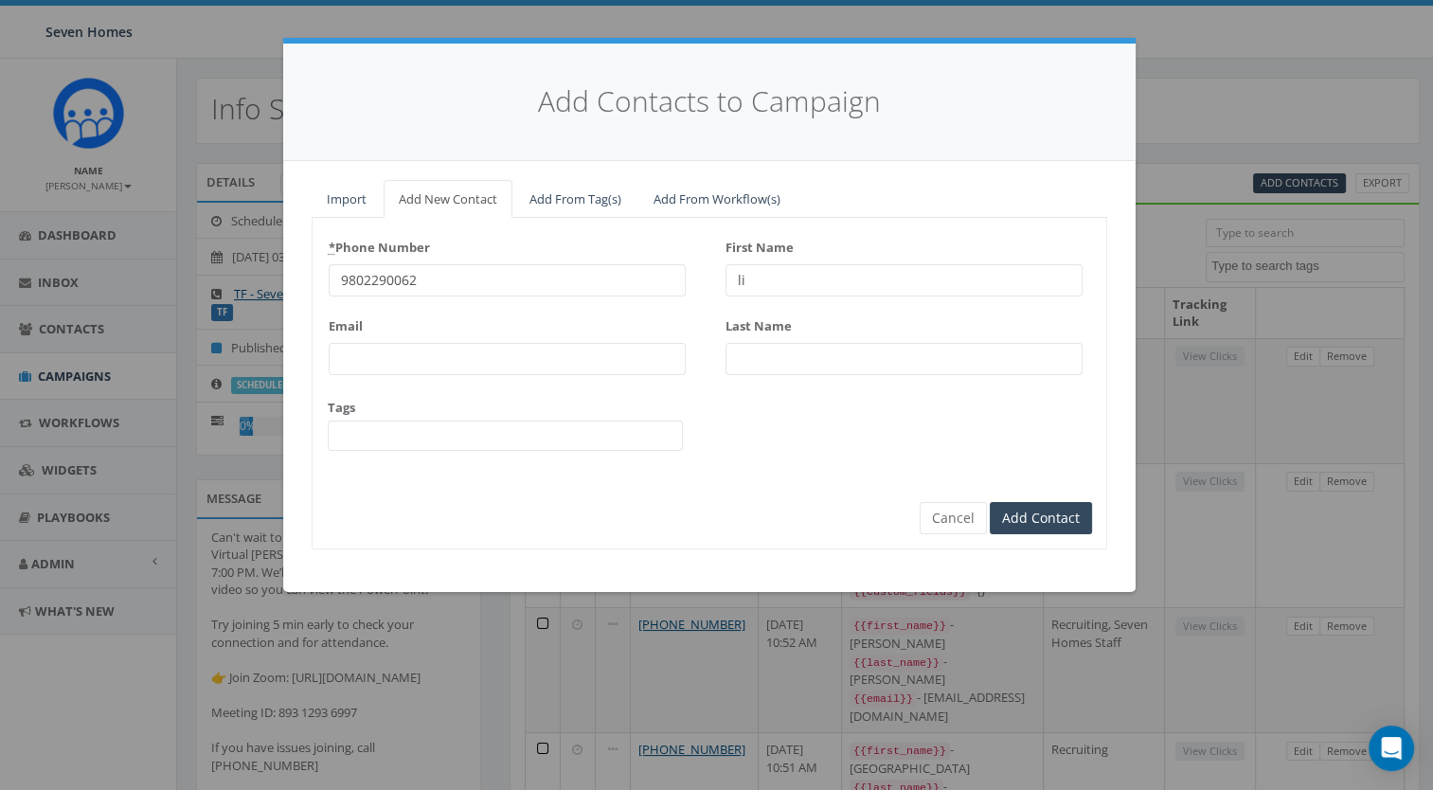
type input "l"
type input "Allison"
click at [802, 353] on input "Last Name" at bounding box center [904, 359] width 357 height 32
type input "Cline"
click at [395, 369] on input "Email" at bounding box center [507, 359] width 357 height 32
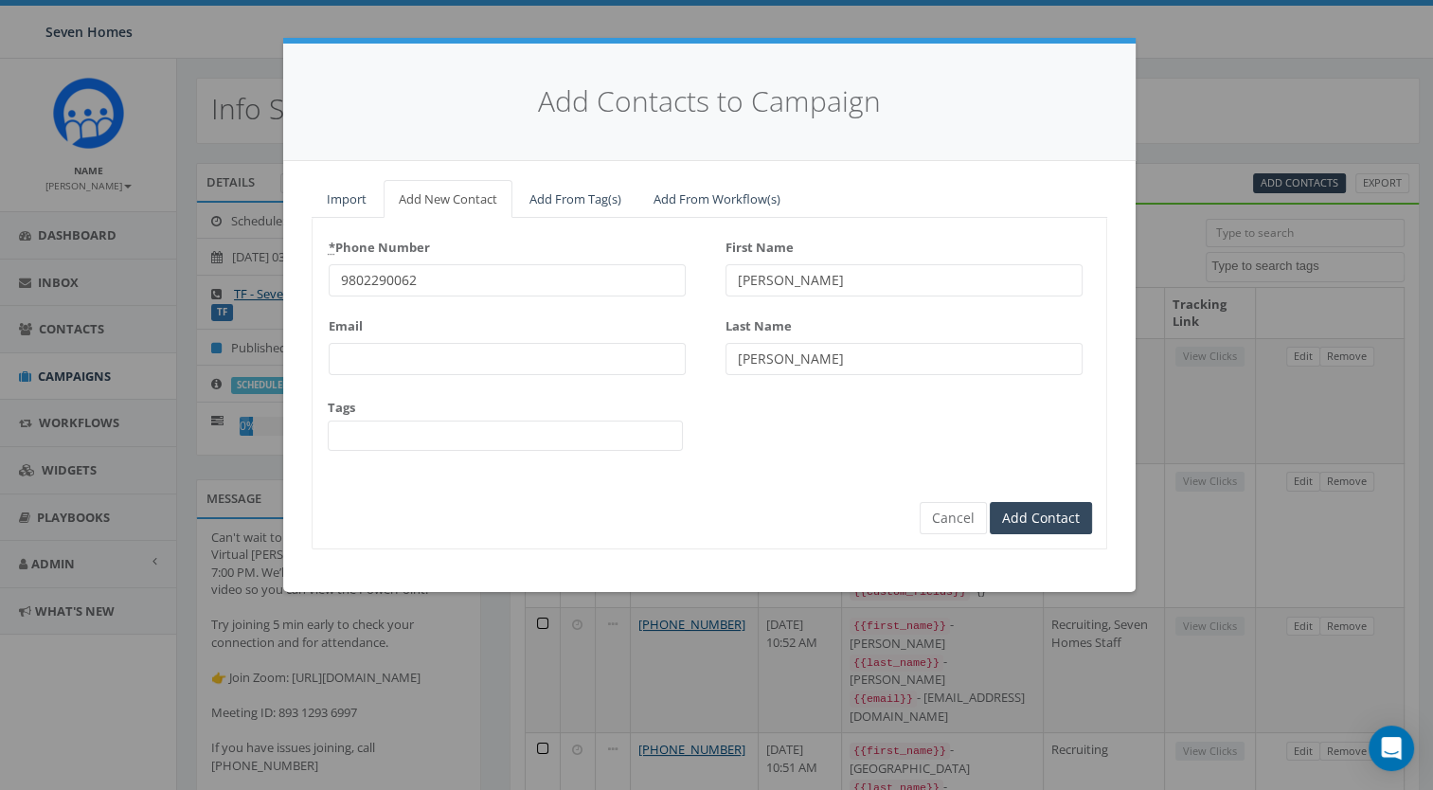
click at [370, 354] on input "Email" at bounding box center [507, 359] width 357 height 32
paste input "alli.cline85@gmail.com"
type input "alli.cline85@gmail.com"
click at [423, 440] on span at bounding box center [505, 436] width 355 height 30
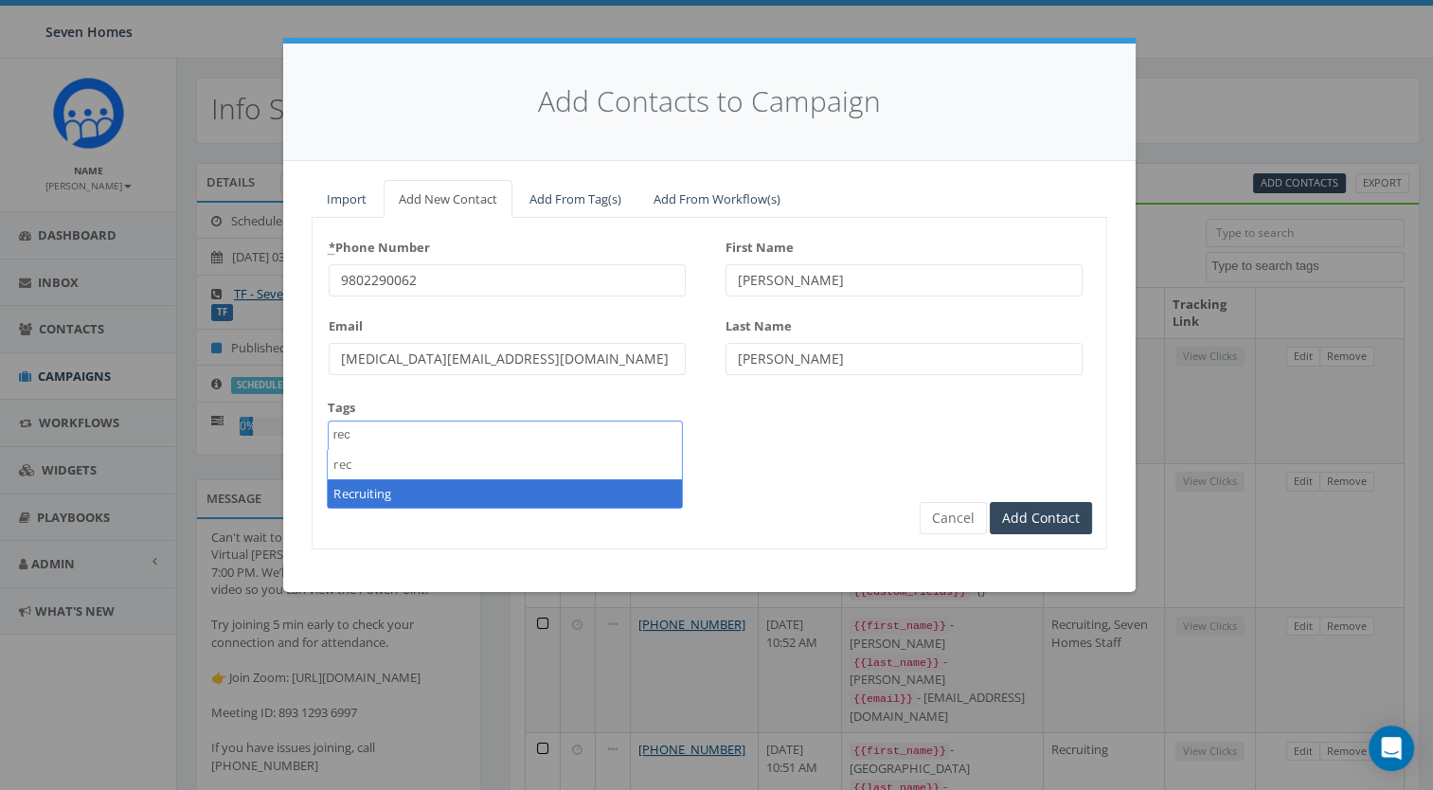
type textarea "rec"
select select "Recruiting"
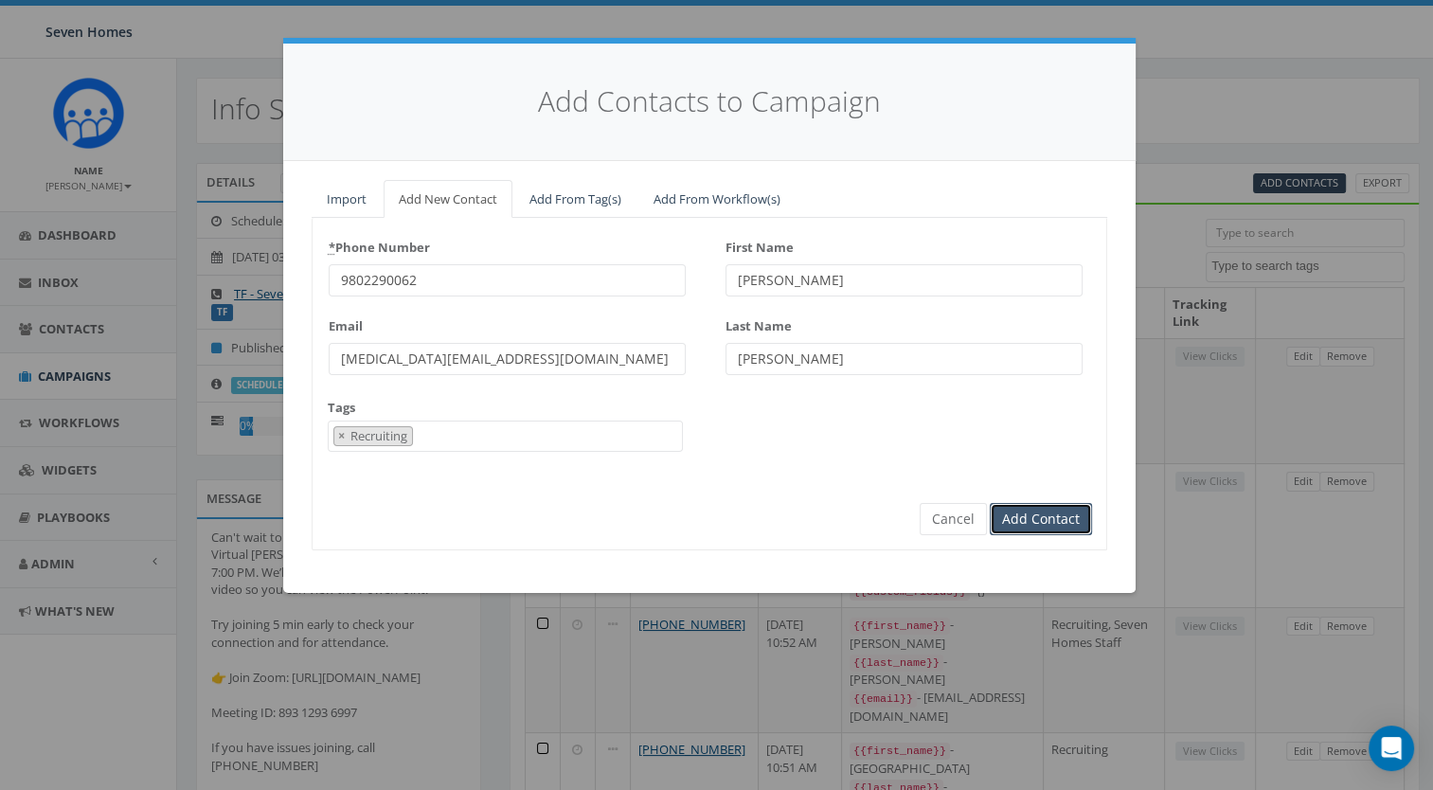
click at [1053, 525] on input "Add Contact" at bounding box center [1041, 519] width 102 height 32
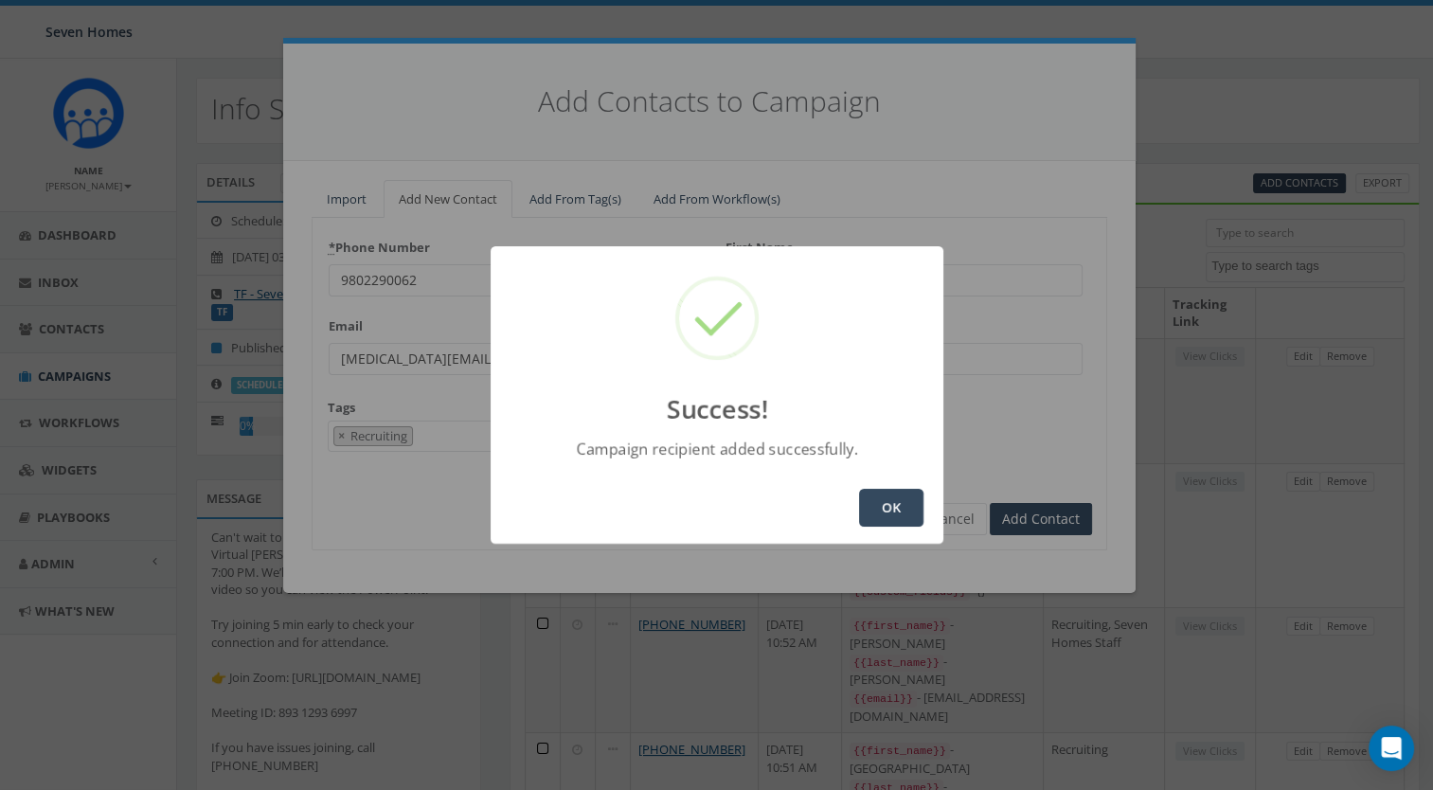
click at [902, 501] on button "OK" at bounding box center [891, 508] width 64 height 38
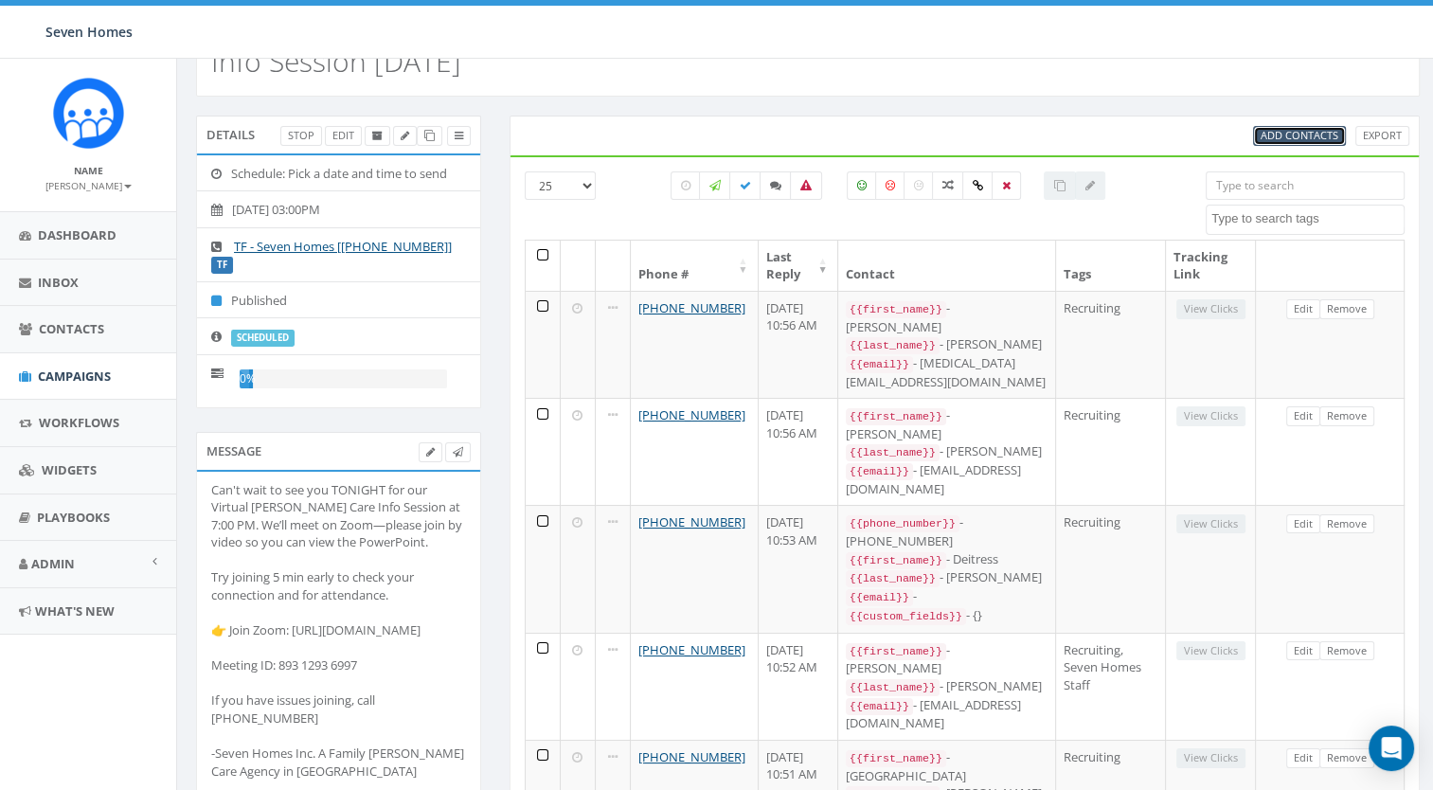
scroll to position [0, 0]
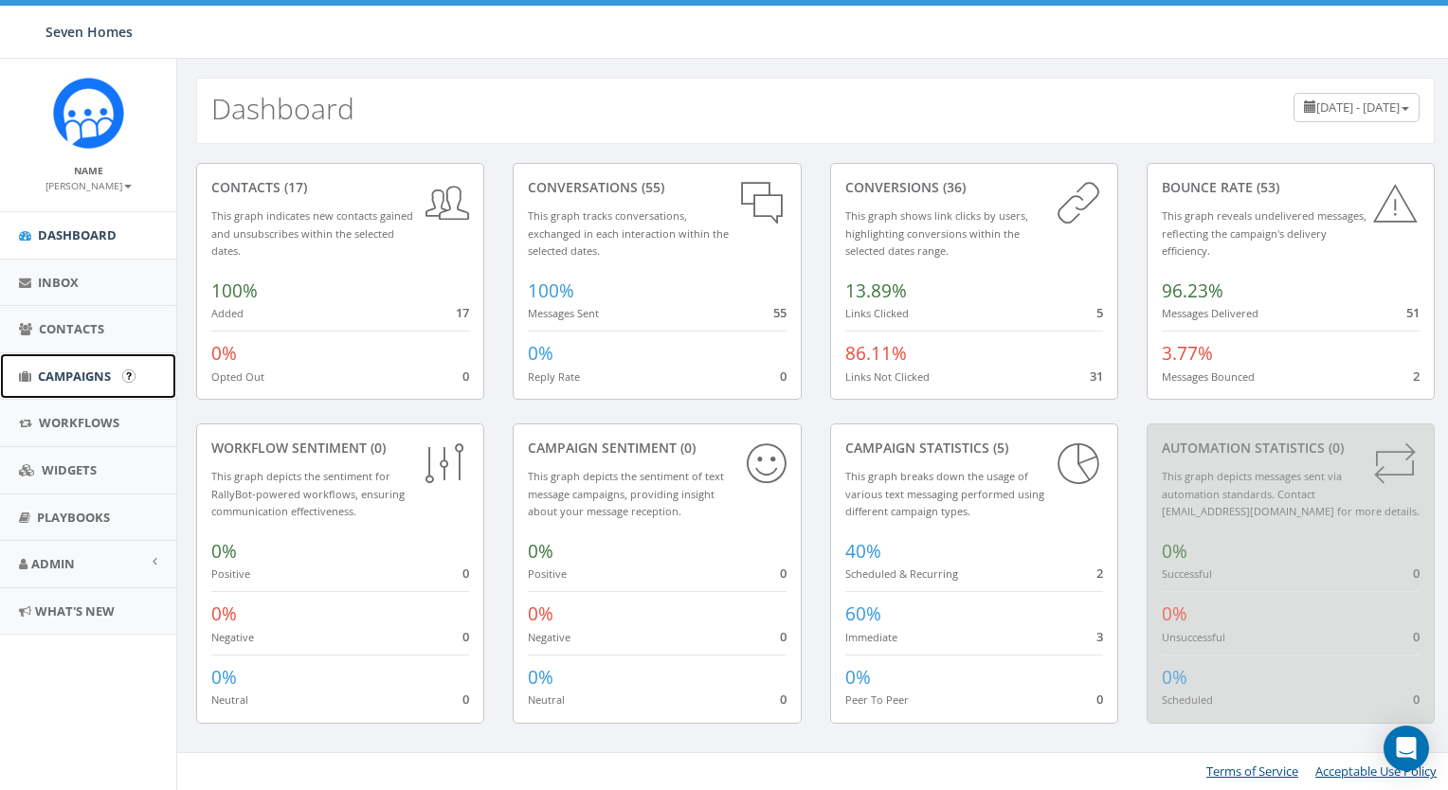
click at [91, 365] on link "Campaigns" at bounding box center [88, 376] width 176 height 46
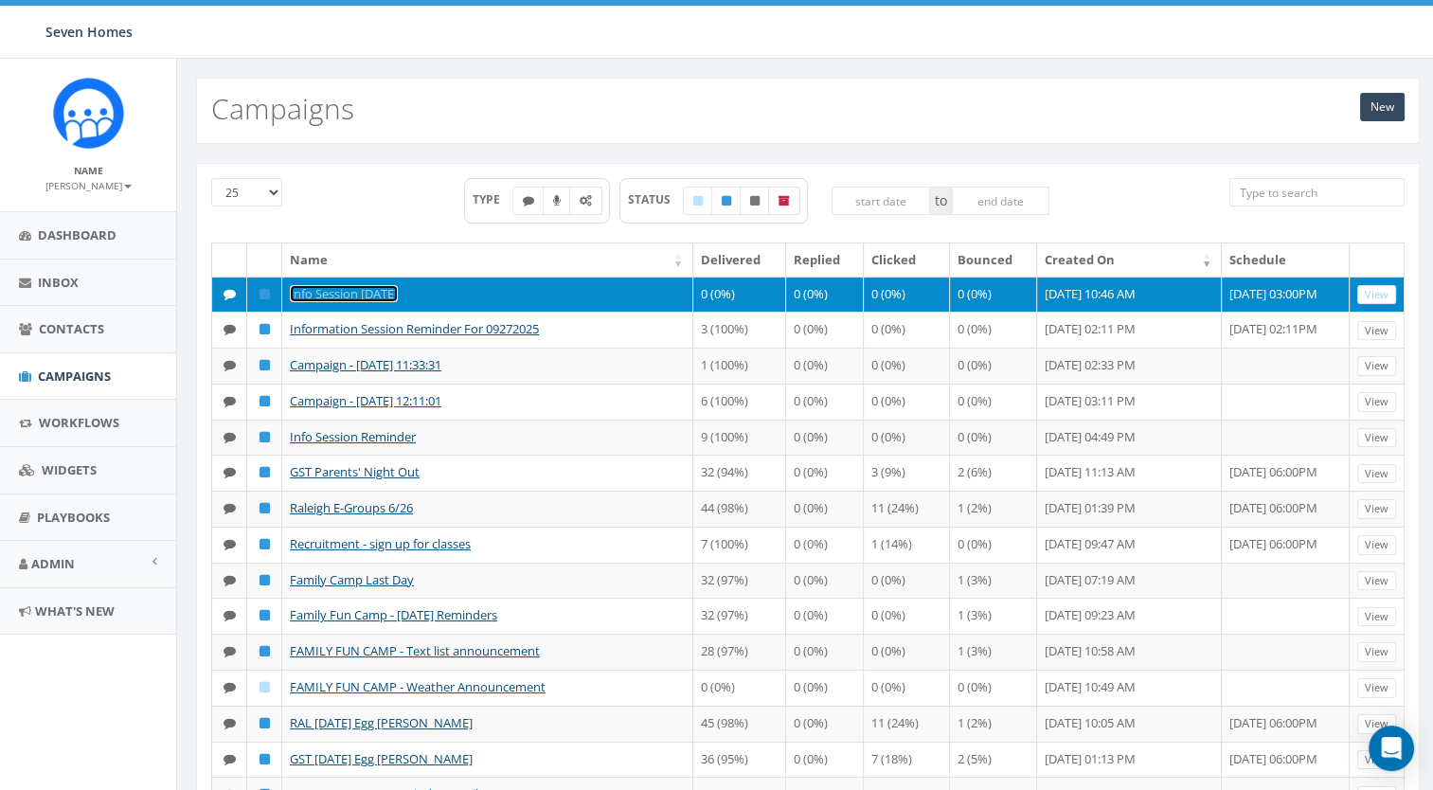
click at [371, 294] on link "Info Session [DATE]" at bounding box center [344, 293] width 108 height 17
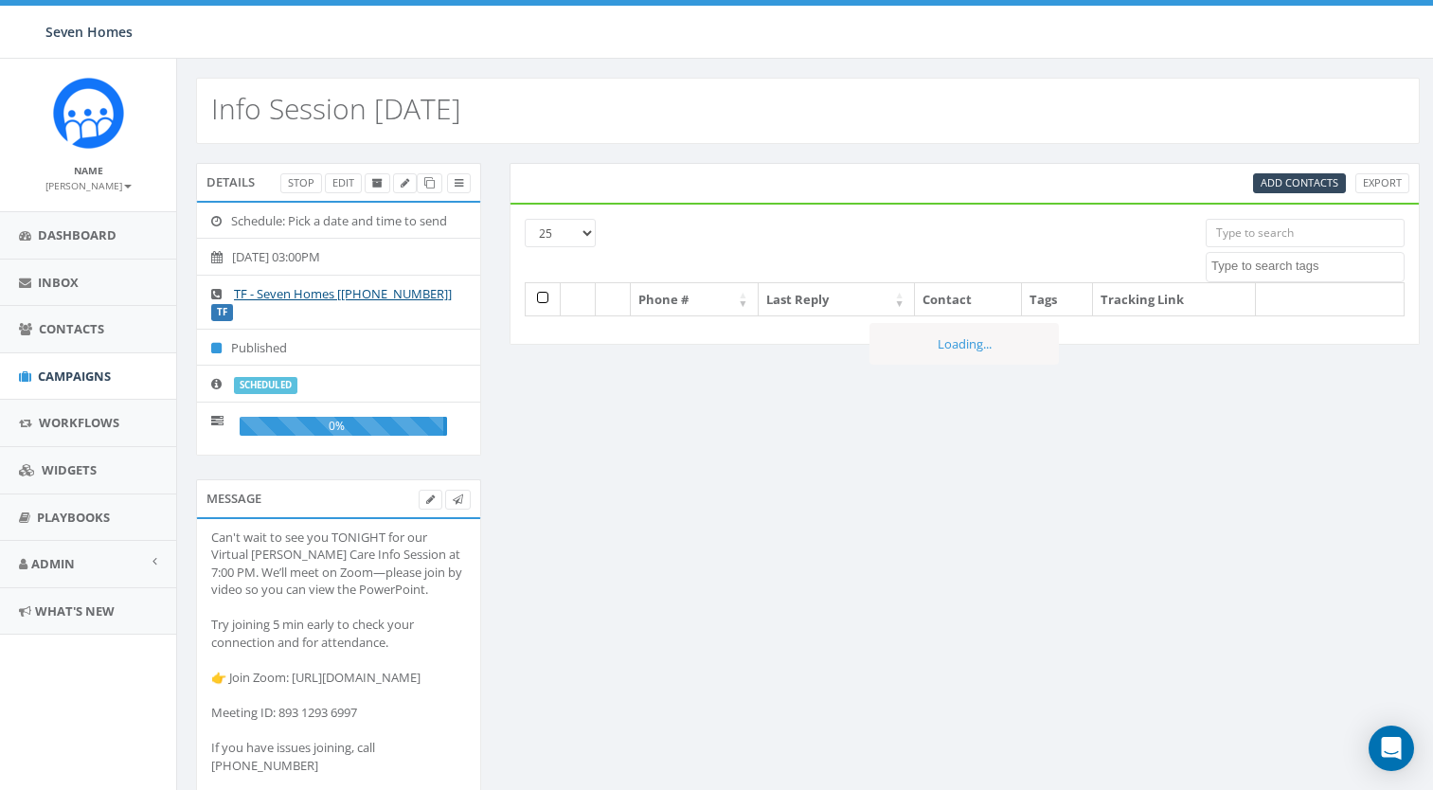
select select
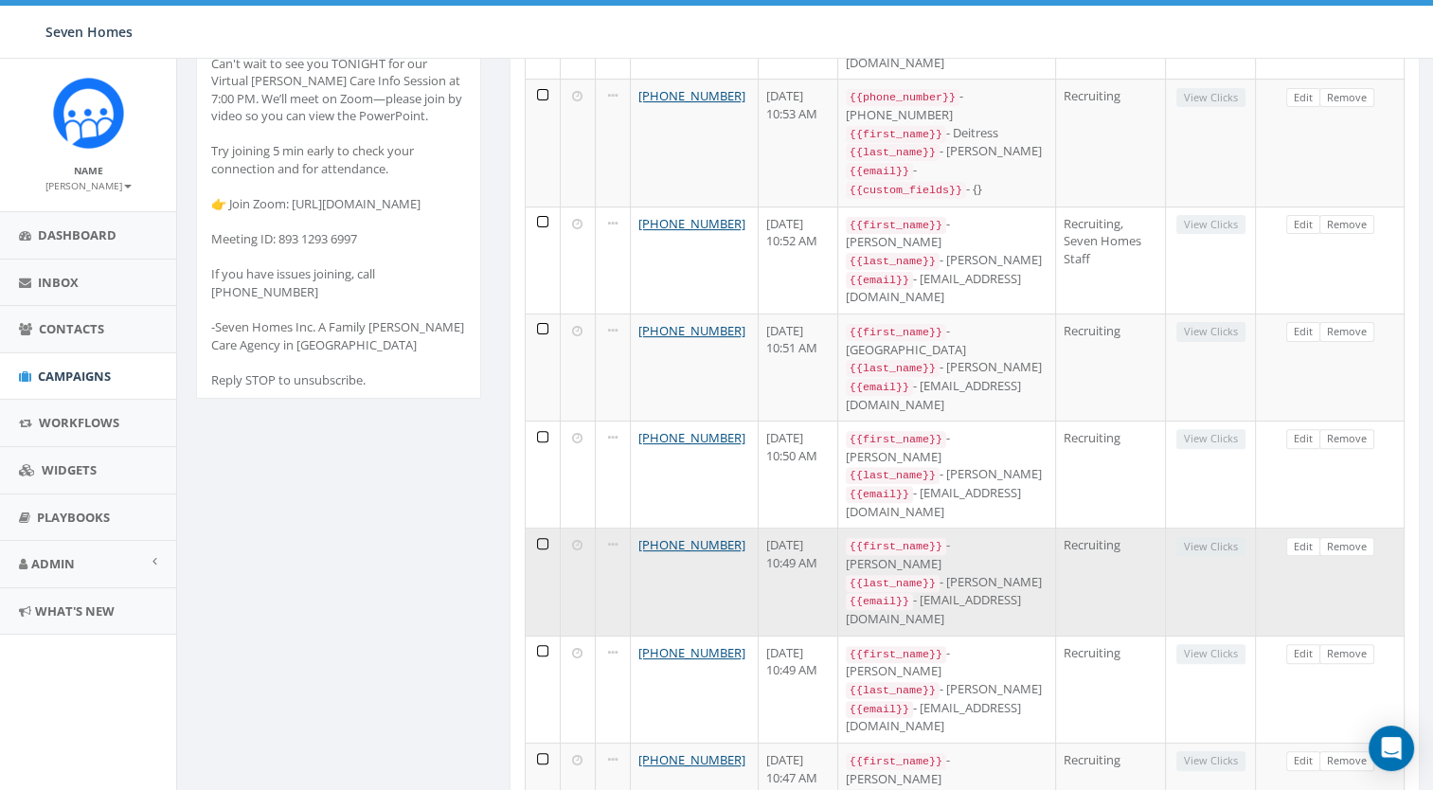
scroll to position [475, 0]
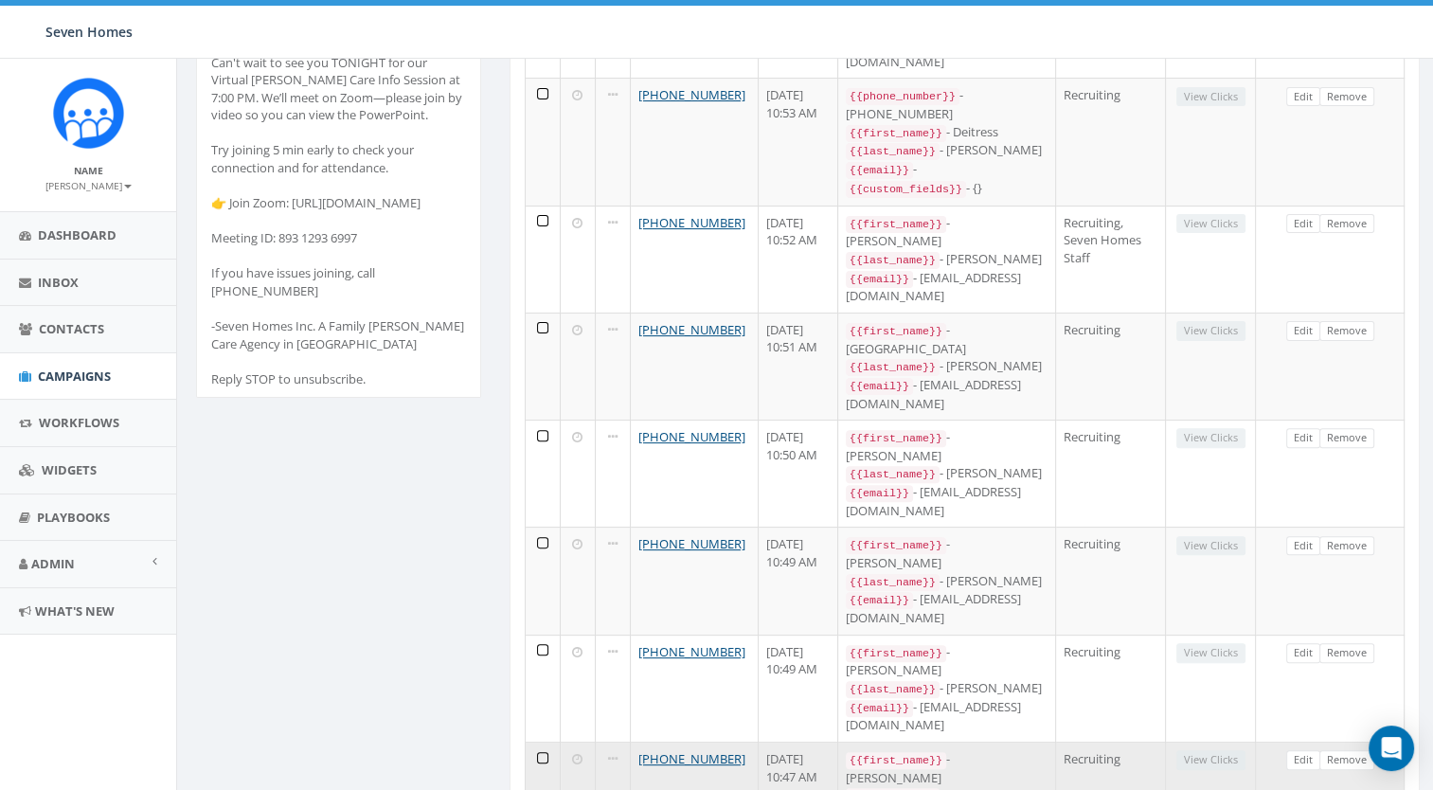
click at [543, 742] on td at bounding box center [543, 795] width 35 height 107
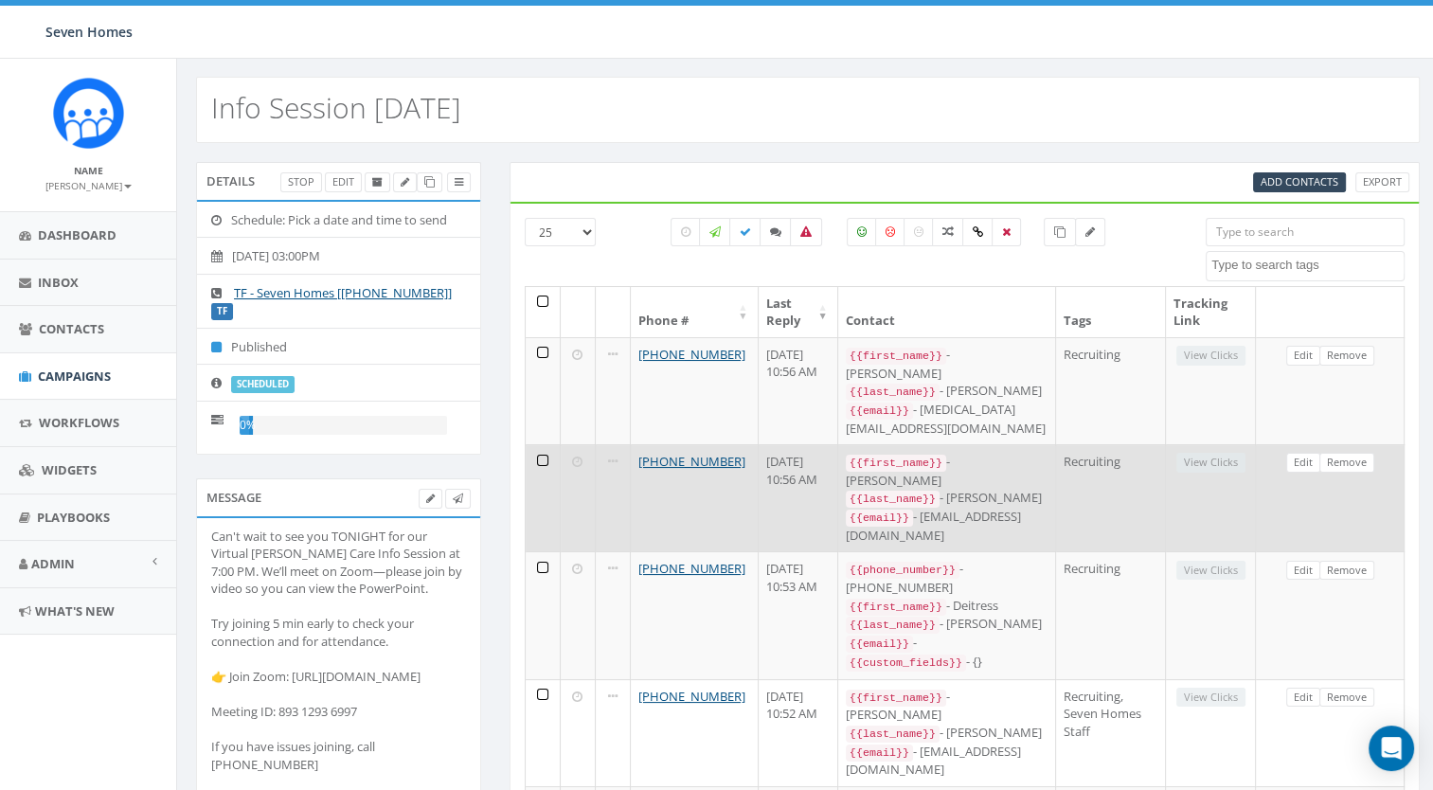
scroll to position [0, 0]
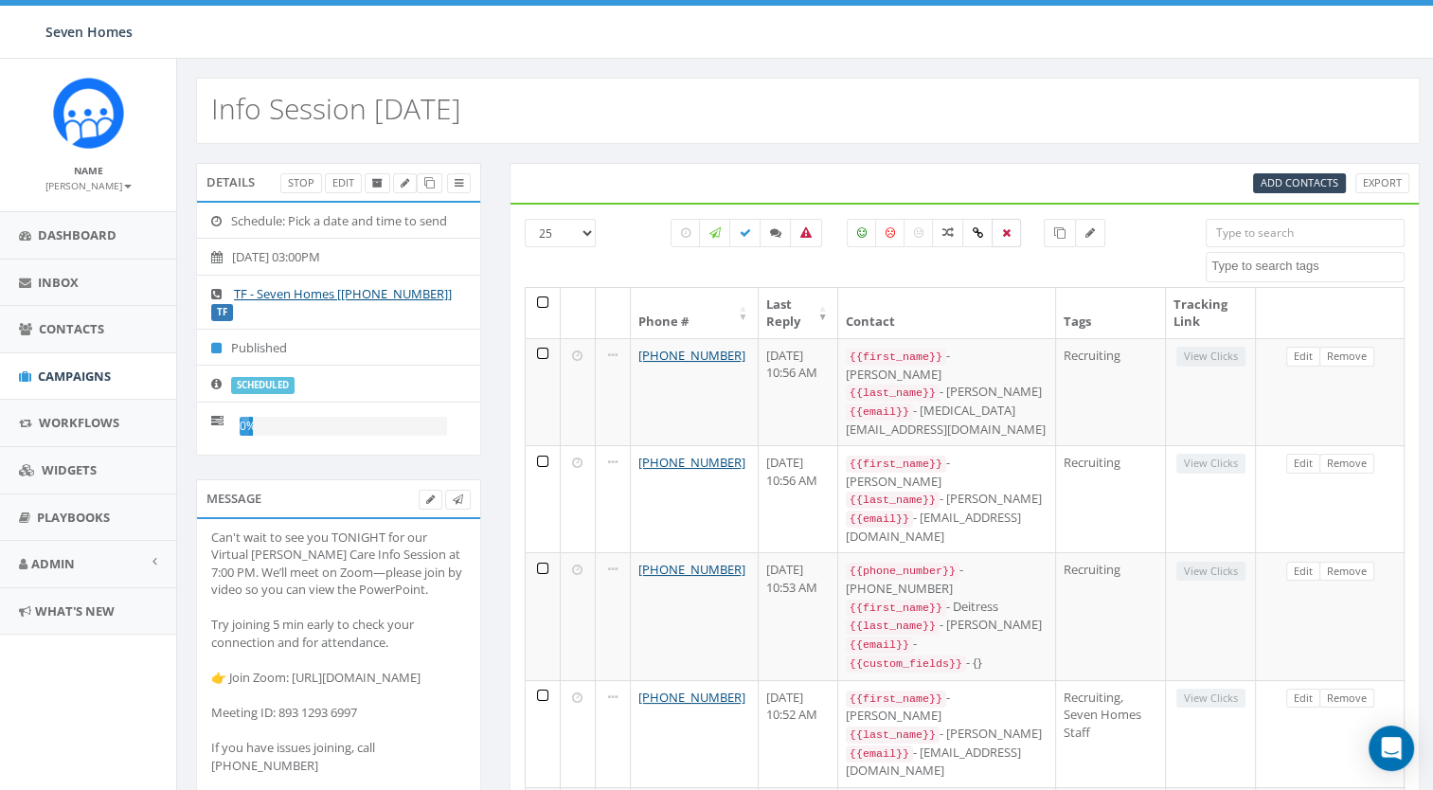
click at [1003, 232] on icon at bounding box center [1006, 232] width 9 height 11
checkbox input "true"
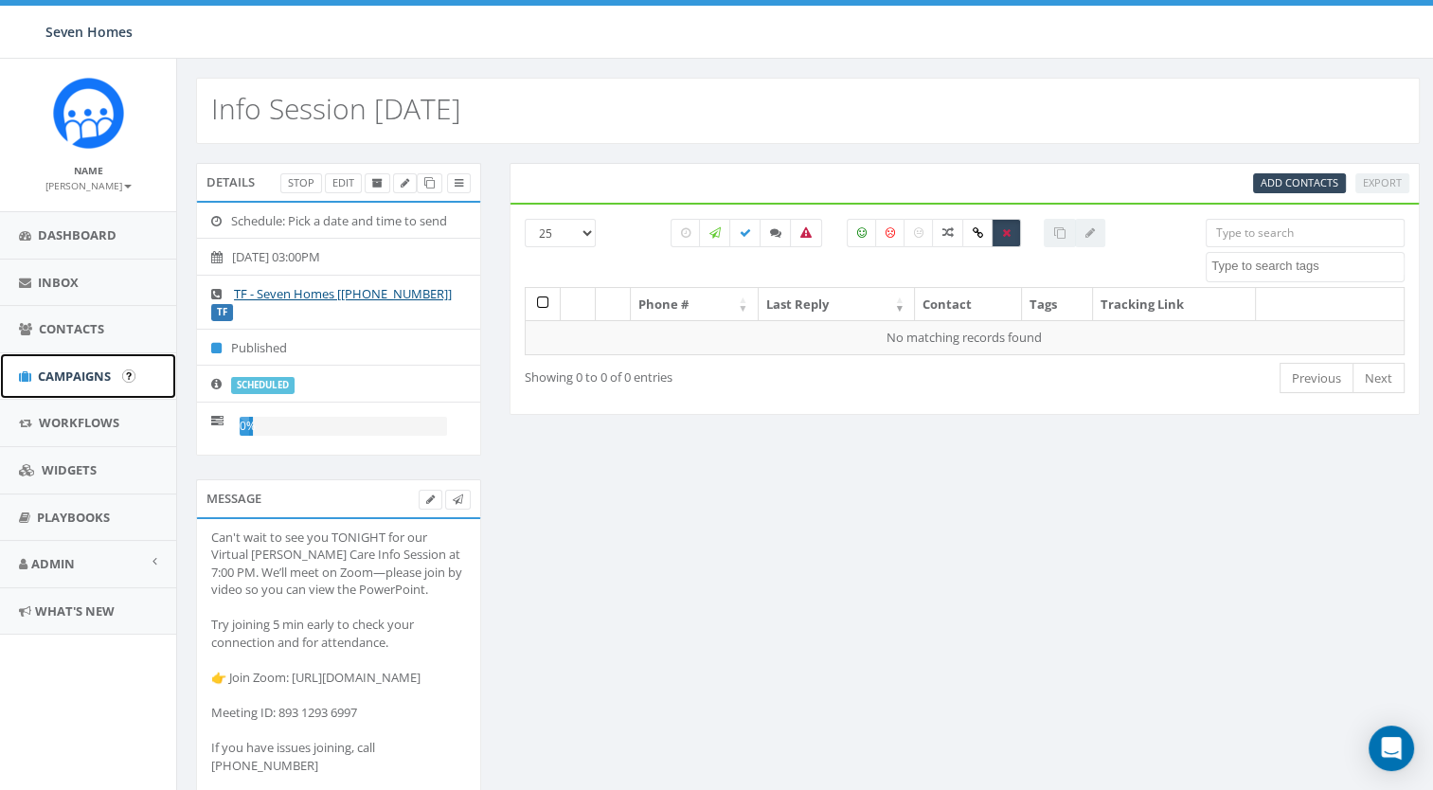
click at [45, 378] on span "Campaigns" at bounding box center [74, 376] width 73 height 17
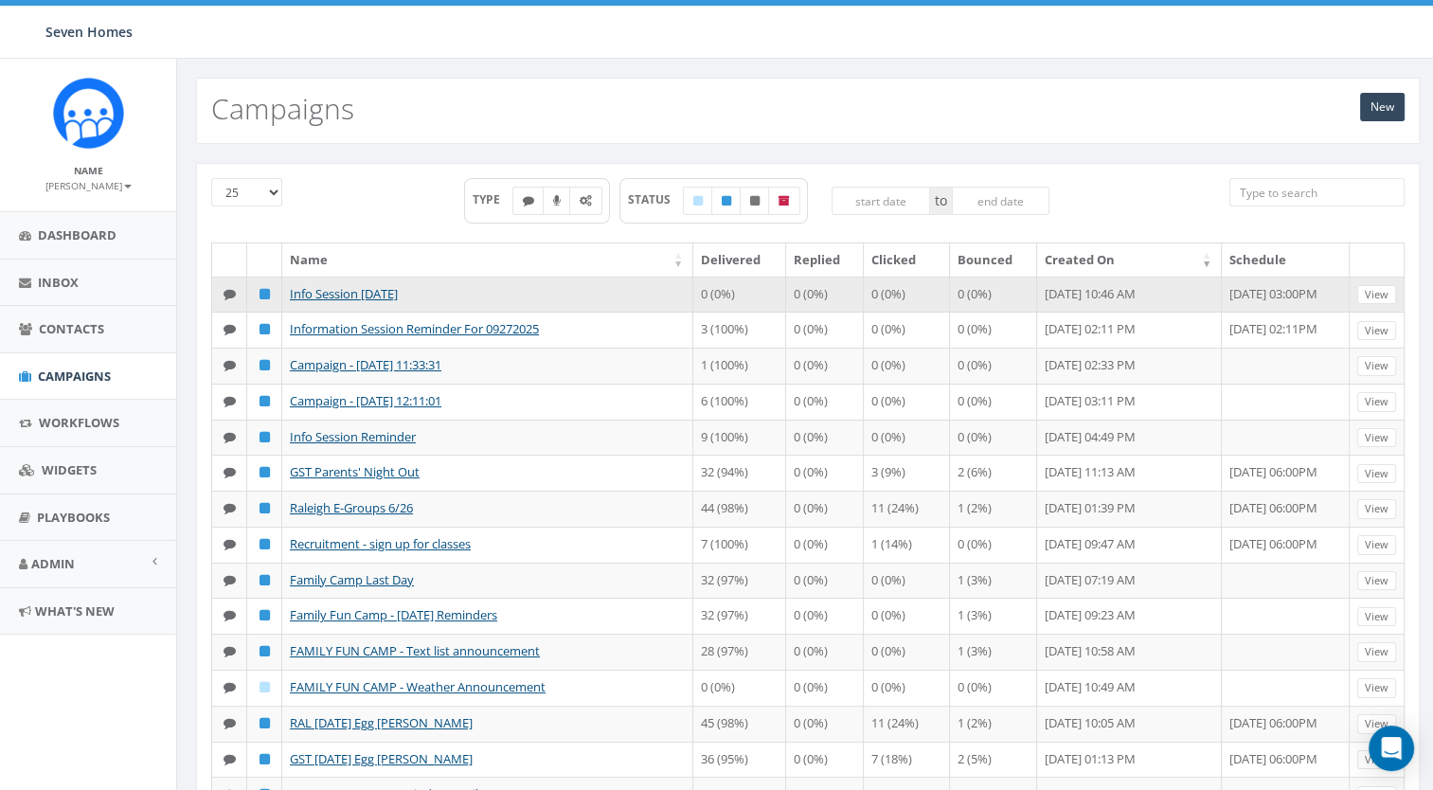
click at [381, 281] on td "Info Session [DATE]" at bounding box center [487, 295] width 411 height 36
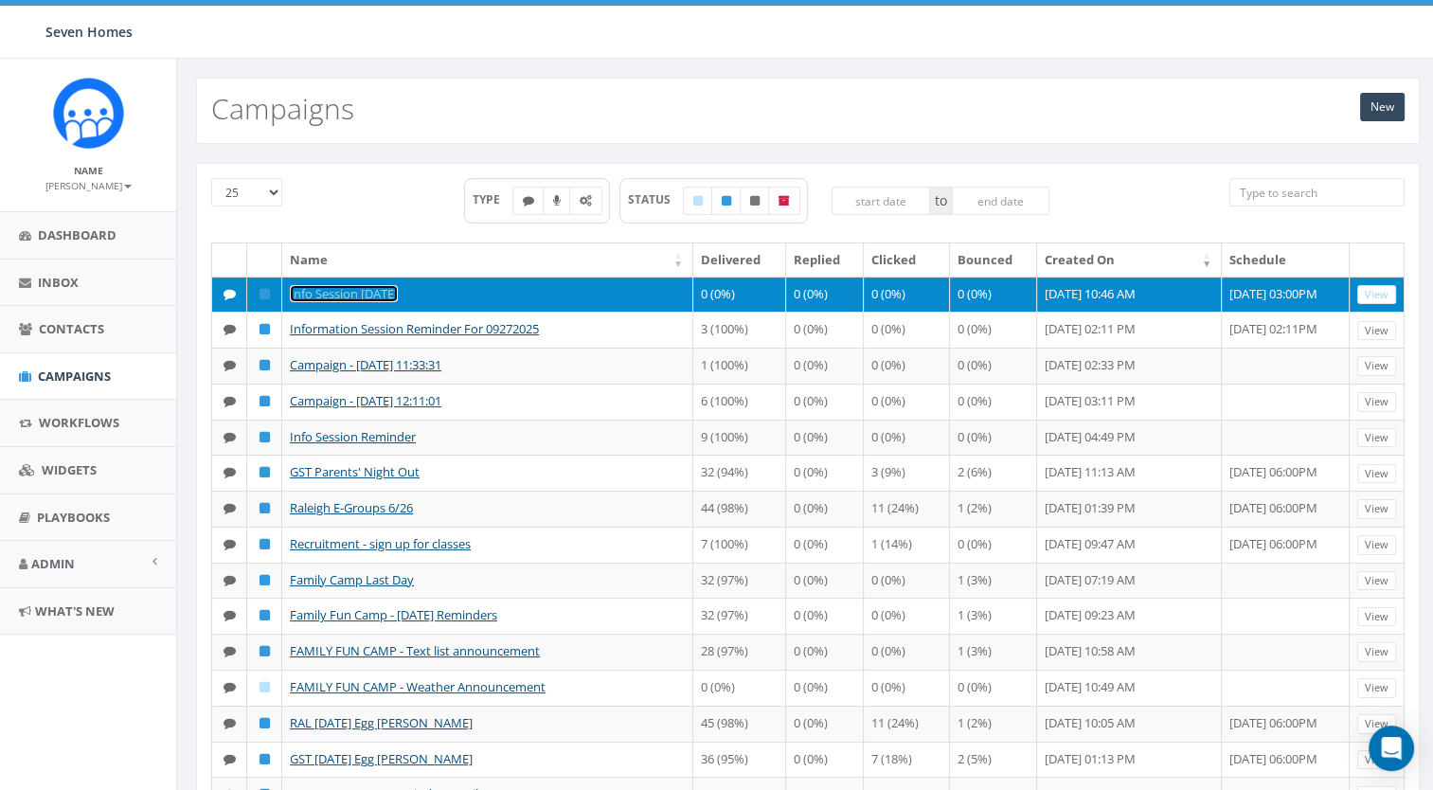
click at [375, 290] on link "Info Session [DATE]" at bounding box center [344, 293] width 108 height 17
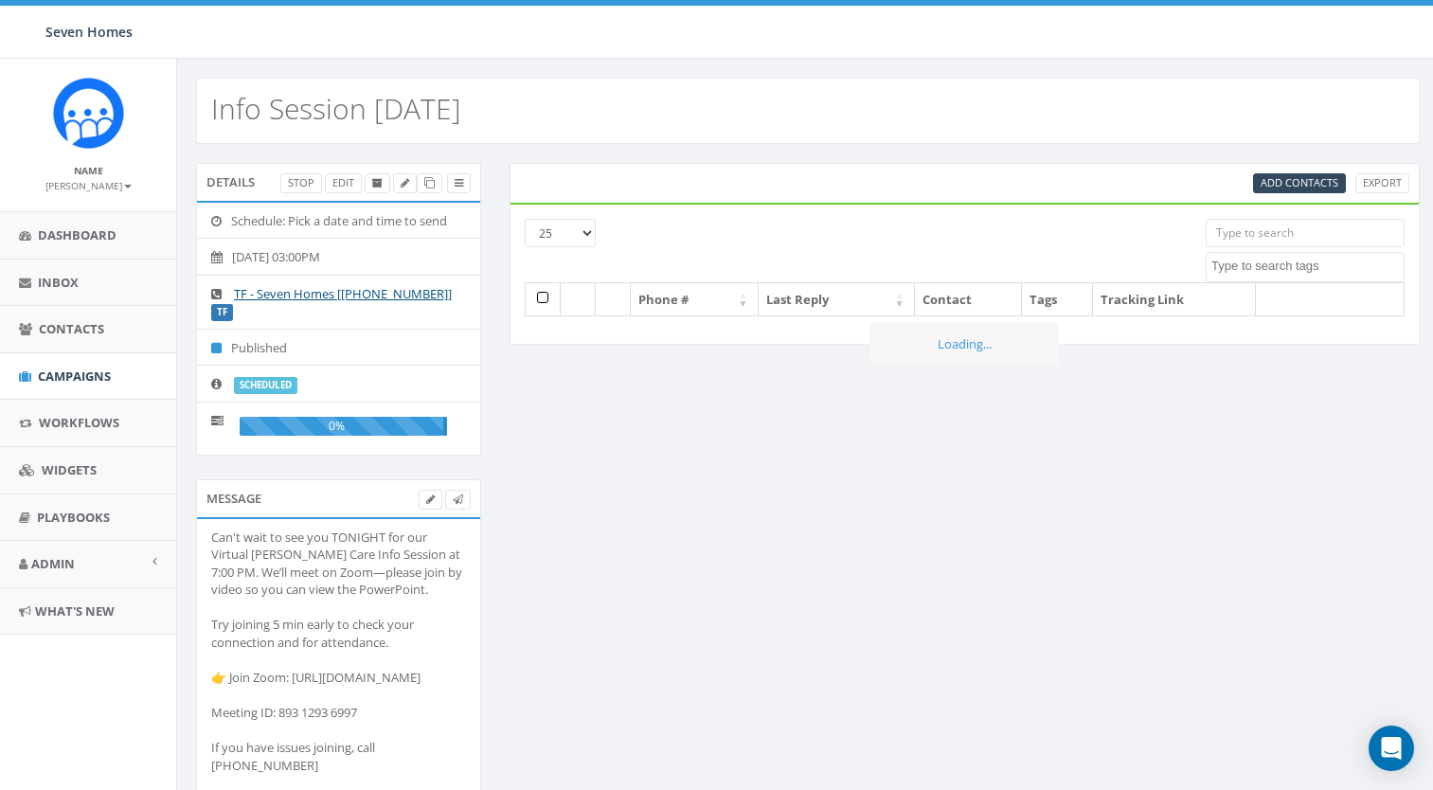
select select
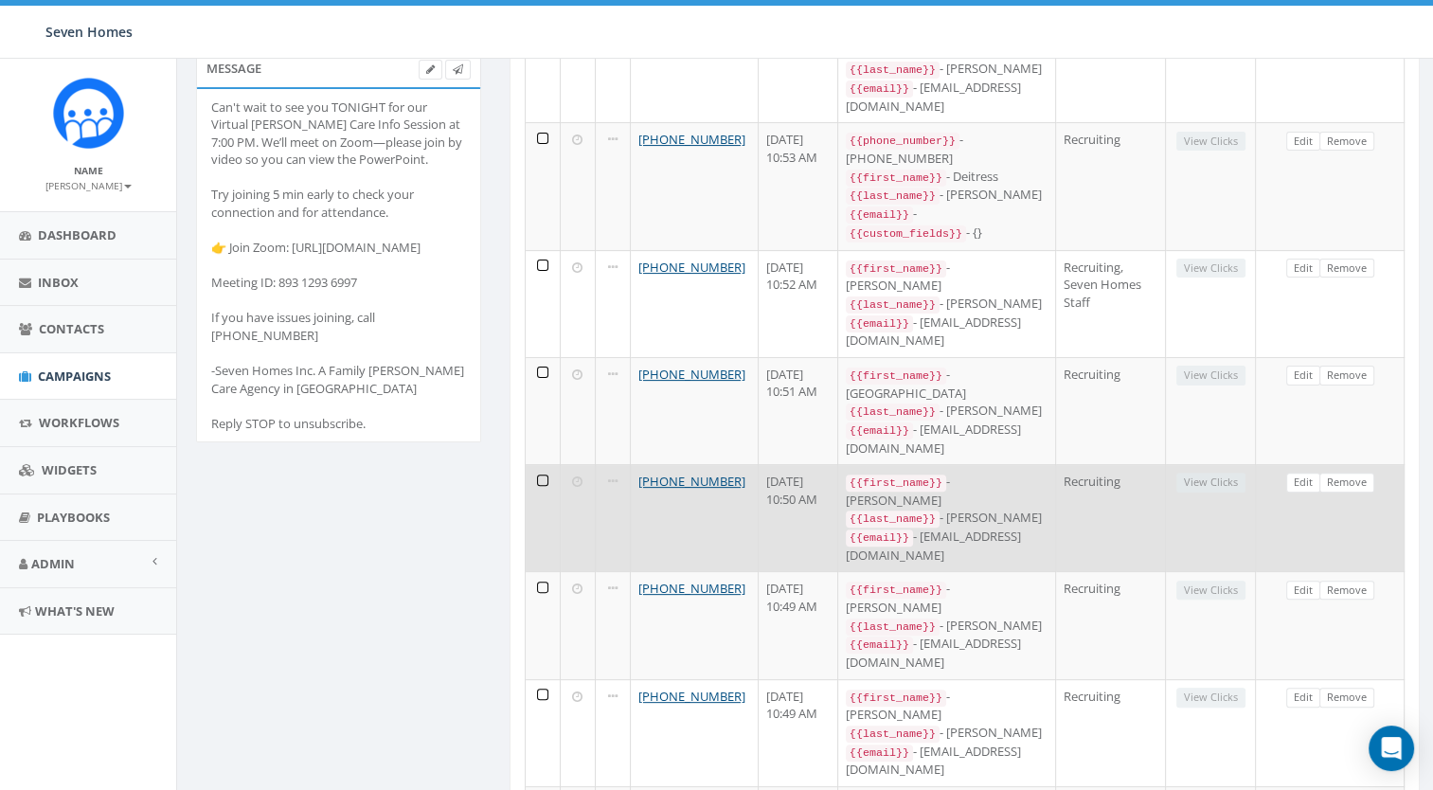
scroll to position [475, 0]
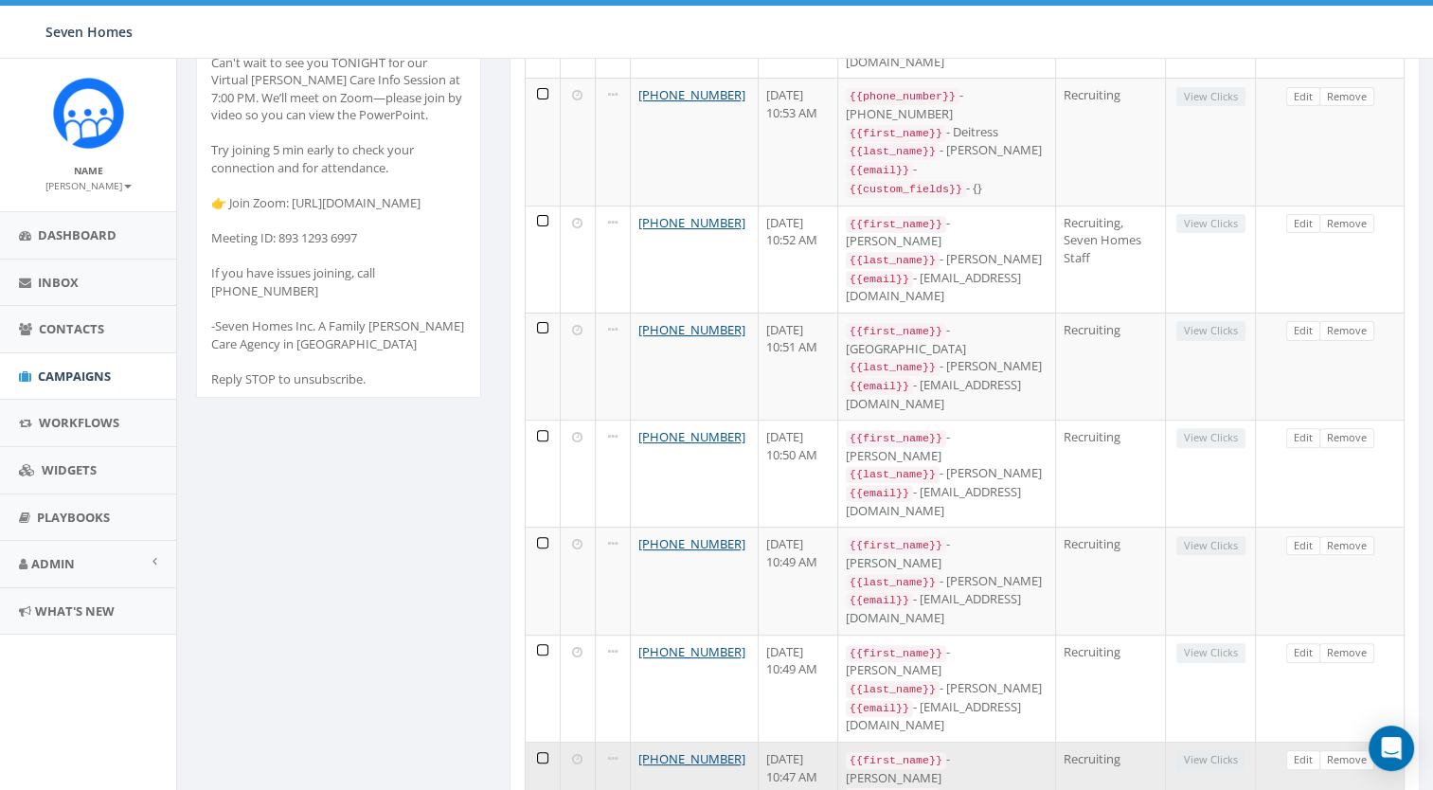
click at [540, 742] on td at bounding box center [543, 795] width 35 height 107
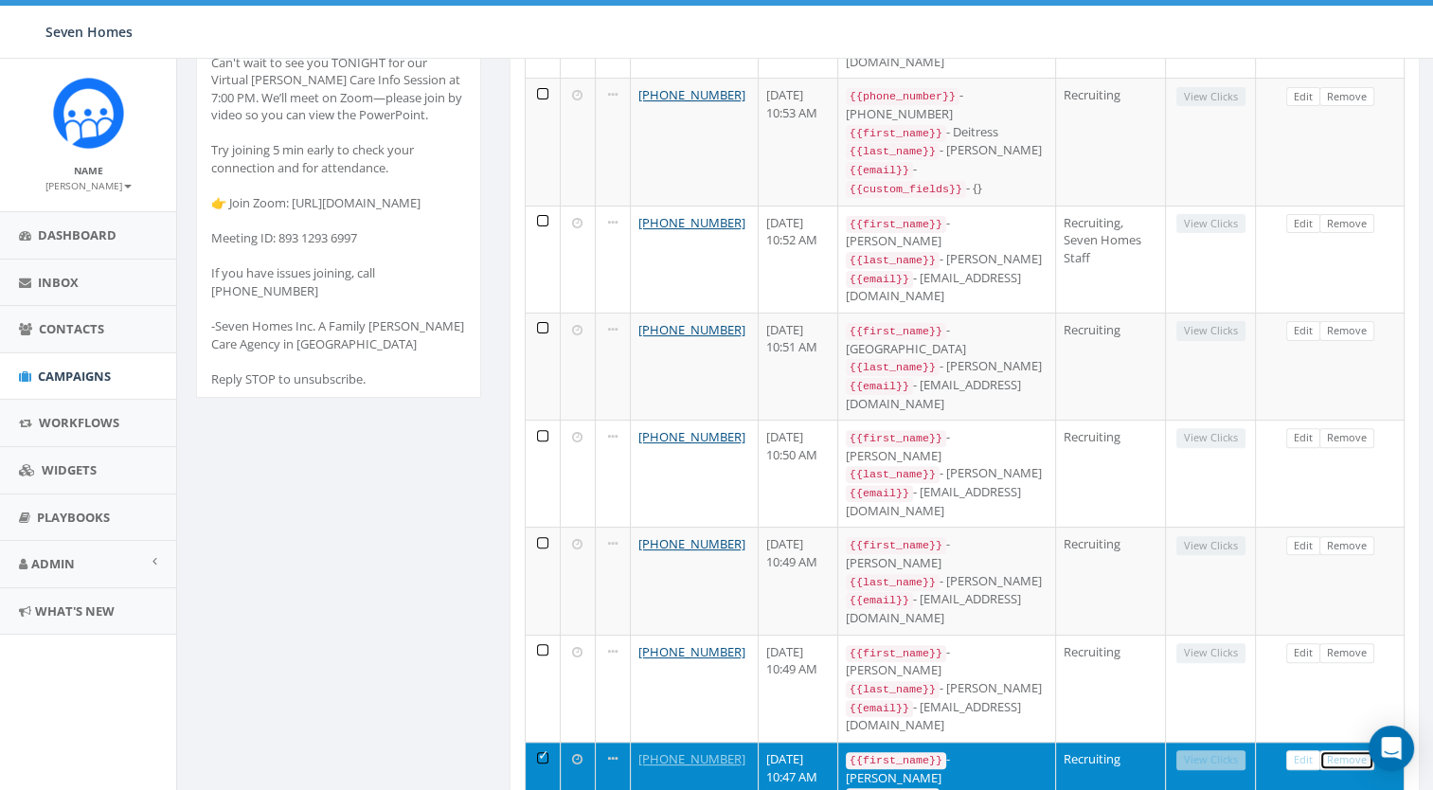
click at [1346, 750] on link "Remove" at bounding box center [1347, 760] width 55 height 20
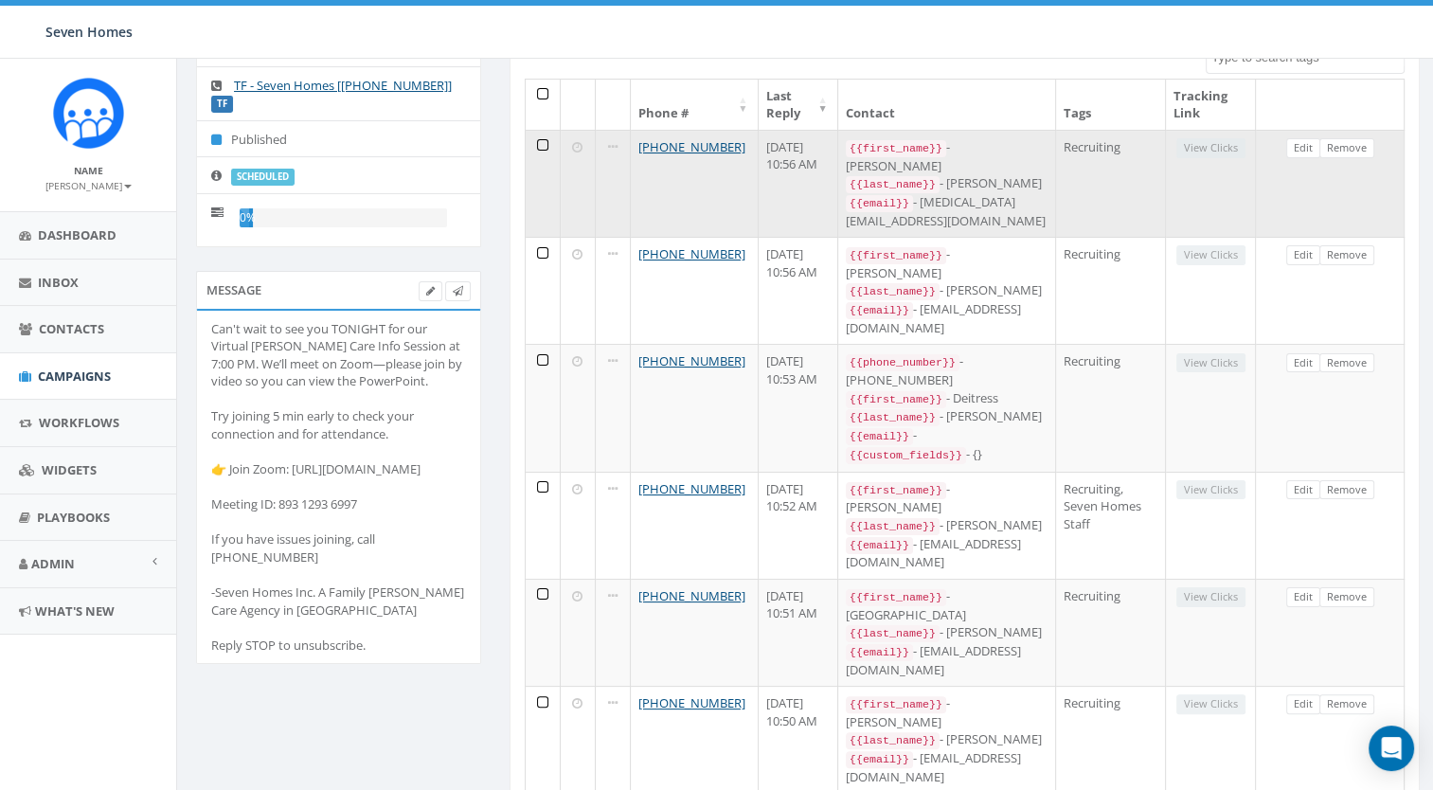
scroll to position [0, 0]
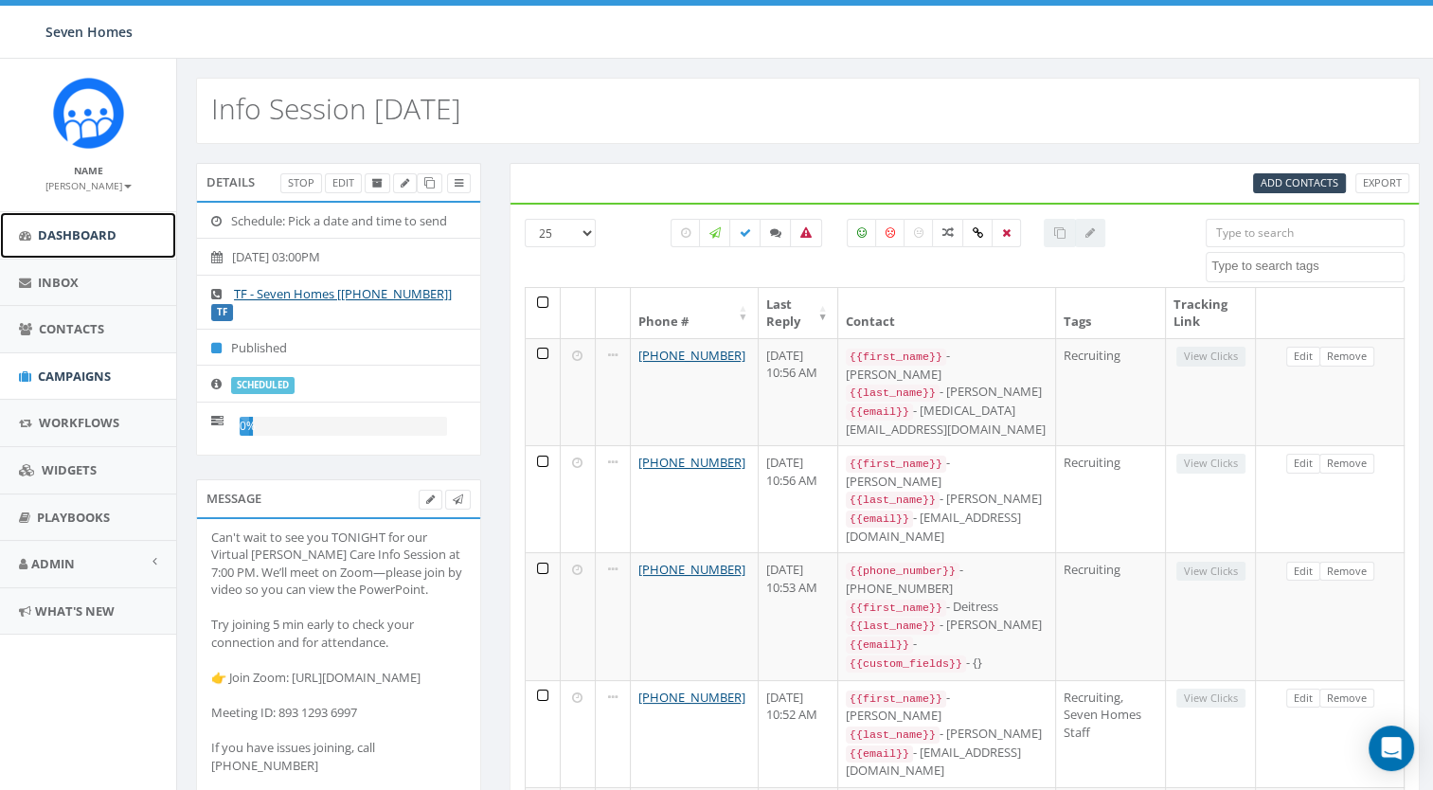
click at [55, 233] on span "Dashboard" at bounding box center [77, 234] width 79 height 17
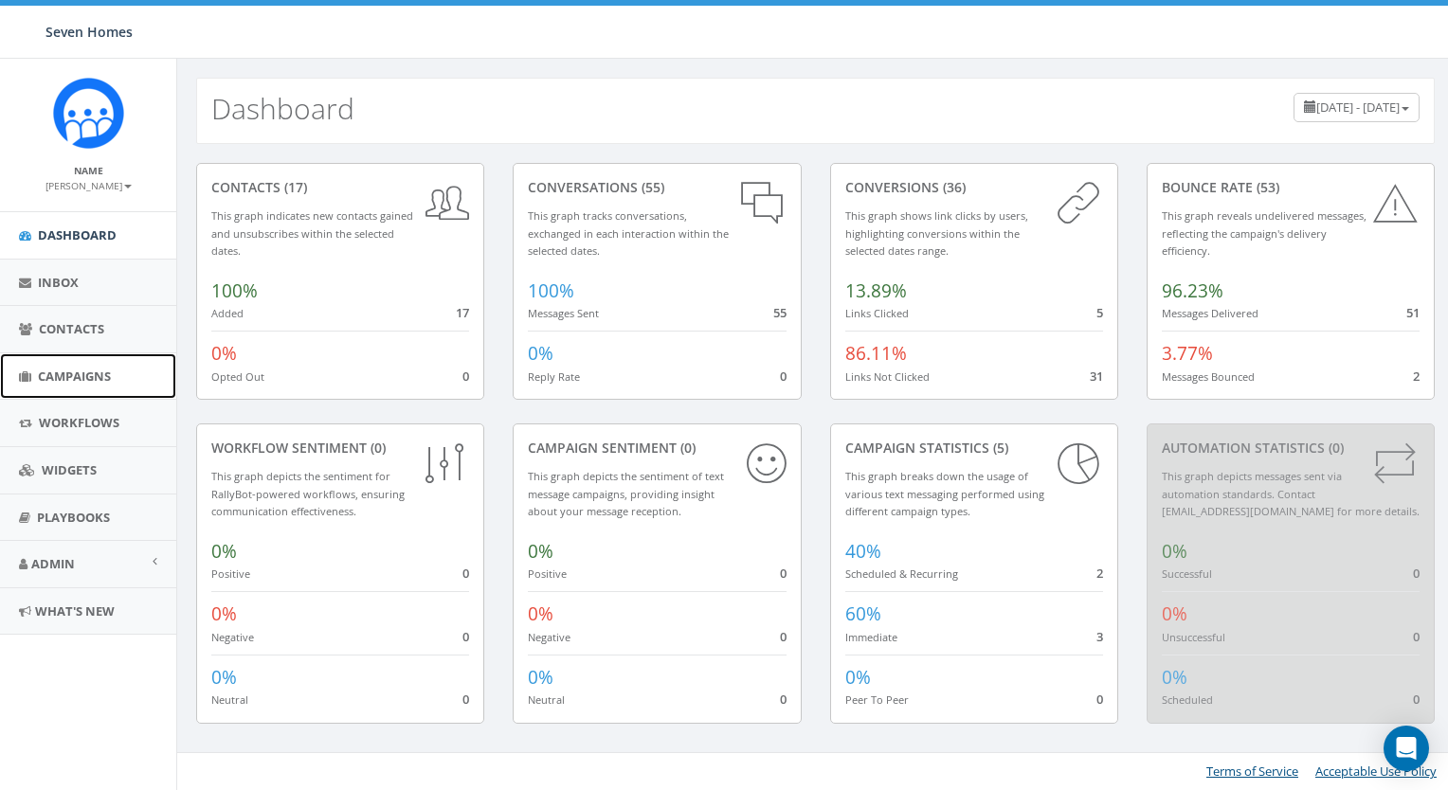
click at [81, 376] on span "Campaigns" at bounding box center [74, 376] width 73 height 17
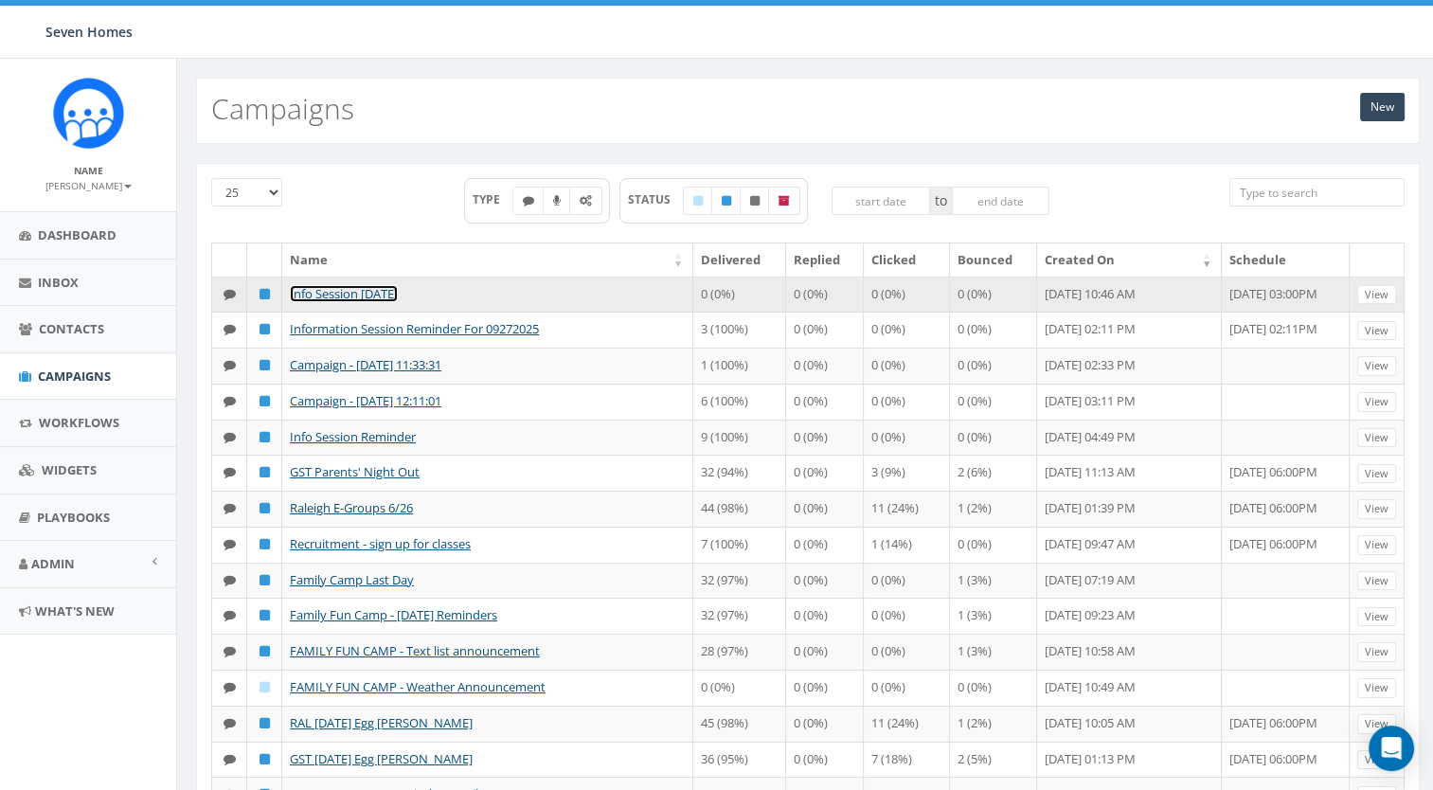
click at [380, 294] on link "Info Session [DATE]" at bounding box center [344, 293] width 108 height 17
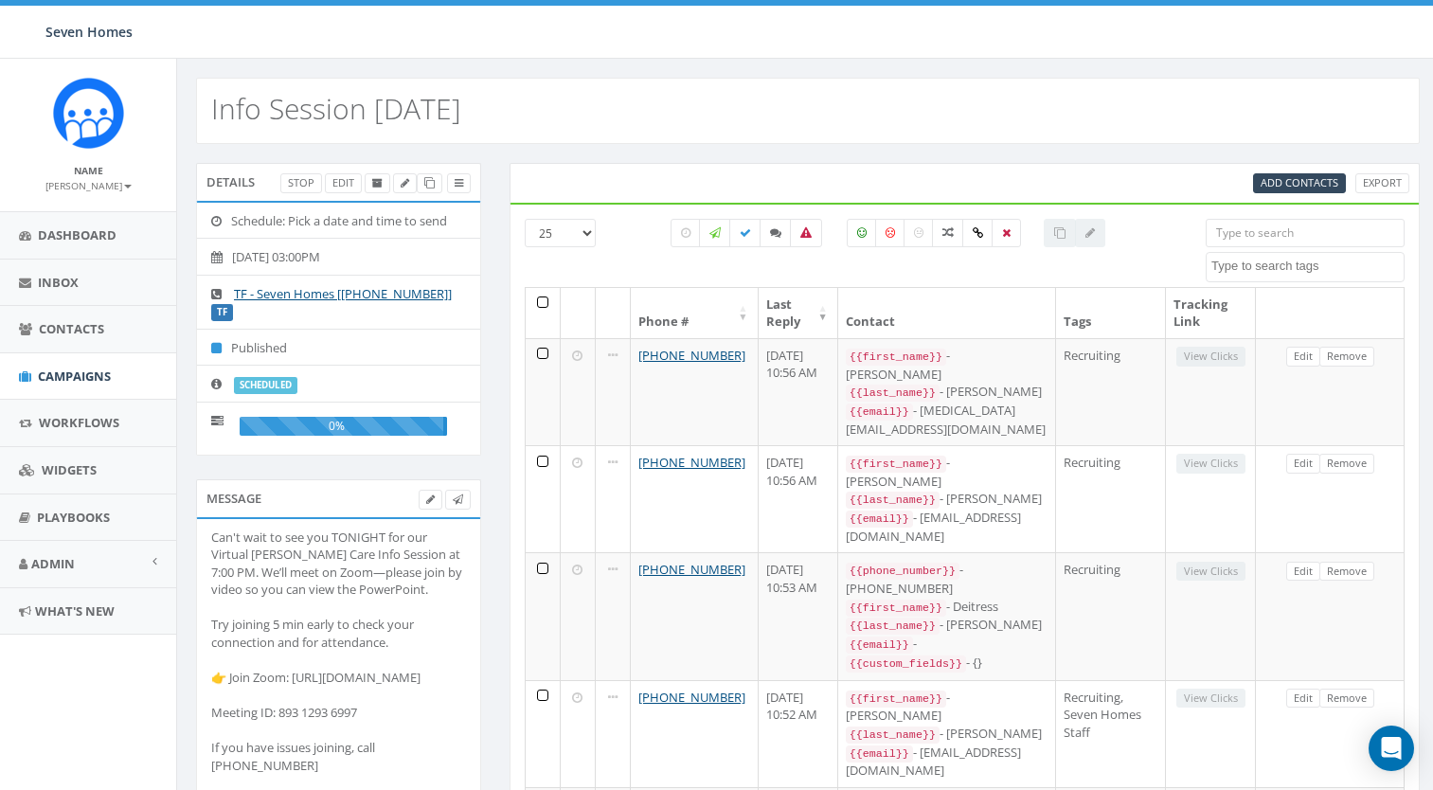
select select
